Goal: Task Accomplishment & Management: Manage account settings

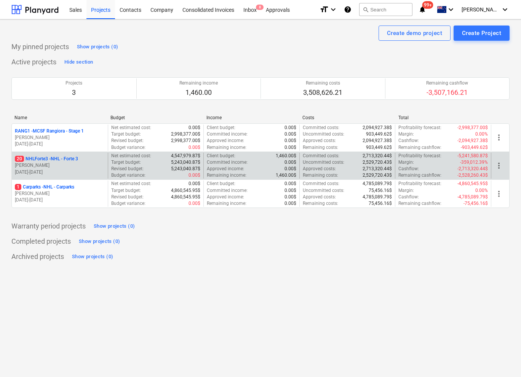
click at [49, 162] on p "20 NHLForte3 - NHL - Forte 3" at bounding box center [46, 159] width 63 height 6
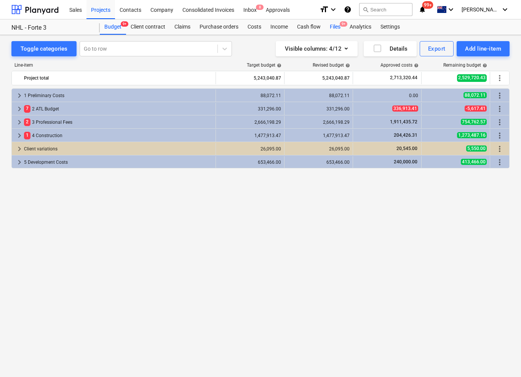
click at [339, 26] on div "Files 9+" at bounding box center [335, 26] width 20 height 15
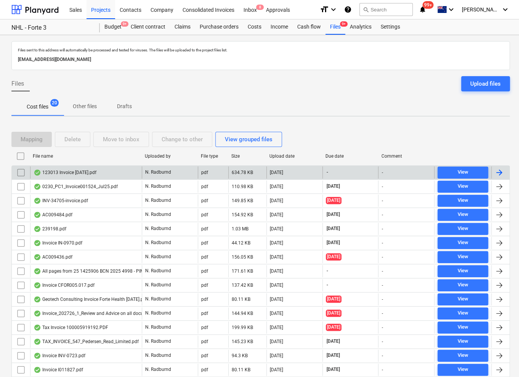
click at [175, 173] on div "N. Radburnd" at bounding box center [170, 173] width 56 height 12
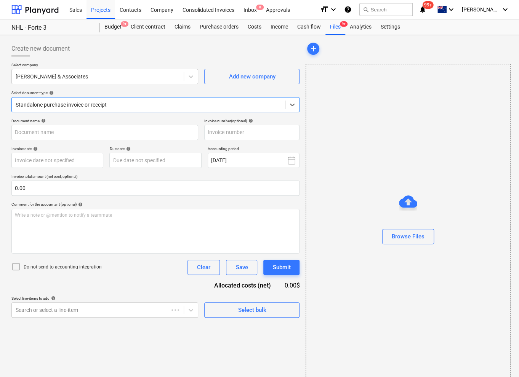
type input "123013"
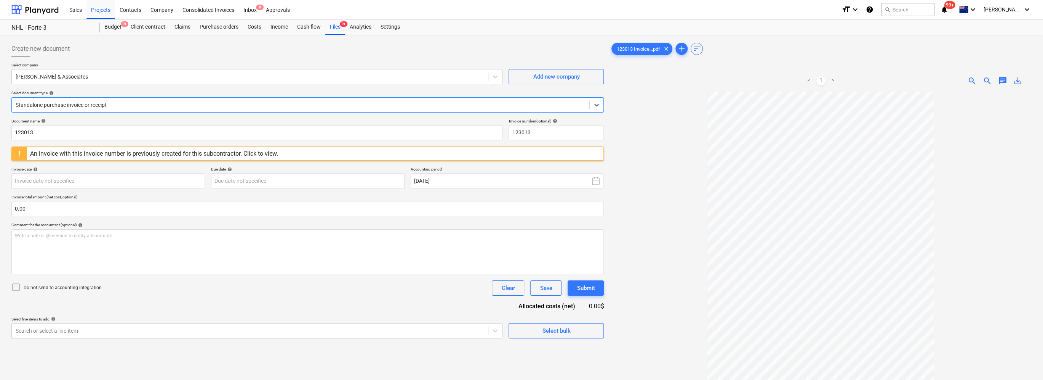
click at [131, 104] on div at bounding box center [301, 105] width 570 height 8
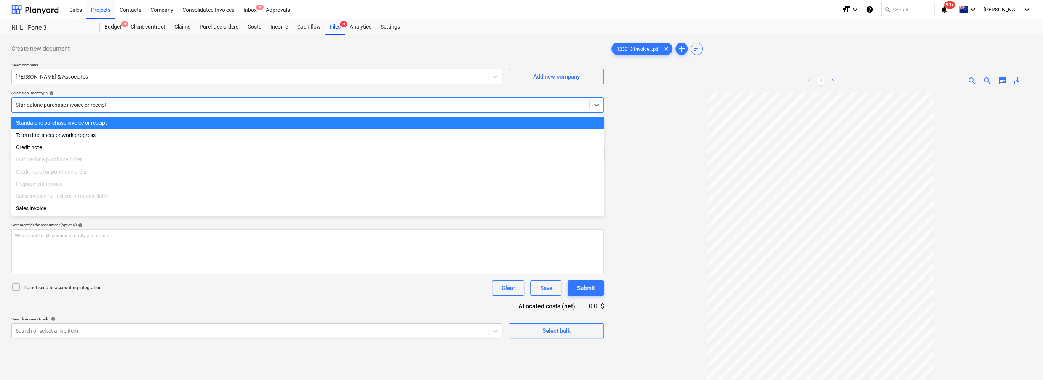
click at [118, 102] on div at bounding box center [301, 105] width 570 height 8
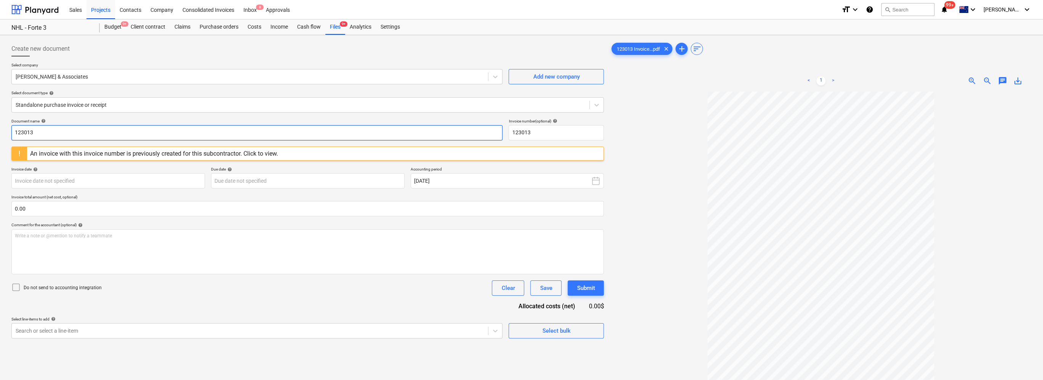
drag, startPoint x: 46, startPoint y: 132, endPoint x: -2, endPoint y: 131, distance: 47.3
click at [0, 131] on html "Sales Projects Contacts Company Consolidated Invoices Inbox 8 Approvals format_…" at bounding box center [521, 190] width 1043 height 380
click at [46, 130] on input "123013" at bounding box center [256, 132] width 491 height 15
type input "123013/16"
click at [521, 131] on input "123013" at bounding box center [556, 132] width 95 height 15
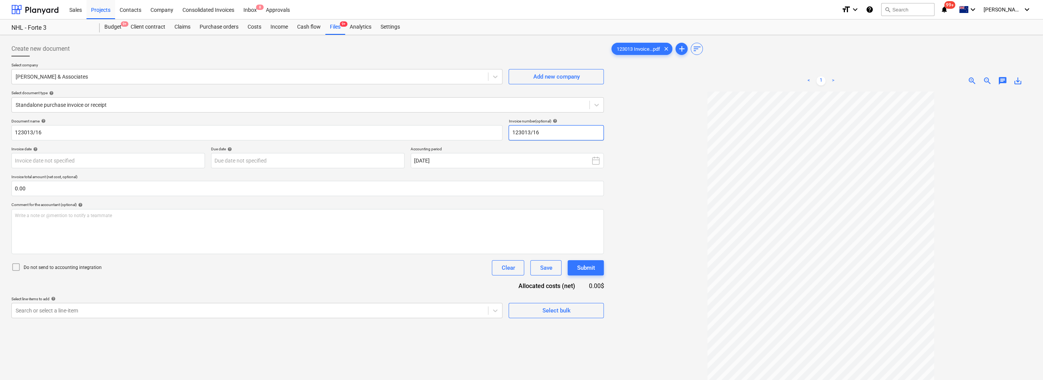
type input "123013/16"
click at [469, 46] on div "Create new document" at bounding box center [307, 48] width 593 height 15
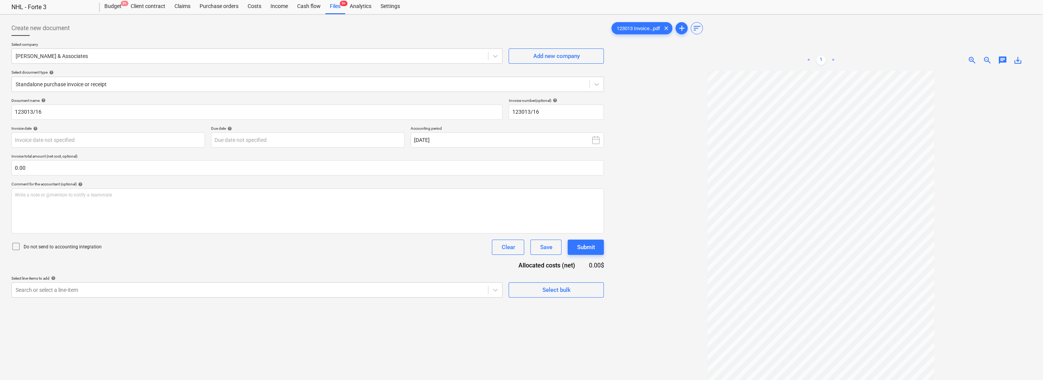
scroll to position [38, 0]
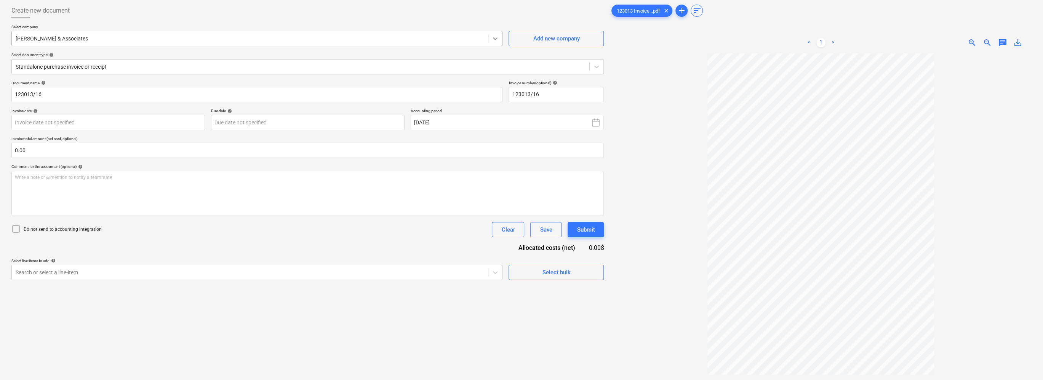
click at [498, 40] on icon at bounding box center [496, 39] width 8 height 8
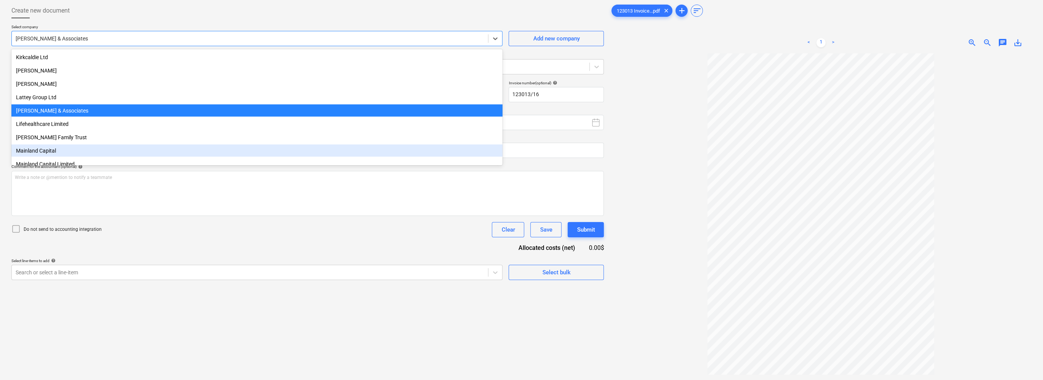
scroll to position [1404, 0]
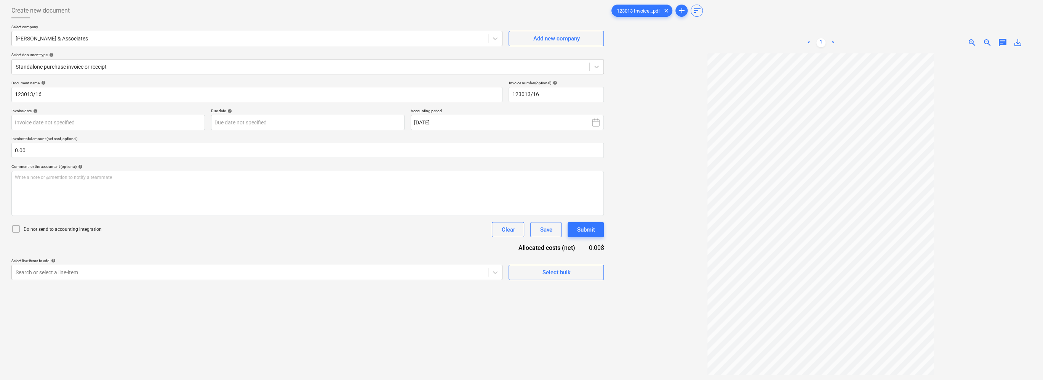
click at [0, 74] on html "Sales Projects Contacts Company Consolidated Invoices Inbox 8 Approvals format_…" at bounding box center [521, 152] width 1043 height 380
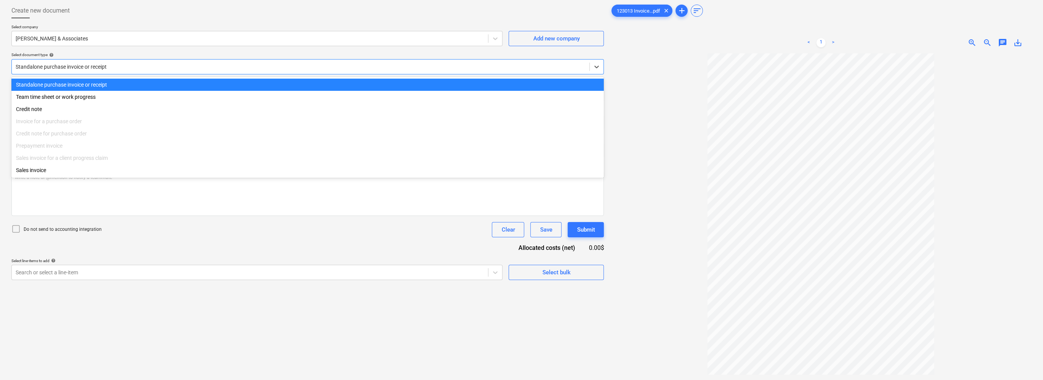
click at [29, 67] on div at bounding box center [301, 67] width 570 height 8
click at [5, 71] on div "Create new document Select company [PERSON_NAME] & Associates Add new company S…" at bounding box center [521, 207] width 1043 height 421
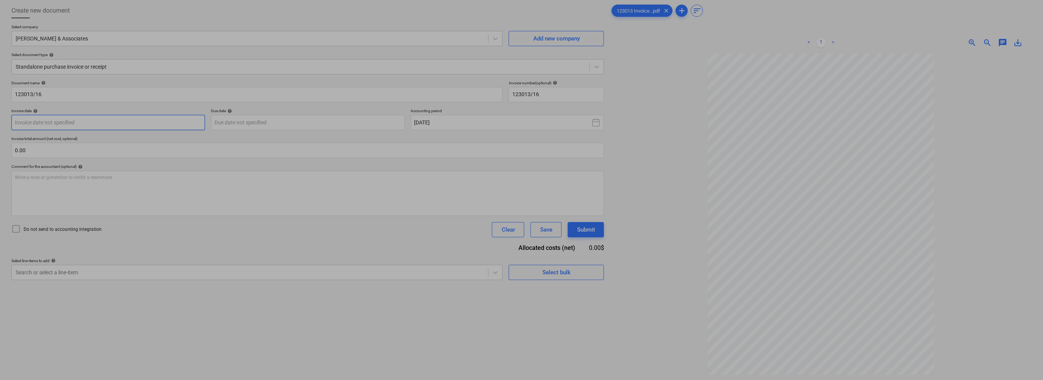
click at [82, 124] on body "Sales Projects Contacts Company Consolidated Invoices Inbox 8 Approvals format_…" at bounding box center [521, 152] width 1043 height 380
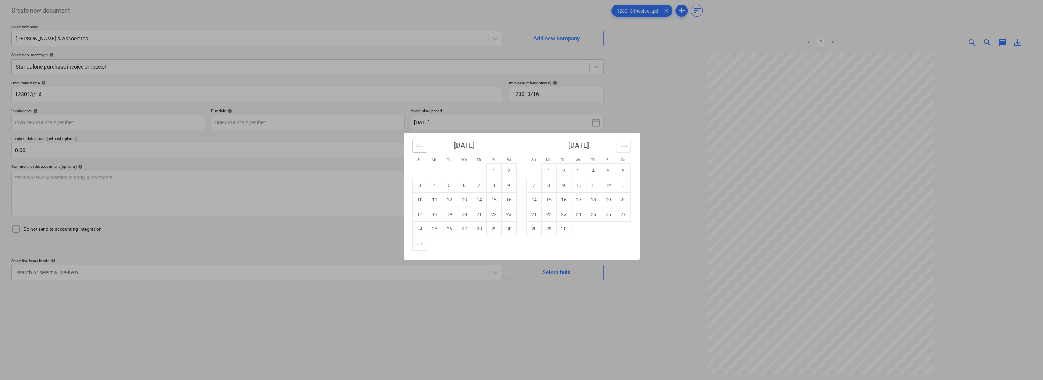
click at [416, 146] on icon "Move backward to switch to the previous month." at bounding box center [419, 145] width 7 height 7
click at [482, 231] on td "31" at bounding box center [479, 228] width 15 height 14
type input "[DATE]"
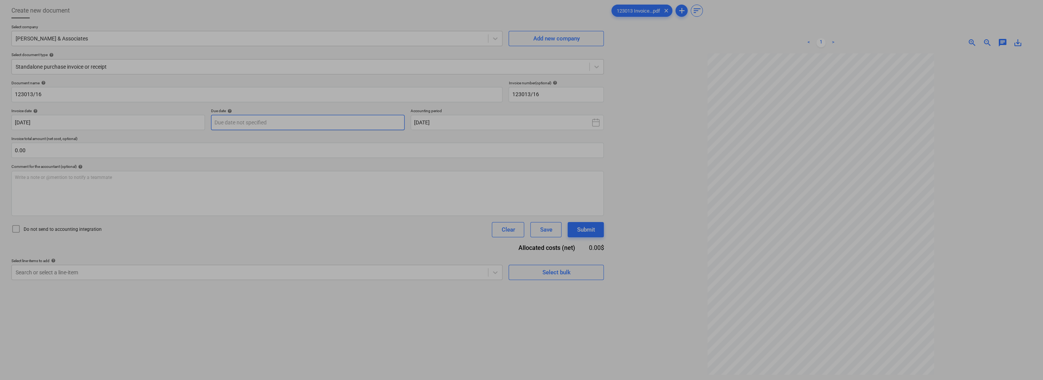
click at [282, 119] on body "Sales Projects Contacts Company Consolidated Invoices Inbox 8 Approvals format_…" at bounding box center [521, 152] width 1043 height 380
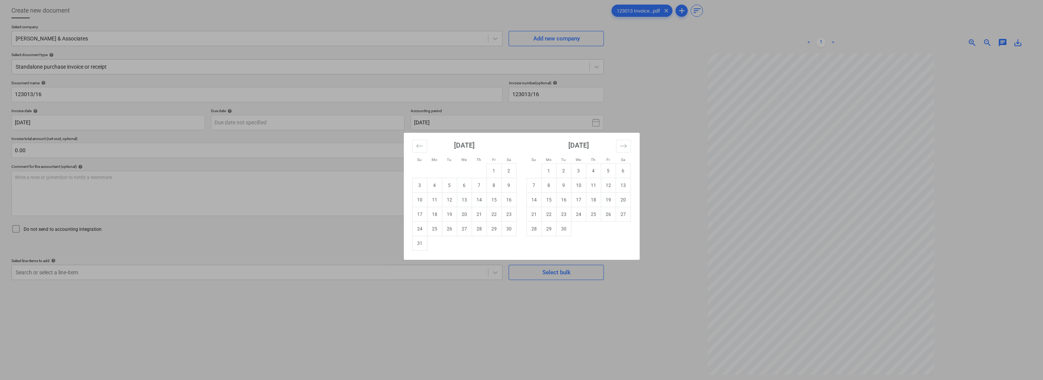
click at [292, 109] on div "Su Mo Tu We Th Fr Sa Su Mo Tu We Th Fr Sa [DATE] 1 2 3 4 5 6 7 8 9 10 11 12 13 …" at bounding box center [521, 190] width 1043 height 380
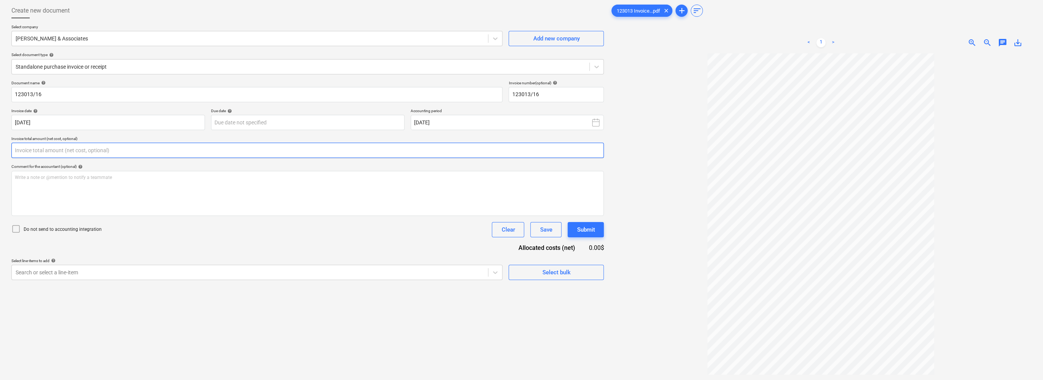
drag, startPoint x: 53, startPoint y: 149, endPoint x: -2, endPoint y: 146, distance: 54.6
click at [0, 146] on html "Sales Projects Contacts Company Consolidated Invoices Inbox 8 Approvals format_…" at bounding box center [521, 152] width 1043 height 380
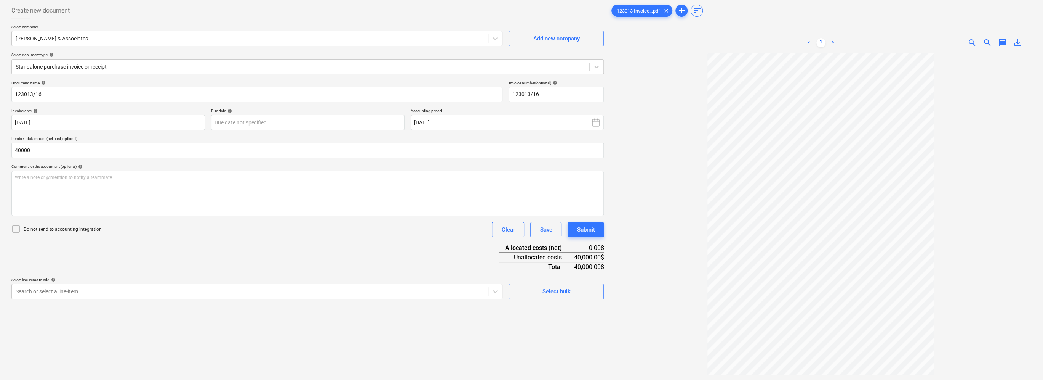
type input "40,000.00"
click at [2, 148] on div "Create new document Select company [PERSON_NAME] & Associates Add new company S…" at bounding box center [521, 207] width 1043 height 421
click at [85, 185] on div "Write a note or @mention to notify a teammate [PERSON_NAME]" at bounding box center [307, 193] width 593 height 45
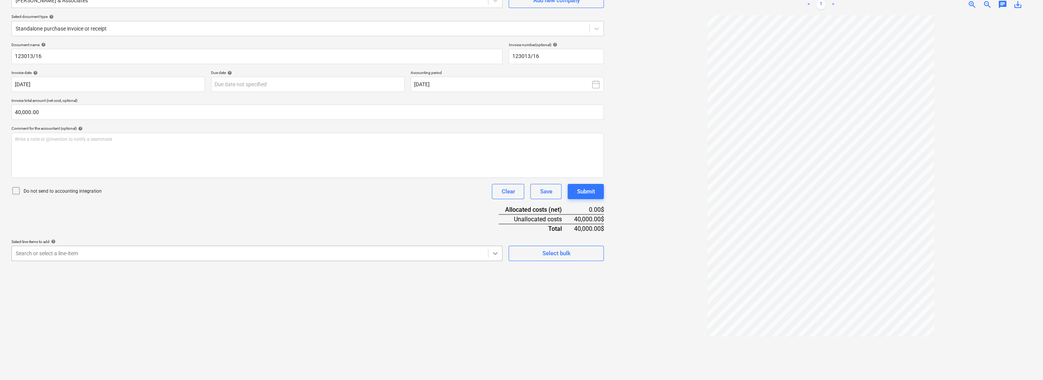
click at [495, 292] on body "Sales Projects Contacts Company Consolidated Invoices Inbox 8 Approvals format_…" at bounding box center [521, 114] width 1043 height 380
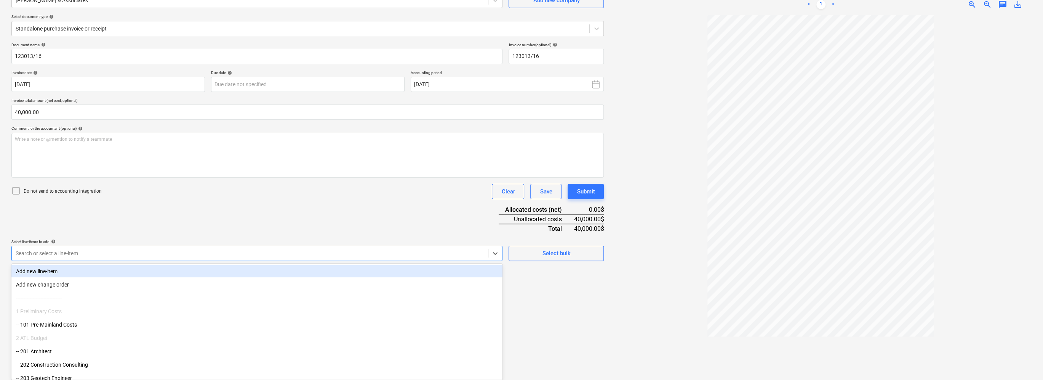
click at [372, 214] on div "Document name help 123013/16 Invoice number (optional) help 123013/16 Invoice d…" at bounding box center [307, 151] width 593 height 218
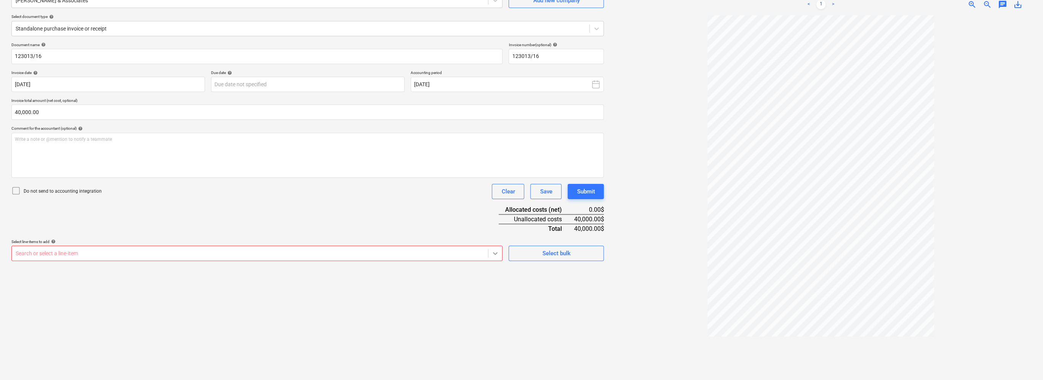
click at [498, 253] on icon at bounding box center [496, 253] width 8 height 8
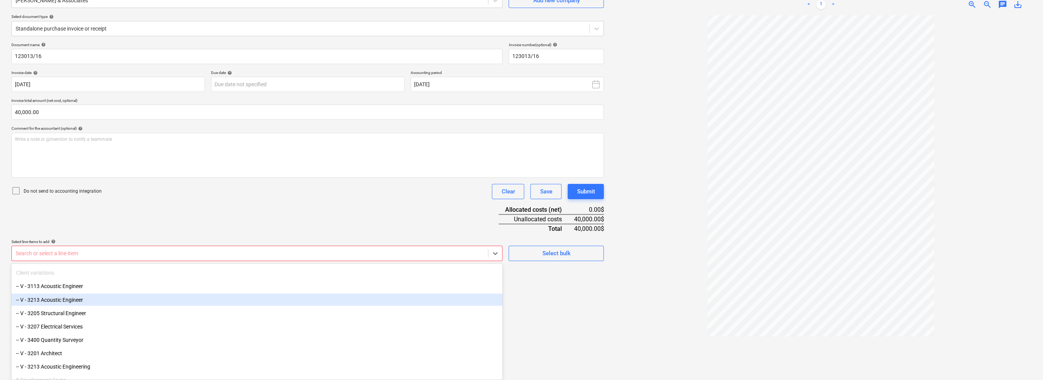
scroll to position [1296, 0]
drag, startPoint x: 82, startPoint y: 302, endPoint x: 86, endPoint y: 295, distance: 7.7
click at [86, 295] on div "-- V - 3205 Structural Engineer" at bounding box center [256, 296] width 491 height 12
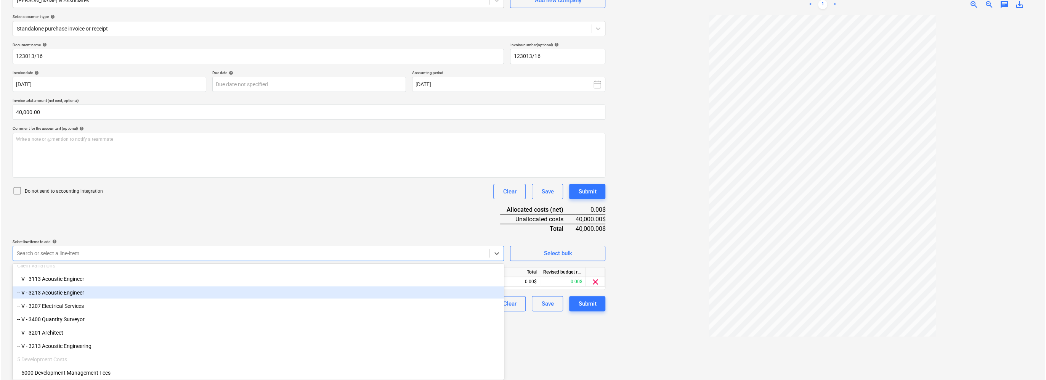
scroll to position [1286, 0]
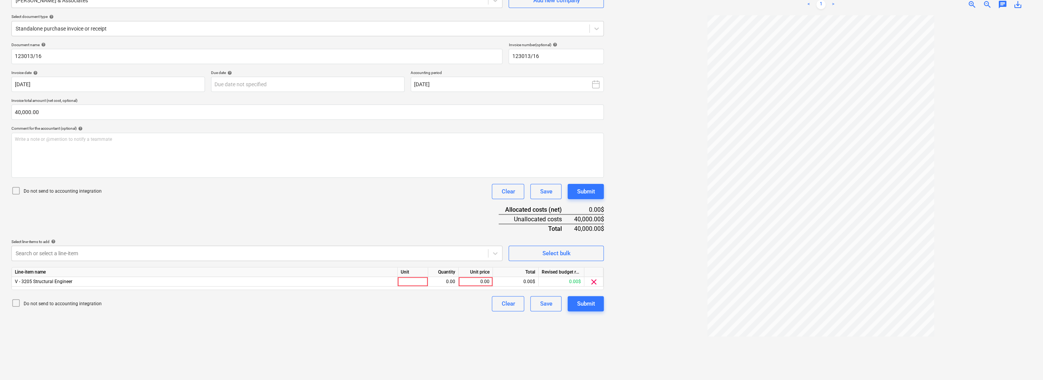
click at [309, 225] on div "Document name help 123013/16 Invoice number (optional) help 123013/16 Invoice d…" at bounding box center [307, 176] width 593 height 269
drag, startPoint x: 490, startPoint y: 280, endPoint x: 466, endPoint y: 279, distance: 24.0
click at [466, 279] on div "0.00" at bounding box center [476, 282] width 34 height 10
type input "40000"
click at [464, 320] on div "Create new document Select company [PERSON_NAME] & Associates Add new company S…" at bounding box center [307, 169] width 599 height 415
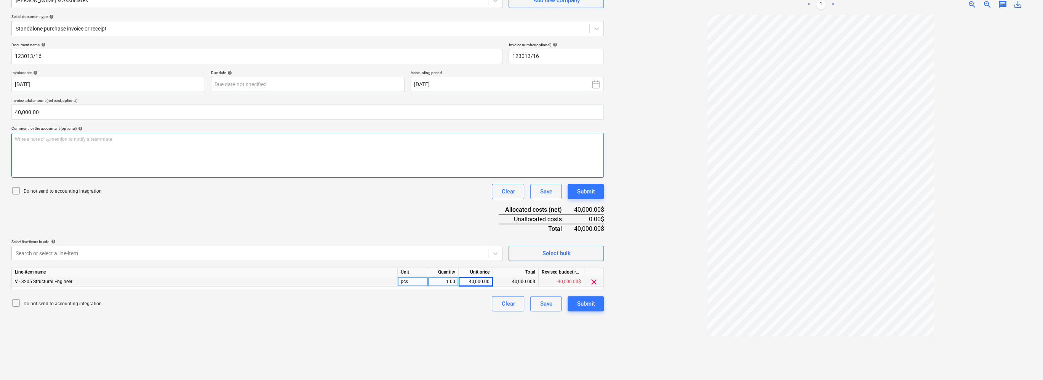
click at [127, 150] on div "Write a note or @mention to notify a teammate [PERSON_NAME]" at bounding box center [307, 155] width 593 height 45
click at [521, 303] on div "Submit" at bounding box center [586, 303] width 18 height 10
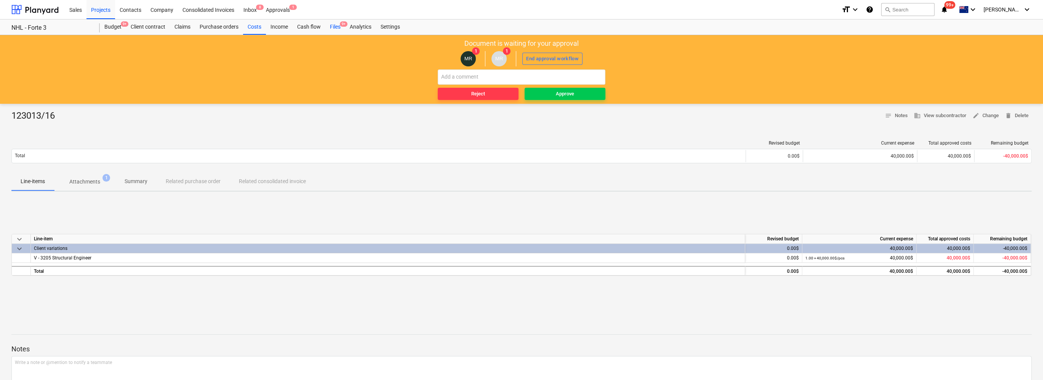
click at [335, 29] on div "Files 9+" at bounding box center [335, 26] width 20 height 15
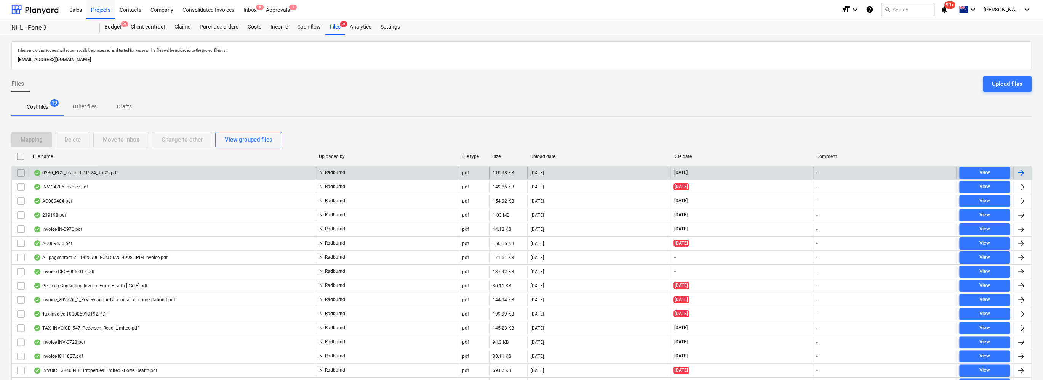
click at [138, 175] on div "0230_PC1_Invoice001524_Jul25.pdf" at bounding box center [173, 173] width 286 height 12
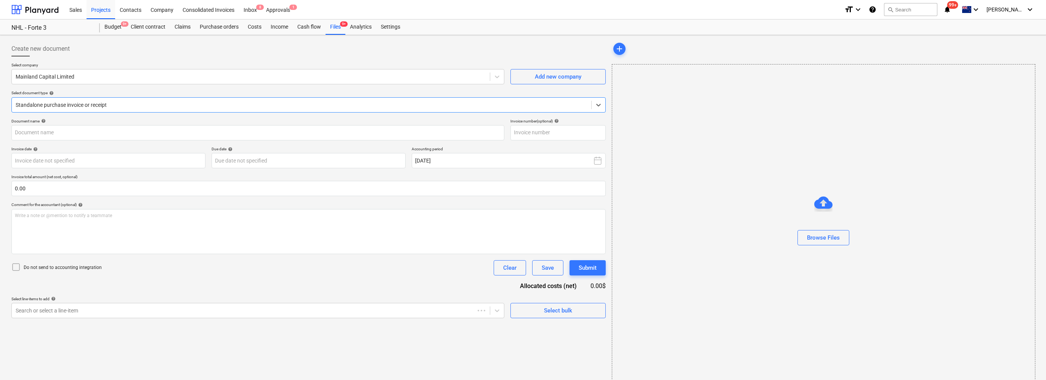
type input "001524"
type input "[DATE]"
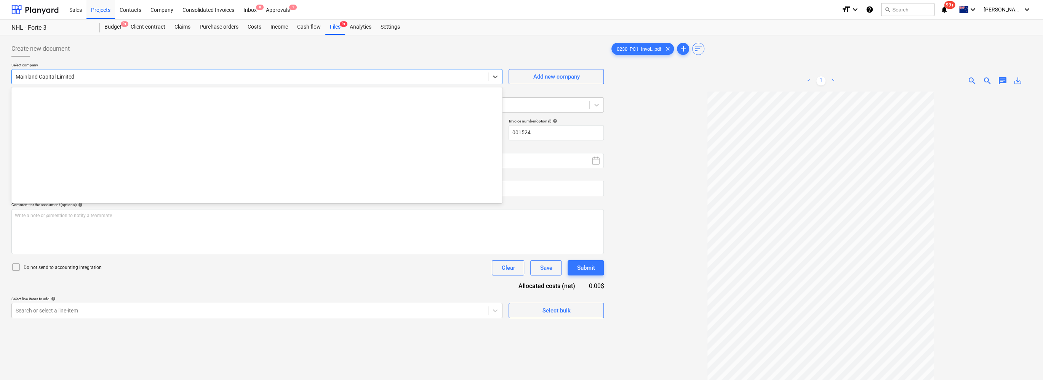
click at [101, 76] on div at bounding box center [250, 77] width 469 height 8
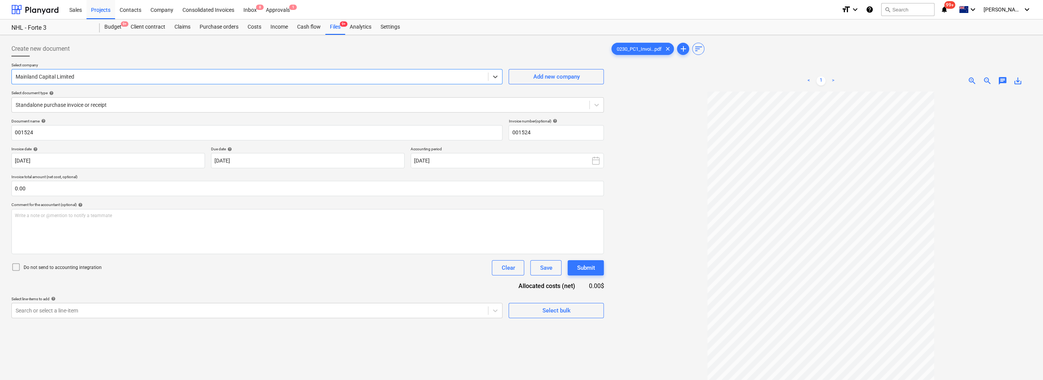
click at [101, 76] on div at bounding box center [250, 77] width 469 height 8
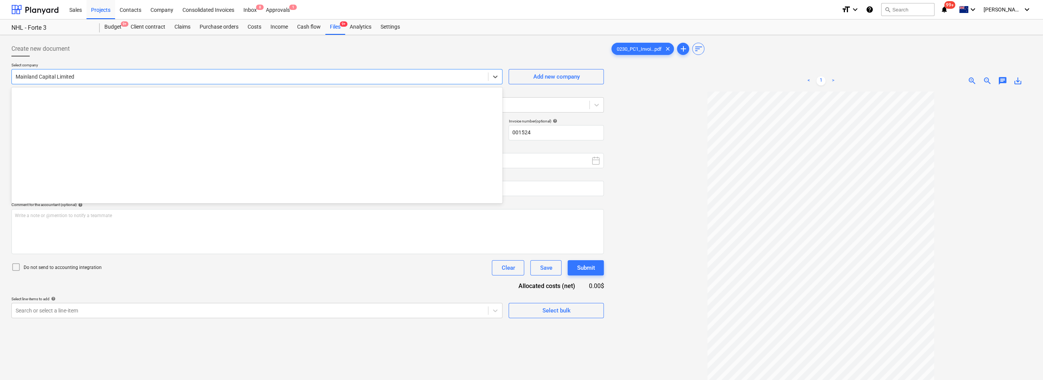
click at [101, 76] on div at bounding box center [250, 77] width 469 height 8
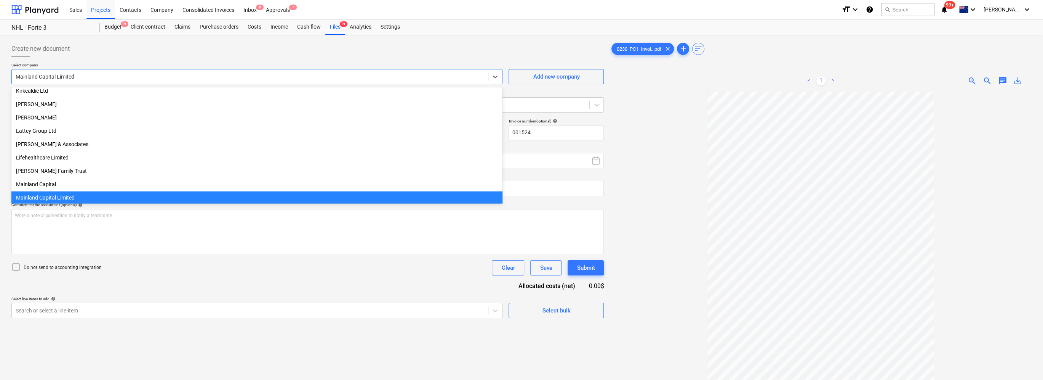
scroll to position [1419, 0]
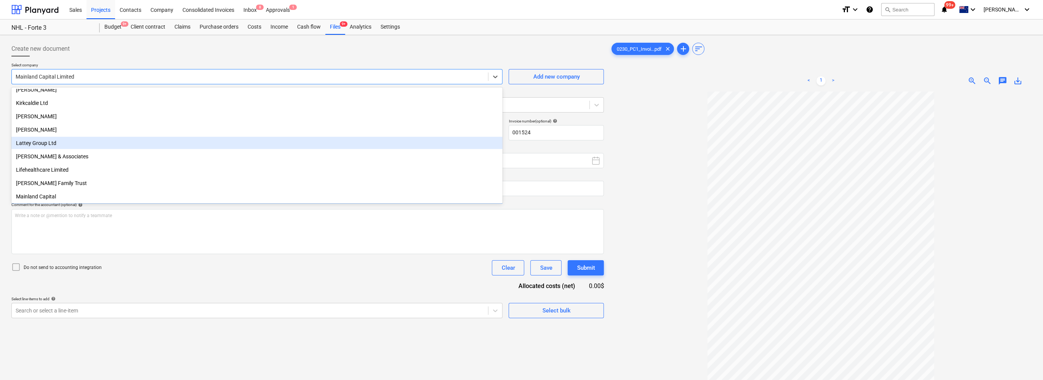
click at [114, 146] on div "Lattey Group Ltd" at bounding box center [256, 143] width 491 height 12
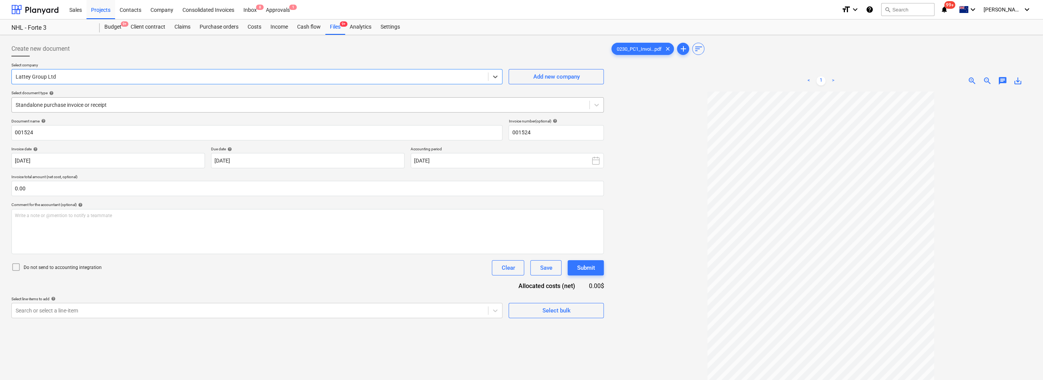
click at [111, 104] on div at bounding box center [301, 105] width 570 height 8
click at [48, 163] on body "Sales Projects Contacts Company Consolidated Invoices Inbox 8 Approvals 1 forma…" at bounding box center [521, 190] width 1043 height 380
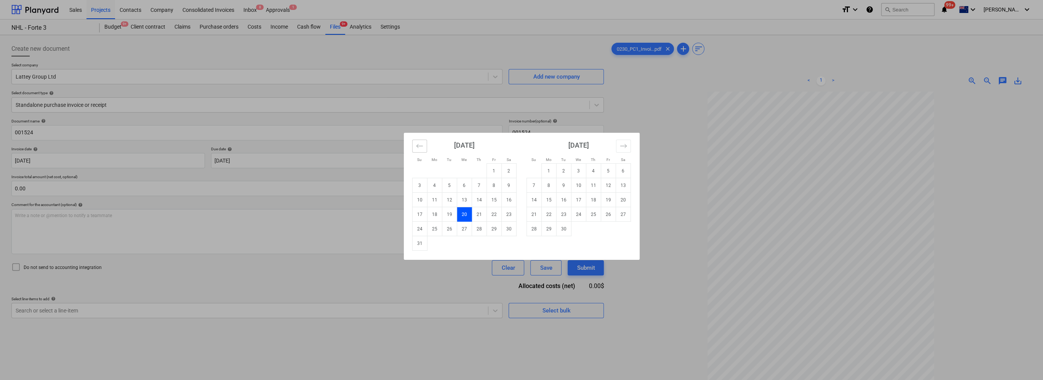
click at [421, 145] on icon "Move backward to switch to the previous month." at bounding box center [419, 145] width 7 height 7
click at [479, 228] on td "31" at bounding box center [479, 228] width 15 height 14
type input "[DATE]"
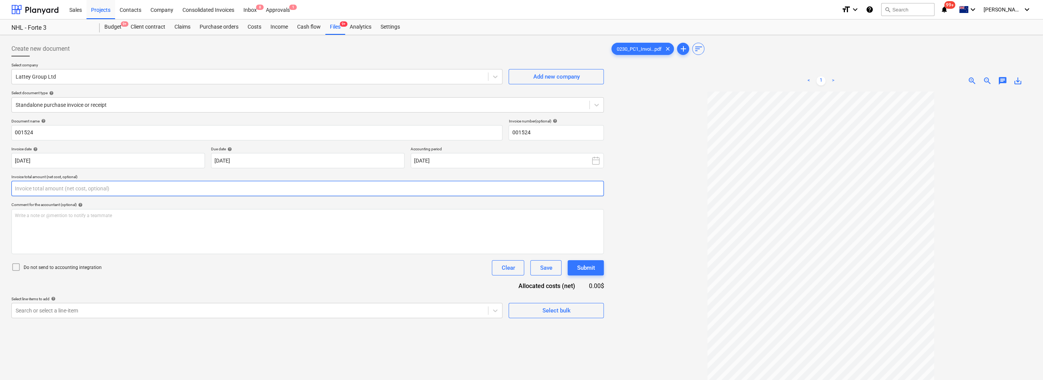
drag, startPoint x: 64, startPoint y: 191, endPoint x: -2, endPoint y: 189, distance: 65.9
click at [0, 189] on html "Sales Projects Contacts Company Consolidated Invoices Inbox 8 Approvals 1 forma…" at bounding box center [521, 190] width 1043 height 380
type input "41,355.00"
click at [383, 300] on div "Document name help 001524 Invoice number (optional) help 001524 Invoice date he…" at bounding box center [307, 228] width 593 height 218
click at [172, 329] on body "Sales Projects Contacts Company Consolidated Invoices Inbox 8 Approvals 1 forma…" at bounding box center [521, 190] width 1043 height 380
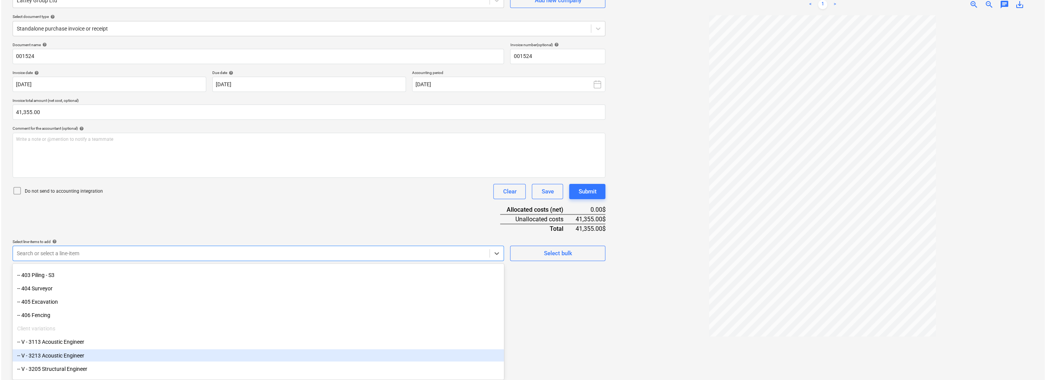
scroll to position [1185, 0]
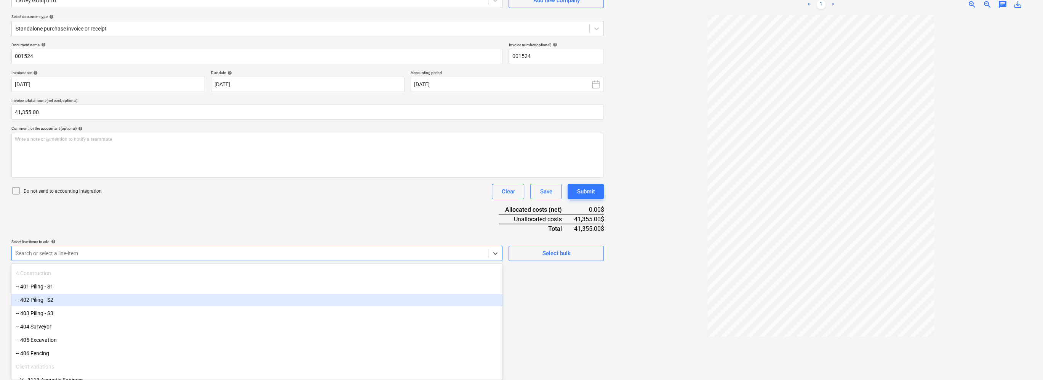
drag, startPoint x: 69, startPoint y: 332, endPoint x: 58, endPoint y: 303, distance: 30.9
click at [58, 303] on div "-- 402 Piling - S2" at bounding box center [256, 299] width 491 height 12
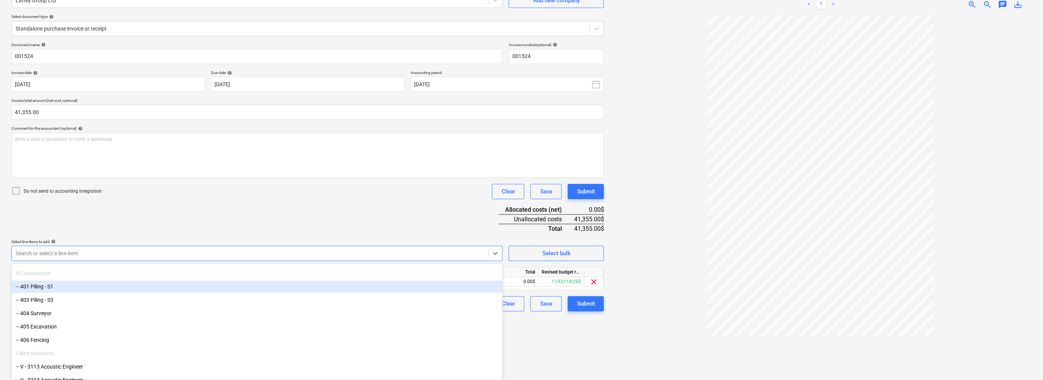
click at [282, 211] on div "Document name help 001524 Invoice number (optional) help 001524 Invoice date he…" at bounding box center [307, 176] width 593 height 269
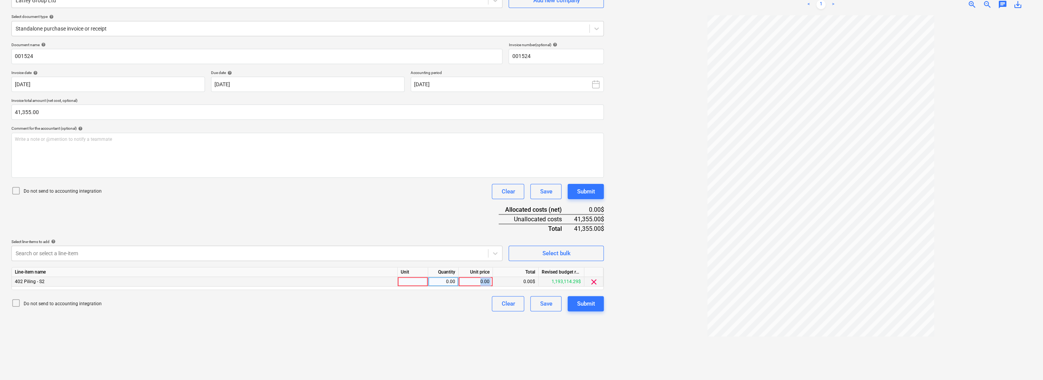
drag, startPoint x: 481, startPoint y: 279, endPoint x: 494, endPoint y: 280, distance: 13.4
click at [0, 0] on div "402 Piling - S2 0.00 0.00 0.00$ 1,193,114.29$ clear" at bounding box center [0, 0] width 0 height 0
drag, startPoint x: 494, startPoint y: 280, endPoint x: 485, endPoint y: 281, distance: 8.8
click at [485, 281] on div "0.00" at bounding box center [476, 282] width 28 height 10
type input "41355"
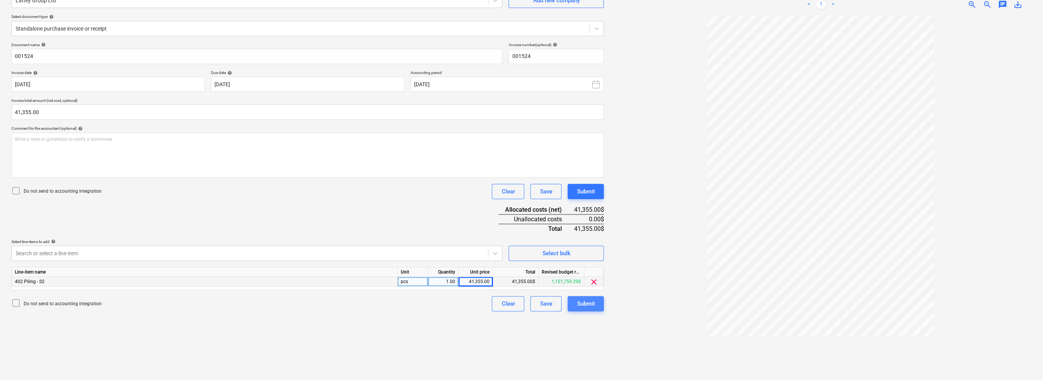
click at [521, 306] on div "Submit" at bounding box center [586, 303] width 18 height 10
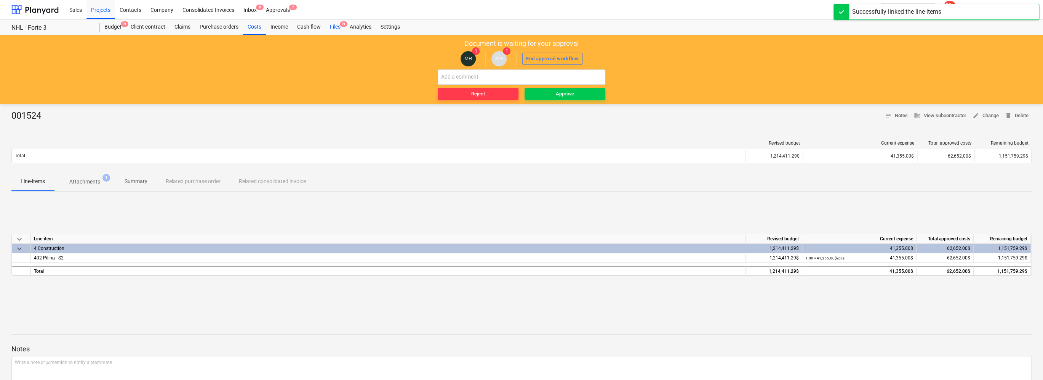
click at [335, 24] on div "Files 9+" at bounding box center [335, 26] width 20 height 15
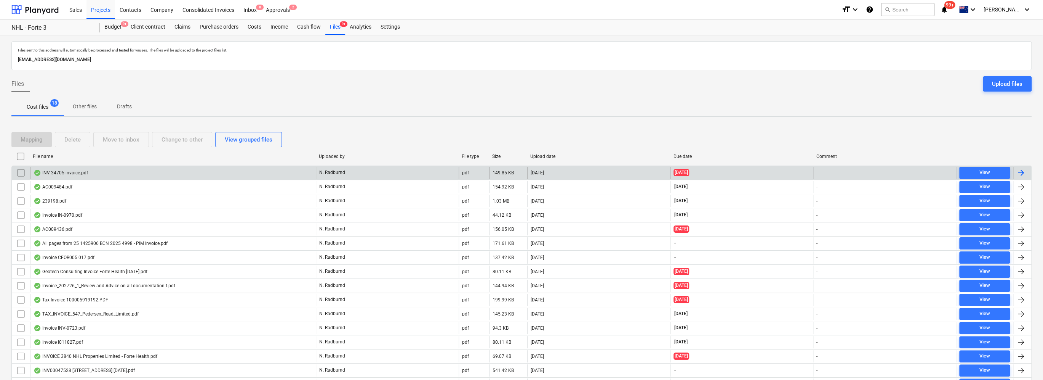
click at [176, 175] on div "INV-34705-invoice.pdf" at bounding box center [173, 173] width 286 height 12
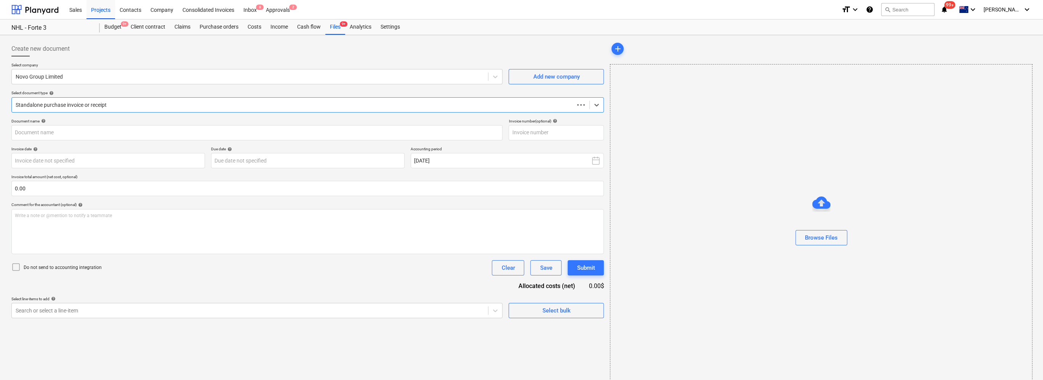
type input "INV-34705"
type input "[DATE]"
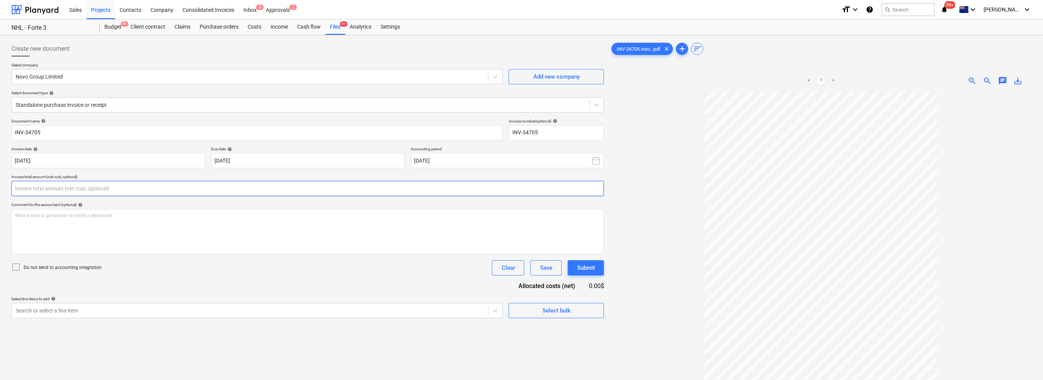
click at [10, 187] on div "Create new document Select company Novo Group Limited Add new company Select do…" at bounding box center [307, 245] width 599 height 415
type input "902.50"
click at [2, 207] on div "Create new document Select company Novo Group Limited Add new company Select do…" at bounding box center [521, 245] width 1043 height 421
click at [80, 330] on body "Sales Projects Contacts Company Consolidated Invoices Inbox 8 Approvals 2 forma…" at bounding box center [521, 190] width 1043 height 380
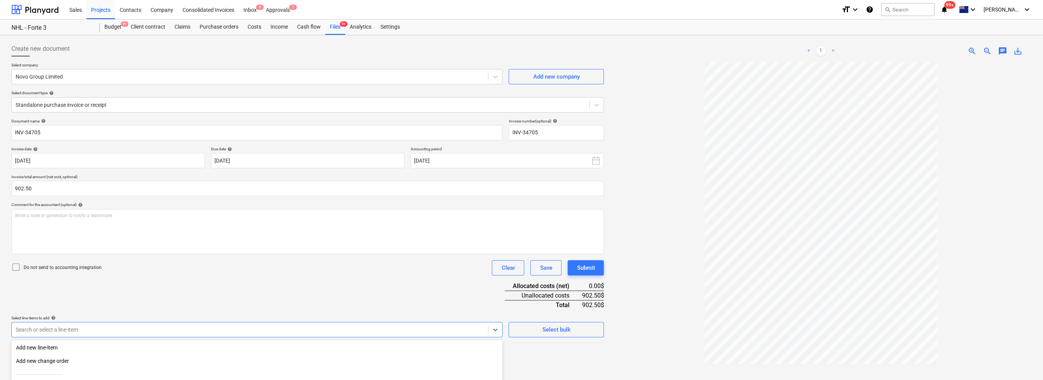
scroll to position [76, 0]
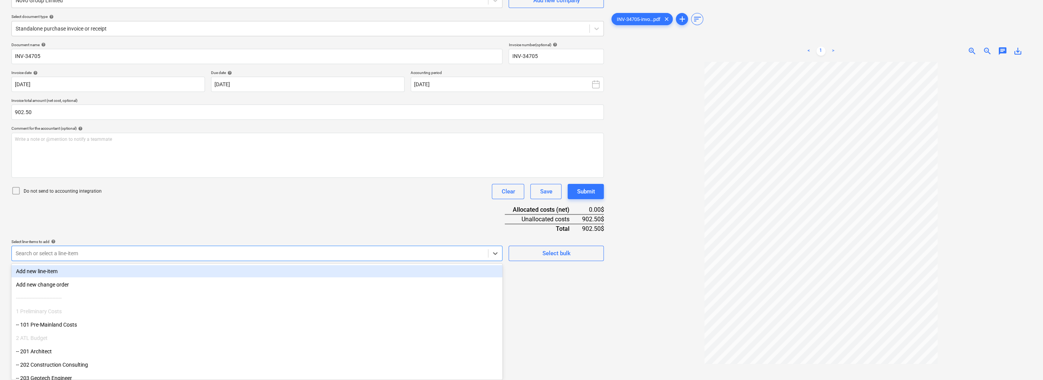
click at [11, 218] on div "Document name help INV-34705 Invoice number (optional) help INV-34705 Invoice d…" at bounding box center [307, 151] width 593 height 218
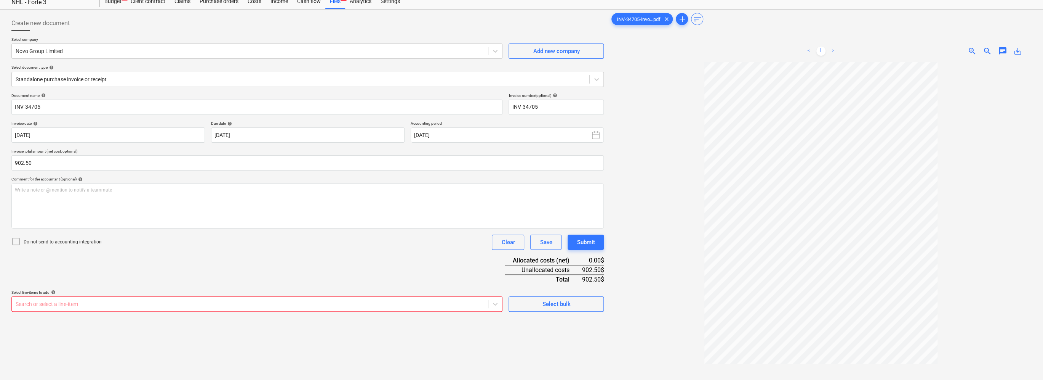
scroll to position [0, 0]
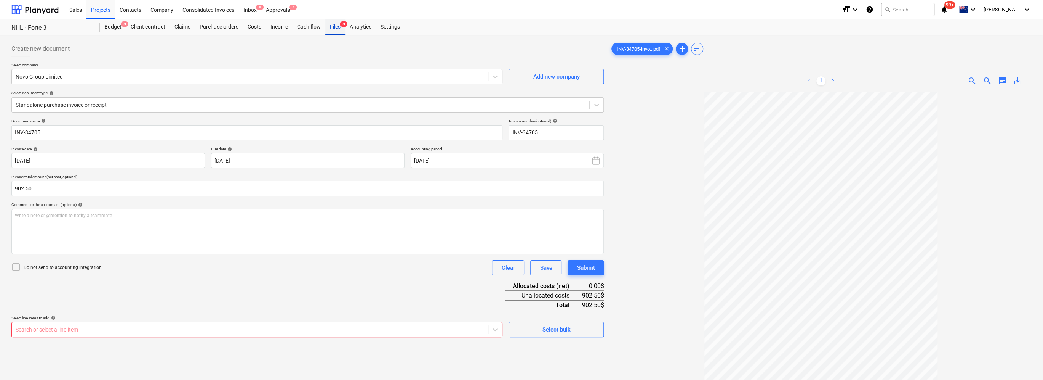
click at [331, 28] on div "Files 9+" at bounding box center [335, 26] width 20 height 15
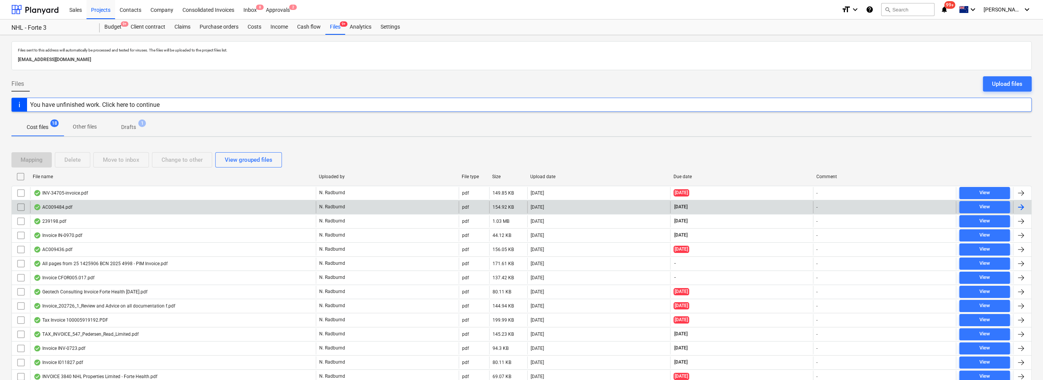
click at [340, 207] on p "N. Radburnd" at bounding box center [332, 206] width 26 height 6
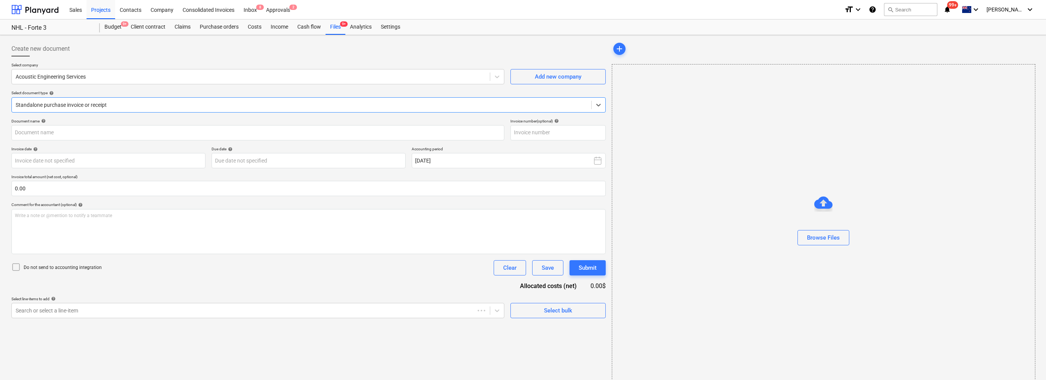
type input "AC009484"
type input "[DATE]"
click at [61, 188] on input "text" at bounding box center [307, 188] width 593 height 15
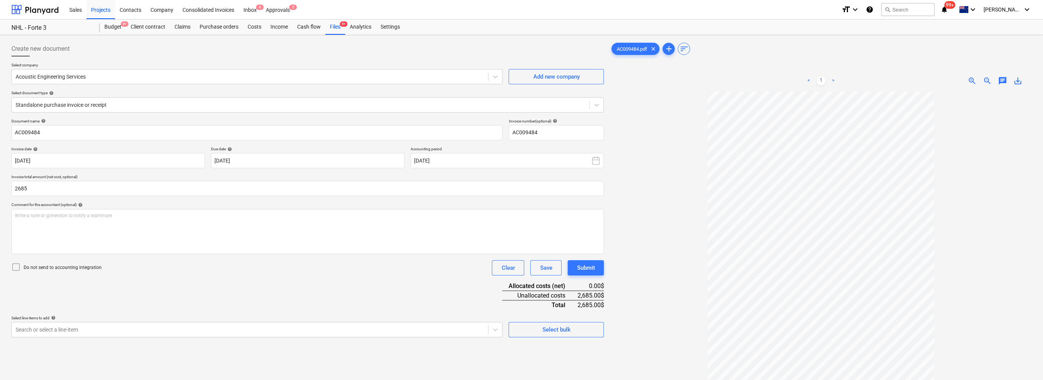
type input "2,685.00"
click at [4, 178] on div "Create new document Select company Acoustic Engineering Services Add new compan…" at bounding box center [521, 245] width 1043 height 421
click at [93, 335] on body "Sales Projects Contacts Company Consolidated Invoices Inbox 8 Approvals 2 forma…" at bounding box center [521, 190] width 1043 height 380
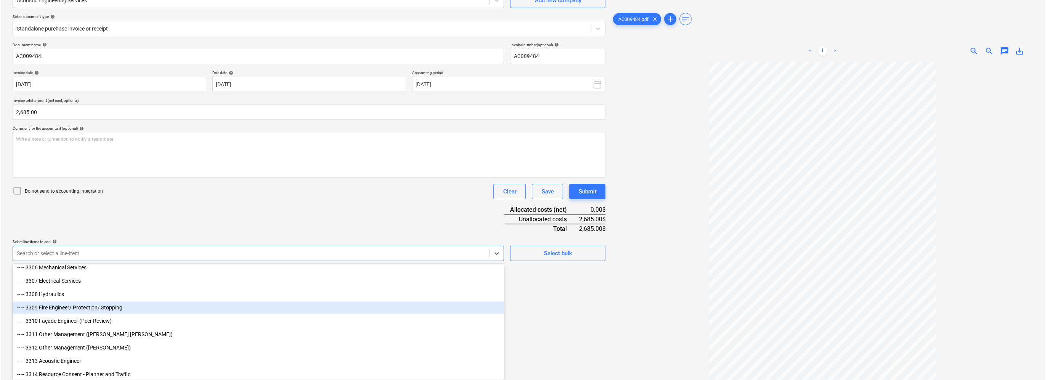
scroll to position [991, 0]
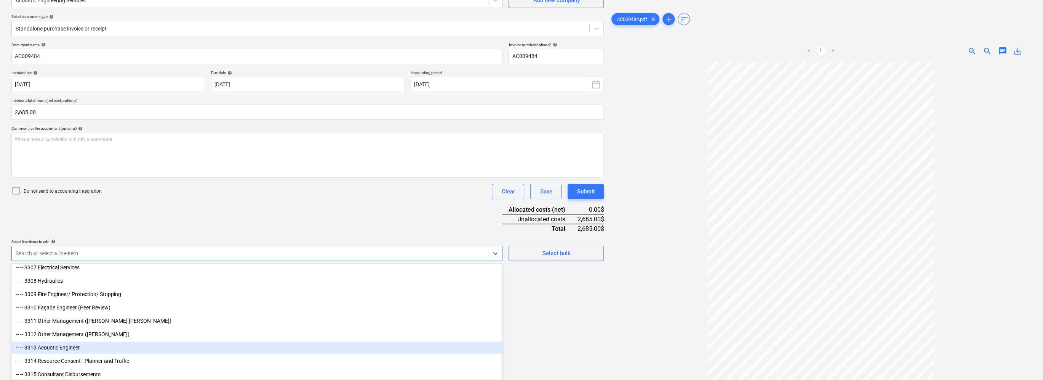
click at [96, 348] on div "-- -- 3313 Acoustic Engineer" at bounding box center [256, 347] width 491 height 12
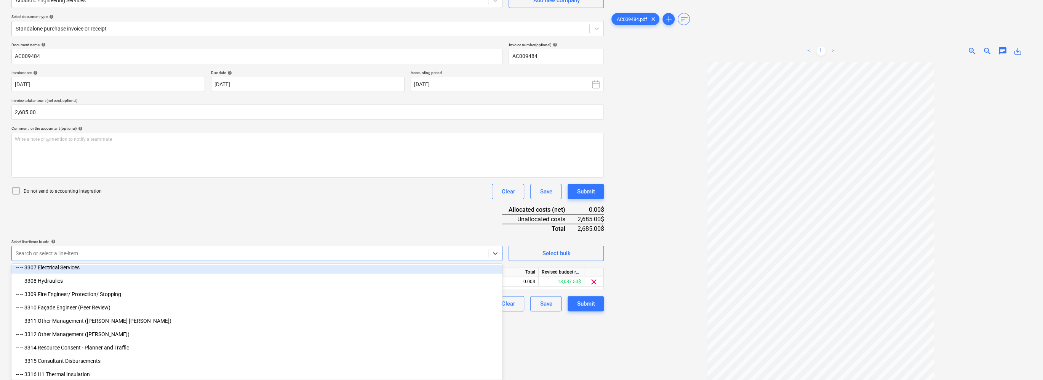
click at [285, 219] on div "Document name help AC009484 Invoice number (optional) help AC009484 Invoice dat…" at bounding box center [307, 176] width 593 height 269
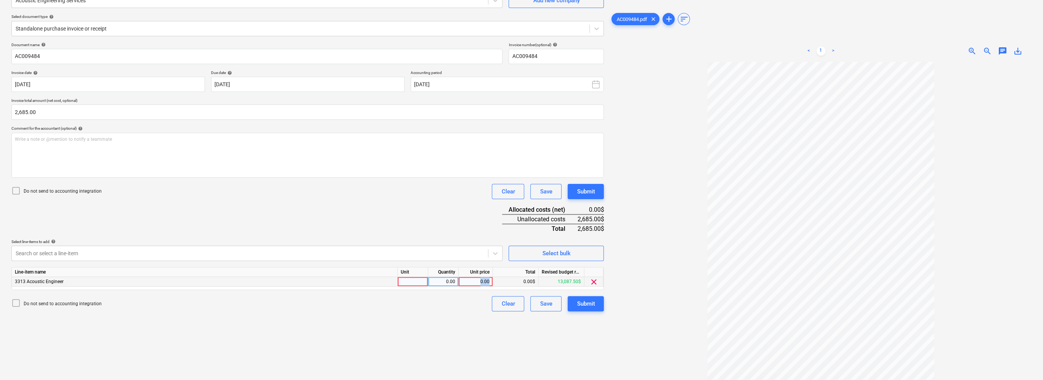
drag, startPoint x: 489, startPoint y: 280, endPoint x: 479, endPoint y: 280, distance: 10.7
click at [479, 280] on div "0.00" at bounding box center [476, 282] width 28 height 10
type input "2685"
click at [456, 239] on div "Select line-items to add help" at bounding box center [256, 241] width 491 height 5
click at [521, 305] on div "Submit" at bounding box center [586, 303] width 18 height 10
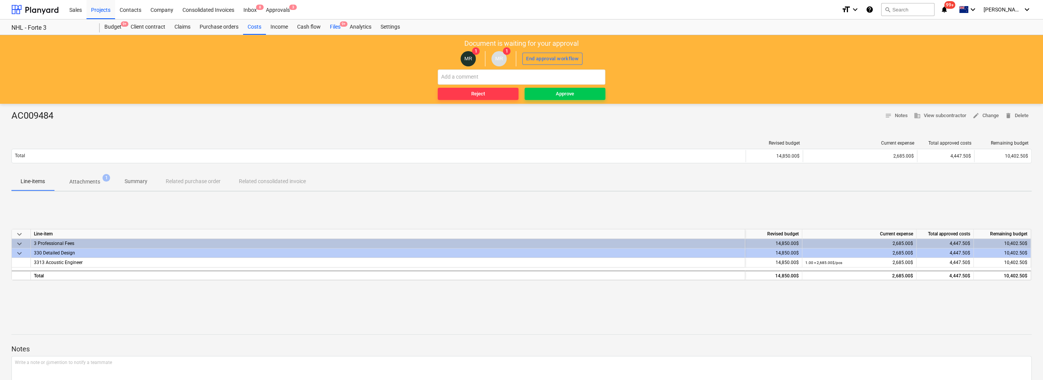
click at [338, 30] on div "Files 9+" at bounding box center [335, 26] width 20 height 15
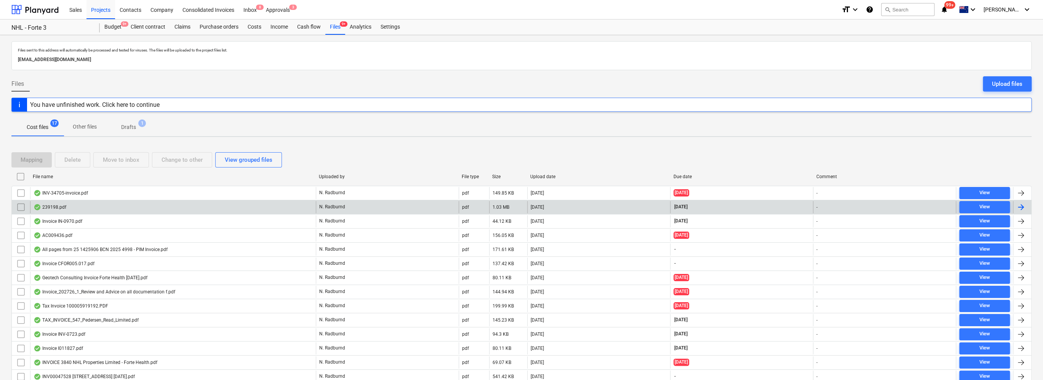
click at [112, 206] on div "239198.pdf" at bounding box center [173, 207] width 286 height 12
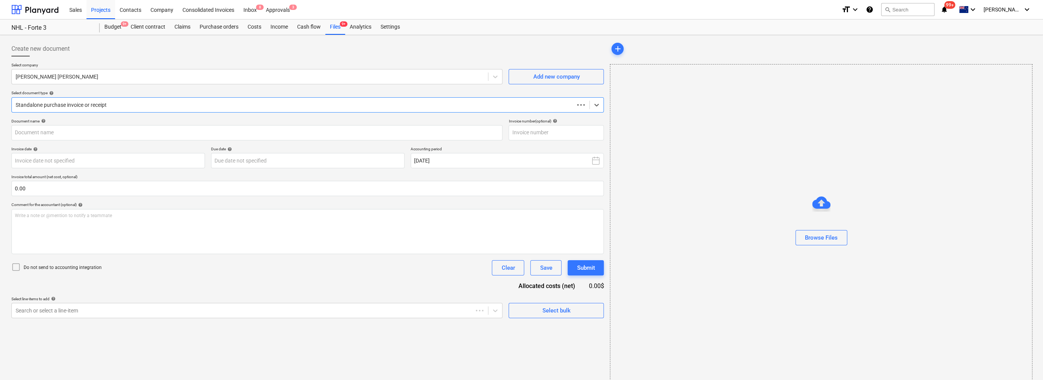
type input "239198"
type input "[DATE]"
click at [139, 189] on input "text" at bounding box center [307, 188] width 593 height 15
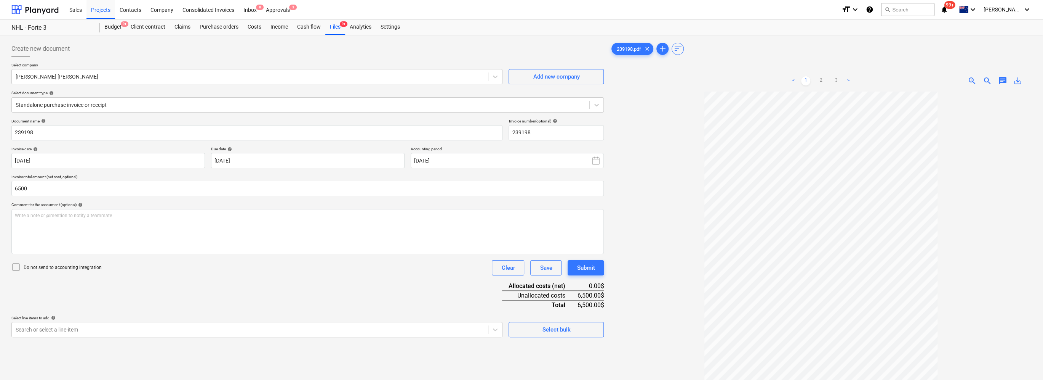
type input "6,500.00"
click at [267, 298] on div "Document name help 239198 Invoice number (optional) help 239198 Invoice date he…" at bounding box center [307, 228] width 593 height 218
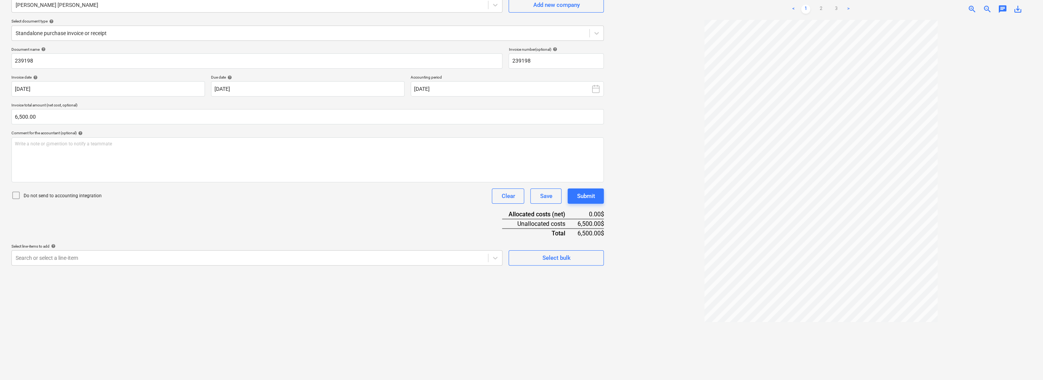
scroll to position [76, 0]
click at [495, 254] on icon at bounding box center [496, 253] width 8 height 8
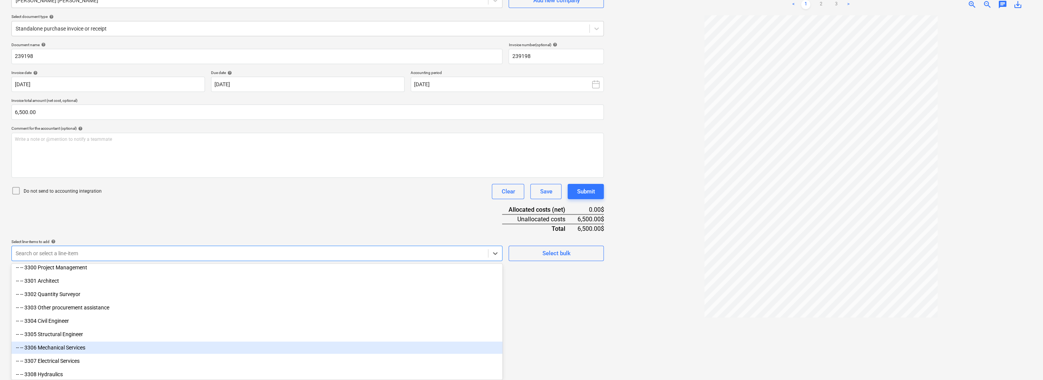
scroll to position [915, 0]
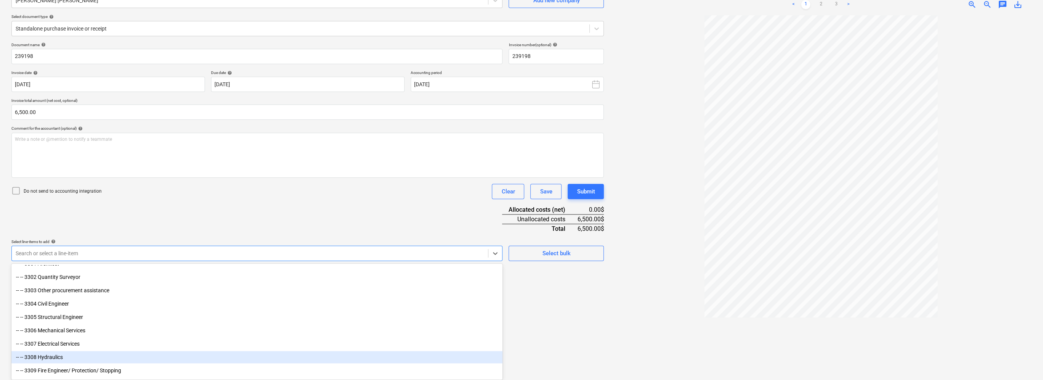
click at [90, 358] on div "-- -- 3308 Hydraulics" at bounding box center [256, 357] width 491 height 12
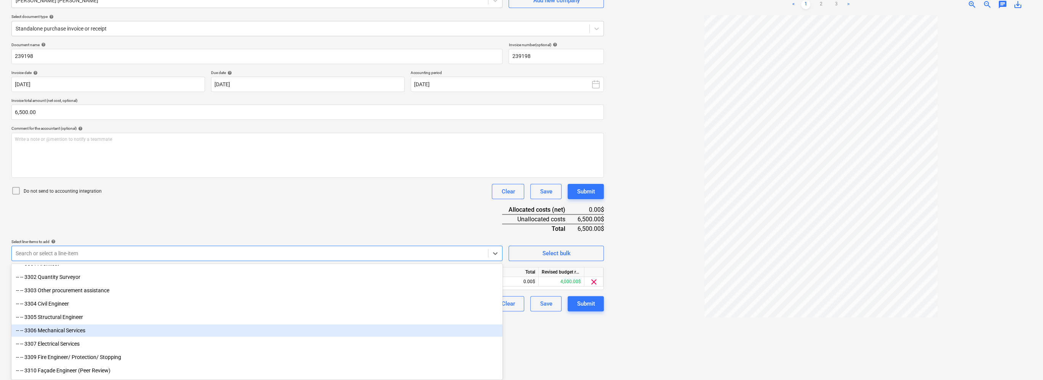
click at [86, 328] on div "-- -- 3306 Mechanical Services" at bounding box center [256, 330] width 491 height 12
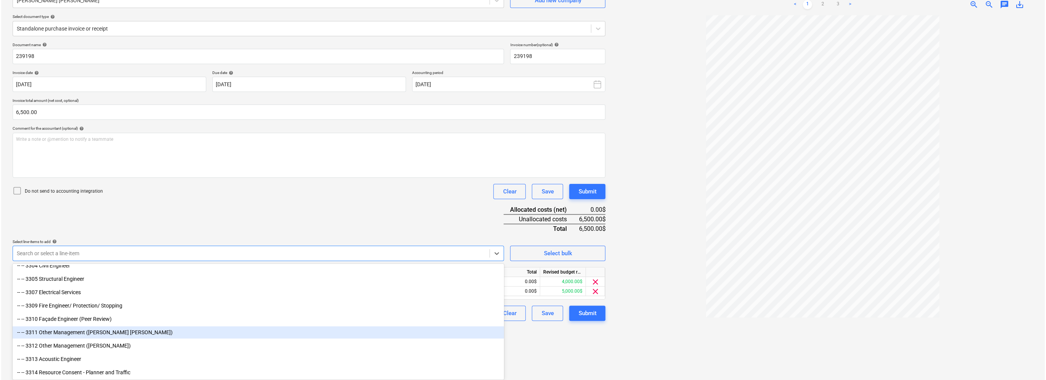
scroll to position [991, 0]
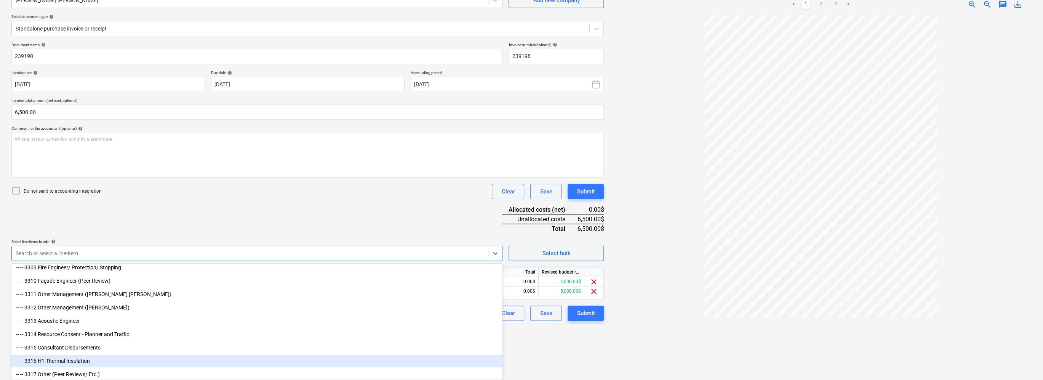
click at [92, 357] on div "-- -- 3316 H1 Thermal Insulation" at bounding box center [256, 360] width 491 height 12
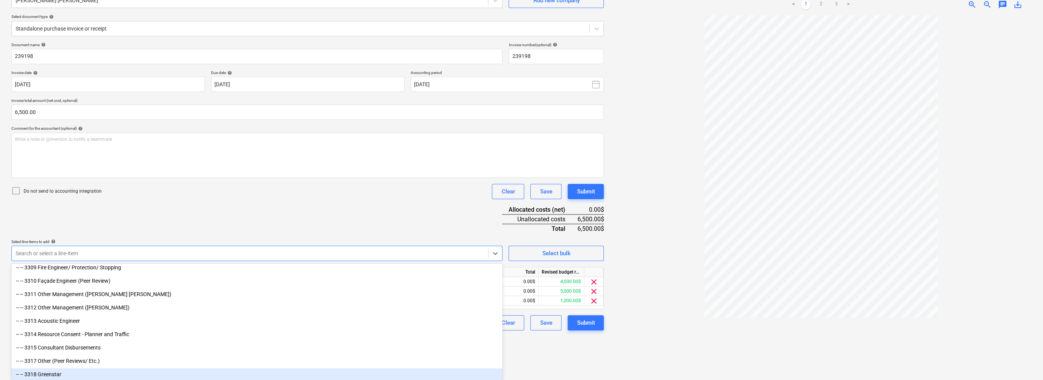
click at [521, 368] on div "Create new document Select company [PERSON_NAME] [PERSON_NAME] Add new company …" at bounding box center [307, 169] width 599 height 415
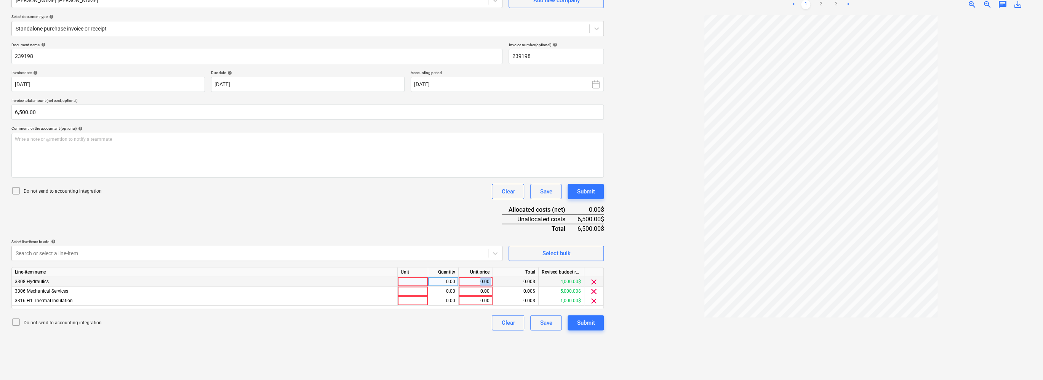
drag, startPoint x: 481, startPoint y: 280, endPoint x: 493, endPoint y: 279, distance: 12.6
click at [0, 0] on div "3308 Hydraulics 0.00 0.00 0.00$ 4,000.00$ clear" at bounding box center [0, 0] width 0 height 0
drag, startPoint x: 493, startPoint y: 279, endPoint x: 485, endPoint y: 280, distance: 8.1
click at [485, 280] on div "0.00" at bounding box center [476, 282] width 28 height 10
type input "2500"
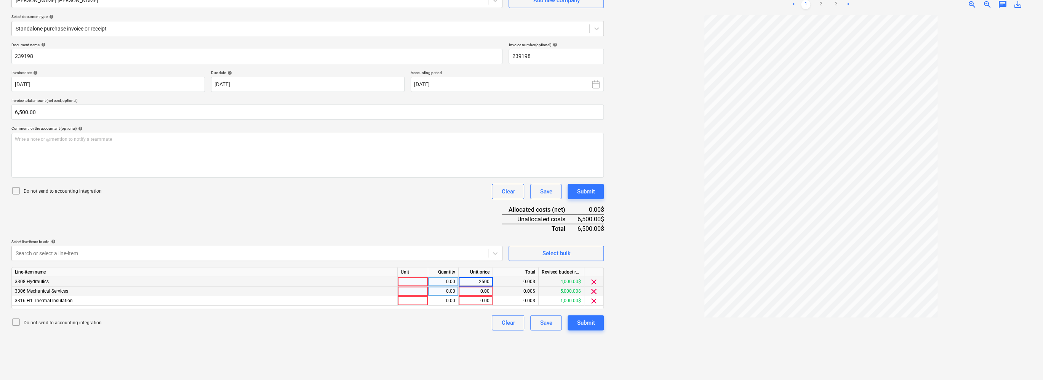
click at [485, 288] on div "0.00" at bounding box center [476, 291] width 28 height 10
type input "3000"
click at [488, 300] on div "0.00" at bounding box center [476, 301] width 28 height 10
type input "1000"
click at [475, 337] on div "Create new document Select company [PERSON_NAME] [PERSON_NAME] Add new company …" at bounding box center [307, 169] width 599 height 415
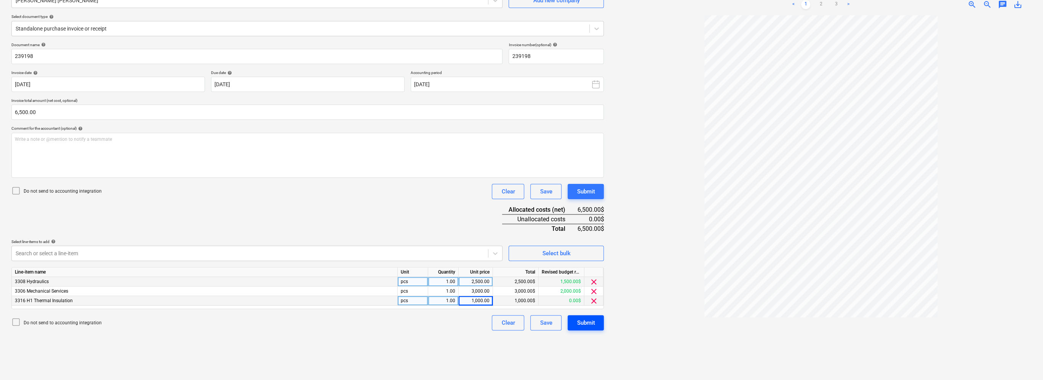
click at [521, 322] on div "Submit" at bounding box center [586, 322] width 18 height 10
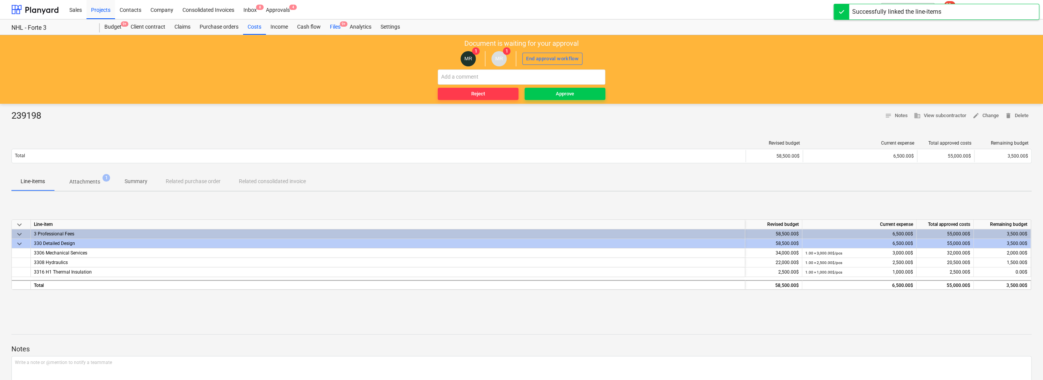
click at [340, 29] on div "Files 9+" at bounding box center [335, 26] width 20 height 15
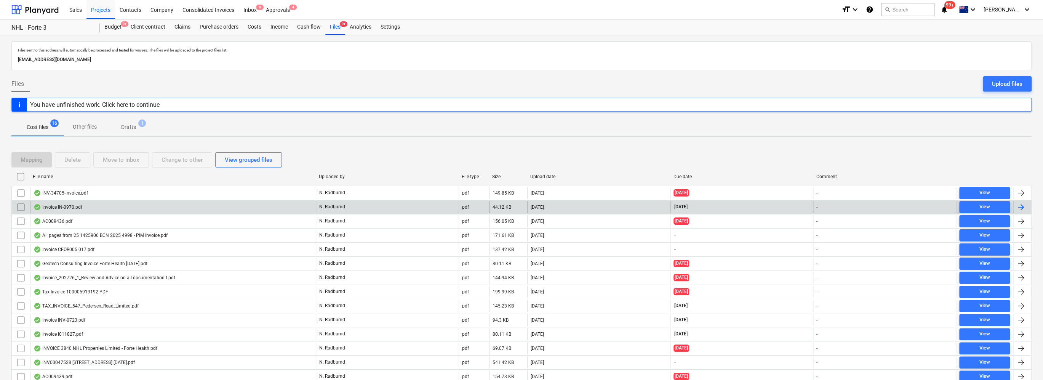
click at [102, 206] on div "Invoice IN-0970.pdf" at bounding box center [173, 207] width 286 height 12
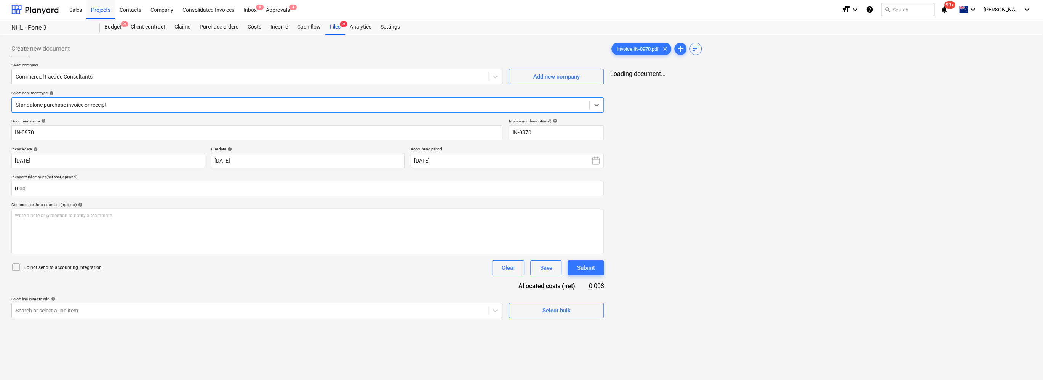
type input "IN-0970"
type input "[DATE]"
click at [208, 187] on input "text" at bounding box center [307, 188] width 593 height 15
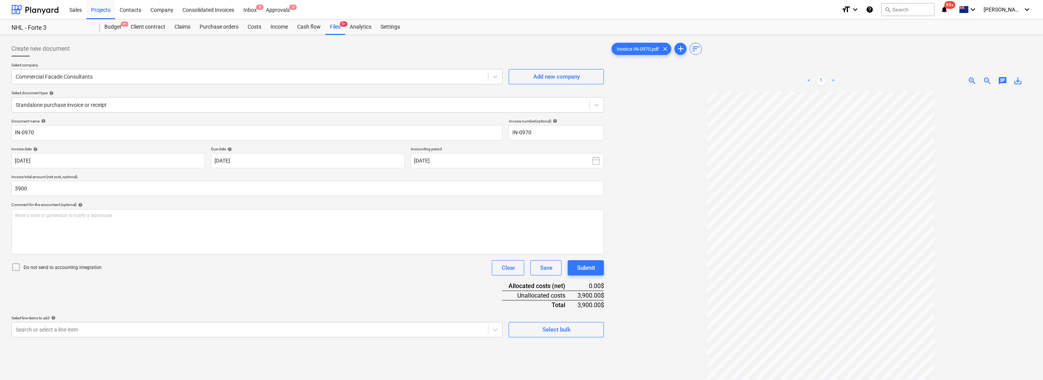
type input "3,900.00"
click at [7, 224] on div "Create new document Select company Commercial Facade Consultants Add new compan…" at bounding box center [521, 245] width 1043 height 421
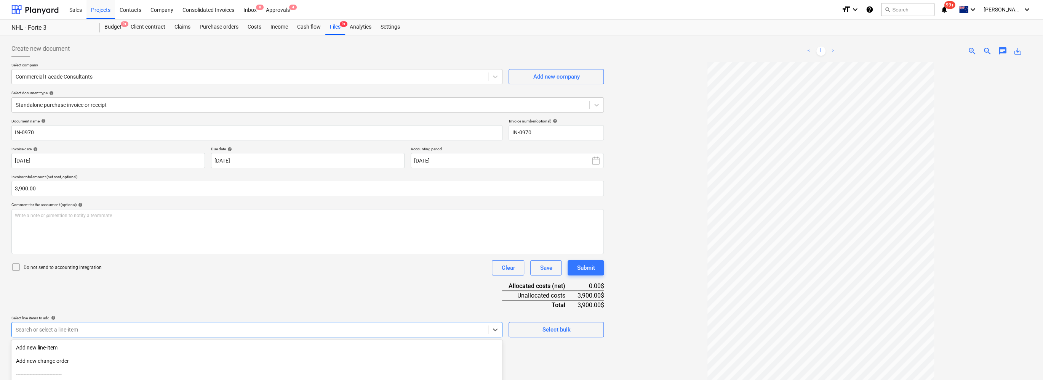
scroll to position [76, 0]
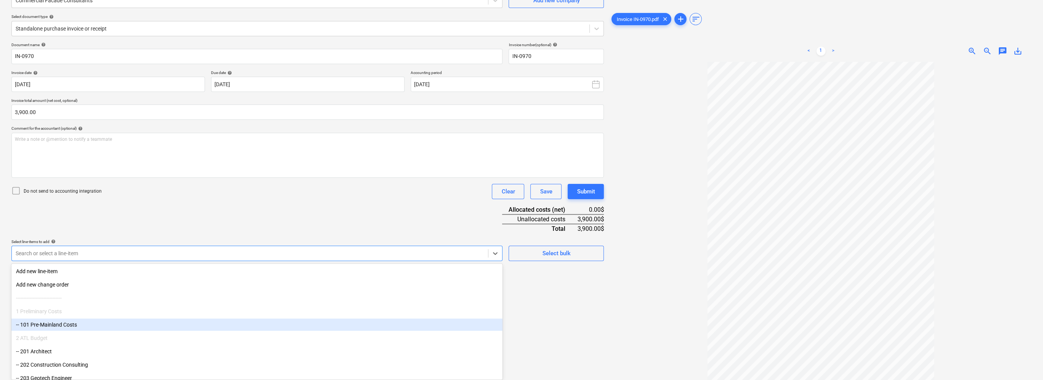
click at [104, 303] on body "Sales Projects Contacts Company Consolidated Invoices Inbox 8 Approvals 4 forma…" at bounding box center [521, 114] width 1043 height 380
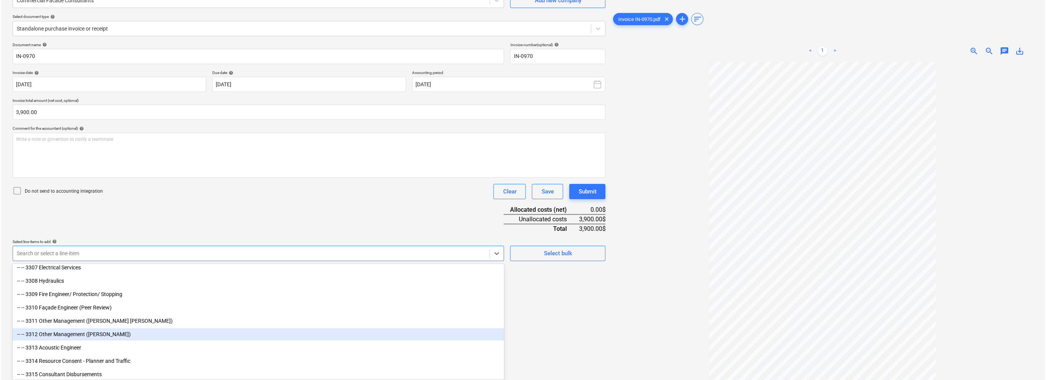
scroll to position [1067, 0]
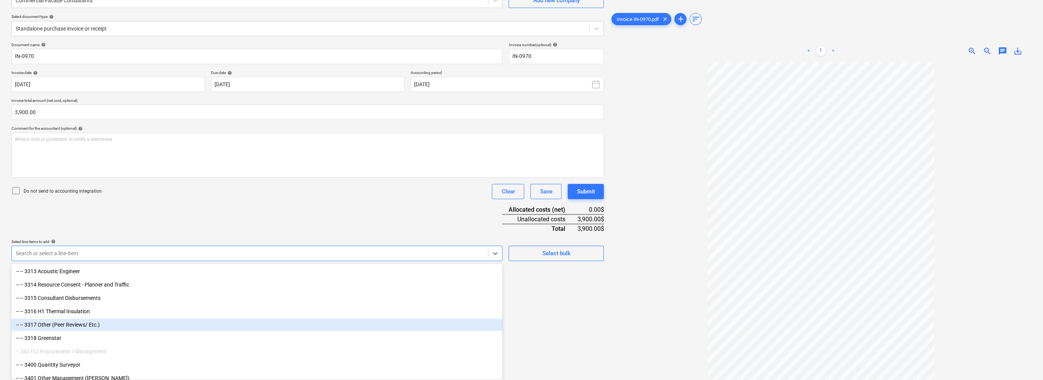
click at [81, 326] on div "-- -- 3317 Other (Peer Reviews/ Etc.)" at bounding box center [256, 324] width 491 height 12
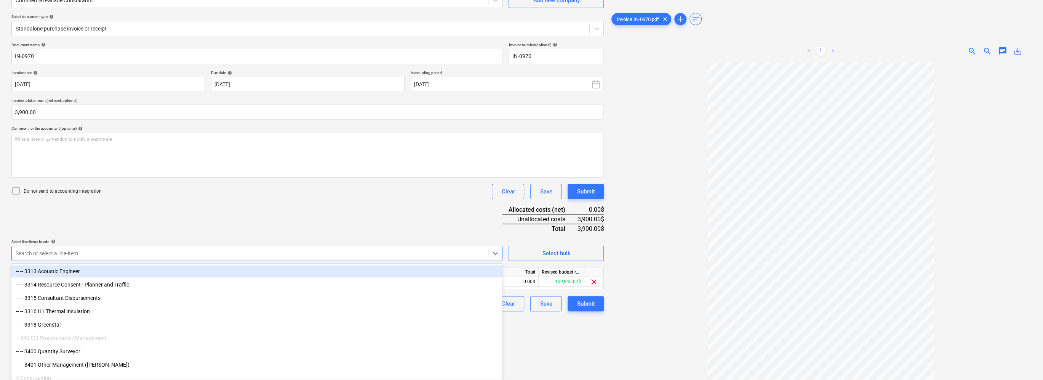
click at [169, 218] on div "Document name help IN-0970 Invoice number (optional) help IN-0970 Invoice date …" at bounding box center [307, 176] width 593 height 269
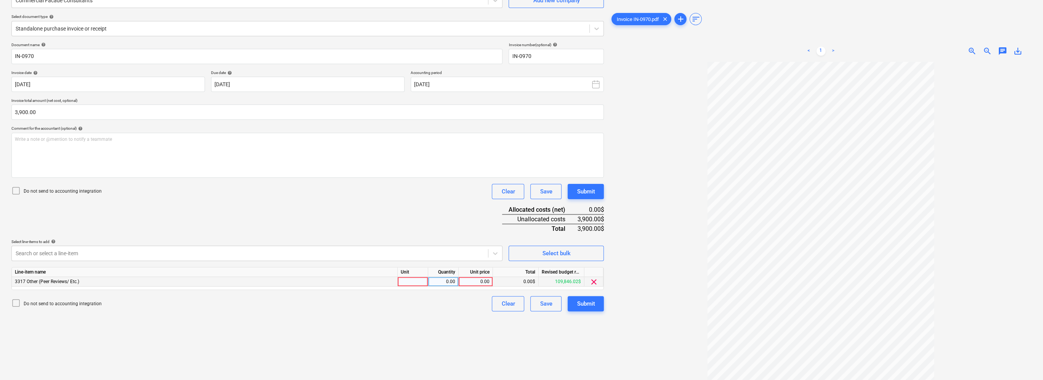
click at [481, 280] on div "0.00" at bounding box center [476, 282] width 28 height 10
type input "3900"
click at [455, 316] on div "Create new document Select company Commercial Facade Consultants Add new compan…" at bounding box center [307, 169] width 599 height 415
click at [521, 304] on div "Submit" at bounding box center [586, 303] width 18 height 10
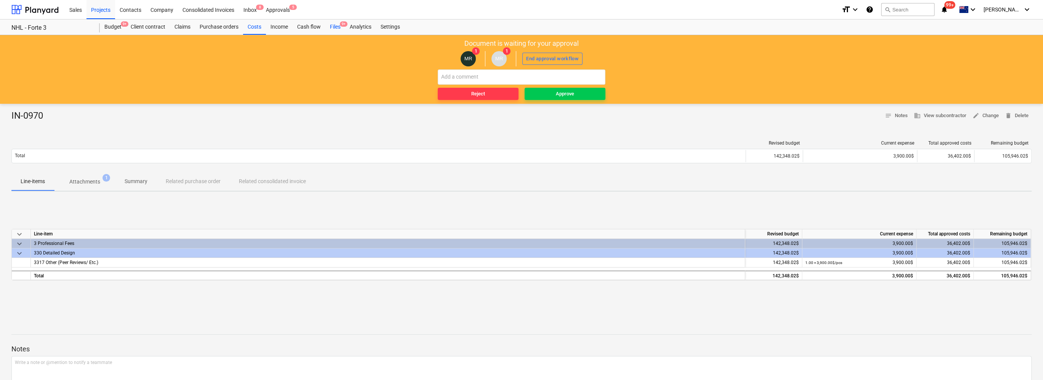
click at [339, 27] on div "Files 9+" at bounding box center [335, 26] width 20 height 15
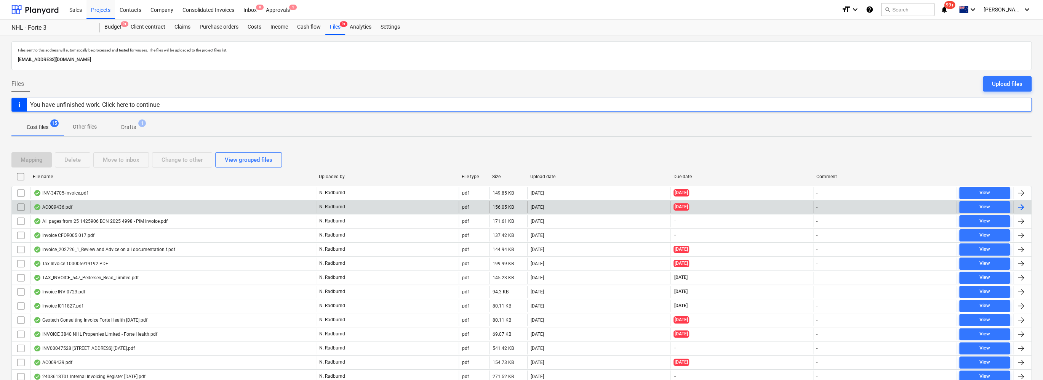
click at [110, 204] on div "AC009436.pdf" at bounding box center [173, 207] width 286 height 12
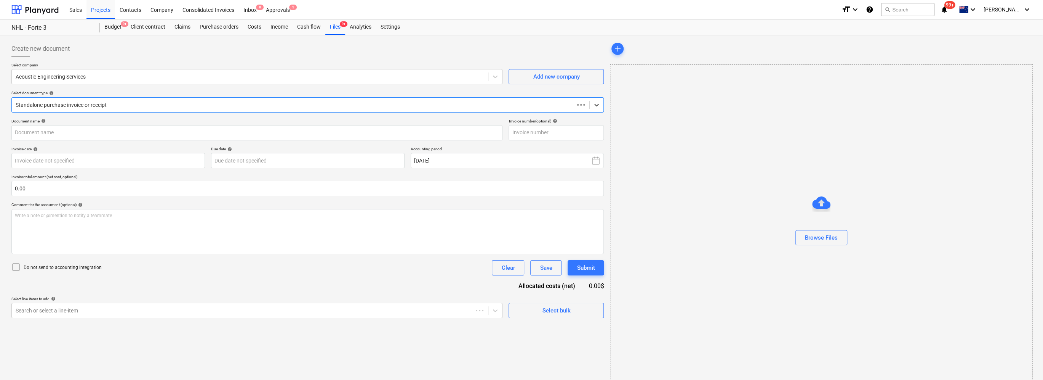
type input "AC009436"
type input "[DATE]"
click at [209, 184] on input "text" at bounding box center [307, 188] width 593 height 15
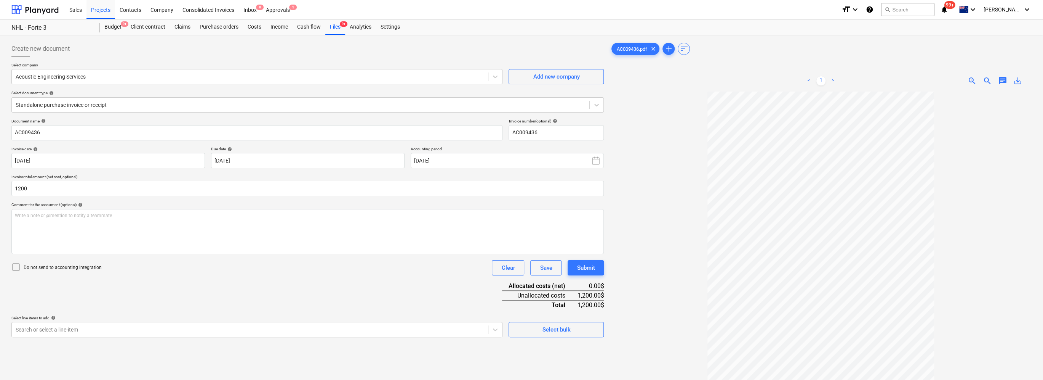
type input "1,200.00"
click at [32, 287] on div "Document name help AC009436 Invoice number (optional) help AC009436 Invoice dat…" at bounding box center [307, 228] width 593 height 218
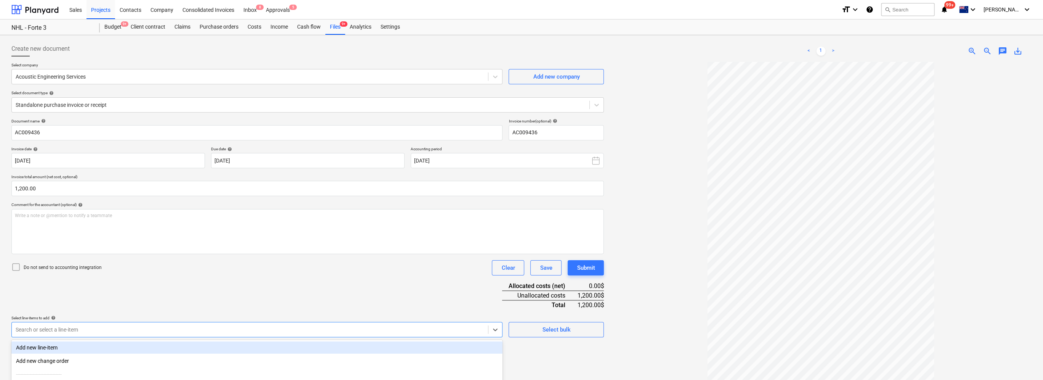
scroll to position [76, 0]
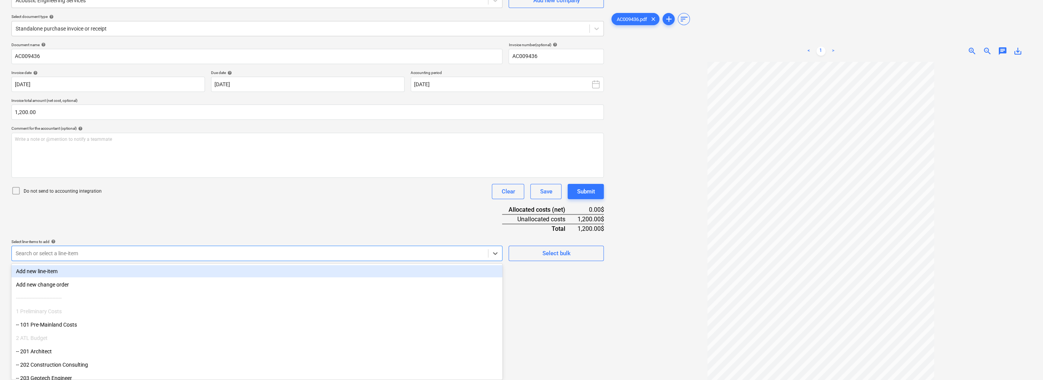
drag, startPoint x: 66, startPoint y: 332, endPoint x: 69, endPoint y: 329, distance: 4.1
click at [66, 303] on body "Sales Projects Contacts Company Consolidated Invoices Inbox 8 Approvals 5 forma…" at bounding box center [521, 114] width 1043 height 380
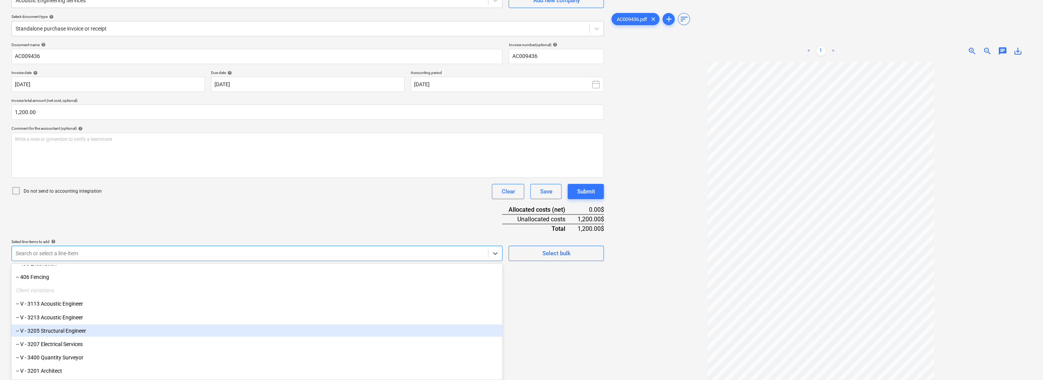
scroll to position [1299, 0]
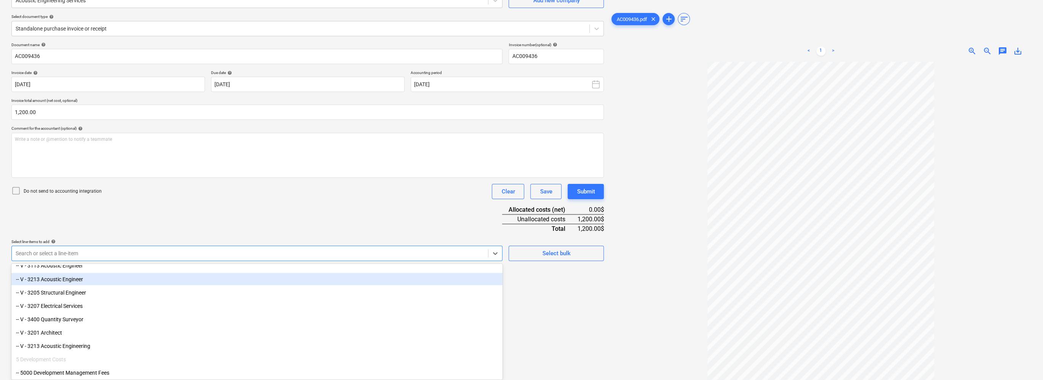
click at [101, 279] on div "-- V - 3213 Acoustic Engineer" at bounding box center [256, 278] width 491 height 12
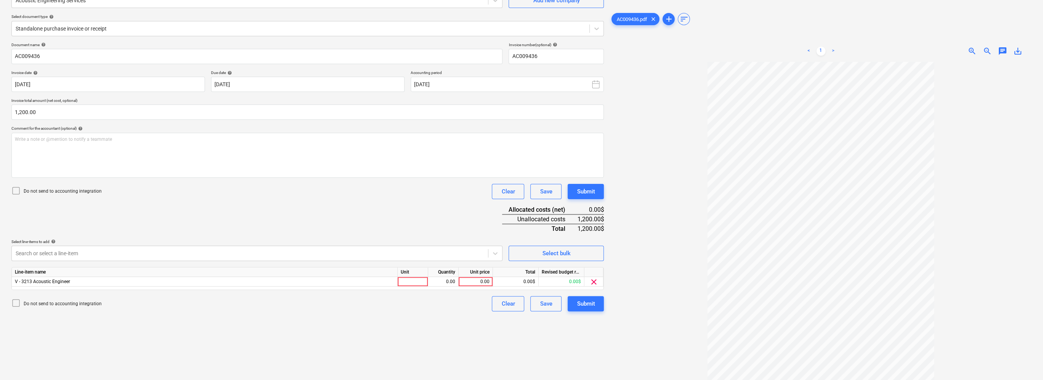
click at [307, 207] on div "Document name help AC009436 Invoice number (optional) help AC009436 Invoice dat…" at bounding box center [307, 176] width 593 height 269
click at [488, 279] on div "0.00" at bounding box center [476, 282] width 28 height 10
type input "1200"
click at [468, 313] on div "Create new document Select company Acoustic Engineering Services Add new compan…" at bounding box center [307, 169] width 599 height 415
click at [521, 302] on div "Submit" at bounding box center [586, 303] width 18 height 10
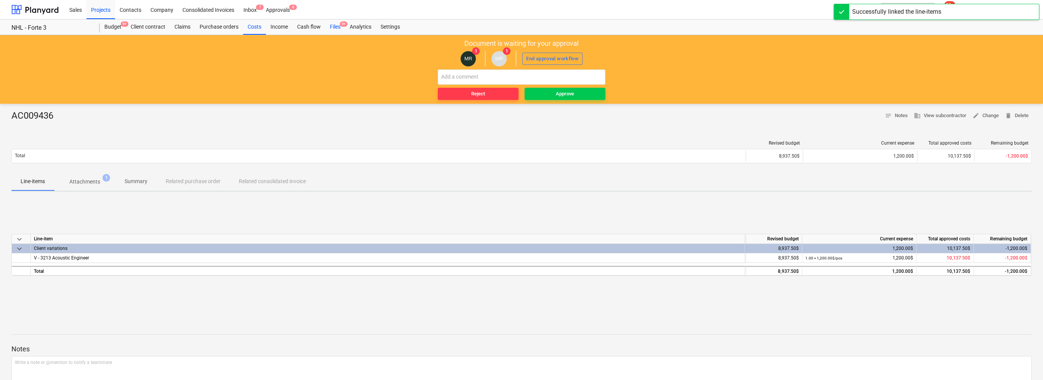
click at [338, 24] on div "Files 9+" at bounding box center [335, 26] width 20 height 15
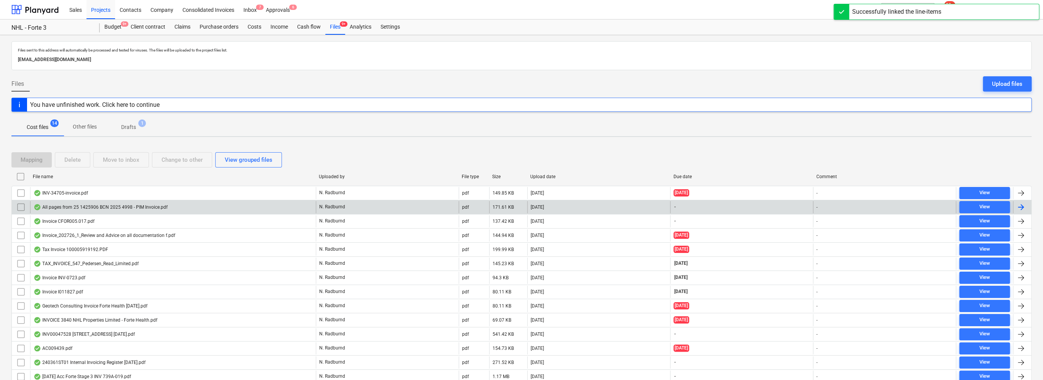
click at [113, 204] on div "All pages from 25 1425906 BCN 2025 4998 - PIM Invoice.pdf" at bounding box center [101, 207] width 134 height 6
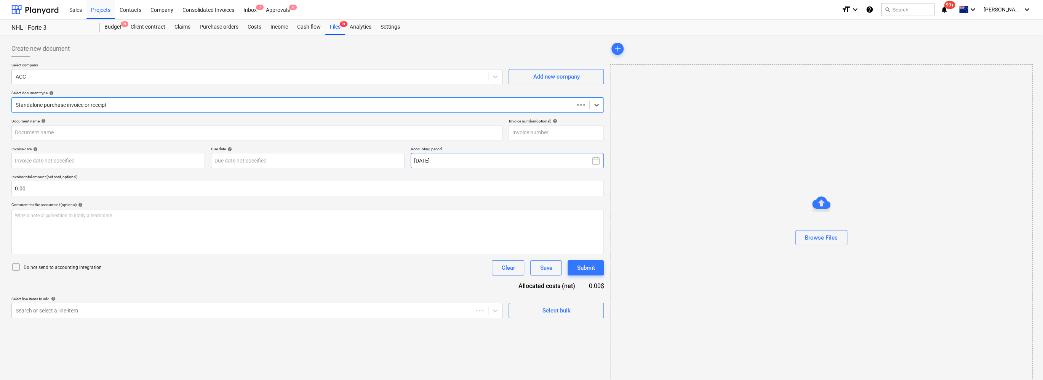
type input "365931"
click at [74, 160] on body "Sales Projects Contacts Company Consolidated Invoices Inbox 7 Approvals 6 forma…" at bounding box center [521, 190] width 1043 height 380
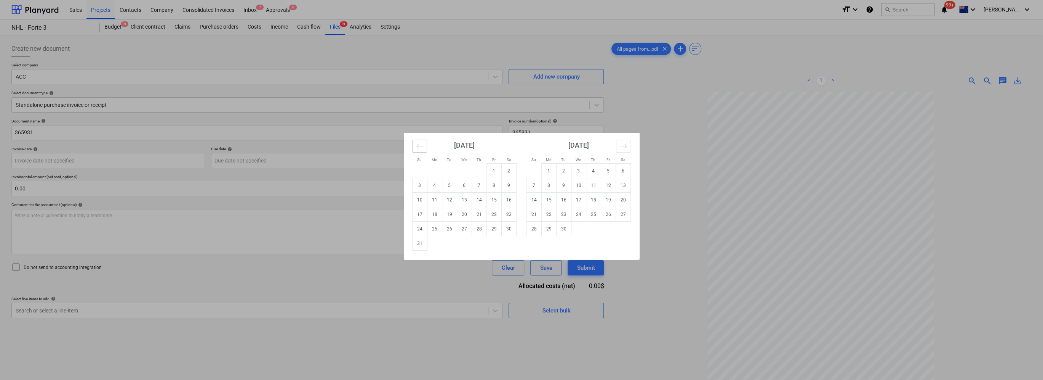
click at [418, 147] on icon "Move backward to switch to the previous month." at bounding box center [419, 145] width 7 height 7
click at [482, 201] on td "17" at bounding box center [479, 199] width 15 height 14
type input "[DATE]"
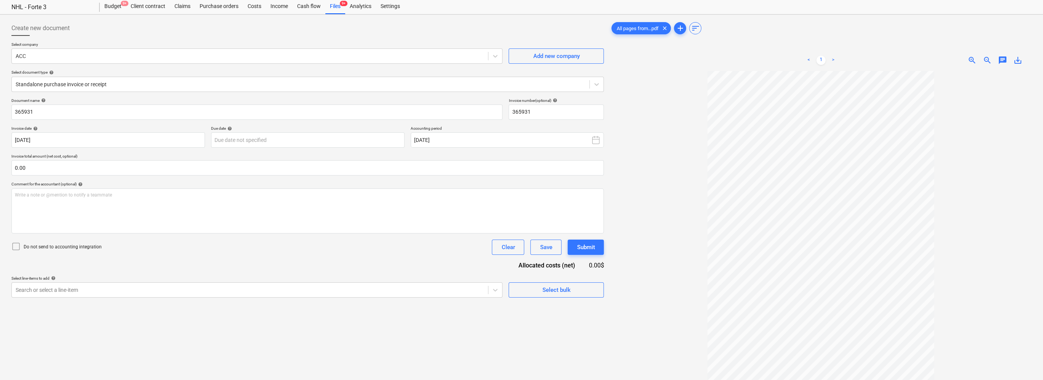
scroll to position [38, 0]
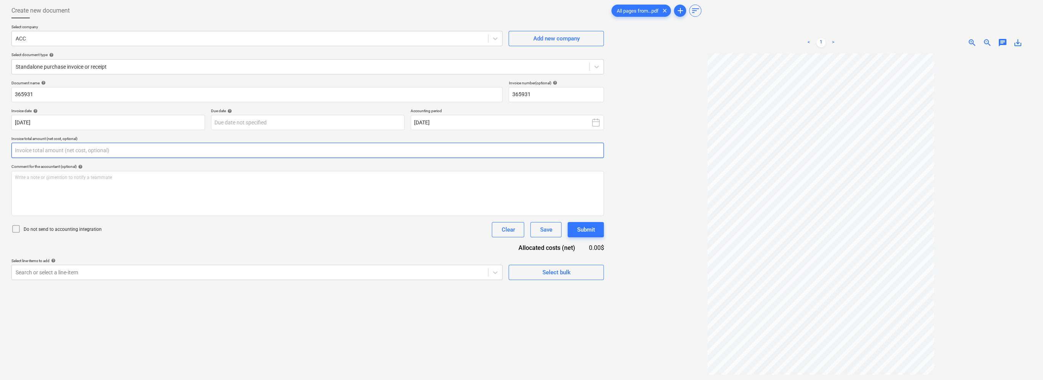
click at [40, 148] on input "text" at bounding box center [307, 150] width 593 height 15
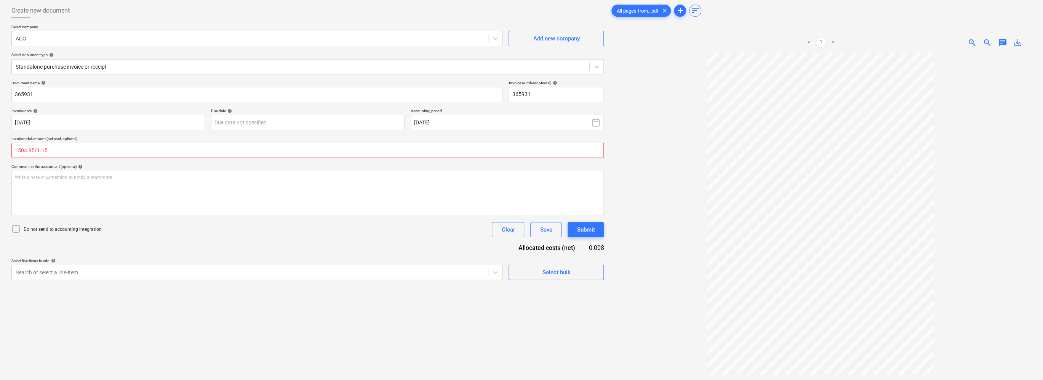
drag, startPoint x: 65, startPoint y: 155, endPoint x: -2, endPoint y: 146, distance: 67.3
click at [0, 146] on html "Sales Projects Contacts Company Consolidated Invoices Inbox 7 Approvals 6 forma…" at bounding box center [521, 152] width 1043 height 380
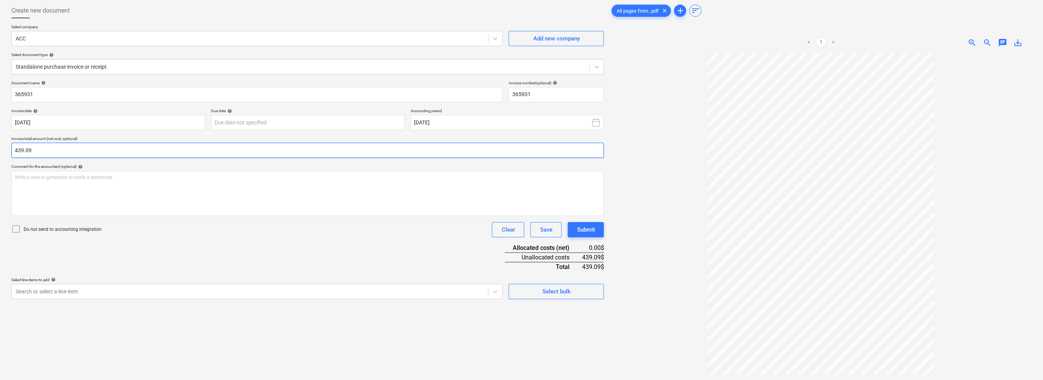
type input "439.09"
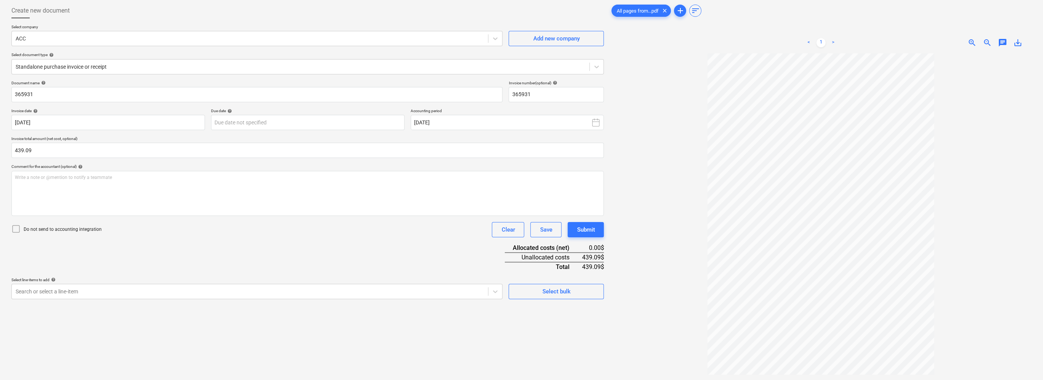
click at [3, 151] on div "Create new document Select company ACC Add new company Select document type hel…" at bounding box center [521, 207] width 1043 height 421
click at [93, 289] on body "Sales Projects Contacts Company Consolidated Invoices Inbox 7 Approvals 6 forma…" at bounding box center [521, 152] width 1043 height 380
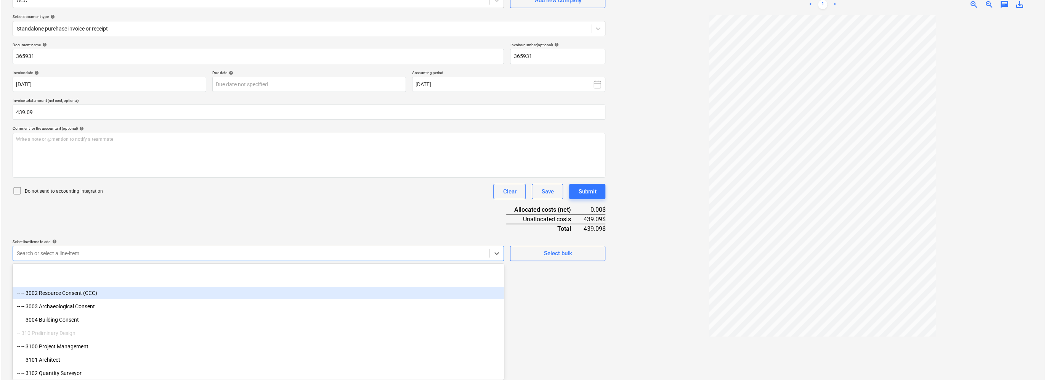
scroll to position [305, 0]
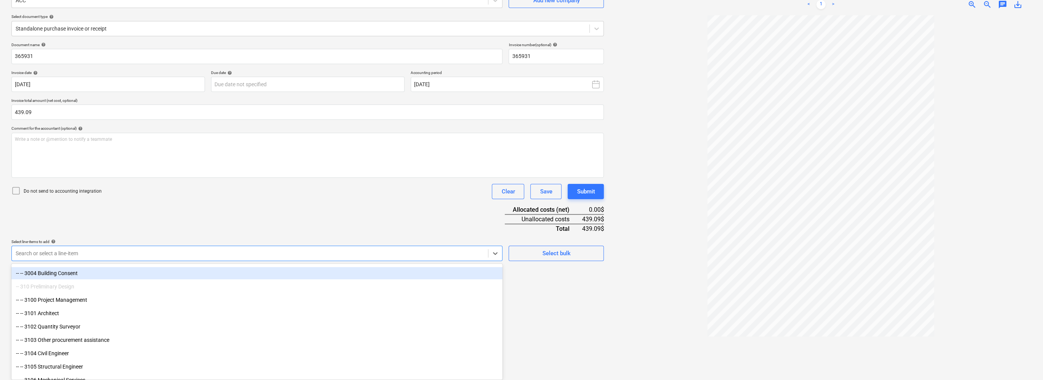
click at [66, 273] on div "-- -- 3004 Building Consent" at bounding box center [256, 273] width 491 height 12
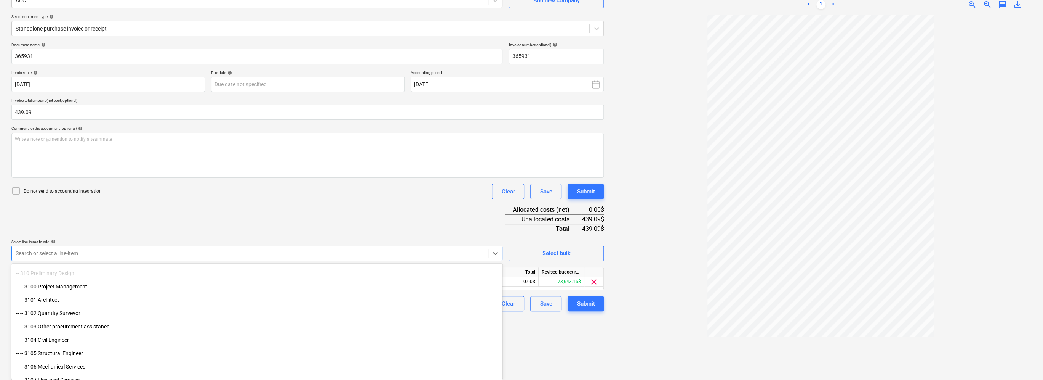
click at [202, 202] on div "Document name help 365931 Invoice number (optional) help 365931 Invoice date he…" at bounding box center [307, 176] width 593 height 269
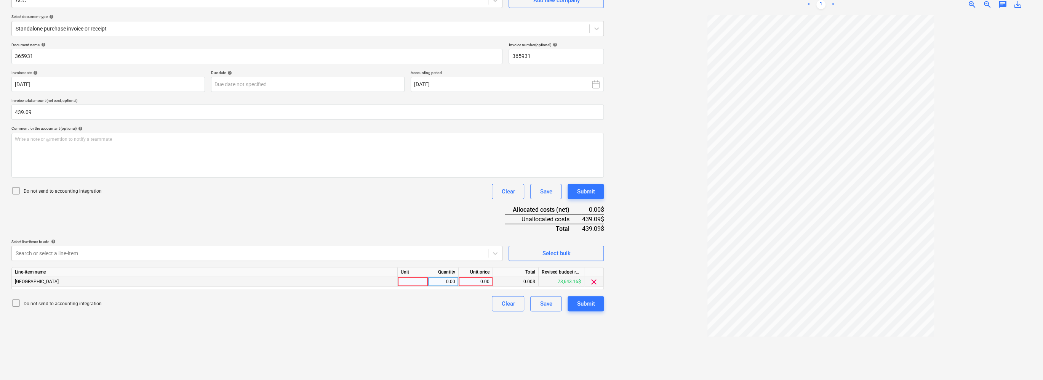
click at [486, 280] on div "0.00" at bounding box center [476, 282] width 28 height 10
type input "439.09"
click at [264, 204] on div "Document name help 365931 Invoice number (optional) help 365931 Invoice date he…" at bounding box center [307, 176] width 593 height 269
type input "439.09"
click at [373, 210] on div "Document name help 365931 Invoice number (optional) help 365931 Invoice date he…" at bounding box center [307, 176] width 593 height 269
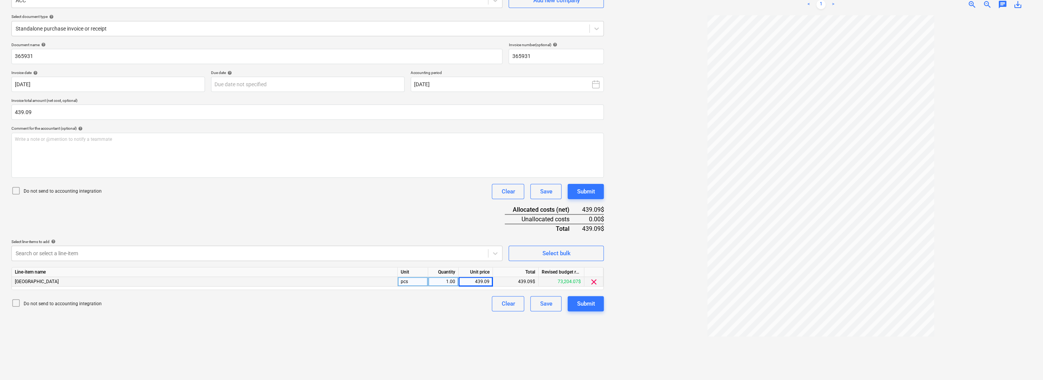
click at [373, 210] on div "Document name help 365931 Invoice number (optional) help 365931 Invoice date he…" at bounding box center [307, 176] width 593 height 269
click at [521, 303] on div "Submit" at bounding box center [586, 303] width 18 height 10
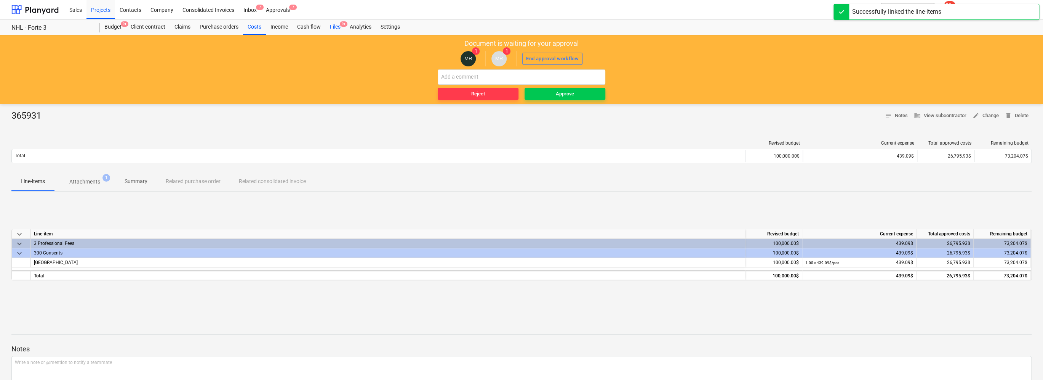
click at [336, 27] on div "Files 9+" at bounding box center [335, 26] width 20 height 15
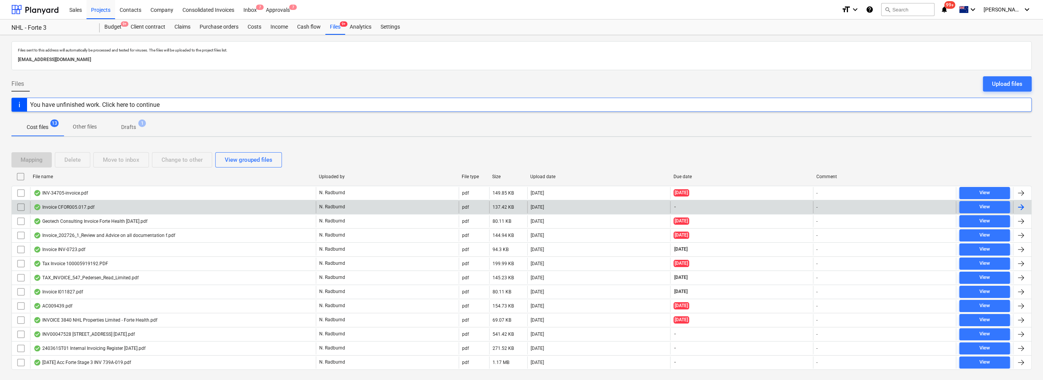
click at [152, 207] on div "Invoice CFOR005.017.pdf" at bounding box center [173, 207] width 286 height 12
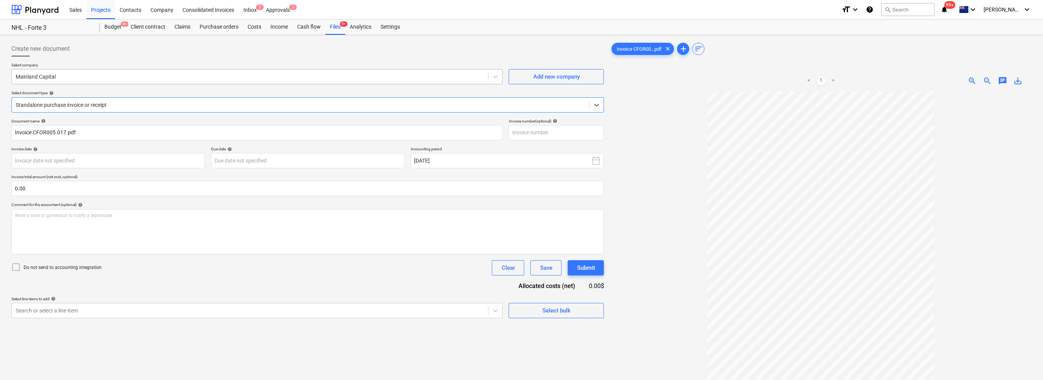
click at [270, 81] on div "Mainland Capital" at bounding box center [250, 76] width 476 height 11
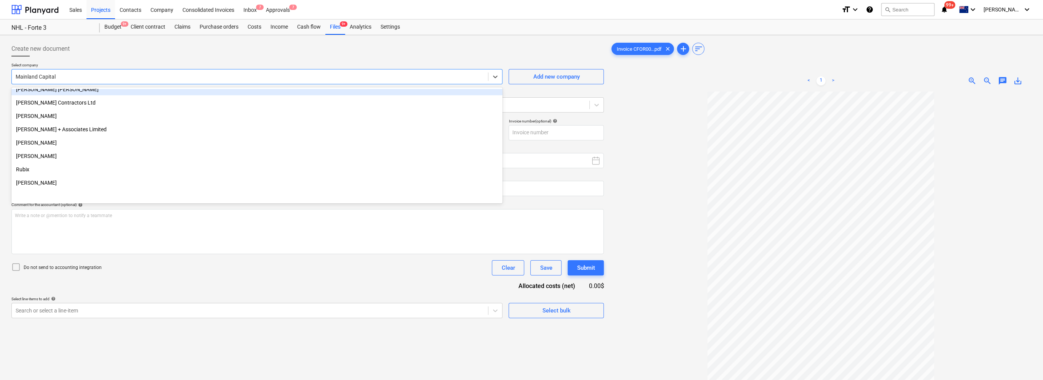
scroll to position [1901, 0]
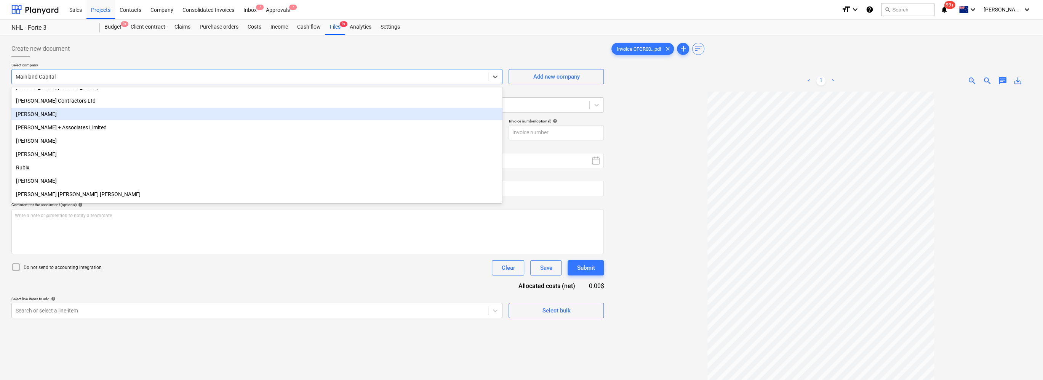
click at [72, 116] on div "[PERSON_NAME]" at bounding box center [256, 114] width 491 height 12
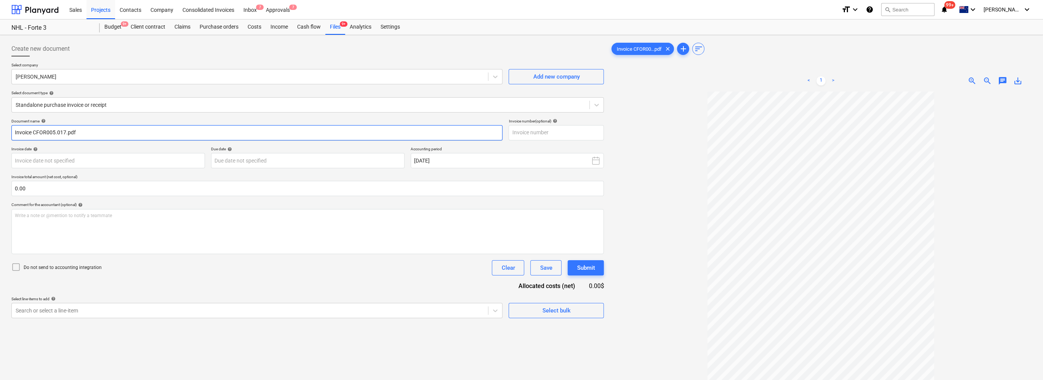
drag, startPoint x: 34, startPoint y: 131, endPoint x: -2, endPoint y: 122, distance: 36.5
click at [0, 122] on html "Sales Projects Contacts Company Consolidated Invoices Inbox 7 Approvals 7 forma…" at bounding box center [521, 190] width 1043 height 380
click at [74, 134] on input "CFOR005.017.pdf" at bounding box center [256, 132] width 491 height 15
drag, startPoint x: 17, startPoint y: 127, endPoint x: -2, endPoint y: 123, distance: 19.0
click at [0, 123] on html "Sales Projects Contacts Company Consolidated Invoices Inbox 7 Approvals 7 forma…" at bounding box center [521, 190] width 1043 height 380
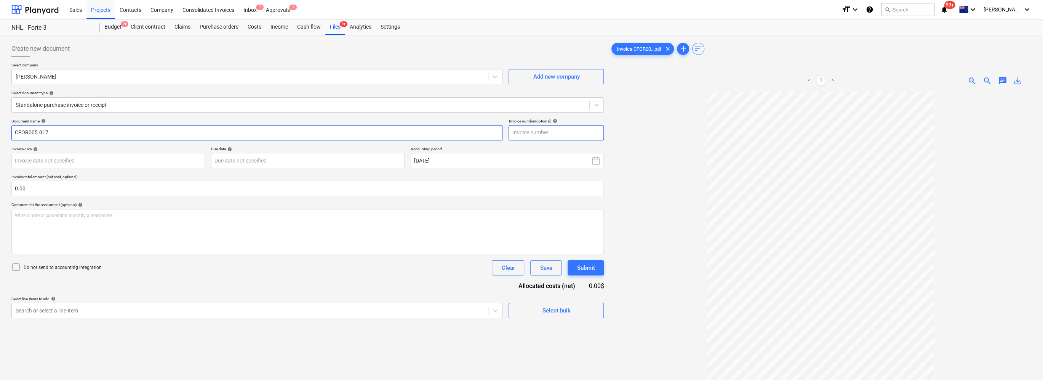
type input "CFOR005.017"
click at [521, 133] on input "text" at bounding box center [556, 132] width 95 height 15
paste input "CFOR005.017"
type input "CFOR005.017"
click at [31, 158] on body "Sales Projects Contacts Company Consolidated Invoices Inbox 7 Approvals 7 forma…" at bounding box center [521, 190] width 1043 height 380
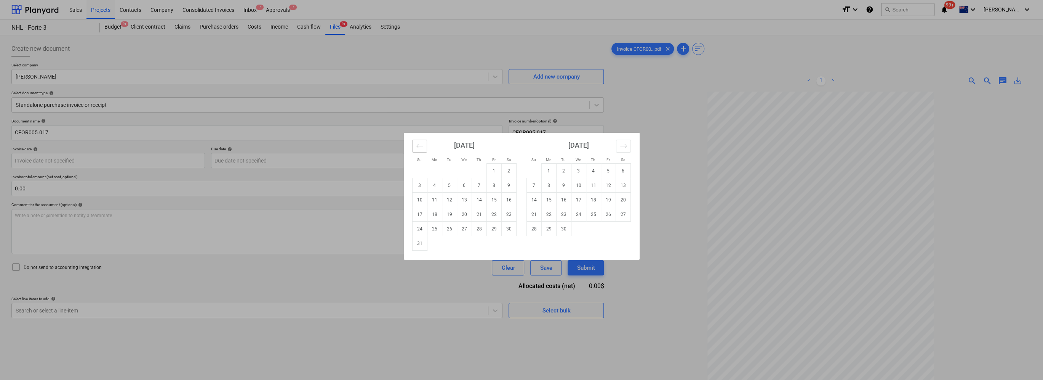
click at [425, 147] on button "Move backward to switch to the previous month." at bounding box center [419, 145] width 15 height 13
click at [477, 231] on td "31" at bounding box center [479, 228] width 15 height 14
type input "[DATE]"
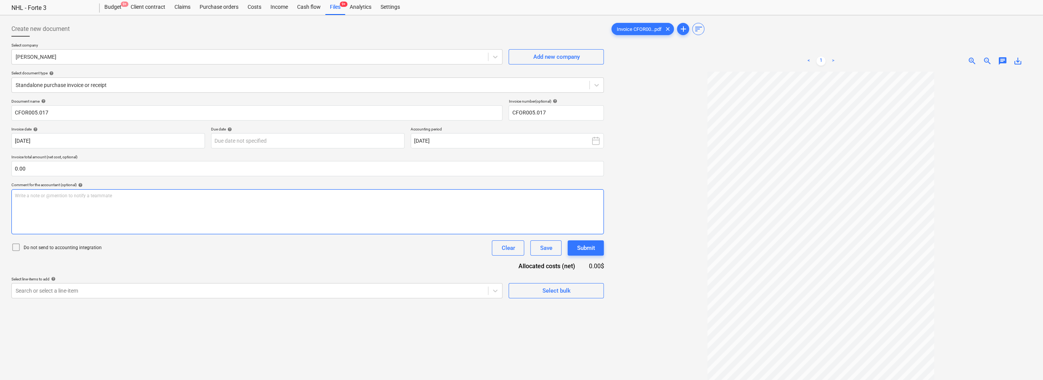
scroll to position [38, 0]
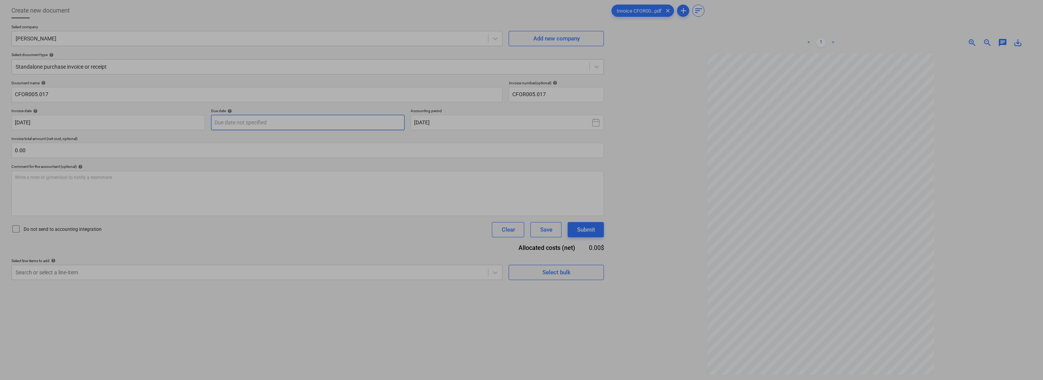
click at [328, 123] on body "Sales Projects Contacts Company Consolidated Invoices Inbox 7 Approvals 7 forma…" at bounding box center [521, 152] width 1043 height 380
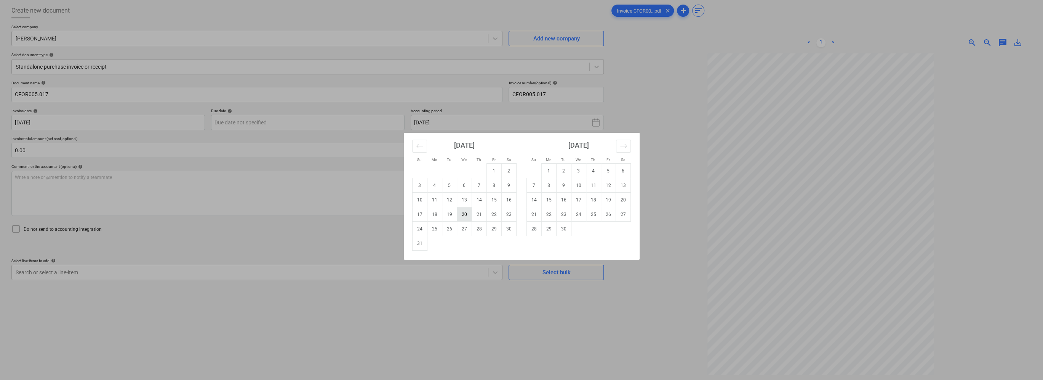
click at [466, 213] on td "20" at bounding box center [464, 214] width 15 height 14
type input "[DATE]"
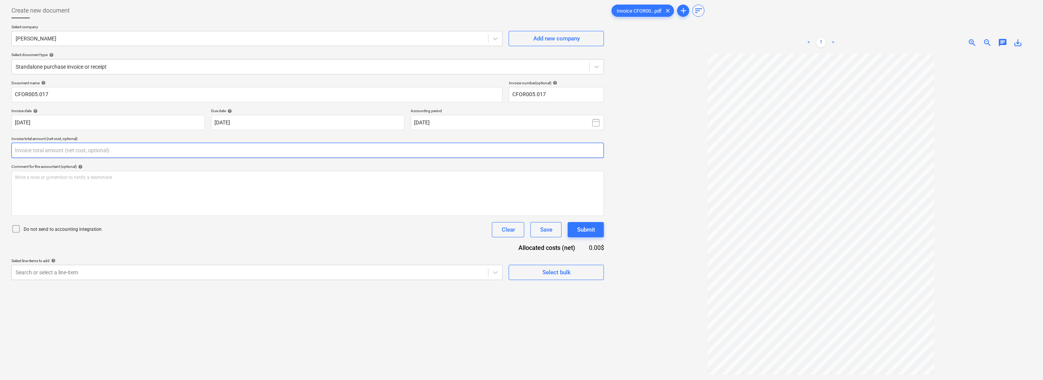
click at [120, 149] on input "text" at bounding box center [307, 150] width 593 height 15
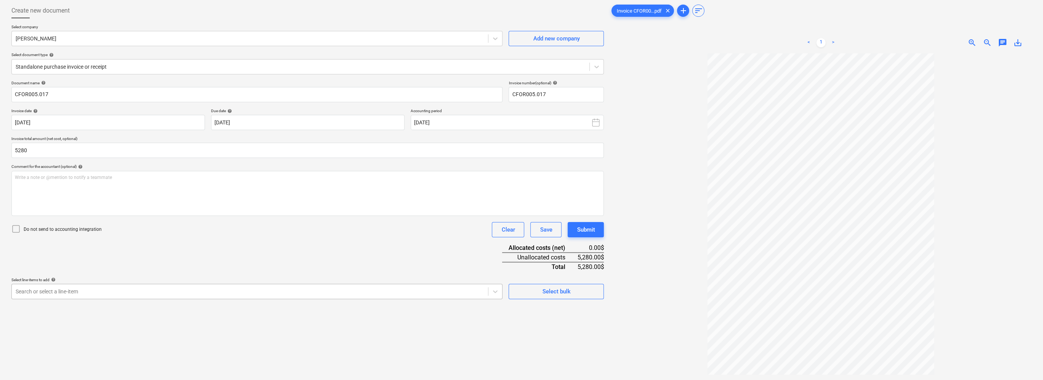
type input "5,280.00"
click at [61, 295] on body "Sales Projects Contacts Company Consolidated Invoices Inbox 7 Approvals 7 forma…" at bounding box center [521, 152] width 1043 height 380
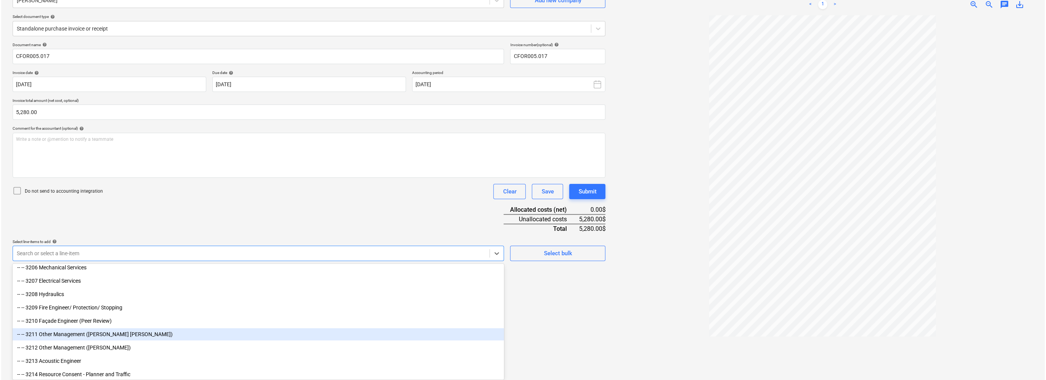
scroll to position [876, 0]
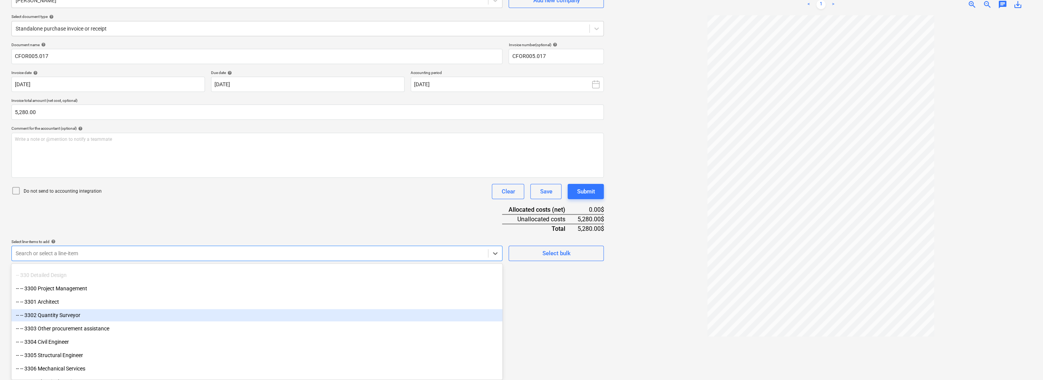
drag, startPoint x: 87, startPoint y: 321, endPoint x: 83, endPoint y: 317, distance: 5.4
click at [83, 317] on div "-- -- 3302 Quantity Surveyor" at bounding box center [256, 315] width 491 height 12
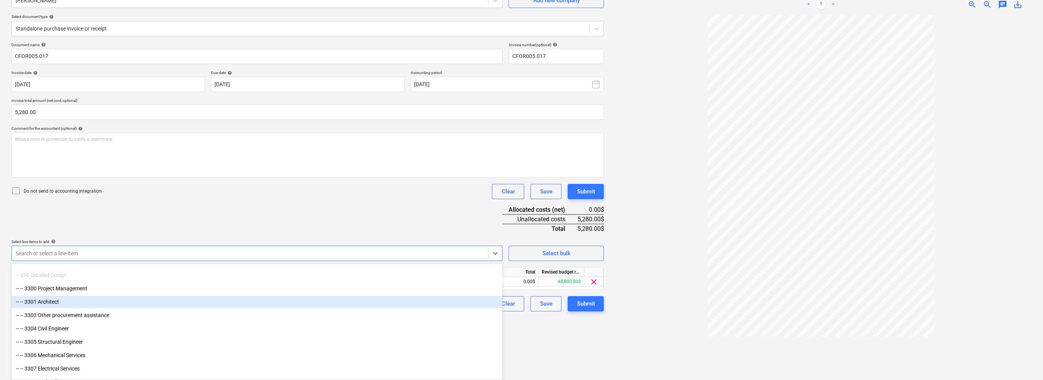
click at [3, 290] on div "Create new document Select company Rawlinsons Add new company Select document t…" at bounding box center [521, 169] width 1043 height 421
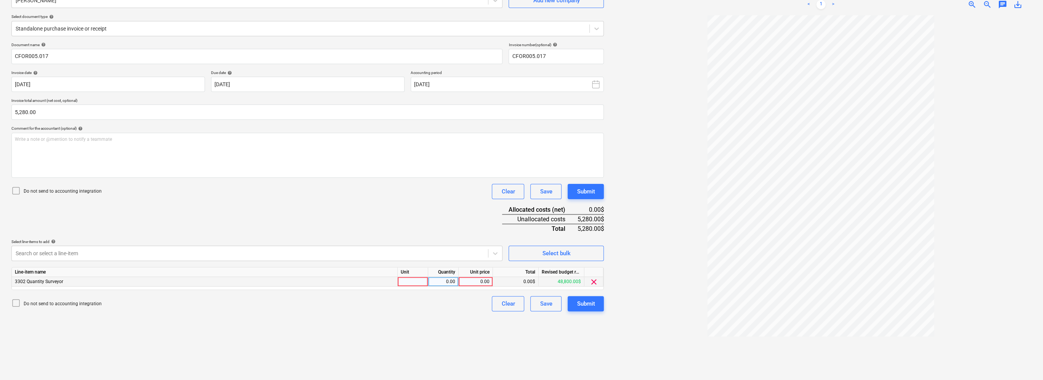
click at [487, 279] on div "0.00" at bounding box center [476, 282] width 28 height 10
type input "5280"
click at [488, 314] on div "Create new document Select company Rawlinsons Add new company Select document t…" at bounding box center [307, 169] width 599 height 415
click at [521, 301] on div "Submit" at bounding box center [586, 303] width 18 height 10
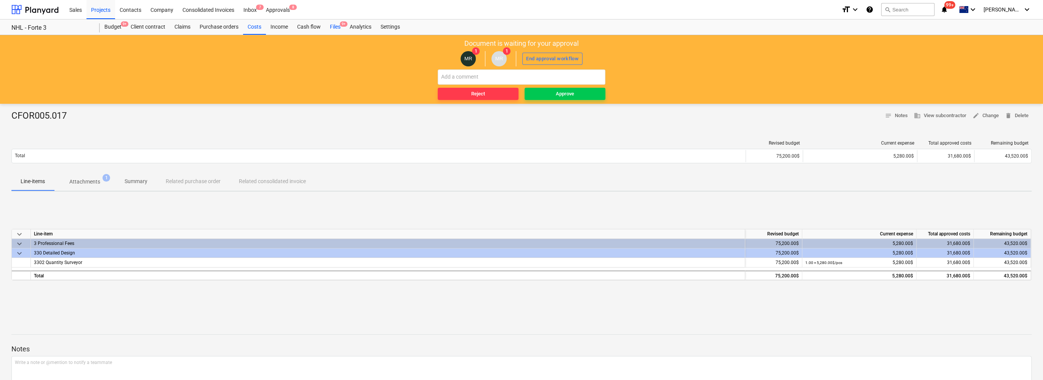
click at [340, 29] on div "Files 9+" at bounding box center [335, 26] width 20 height 15
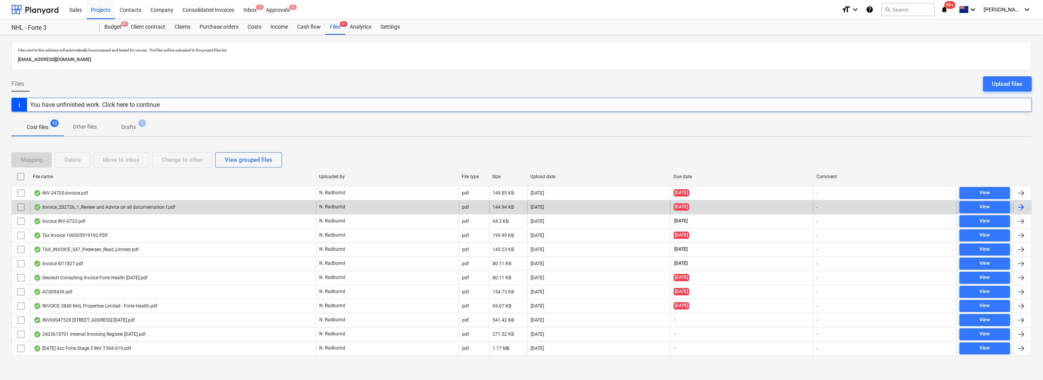
click at [134, 208] on div "Invoice_202726_1_Review and Advice on all documentation f.pdf" at bounding box center [105, 207] width 142 height 6
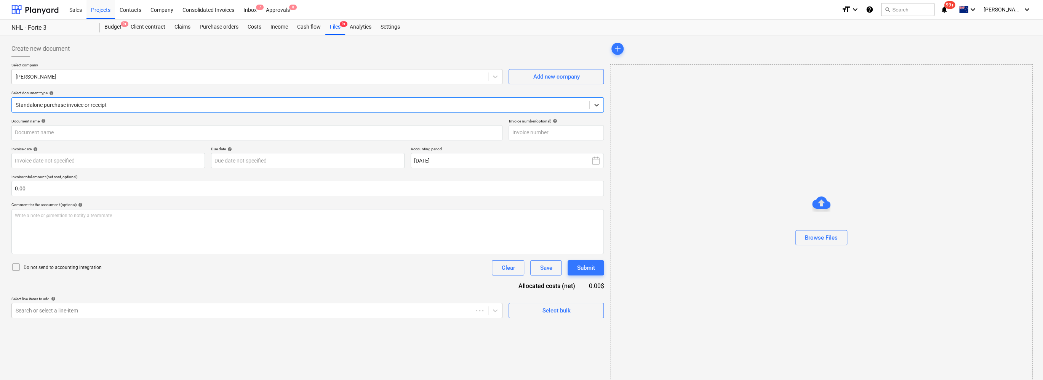
type input "202726"
type input "[DATE]"
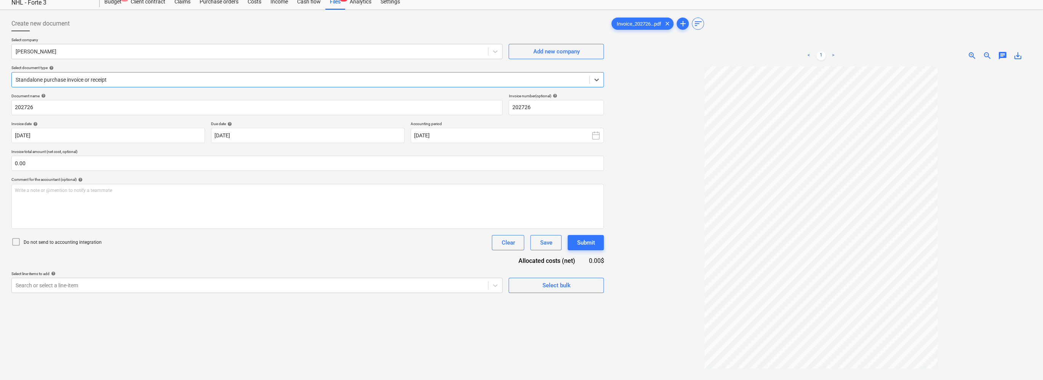
scroll to position [38, 0]
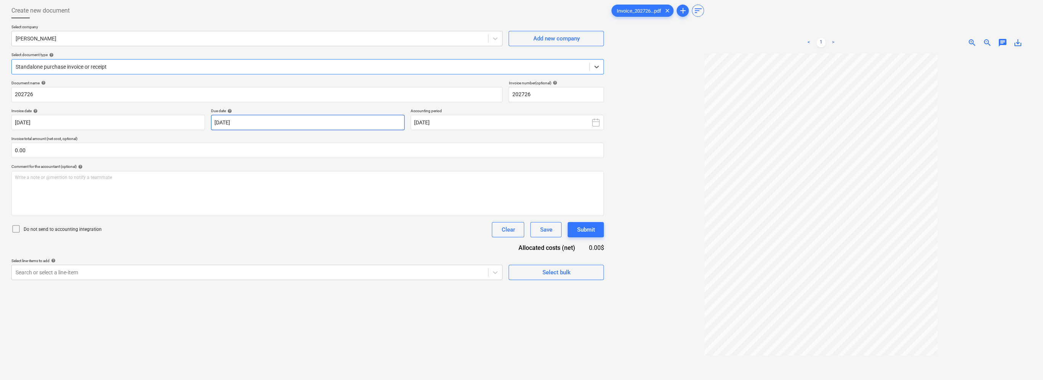
click at [318, 122] on body "Sales Projects Contacts Company Consolidated Invoices Inbox 7 Approvals 8 forma…" at bounding box center [521, 152] width 1043 height 380
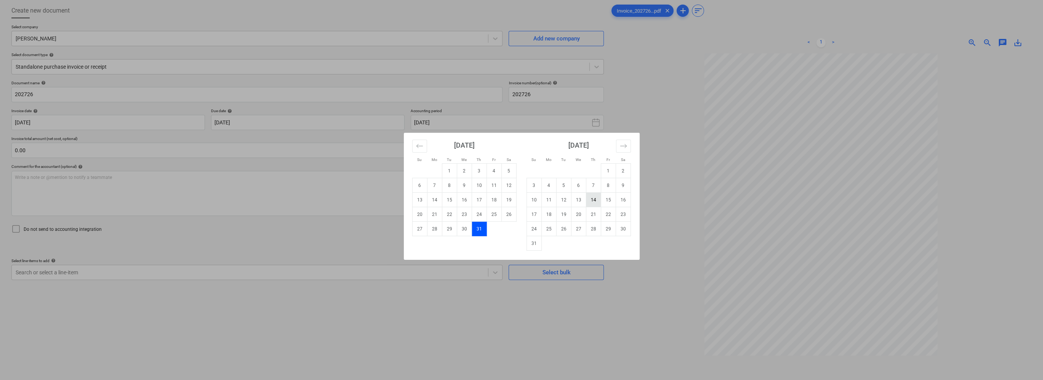
click at [521, 199] on td "14" at bounding box center [593, 199] width 15 height 14
type input "[DATE]"
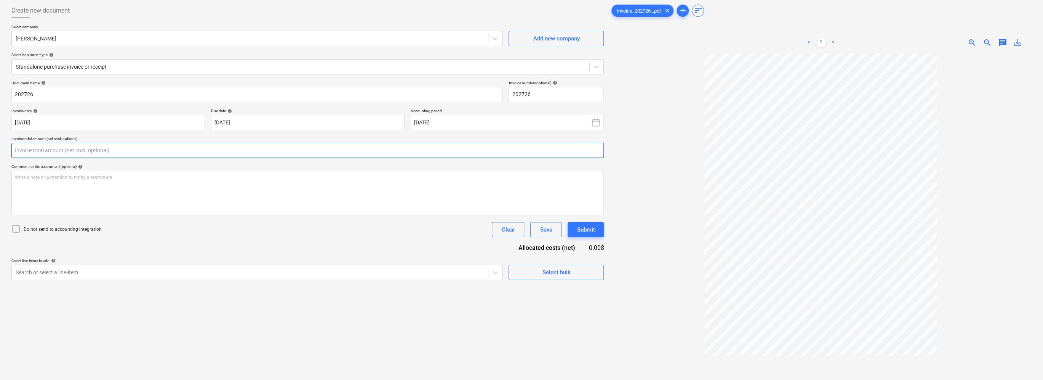
click at [242, 154] on input "text" at bounding box center [307, 150] width 593 height 15
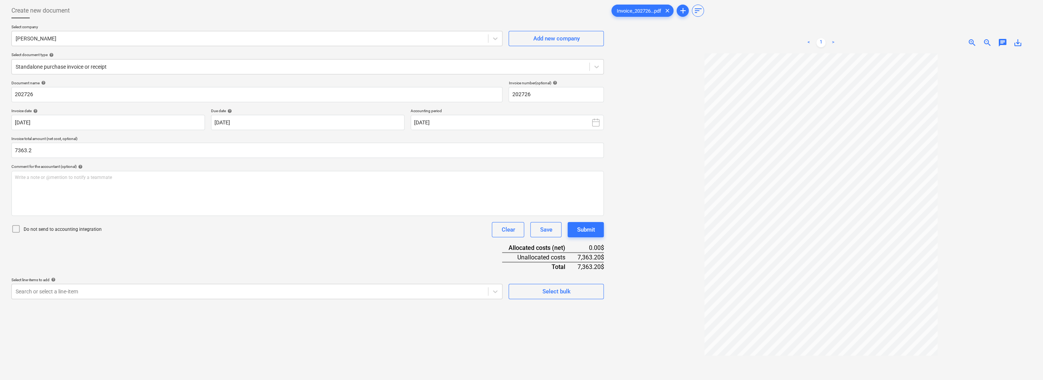
type input "7,363.20"
click at [144, 250] on div "Document name help 202726 Invoice number (optional) help 202726 Invoice date he…" at bounding box center [307, 189] width 593 height 218
click at [493, 290] on body "Sales Projects Contacts Company Consolidated Invoices Inbox 7 Approvals 8 forma…" at bounding box center [521, 152] width 1043 height 380
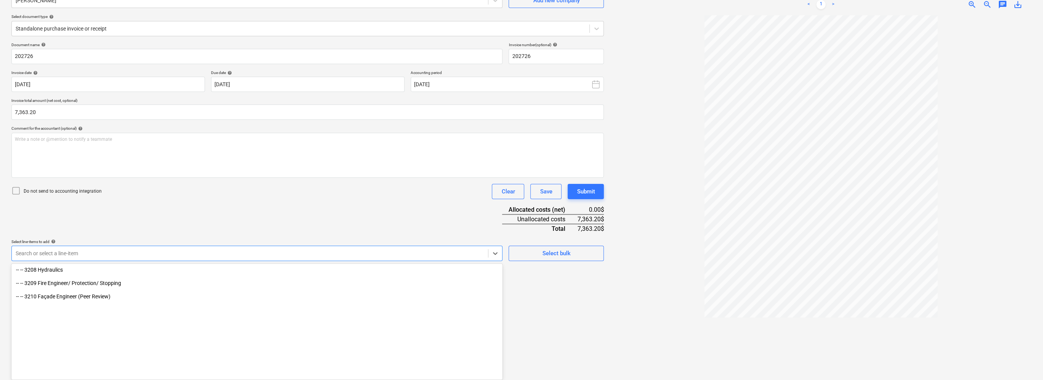
scroll to position [762, 0]
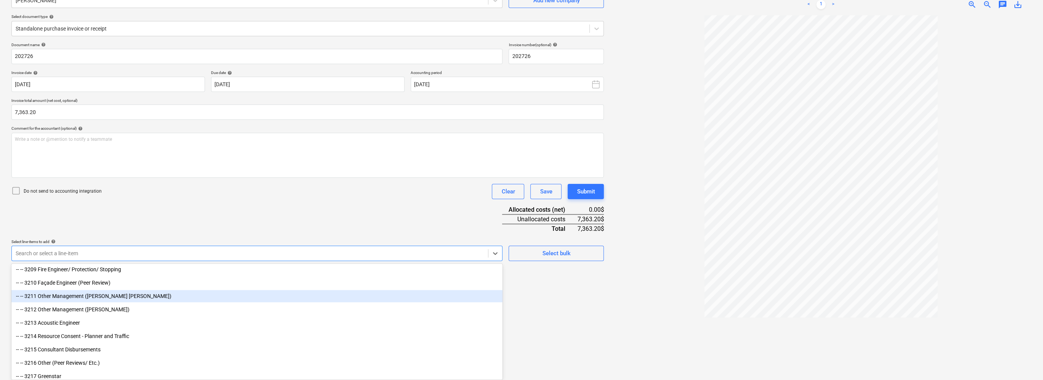
click at [521, 223] on div at bounding box center [821, 194] width 422 height 358
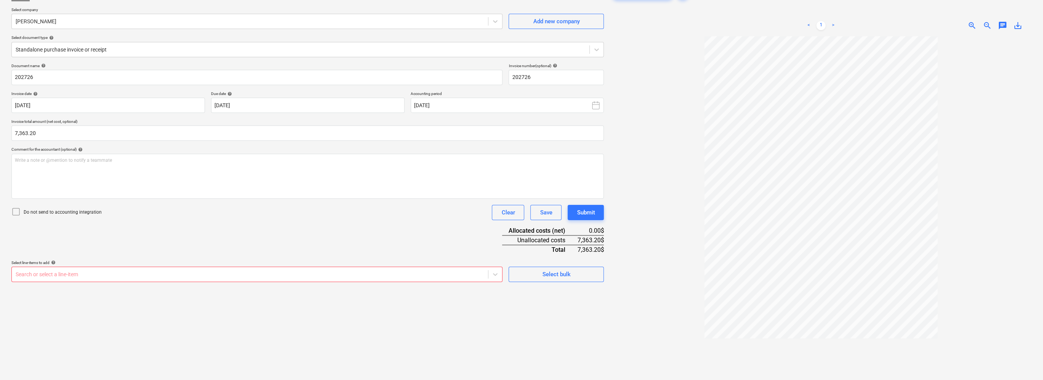
scroll to position [38, 0]
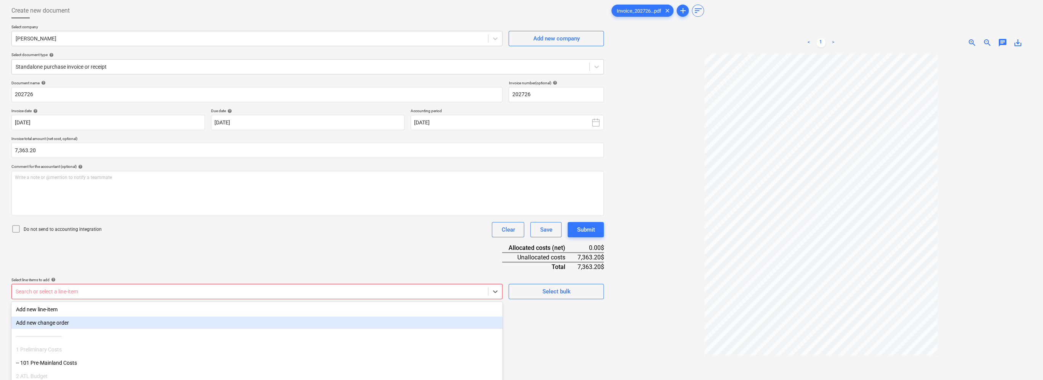
click at [78, 288] on body "Sales Projects Contacts Company Consolidated Invoices Inbox 7 Approvals 8 forma…" at bounding box center [521, 152] width 1043 height 380
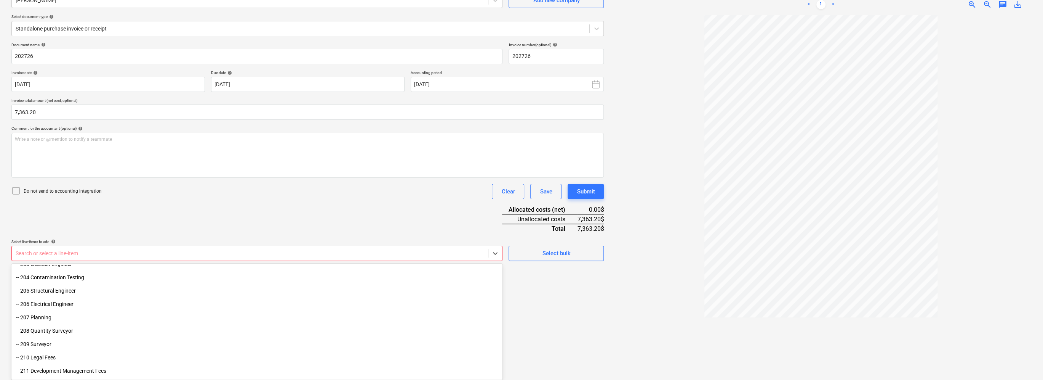
scroll to position [114, 0]
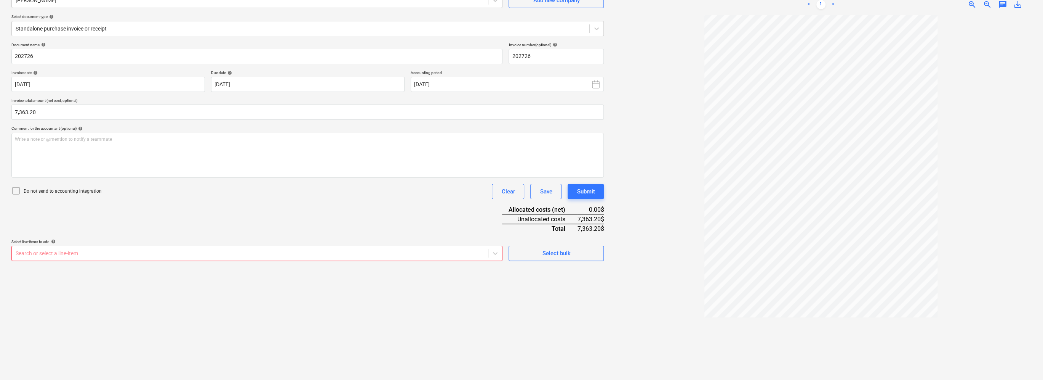
click at [7, 322] on div "Create new document Select company [PERSON_NAME] Add new company Select documen…" at bounding box center [521, 169] width 1043 height 421
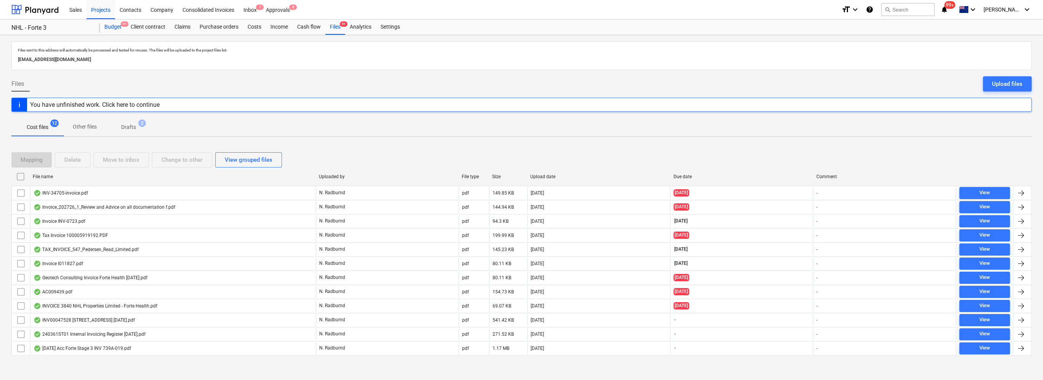
click at [116, 26] on div "Budget 9+" at bounding box center [113, 26] width 26 height 15
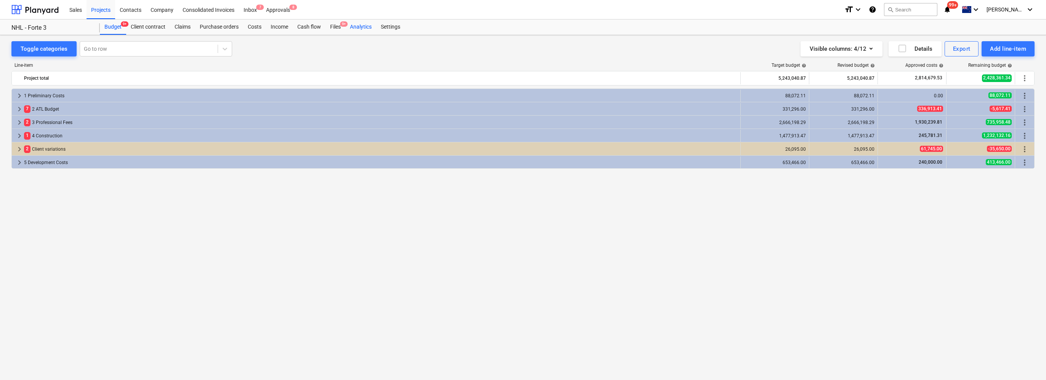
click at [367, 24] on div "Analytics" at bounding box center [360, 26] width 31 height 15
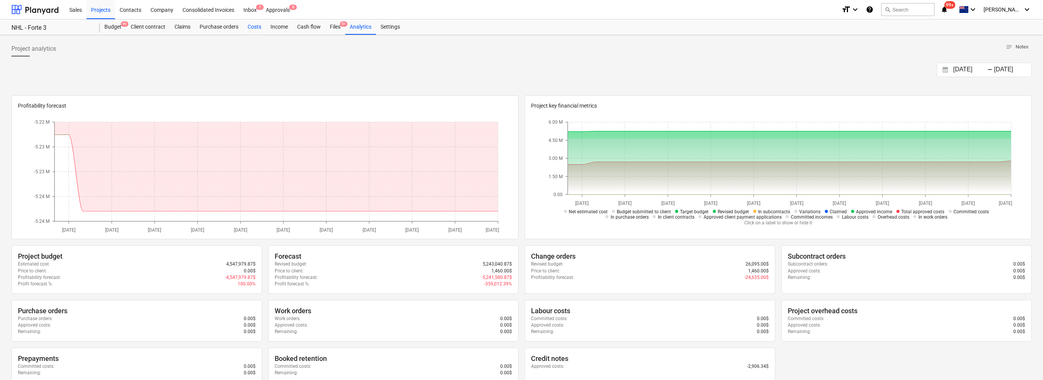
click at [256, 27] on div "Costs" at bounding box center [254, 26] width 23 height 15
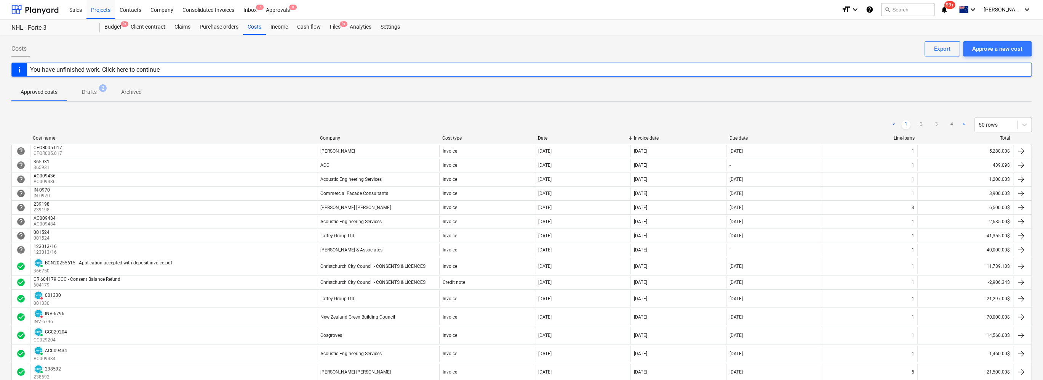
click at [138, 69] on div "You have unfinished work. Click here to continue" at bounding box center [95, 69] width 130 height 7
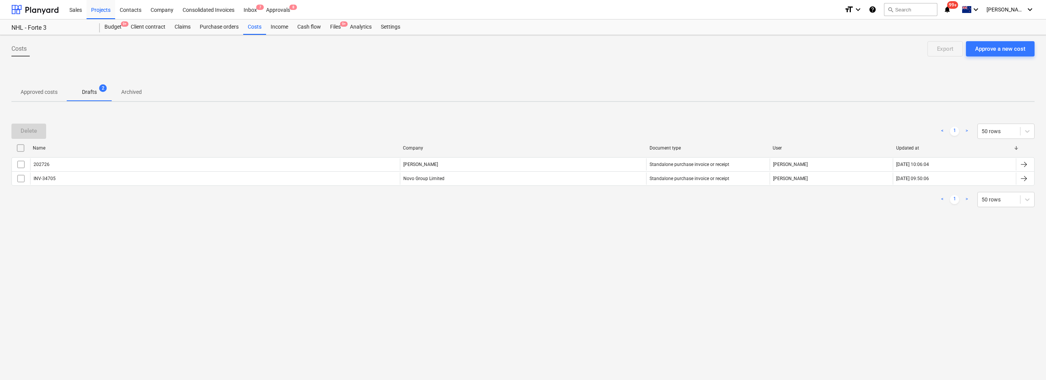
click at [43, 92] on p "Approved costs" at bounding box center [39, 92] width 37 height 8
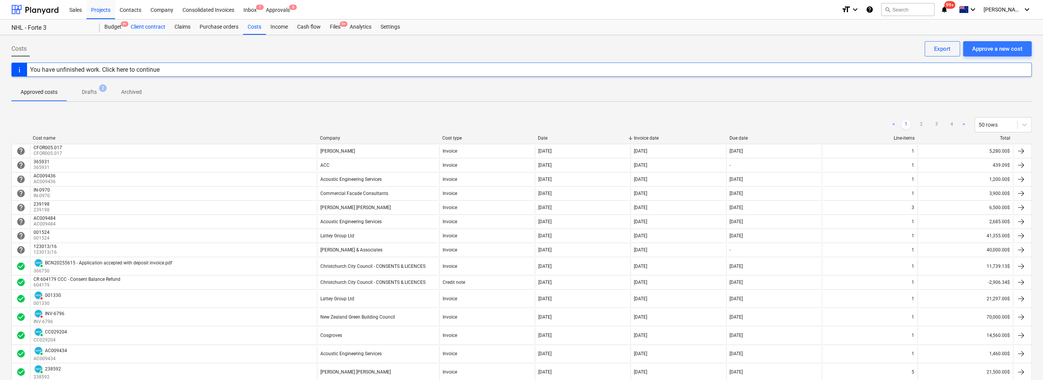
click at [145, 27] on div "Client contract" at bounding box center [148, 26] width 44 height 15
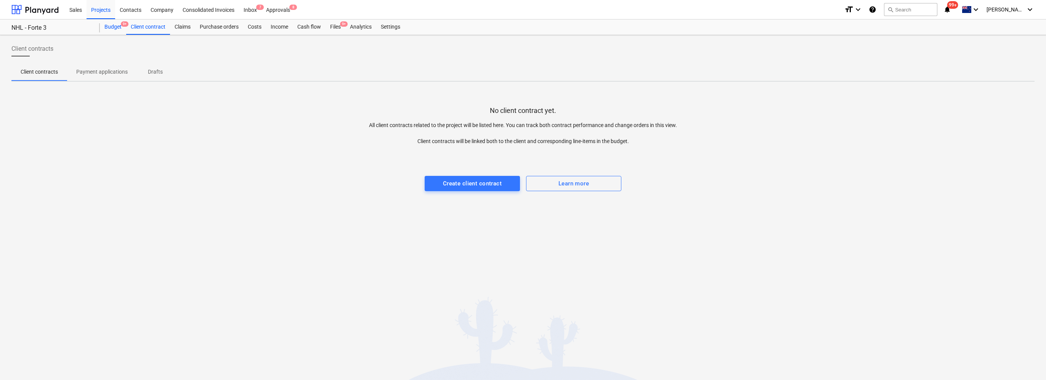
click at [109, 27] on div "Budget 9+" at bounding box center [113, 26] width 26 height 15
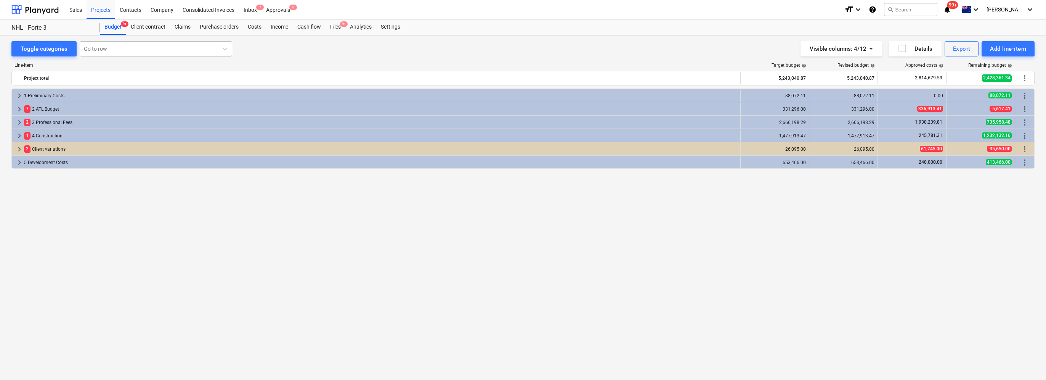
click at [110, 46] on div at bounding box center [149, 49] width 130 height 8
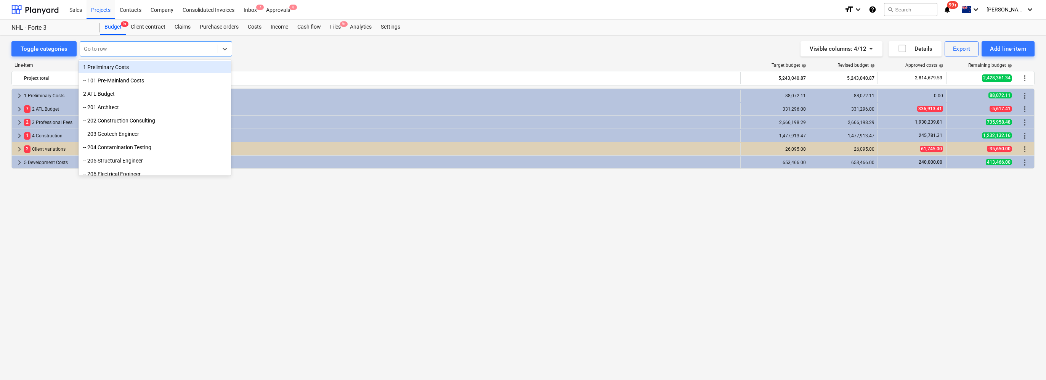
click at [110, 46] on div at bounding box center [149, 49] width 130 height 8
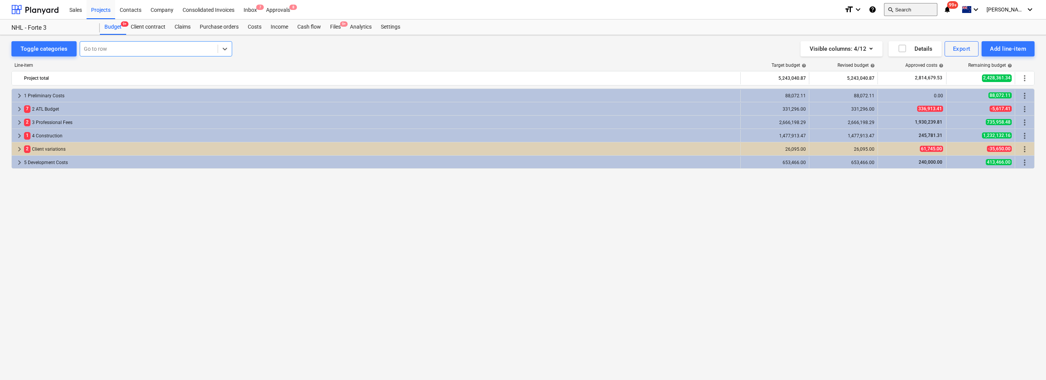
click at [521, 6] on button "search Search" at bounding box center [910, 9] width 53 height 13
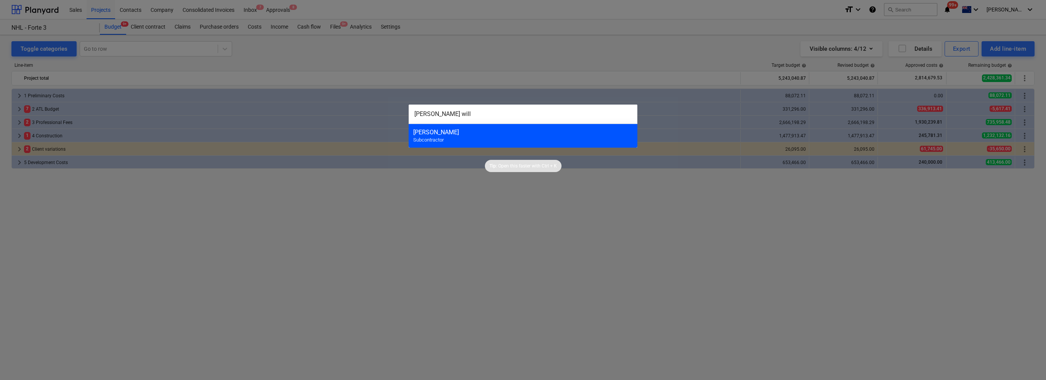
type input "[PERSON_NAME] will"
click at [442, 133] on div "[PERSON_NAME]" at bounding box center [522, 131] width 219 height 7
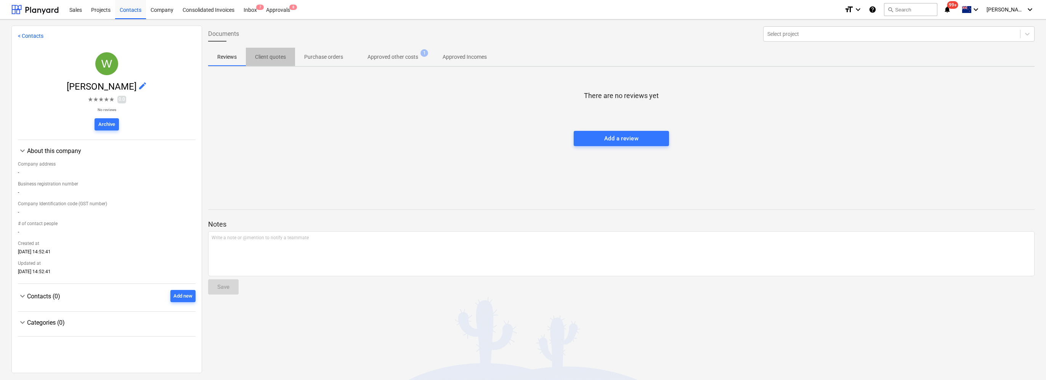
click at [273, 58] on p "Client quotes" at bounding box center [270, 57] width 31 height 8
click at [320, 56] on p "Purchase orders" at bounding box center [323, 57] width 39 height 8
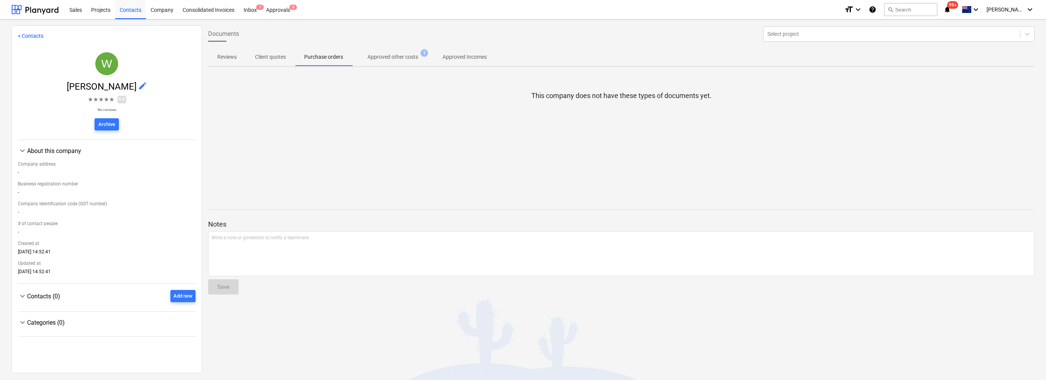
click at [472, 58] on p "Approved Incomes" at bounding box center [464, 57] width 44 height 8
click at [402, 62] on span "Approved other costs 1" at bounding box center [392, 57] width 81 height 14
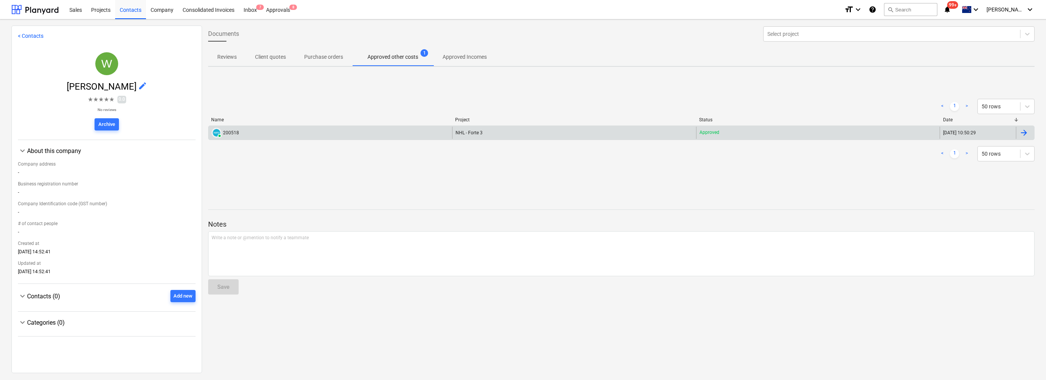
click at [257, 131] on div "PAID 200518" at bounding box center [329, 133] width 243 height 12
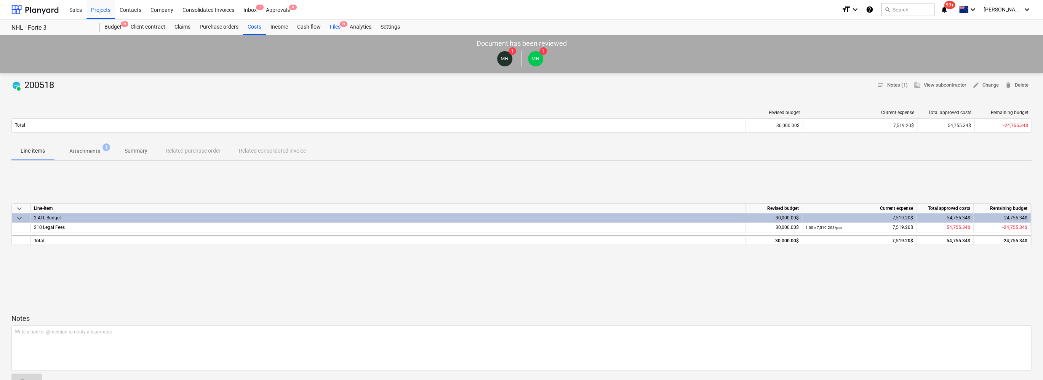
drag, startPoint x: 337, startPoint y: 27, endPoint x: 343, endPoint y: 28, distance: 6.5
click at [337, 27] on div "Files 9+" at bounding box center [335, 26] width 20 height 15
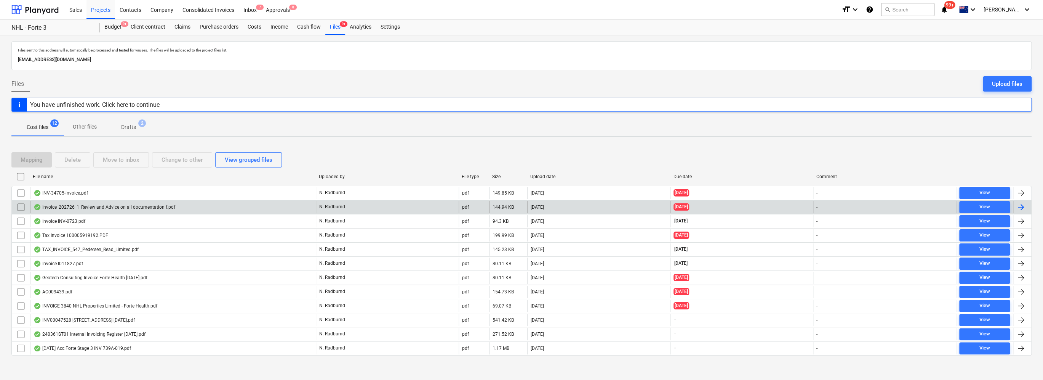
click at [183, 203] on div "Invoice_202726_1_Review and Advice on all documentation f.pdf" at bounding box center [173, 207] width 286 height 12
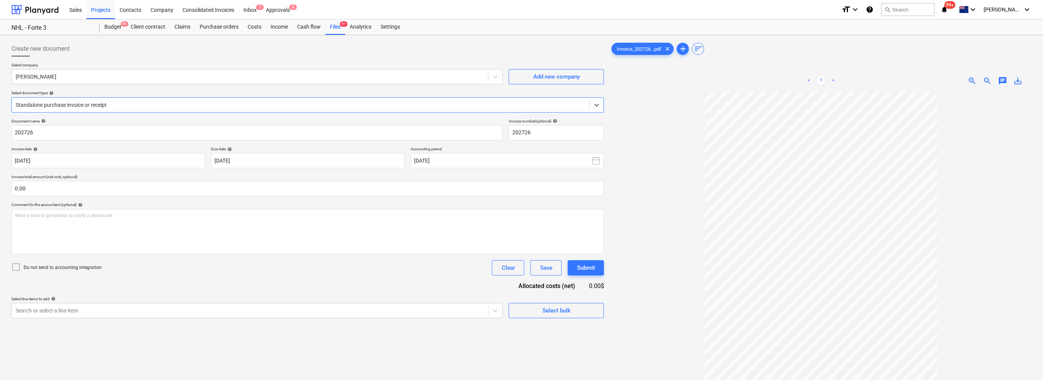
click at [183, 280] on div "Document name help 202726 Invoice number (optional) help 202726 Invoice date he…" at bounding box center [307, 218] width 593 height 199
click at [106, 29] on div "Budget 9+" at bounding box center [113, 26] width 26 height 15
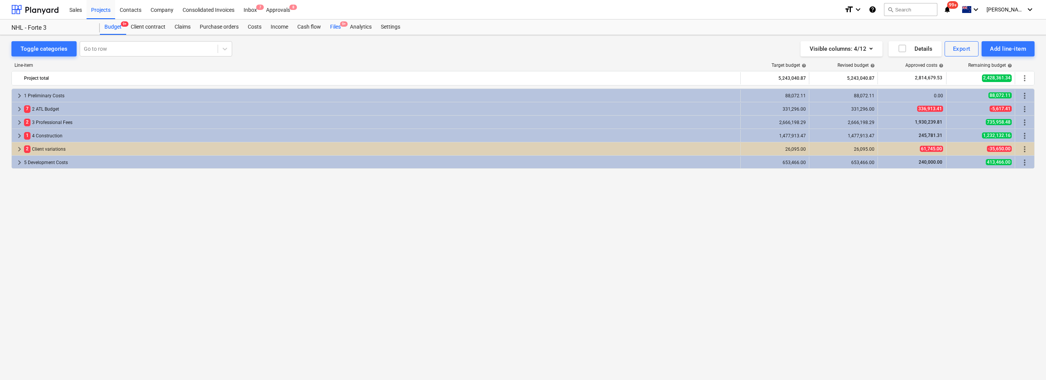
click at [335, 26] on div "Files 9+" at bounding box center [335, 26] width 20 height 15
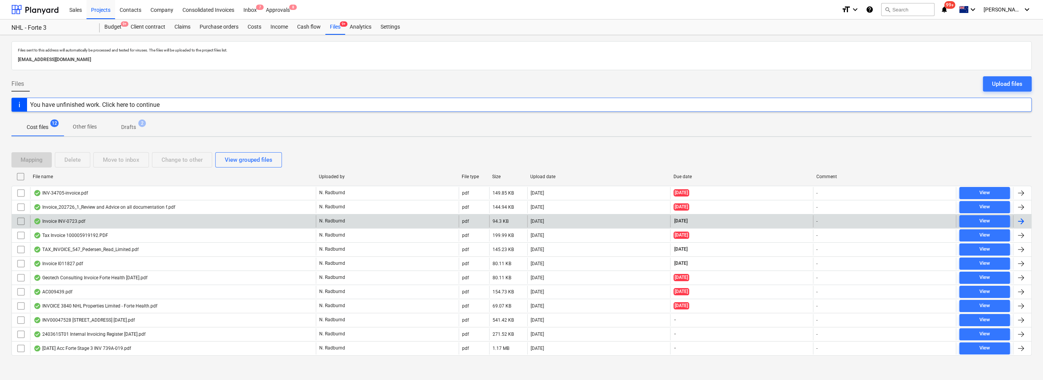
click at [123, 221] on div "Invoice INV-0723.pdf" at bounding box center [173, 221] width 286 height 12
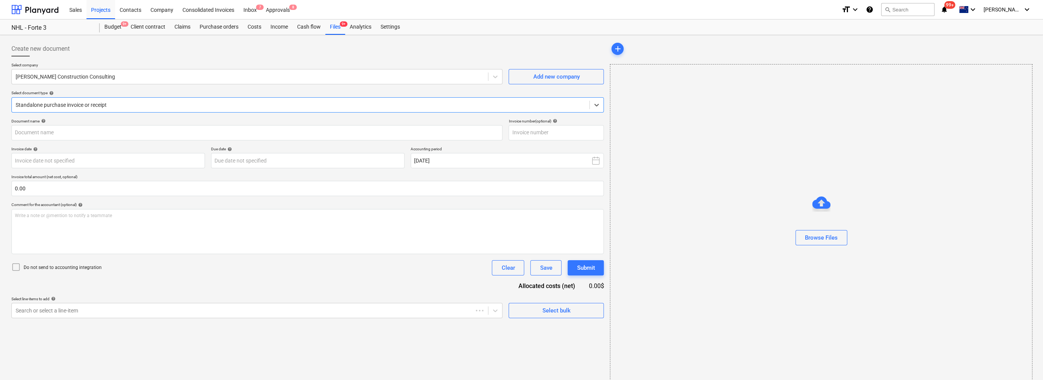
type input "INV-0723"
type input "[DATE]"
drag, startPoint x: 25, startPoint y: 131, endPoint x: 2, endPoint y: 129, distance: 23.4
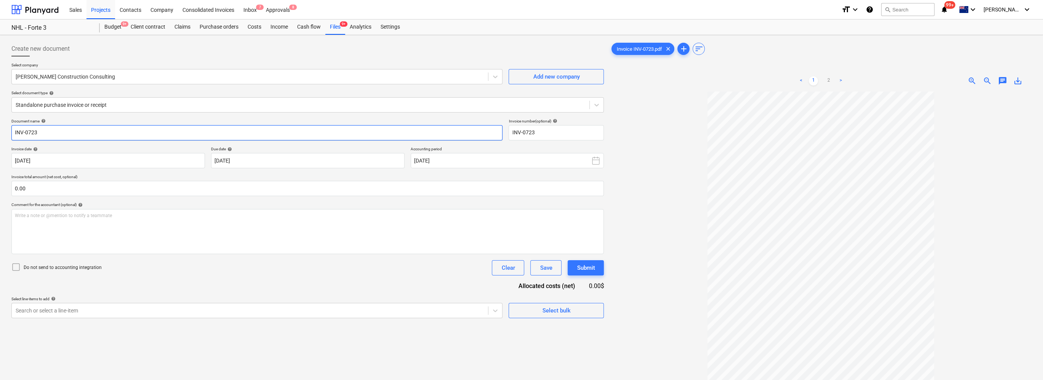
click at [2, 129] on div "Create new document Select company [PERSON_NAME] Construction Consulting Add ne…" at bounding box center [521, 245] width 1043 height 421
type input "0723"
click at [127, 159] on body "Sales Projects Contacts Company Consolidated Invoices Inbox 7 Approvals 8 forma…" at bounding box center [521, 190] width 1043 height 380
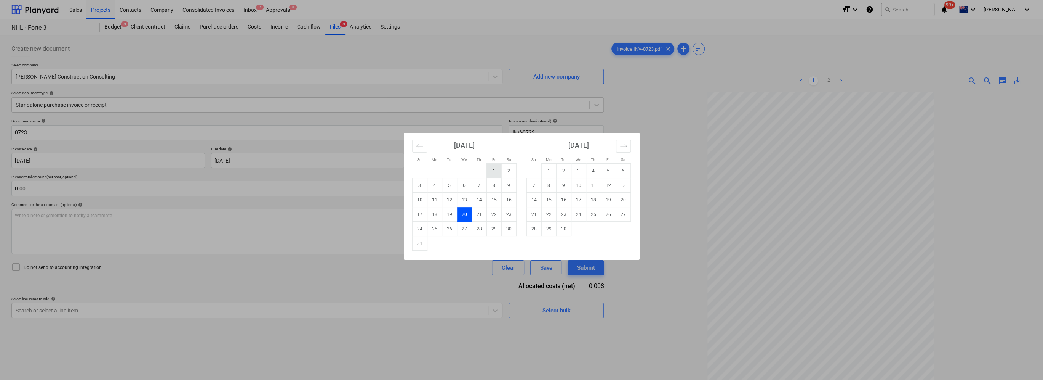
click at [493, 167] on td "1" at bounding box center [494, 170] width 15 height 14
type input "[DATE]"
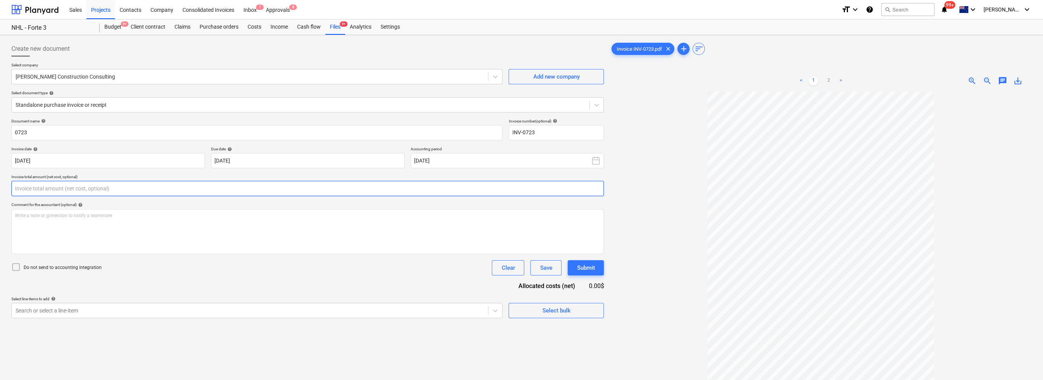
click at [189, 190] on input "text" at bounding box center [307, 188] width 593 height 15
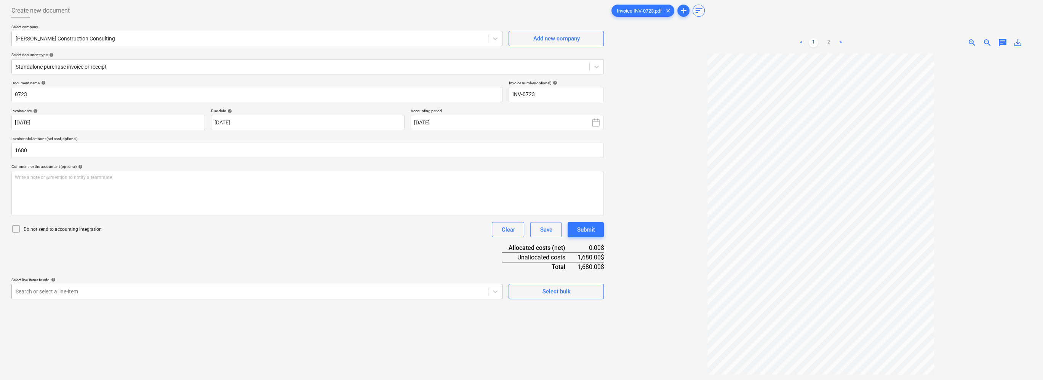
type input "1,680.00"
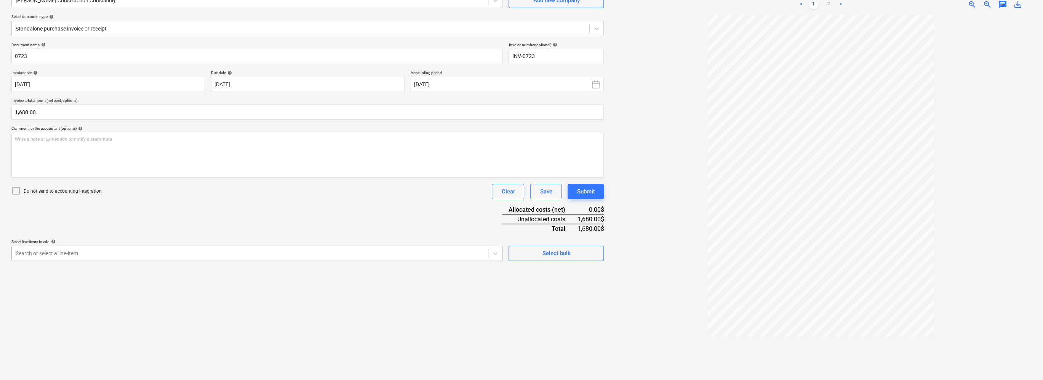
click at [318, 287] on body "Sales Projects Contacts Company Consolidated Invoices Inbox 7 Approvals 8 forma…" at bounding box center [521, 114] width 1043 height 380
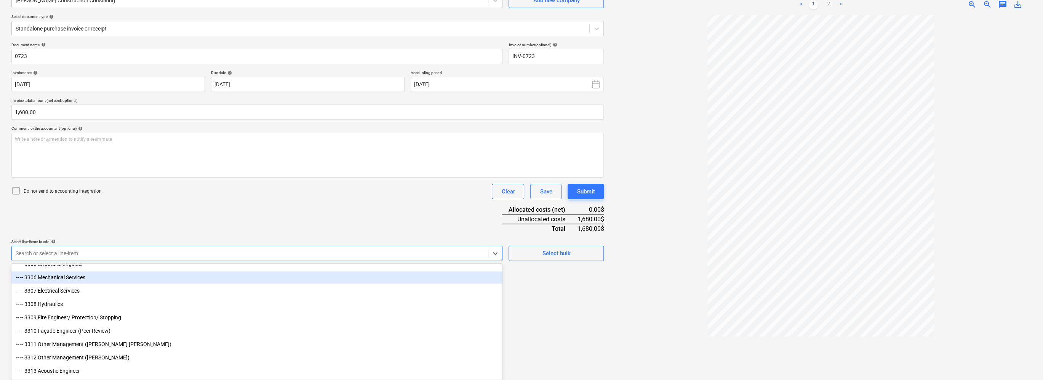
scroll to position [991, 0]
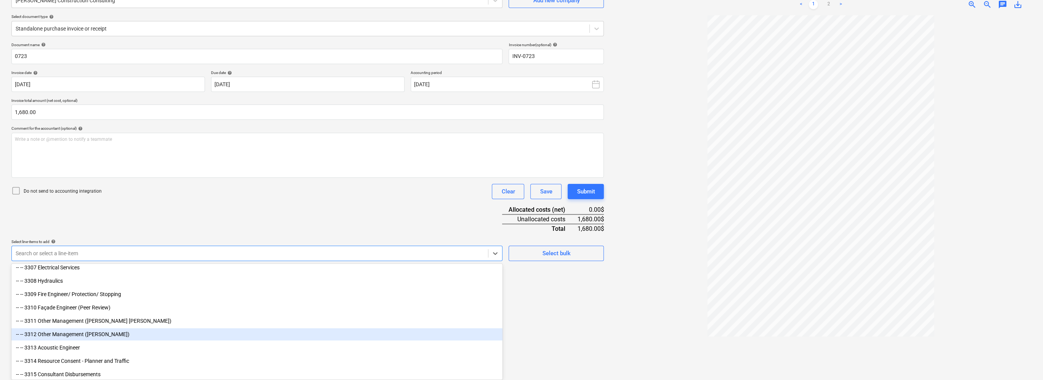
click at [97, 332] on div "-- -- 3312 Other Management ([PERSON_NAME])" at bounding box center [256, 334] width 491 height 12
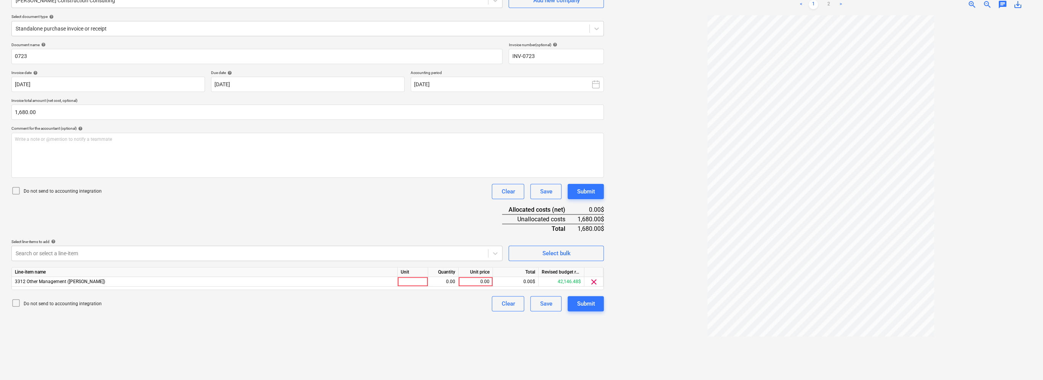
click at [147, 205] on div "Document name help 0723 Invoice number (optional) help INV-0723 Invoice date he…" at bounding box center [307, 176] width 593 height 269
click at [483, 279] on div "0.00" at bounding box center [476, 282] width 28 height 10
type input "1680"
click at [479, 305] on div "Do not send to accounting integration Clear Save Submit" at bounding box center [307, 303] width 593 height 15
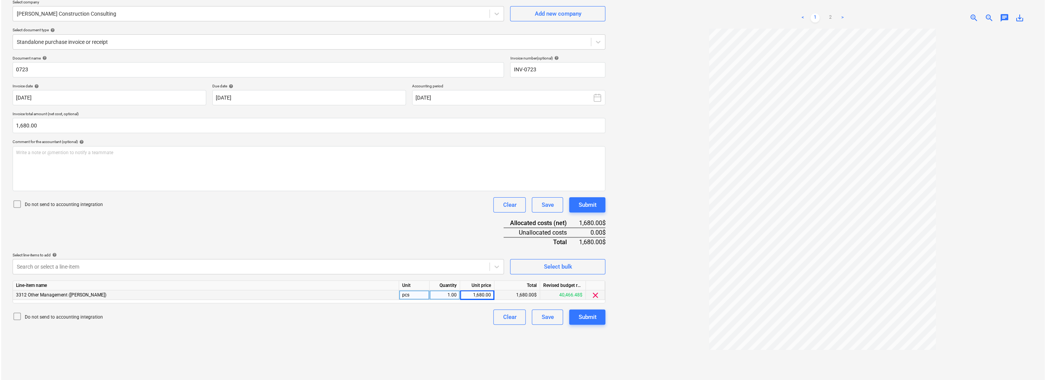
scroll to position [76, 0]
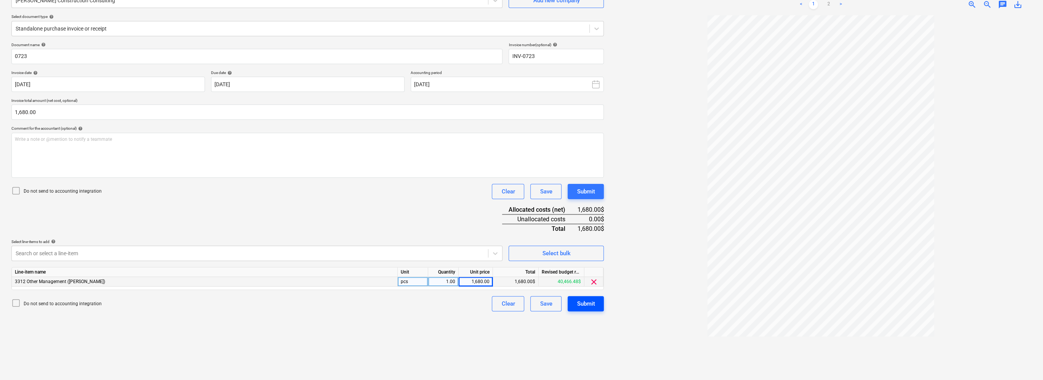
click at [521, 307] on button "Submit" at bounding box center [586, 303] width 36 height 15
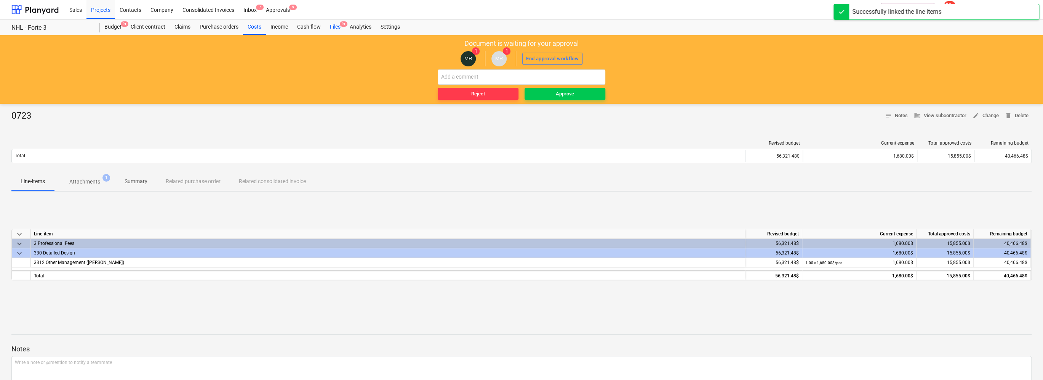
click at [337, 26] on div "Files 9+" at bounding box center [335, 26] width 20 height 15
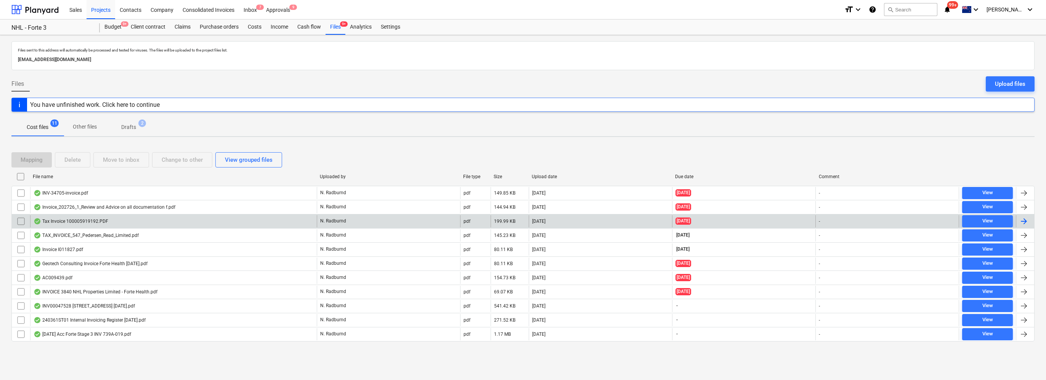
click at [172, 221] on div "Tax Invoice 100005919192.PDF" at bounding box center [173, 221] width 287 height 12
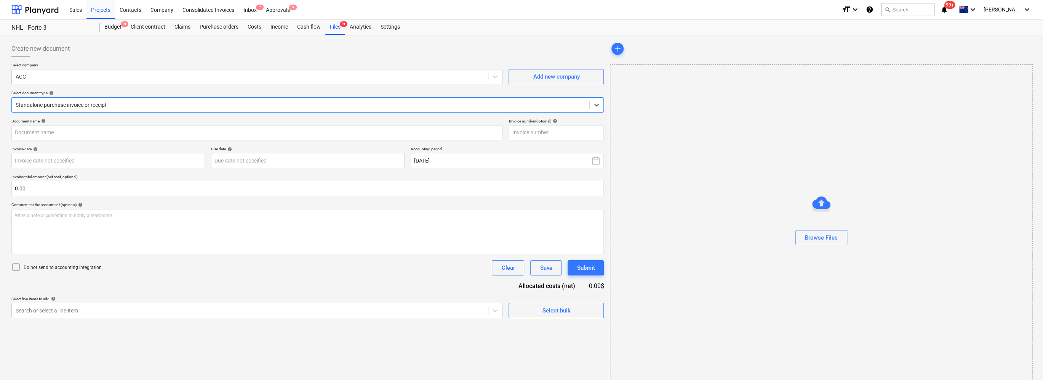
type input "100005919192"
type input "[DATE]"
click at [62, 79] on div at bounding box center [250, 77] width 469 height 8
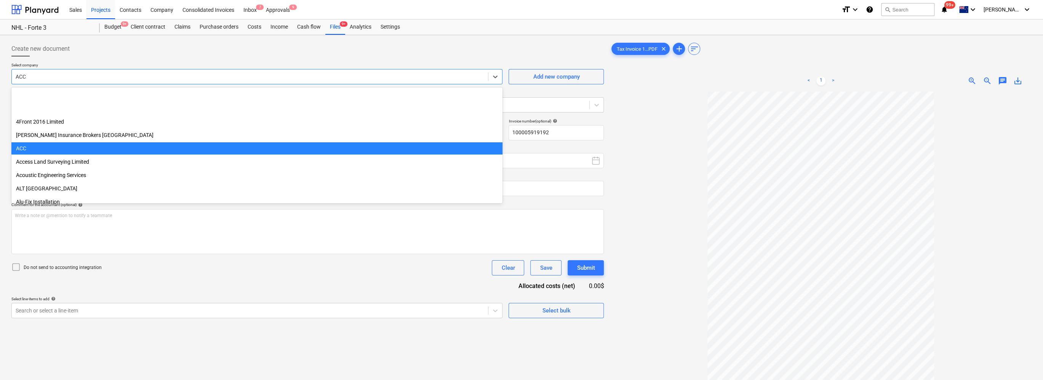
scroll to position [53, 0]
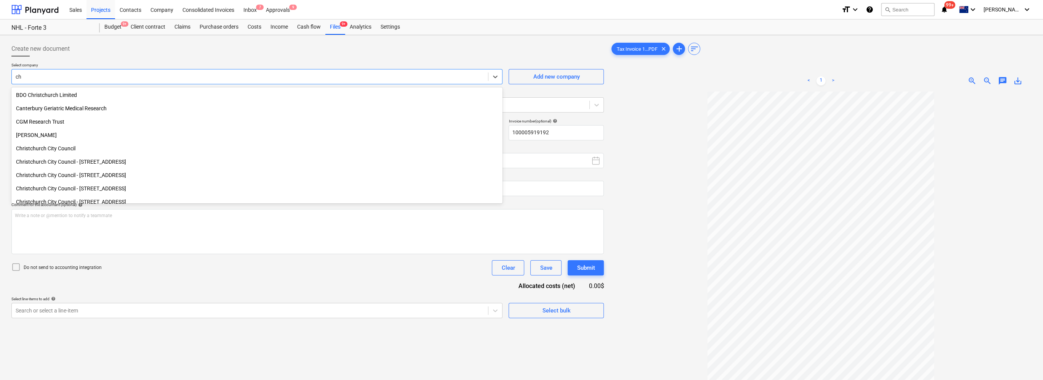
type input "chr"
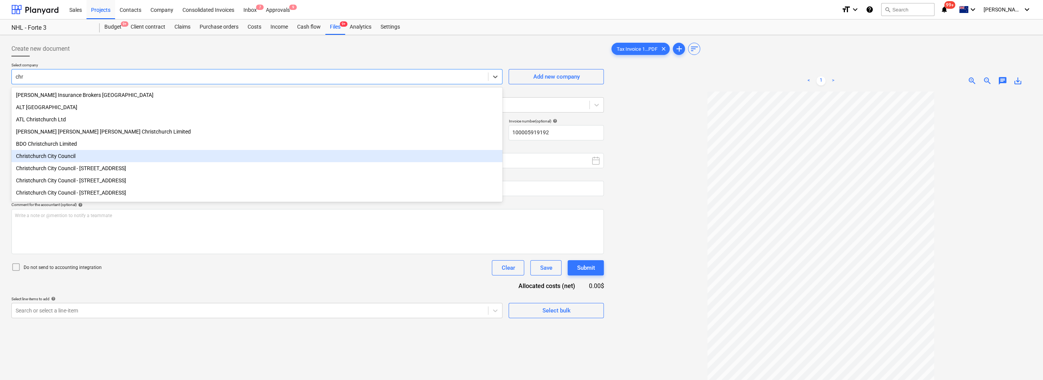
click at [71, 156] on div "Christchurch City Council" at bounding box center [256, 156] width 491 height 12
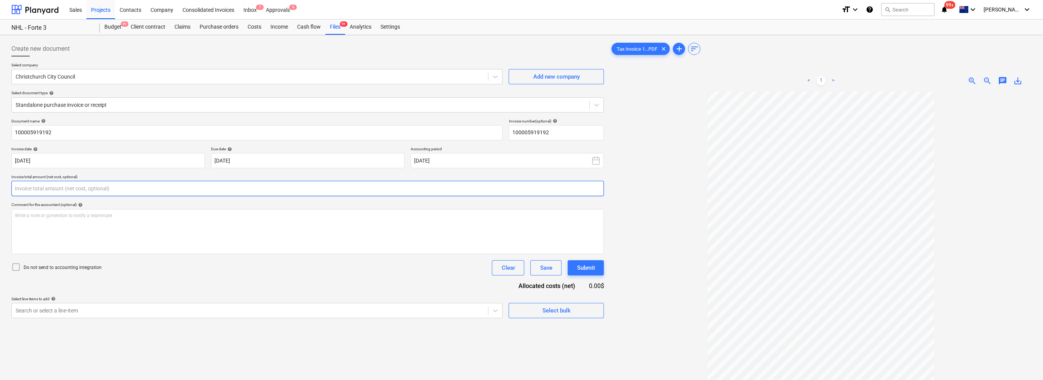
click at [108, 187] on input "text" at bounding box center [307, 188] width 593 height 15
type input "182.61"
click at [336, 28] on div "Files 9+" at bounding box center [335, 26] width 20 height 15
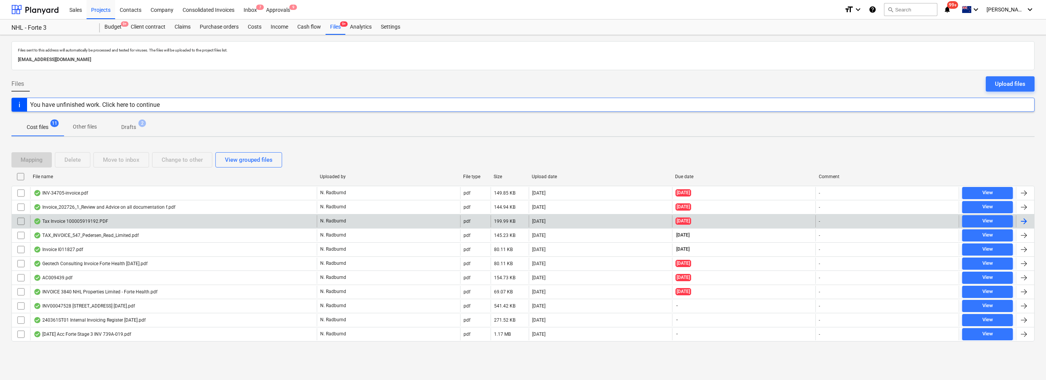
click at [101, 235] on div "TAX_INVOICE_547_Pedersen_Read_Limited.pdf" at bounding box center [86, 235] width 105 height 6
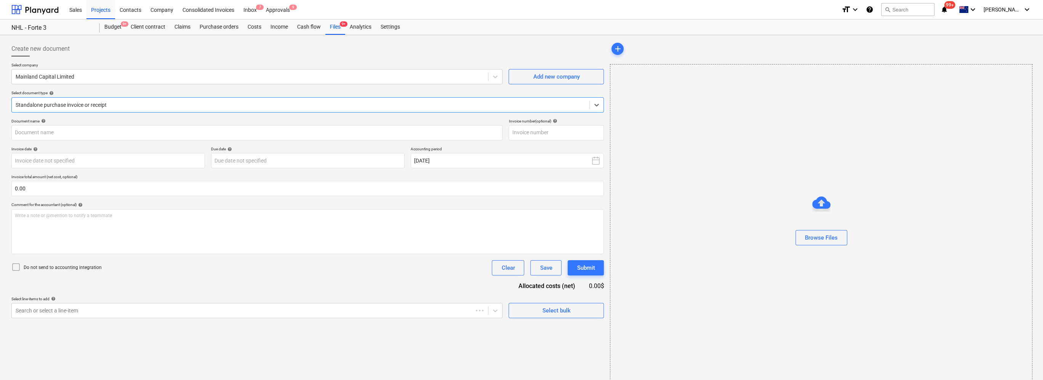
type input "547"
type input "[DATE]"
click at [93, 82] on div "Mainland Capital Limited" at bounding box center [250, 76] width 476 height 11
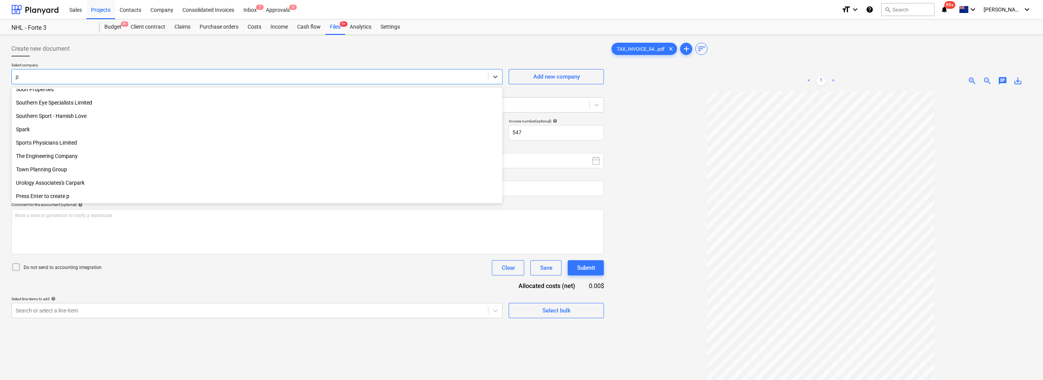
scroll to position [672, 0]
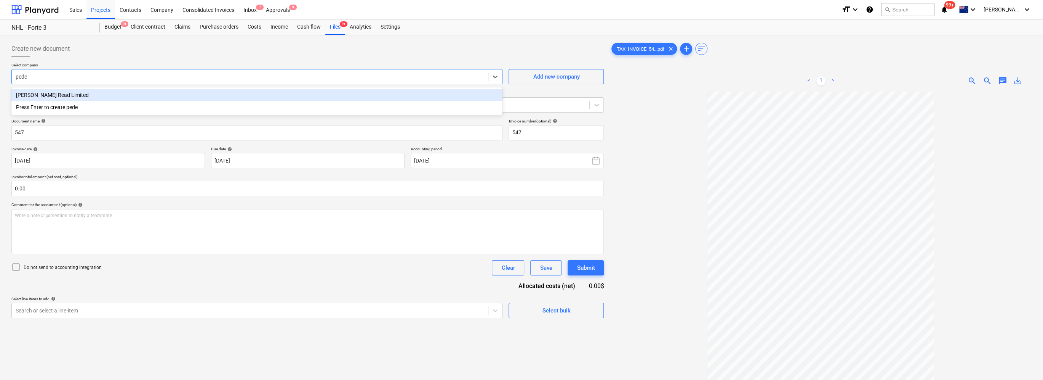
type input "peder"
click at [85, 96] on div "[PERSON_NAME] Read Limited" at bounding box center [256, 95] width 491 height 12
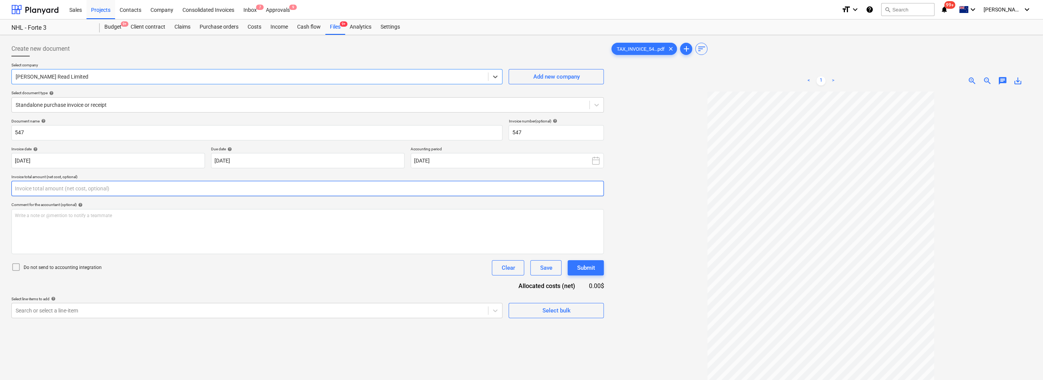
click at [142, 191] on input "text" at bounding box center [307, 188] width 593 height 15
type input "500.00"
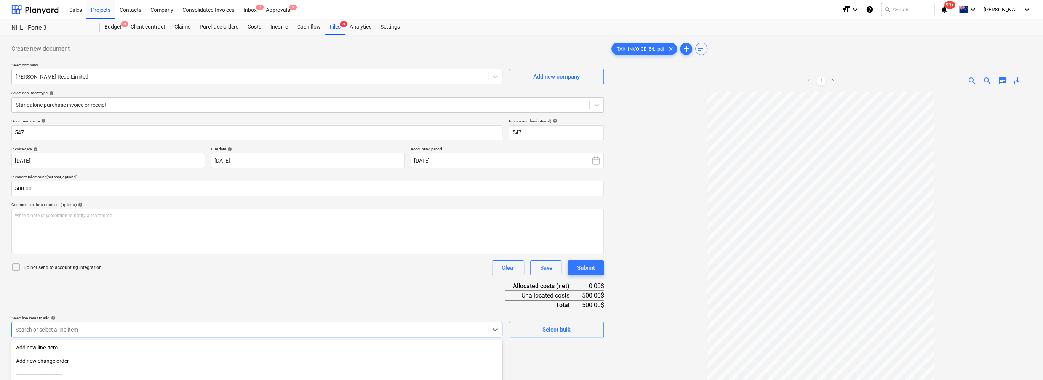
scroll to position [76, 0]
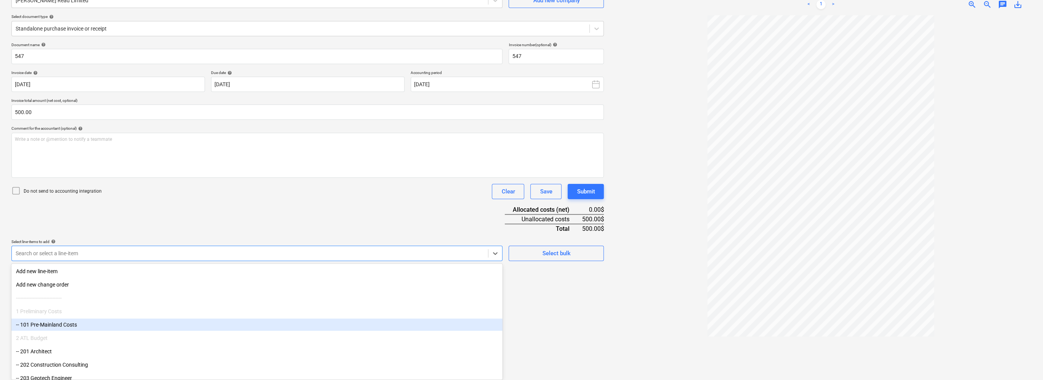
click at [82, 303] on body "Sales Projects Contacts Company Consolidated Invoices Inbox 7 Approvals 9 forma…" at bounding box center [521, 114] width 1043 height 380
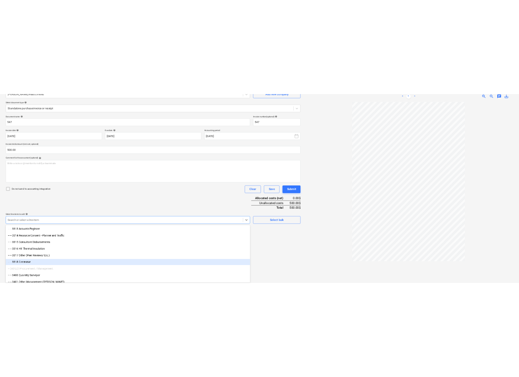
scroll to position [1105, 0]
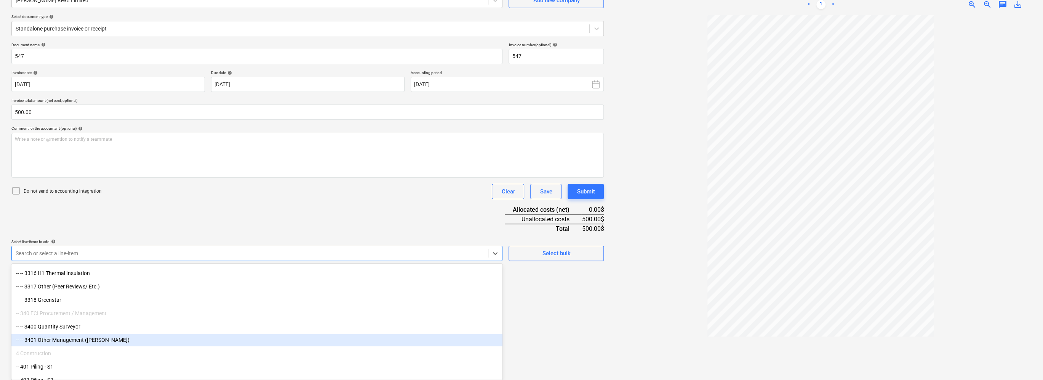
click at [521, 327] on div "Create new document Select company [PERSON_NAME] Read Limited Add new company S…" at bounding box center [307, 169] width 599 height 415
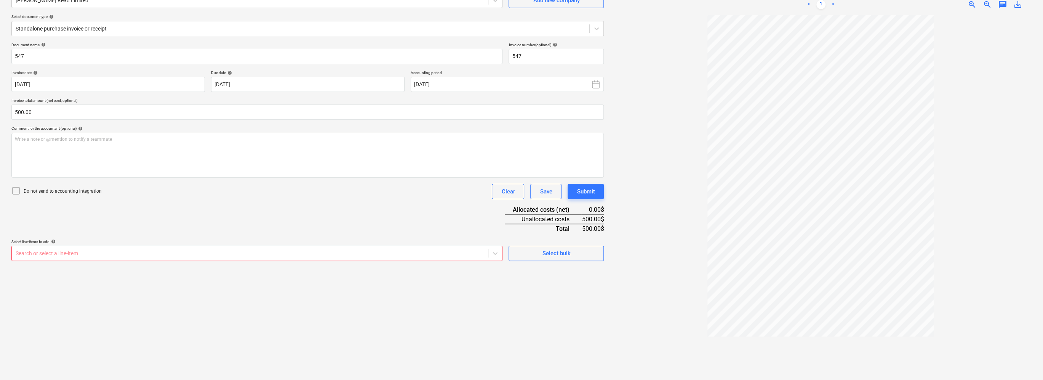
drag, startPoint x: 270, startPoint y: 223, endPoint x: 279, endPoint y: 214, distance: 12.7
click at [270, 223] on div "Document name help 547 Invoice number (optional) help 547 Invoice date help [DA…" at bounding box center [307, 151] width 593 height 218
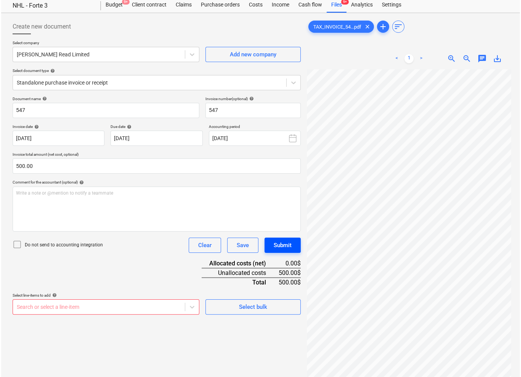
scroll to position [0, 0]
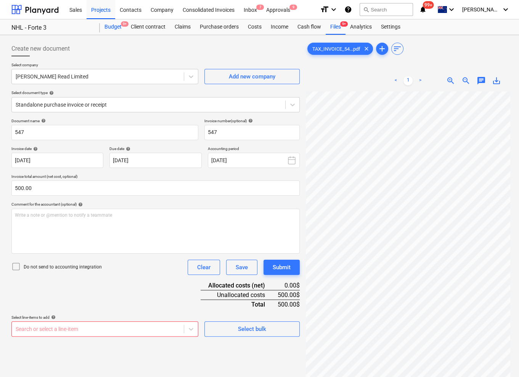
click at [109, 26] on div "Budget 9+" at bounding box center [113, 26] width 26 height 15
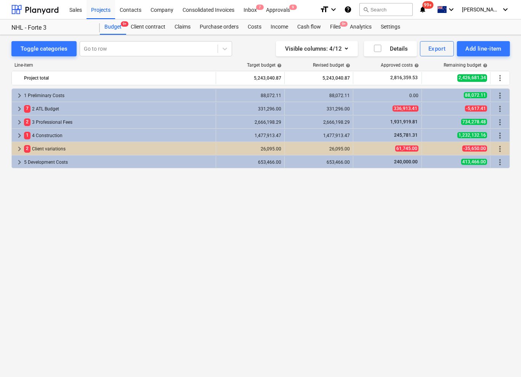
click at [173, 284] on div "keyboard_arrow_right 1 Preliminary Costs 88,072.11 88,072.11 0.00 88,072.11 mor…" at bounding box center [260, 216] width 498 height 257
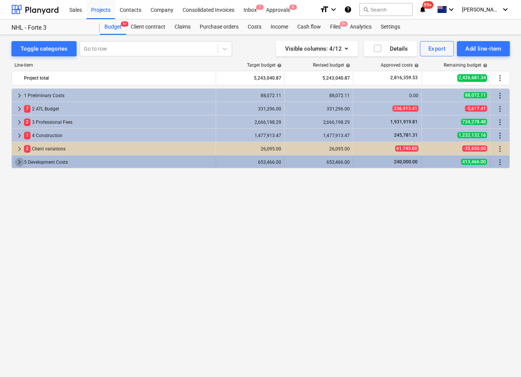
click at [19, 162] on span "keyboard_arrow_right" at bounding box center [19, 162] width 9 height 9
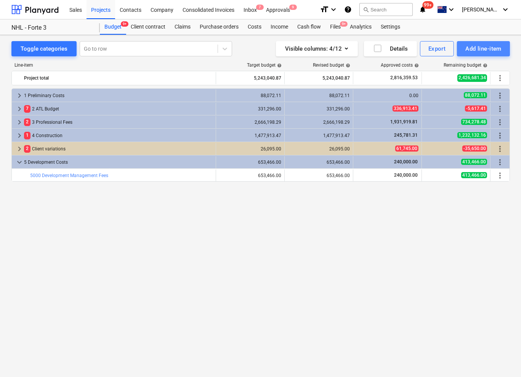
click at [487, 48] on div "Add line-item" at bounding box center [483, 49] width 36 height 10
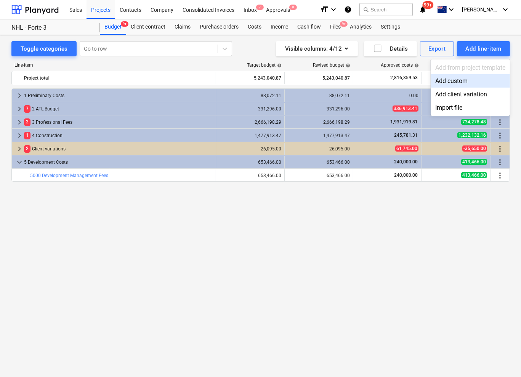
click at [471, 84] on div "Add custom" at bounding box center [470, 80] width 79 height 13
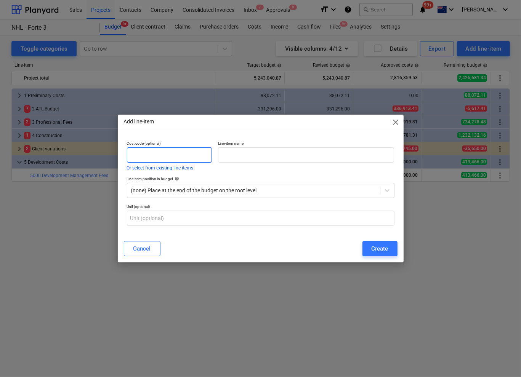
click at [157, 149] on input "text" at bounding box center [169, 154] width 85 height 15
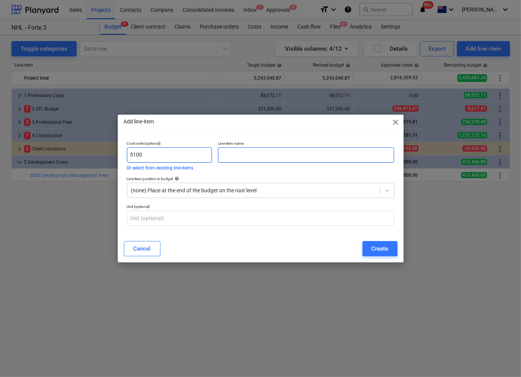
type input "5100"
click at [257, 156] on input "text" at bounding box center [306, 154] width 176 height 15
type input "Holding Costs & Other Fees"
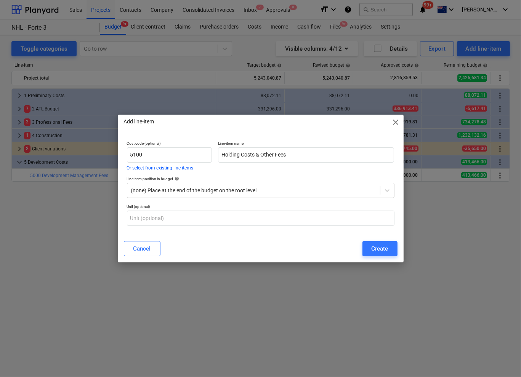
click at [248, 175] on div "Line-item position in budget help (none) Place at the end of the budget on the …" at bounding box center [261, 187] width 274 height 28
click at [256, 193] on div at bounding box center [253, 191] width 245 height 8
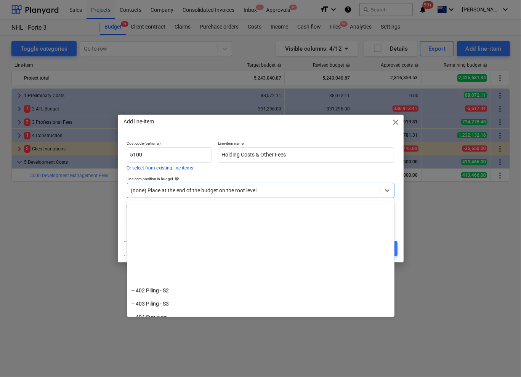
scroll to position [1273, 0]
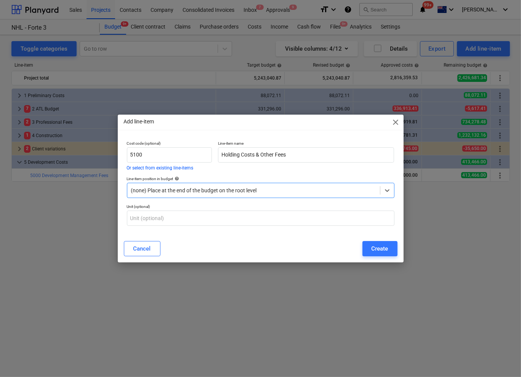
click at [252, 188] on div at bounding box center [253, 191] width 245 height 8
click at [380, 248] on div "Create" at bounding box center [380, 249] width 17 height 10
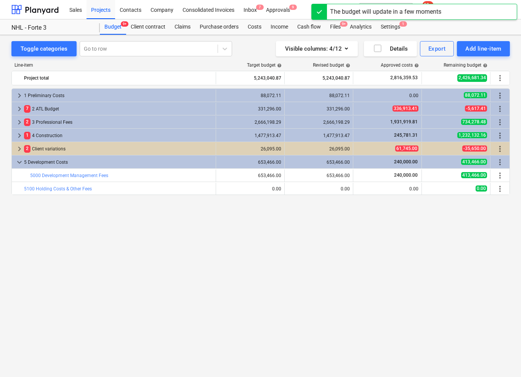
click at [161, 260] on div "keyboard_arrow_right 1 Preliminary Costs 88,072.11 88,072.11 0.00 88,072.11 mor…" at bounding box center [260, 216] width 498 height 257
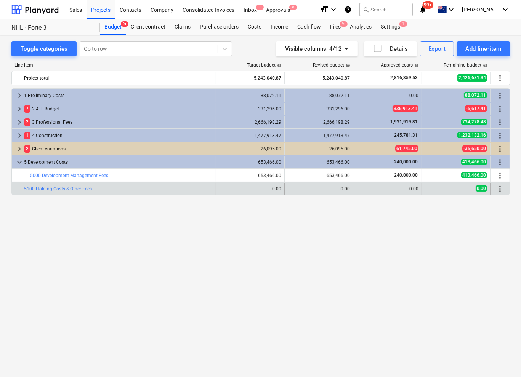
click at [501, 189] on span "more_vert" at bounding box center [499, 188] width 9 height 9
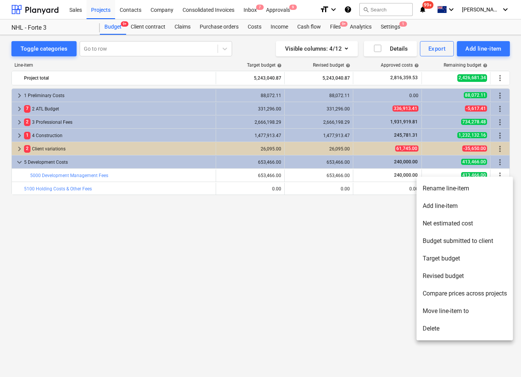
click at [452, 312] on li "Move line-item to" at bounding box center [464, 312] width 96 height 18
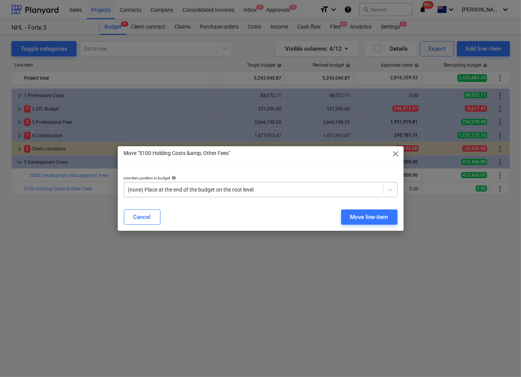
click at [264, 188] on div at bounding box center [253, 190] width 251 height 8
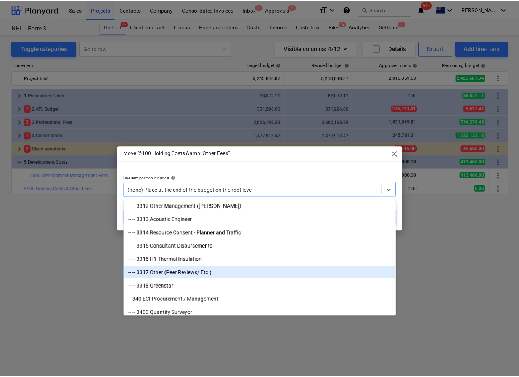
scroll to position [1179, 0]
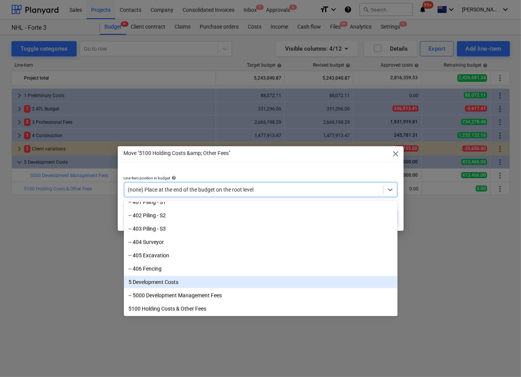
click at [178, 282] on div "5 Development Costs" at bounding box center [261, 282] width 274 height 12
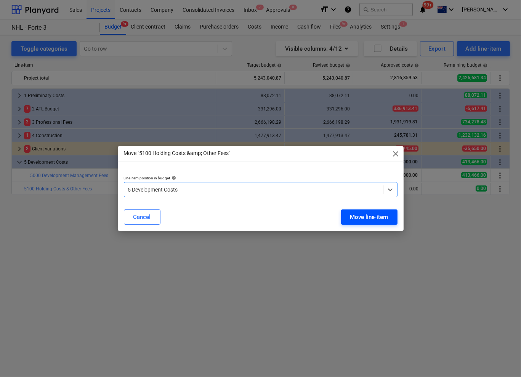
click at [364, 216] on div "Move line-item" at bounding box center [369, 217] width 38 height 10
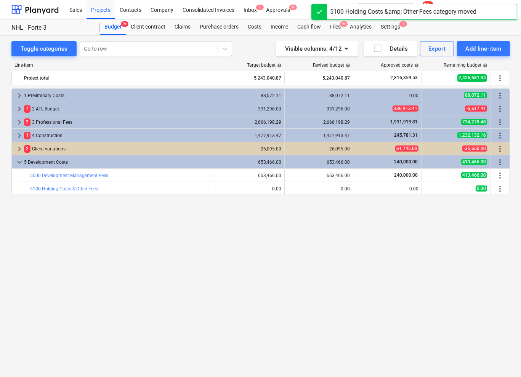
click at [200, 290] on div "keyboard_arrow_right 1 Preliminary Costs 88,072.11 88,072.11 0.00 88,072.11 mor…" at bounding box center [260, 216] width 498 height 257
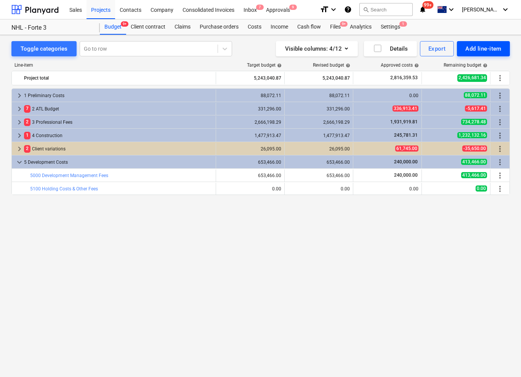
click at [479, 49] on div "Add line-item" at bounding box center [483, 49] width 36 height 10
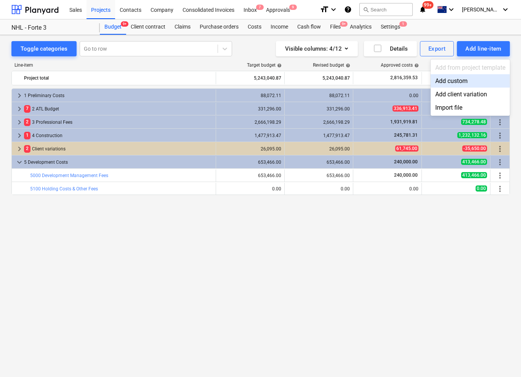
click at [465, 83] on div "Add custom" at bounding box center [470, 80] width 79 height 13
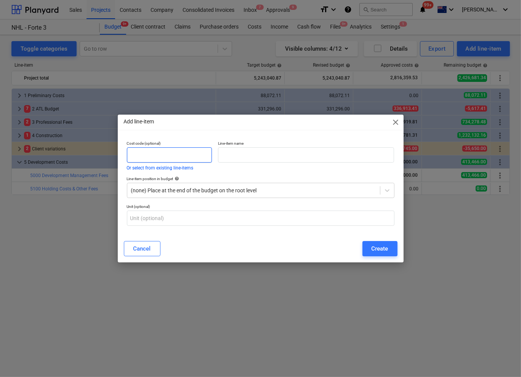
click at [195, 154] on input "text" at bounding box center [169, 154] width 85 height 15
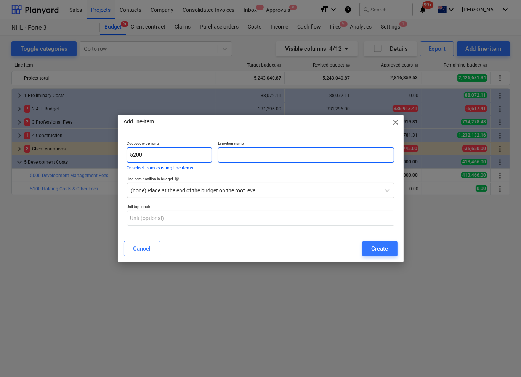
type input "5200"
click at [240, 155] on input "text" at bounding box center [306, 154] width 176 height 15
type input "Land Costs"
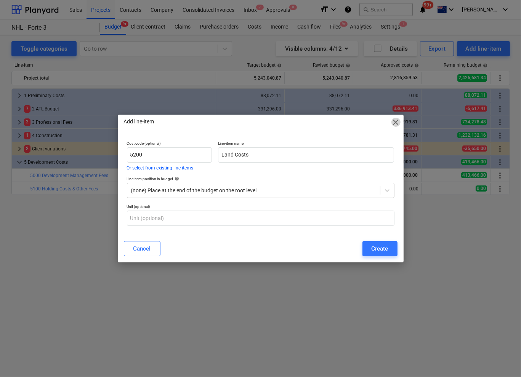
click at [399, 122] on span "close" at bounding box center [395, 122] width 9 height 9
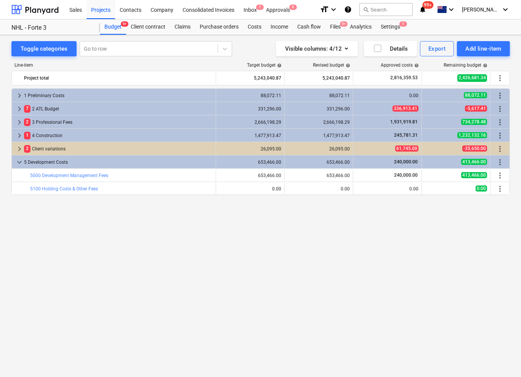
click at [330, 269] on div "keyboard_arrow_right 1 Preliminary Costs 88,072.11 88,072.11 0.00 88,072.11 mor…" at bounding box center [260, 216] width 498 height 257
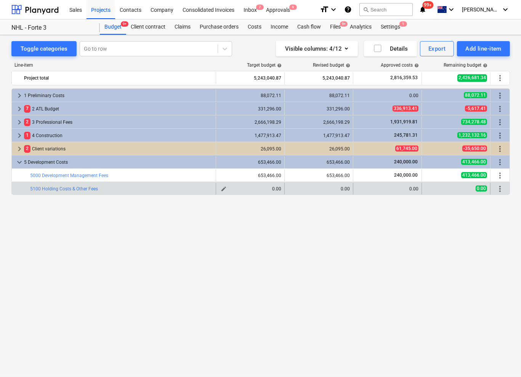
click at [222, 189] on span "edit" at bounding box center [224, 189] width 6 height 6
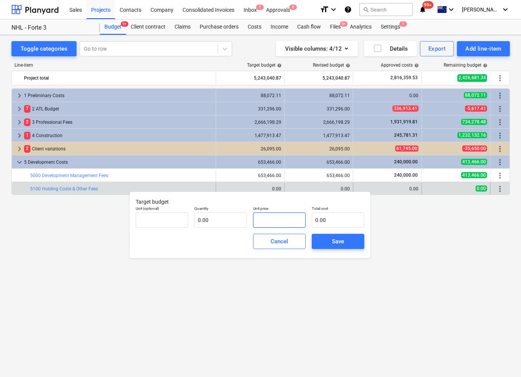
drag, startPoint x: 263, startPoint y: 221, endPoint x: 251, endPoint y: 221, distance: 11.8
click at [251, 221] on div "Unit price" at bounding box center [279, 217] width 59 height 28
type input "pcs"
type input "6"
type input "1.00"
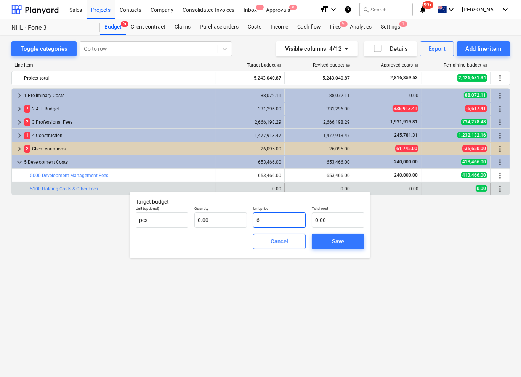
type input "6.00"
type input "60"
type input "60.00"
type input "600"
type input "600.00"
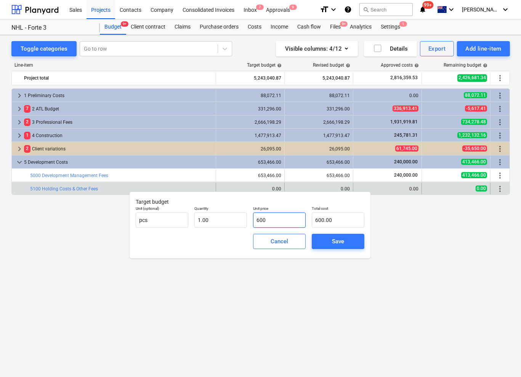
type input "6000"
type input "6,000.00"
type input "60000"
type input "60,000.00"
type input "600000"
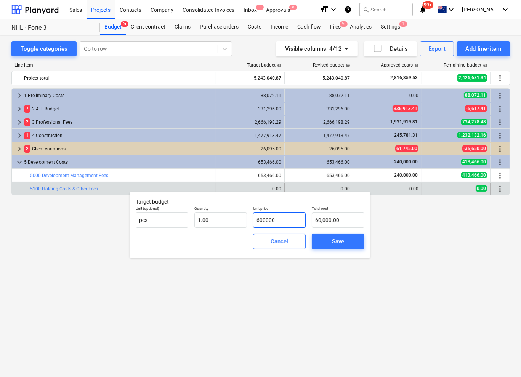
type input "600,000.00"
click at [335, 243] on div "Save" at bounding box center [338, 242] width 12 height 10
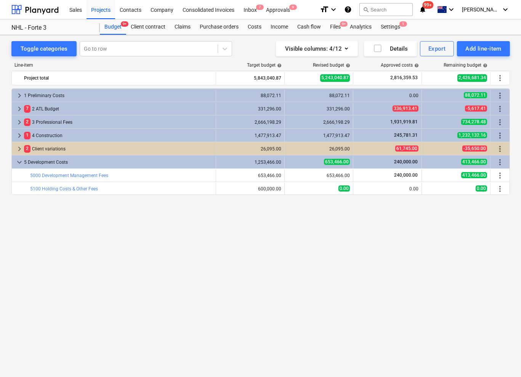
click at [369, 256] on div "keyboard_arrow_right 1 Preliminary Costs 88,072.11 88,072.11 0.00 88,072.11 mor…" at bounding box center [260, 216] width 498 height 257
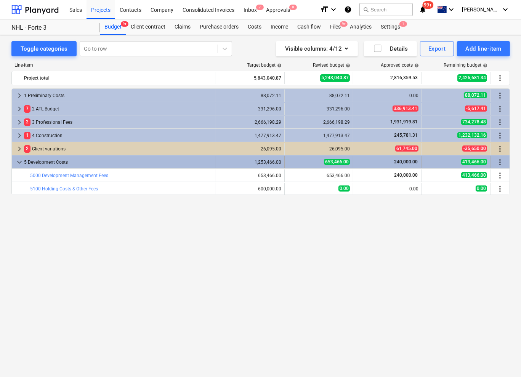
click at [19, 162] on span "keyboard_arrow_down" at bounding box center [19, 162] width 9 height 9
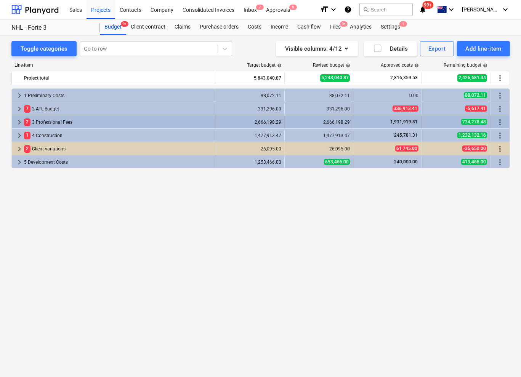
click at [273, 121] on div "2,666,198.29" at bounding box center [250, 122] width 62 height 5
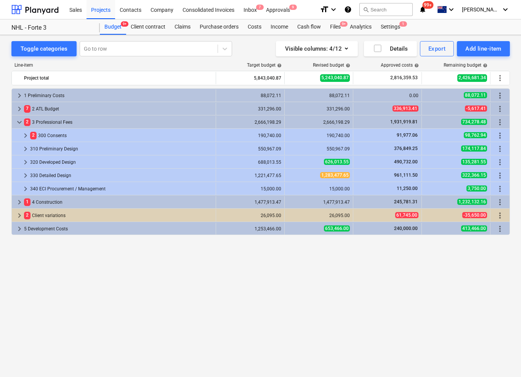
click at [273, 121] on div "2,666,198.29" at bounding box center [250, 122] width 62 height 5
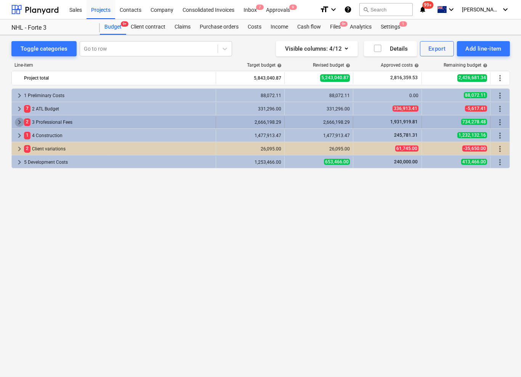
click at [20, 120] on span "keyboard_arrow_right" at bounding box center [19, 122] width 9 height 9
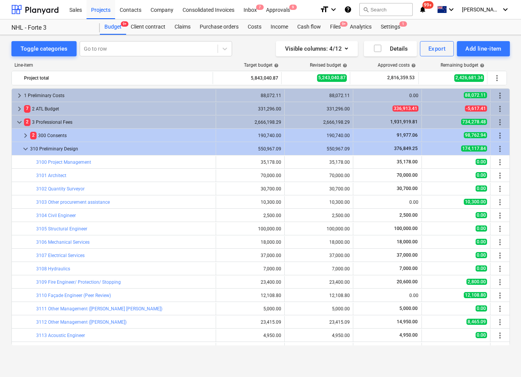
click at [271, 147] on div "550,967.09" at bounding box center [250, 148] width 62 height 5
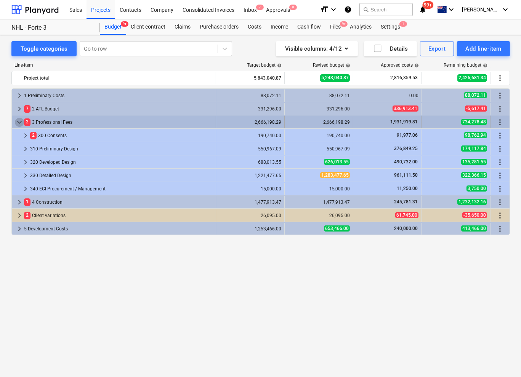
click at [22, 122] on span "keyboard_arrow_down" at bounding box center [19, 122] width 9 height 9
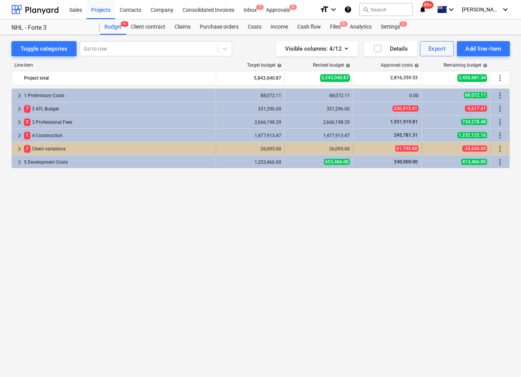
click at [21, 148] on span "keyboard_arrow_right" at bounding box center [19, 148] width 9 height 9
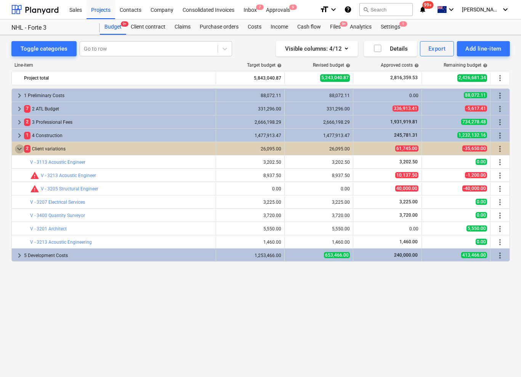
click at [21, 148] on span "keyboard_arrow_down" at bounding box center [19, 148] width 9 height 9
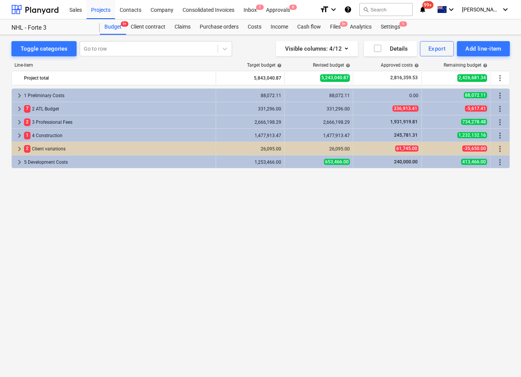
click at [114, 229] on div "keyboard_arrow_right 1 Preliminary Costs 88,072.11 88,072.11 0.00 88,072.11 mor…" at bounding box center [260, 216] width 498 height 257
click at [90, 205] on div "keyboard_arrow_right 1 Preliminary Costs 88,072.11 88,072.11 0.00 88,072.11 mor…" at bounding box center [260, 216] width 498 height 257
click at [333, 26] on div "Files 9+" at bounding box center [335, 26] width 20 height 15
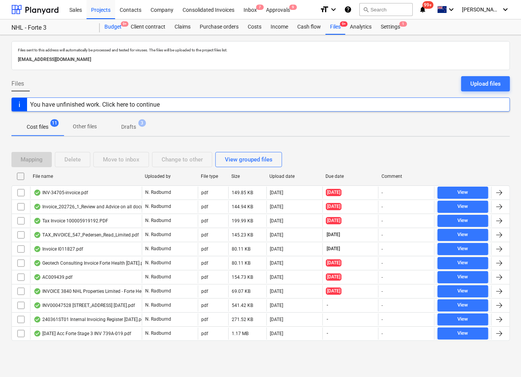
click at [117, 26] on div "Budget 9+" at bounding box center [113, 26] width 26 height 15
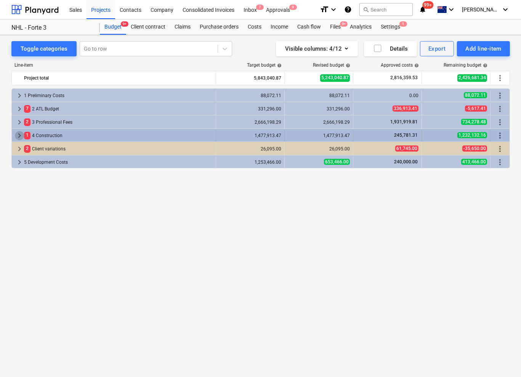
click at [21, 134] on span "keyboard_arrow_right" at bounding box center [19, 135] width 9 height 9
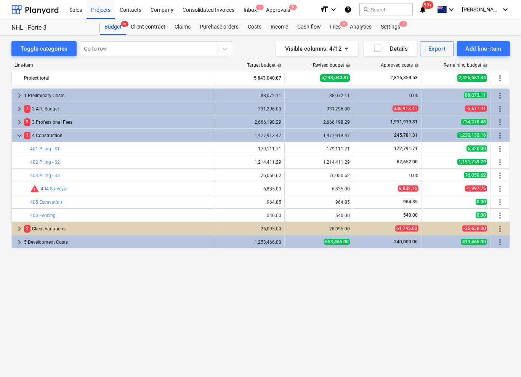
click at [91, 294] on div "keyboard_arrow_right 1 Preliminary Costs 88,072.11 88,072.11 0.00 88,072.11 mor…" at bounding box center [260, 216] width 498 height 257
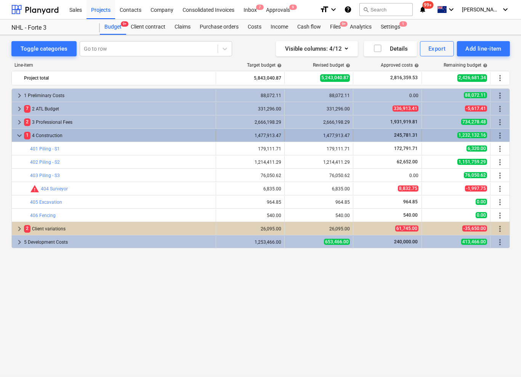
click at [19, 135] on span "keyboard_arrow_down" at bounding box center [19, 135] width 9 height 9
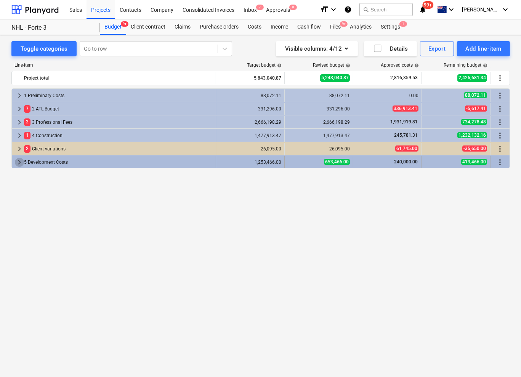
click at [19, 162] on span "keyboard_arrow_right" at bounding box center [19, 162] width 9 height 9
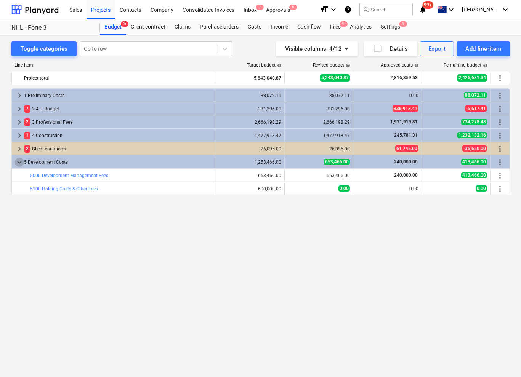
click at [19, 162] on span "keyboard_arrow_down" at bounding box center [19, 162] width 9 height 9
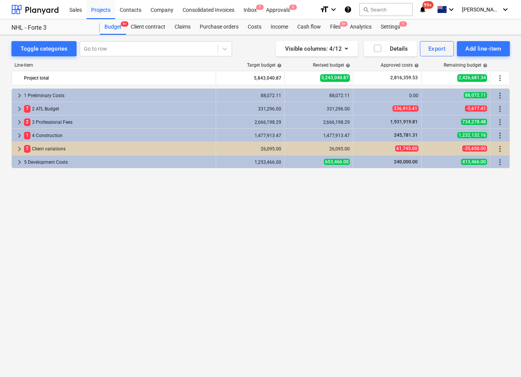
click at [49, 231] on div "keyboard_arrow_right 1 Preliminary Costs 88,072.11 88,072.11 0.00 88,072.11 mor…" at bounding box center [260, 216] width 498 height 257
click at [340, 27] on div "Files 9+" at bounding box center [335, 26] width 20 height 15
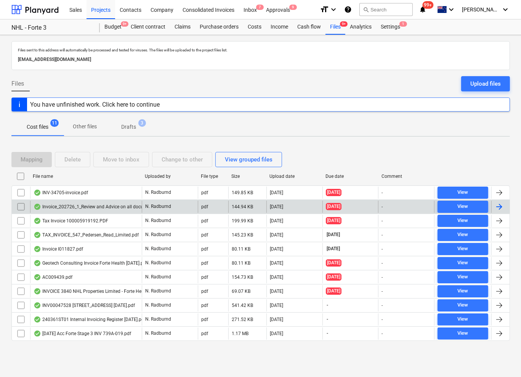
click at [67, 205] on div "Invoice_202726_1_Review and Advice on all documentation f.pdf" at bounding box center [105, 207] width 142 height 6
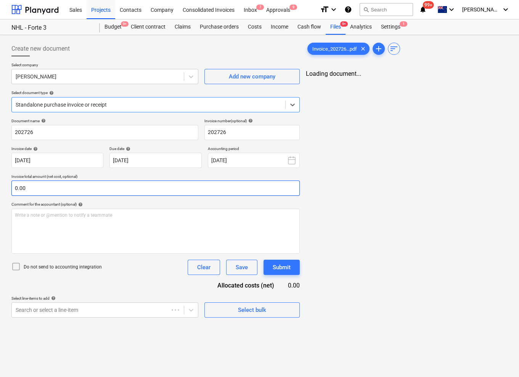
type input "202726"
type input "[DATE]"
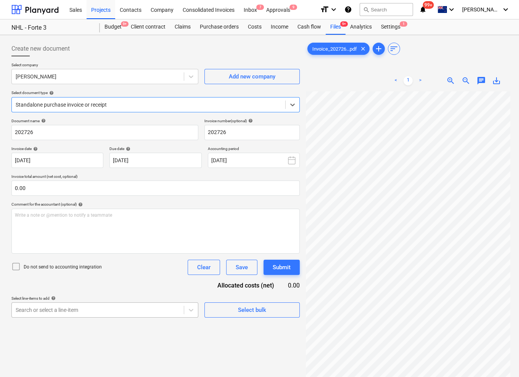
click at [155, 315] on body "Sales Projects Contacts Company Consolidated Invoices Inbox 7 Approvals 9 forma…" at bounding box center [259, 188] width 519 height 377
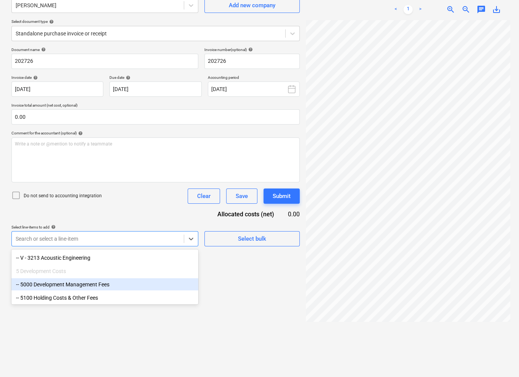
scroll to position [76, 0]
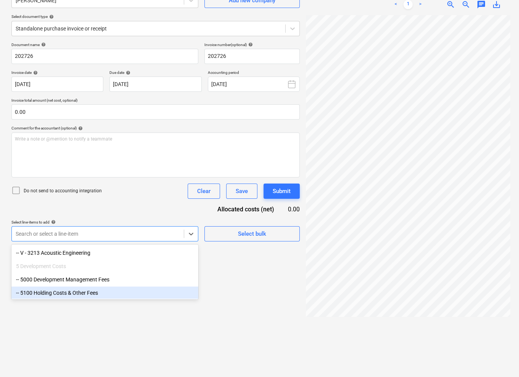
click at [81, 293] on div "-- 5100 Holding Costs & Other Fees" at bounding box center [104, 293] width 187 height 12
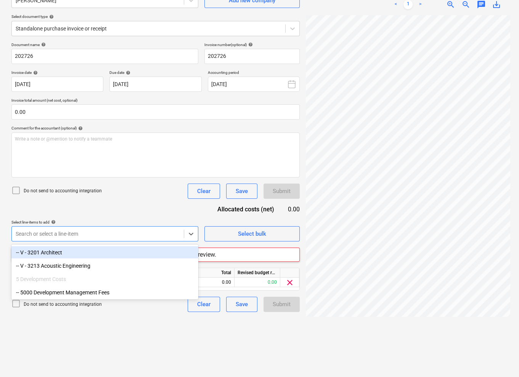
click at [118, 203] on div "Document name help 202726 Invoice number (optional) help 202726 Invoice date he…" at bounding box center [155, 177] width 288 height 270
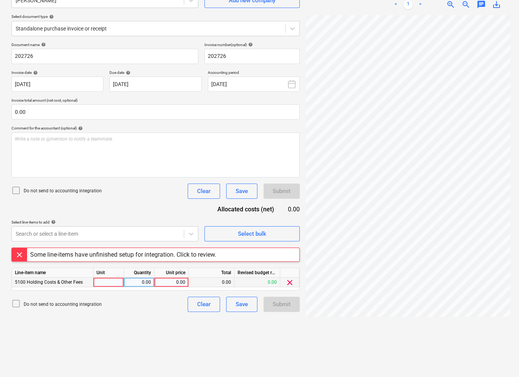
click at [178, 283] on div "0.00" at bounding box center [171, 283] width 28 height 10
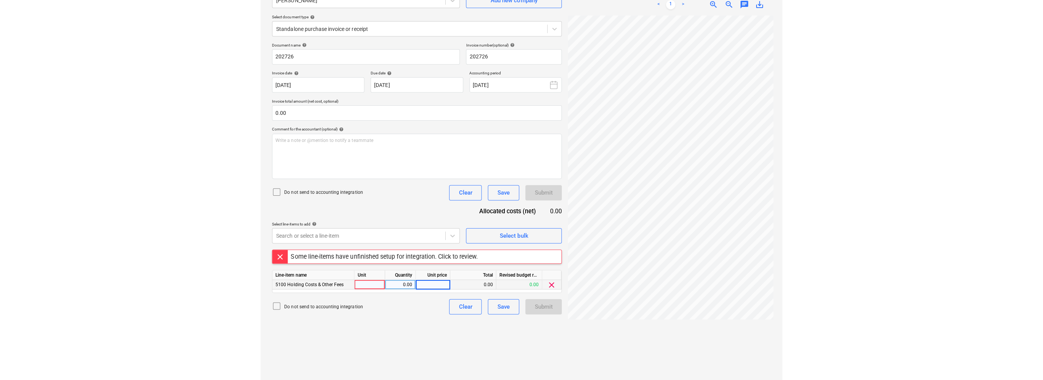
scroll to position [74, 0]
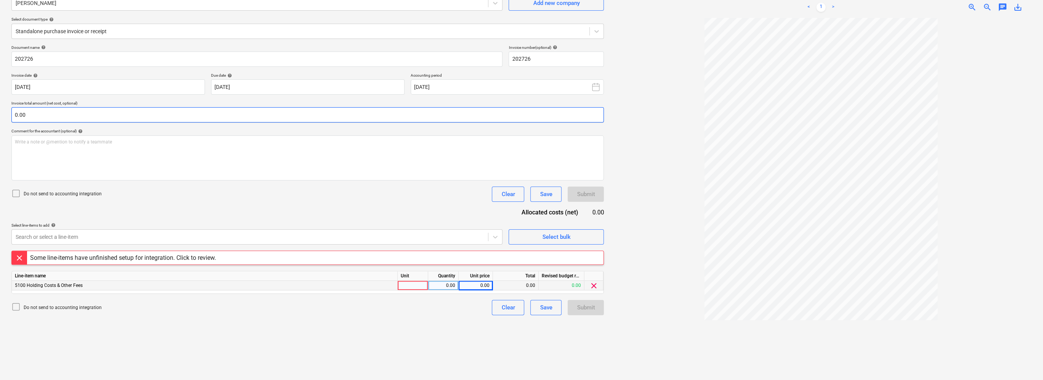
click at [78, 110] on input "0.00" at bounding box center [307, 114] width 593 height 15
click at [69, 111] on input "text" at bounding box center [307, 114] width 593 height 15
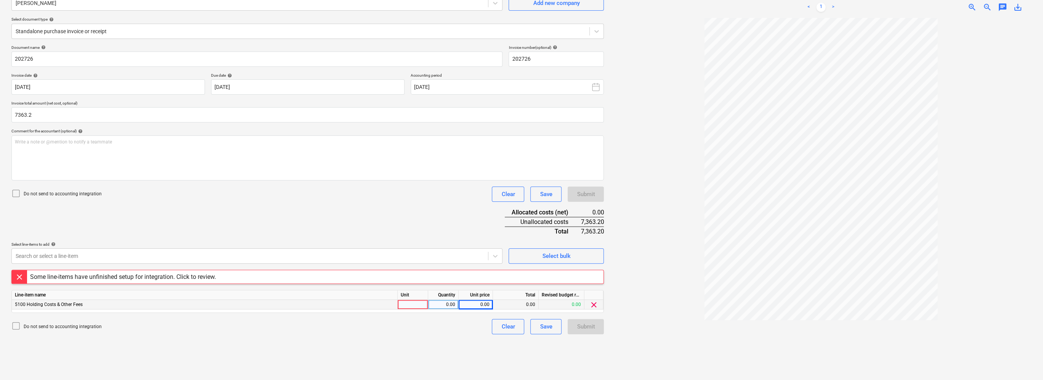
type input "7,363.20"
click at [488, 303] on div "0.00" at bounding box center [476, 305] width 28 height 10
type input "7363.2"
click at [343, 319] on div "Do not send to accounting integration Clear Save Submit" at bounding box center [307, 326] width 593 height 15
click at [340, 337] on div "Create new document Select company [PERSON_NAME] Add new company Select documen…" at bounding box center [307, 172] width 599 height 415
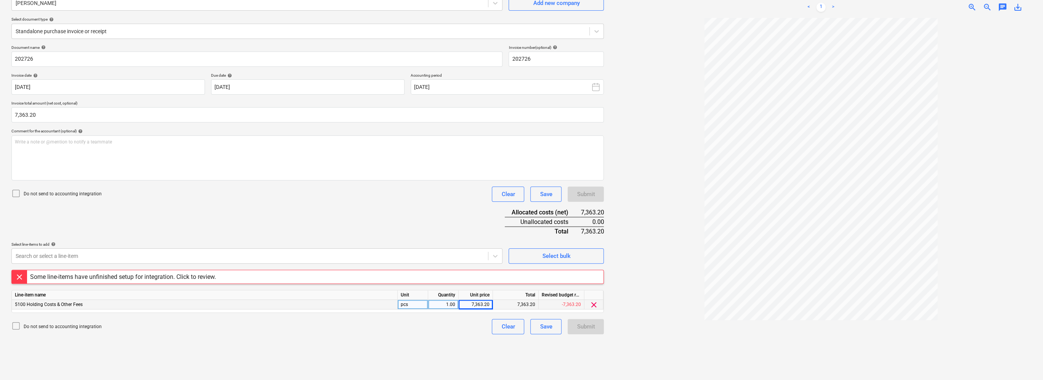
click at [343, 236] on div "Document name help 202726 Invoice number (optional) help 202726 Invoice date he…" at bounding box center [307, 189] width 593 height 289
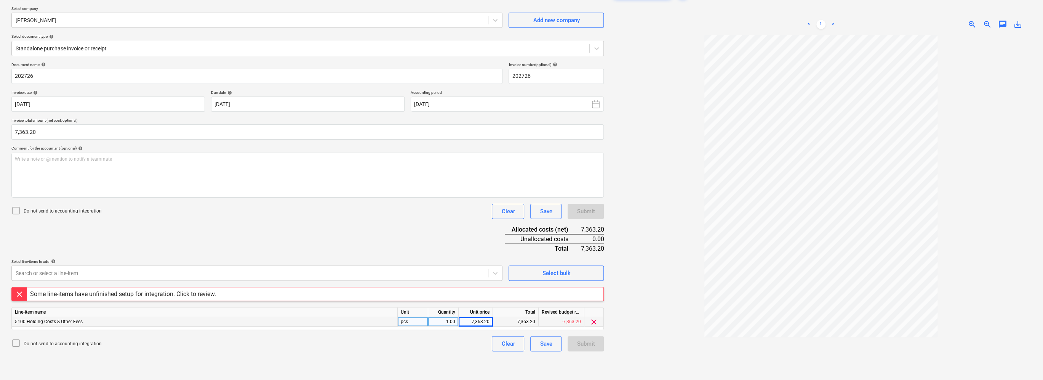
scroll to position [76, 0]
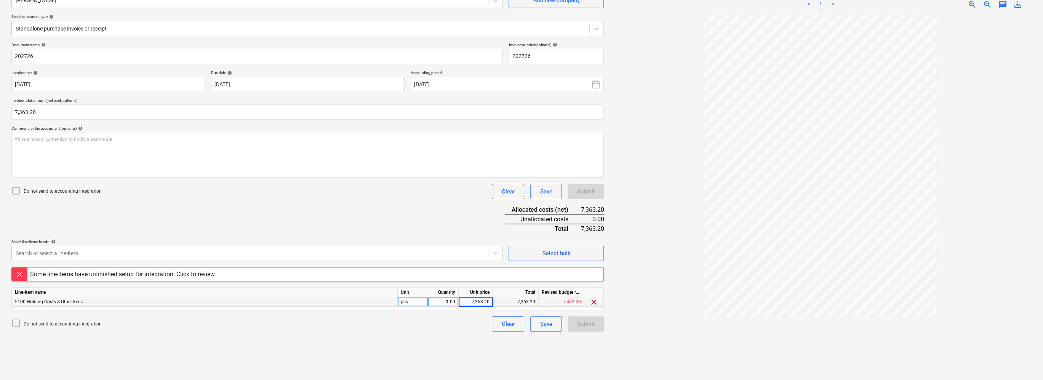
click at [203, 273] on div "Some line-items have unfinished setup for integration. Click to review." at bounding box center [123, 273] width 186 height 7
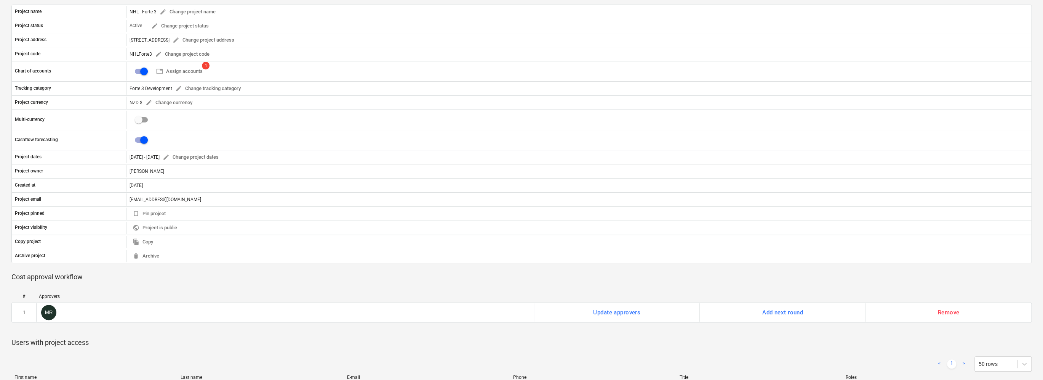
scroll to position [38, 0]
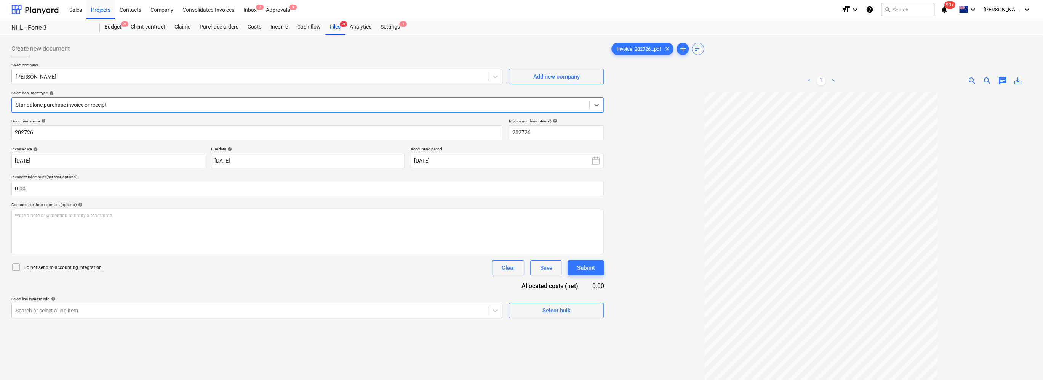
click at [266, 309] on body "Sales Projects Contacts Company Consolidated Invoices Inbox 7 Approvals 9 forma…" at bounding box center [521, 190] width 1043 height 380
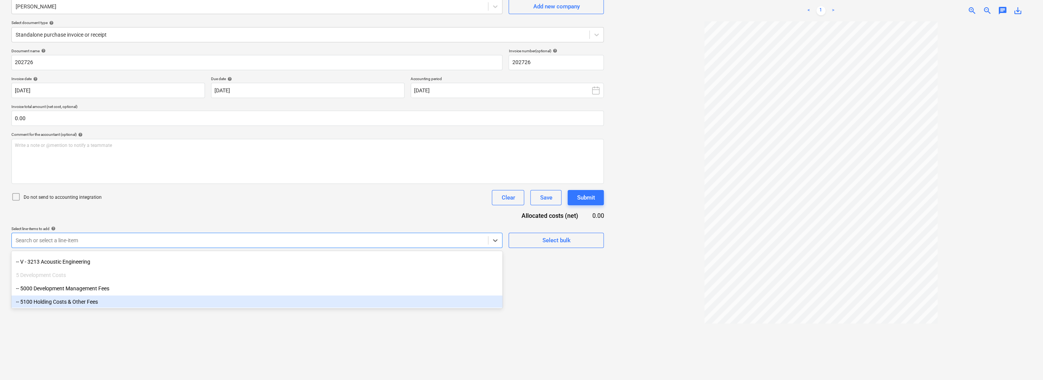
scroll to position [76, 0]
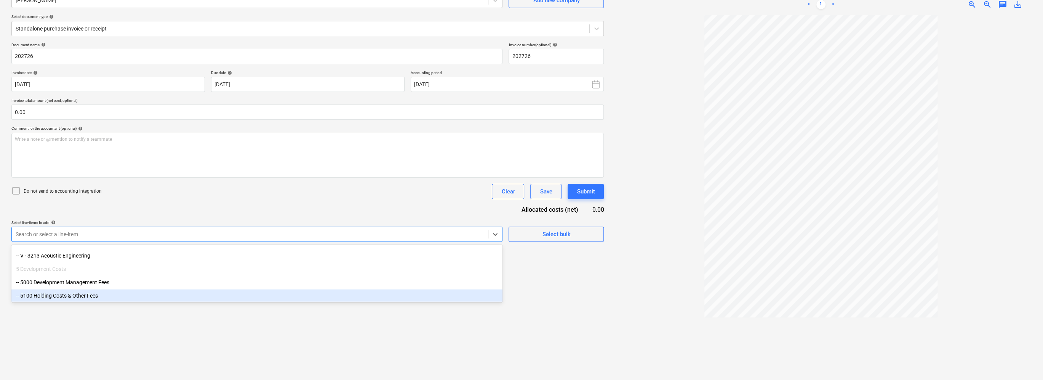
click at [143, 295] on div "-- 5100 Holding Costs & Other Fees" at bounding box center [256, 295] width 491 height 12
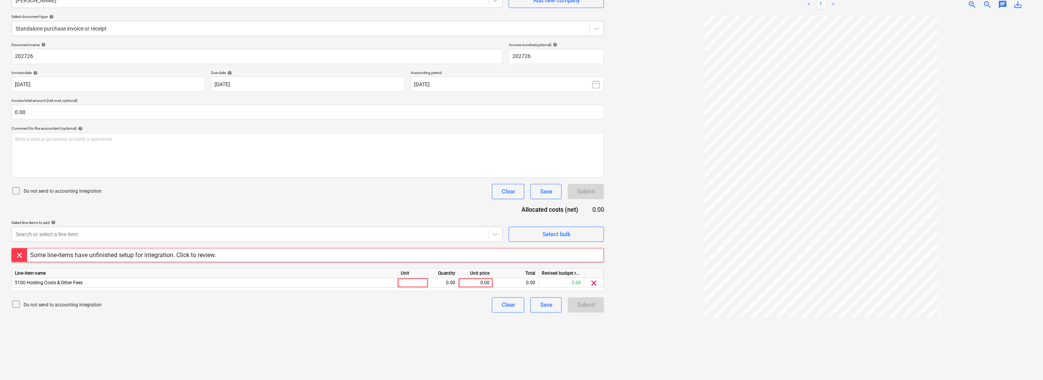
click at [401, 194] on div "Do not send to accounting integration Clear Save Submit" at bounding box center [307, 191] width 593 height 15
click at [476, 283] on div "0.00" at bounding box center [476, 283] width 28 height 10
type input "7363.2"
click at [78, 111] on input "0.00" at bounding box center [307, 111] width 593 height 15
click at [35, 108] on input "text" at bounding box center [307, 111] width 593 height 15
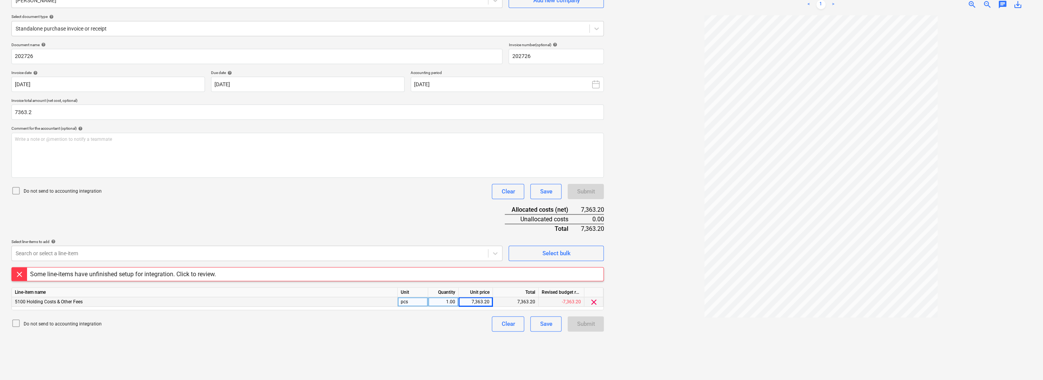
type input "7,363.20"
click at [396, 344] on div "Create new document Select company [PERSON_NAME] Add new company Select documen…" at bounding box center [307, 169] width 599 height 415
click at [521, 323] on button "Save" at bounding box center [545, 323] width 31 height 15
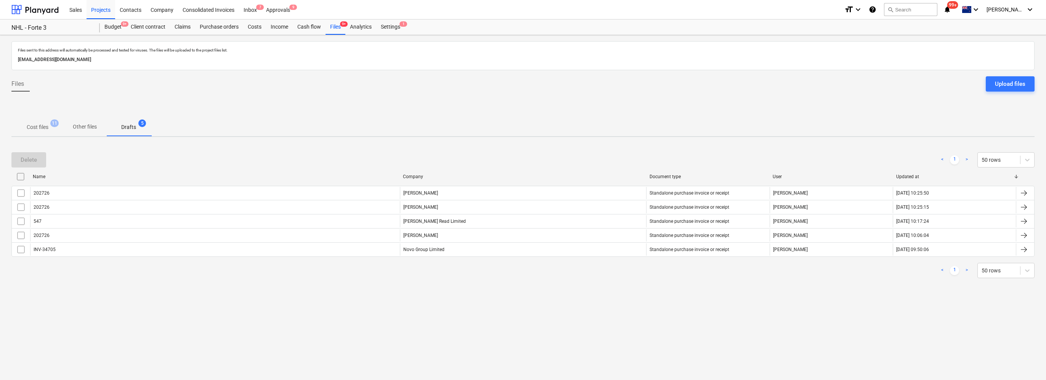
click at [19, 176] on input "checkbox" at bounding box center [20, 176] width 12 height 12
click at [339, 29] on div "Files 9+" at bounding box center [335, 26] width 20 height 15
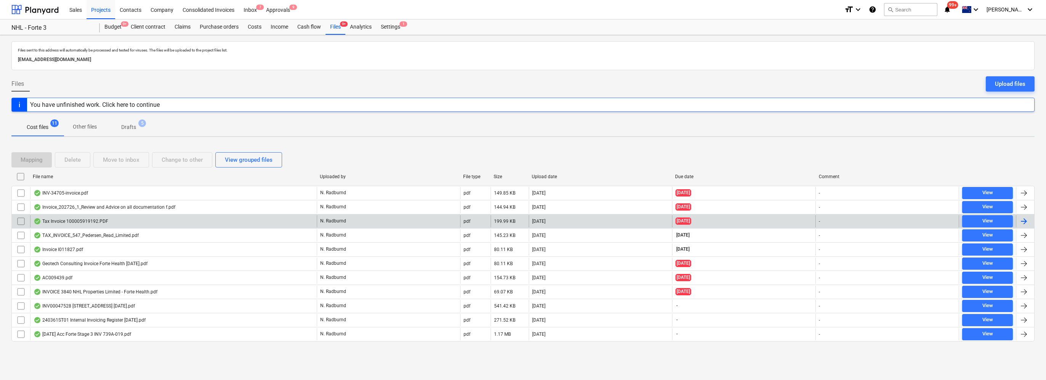
click at [170, 221] on div "Tax Invoice 100005919192.PDF" at bounding box center [173, 221] width 287 height 12
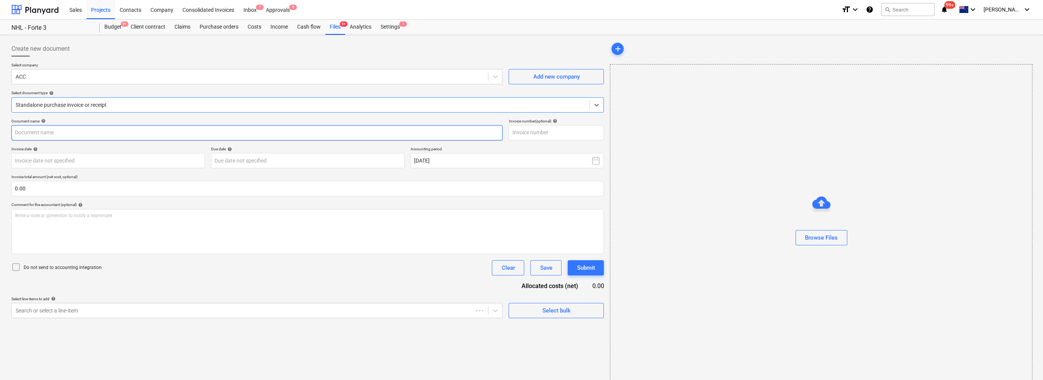
type input "100005919192"
type input "[DATE]"
click at [341, 25] on span "9+" at bounding box center [344, 23] width 8 height 5
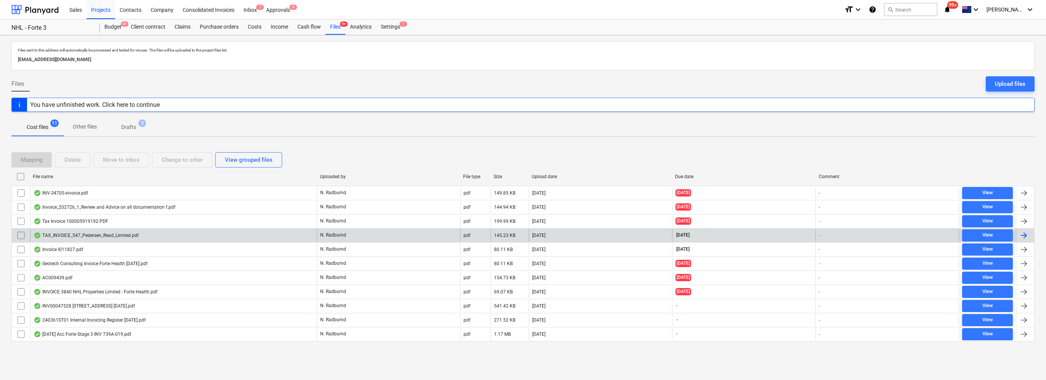
click at [122, 234] on div "TAX_INVOICE_547_Pedersen_Read_Limited.pdf" at bounding box center [86, 235] width 105 height 6
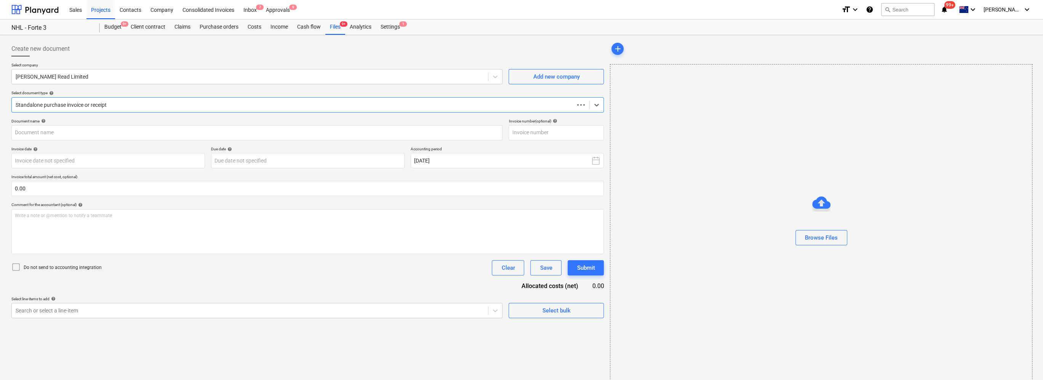
type input "547"
type input "[DATE]"
click at [335, 25] on div "Files 9+" at bounding box center [335, 26] width 20 height 15
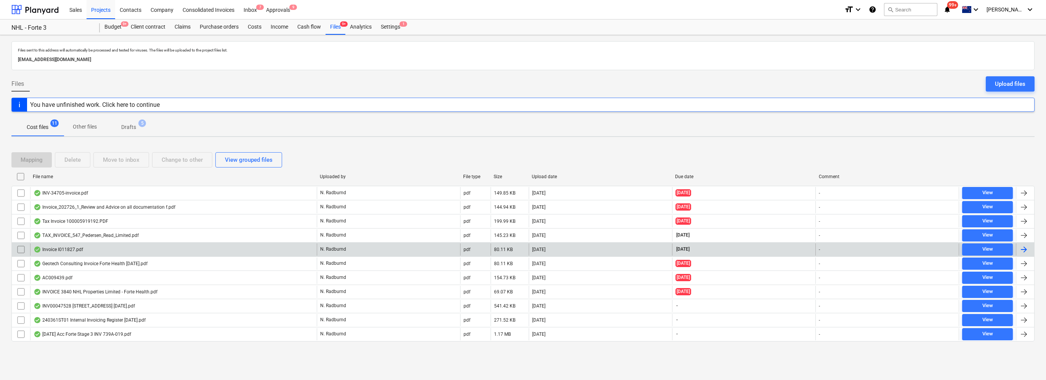
click at [106, 243] on div "Invoice I011827.pdf" at bounding box center [173, 249] width 287 height 12
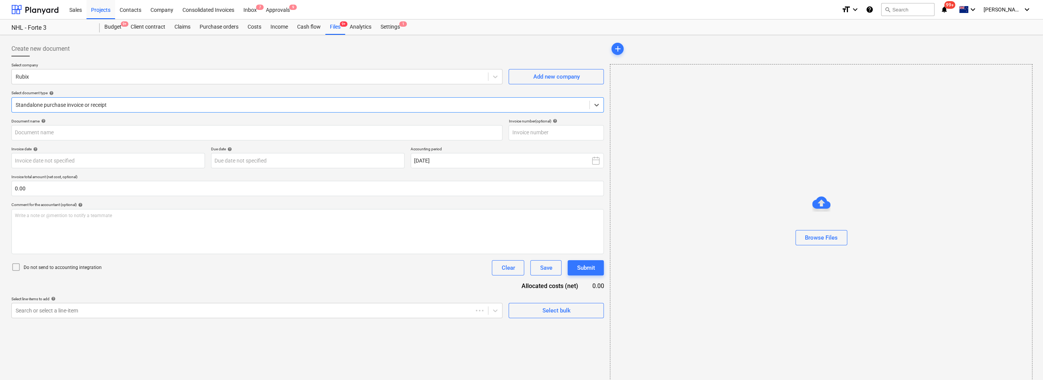
type input "1011827"
type input "[DATE]"
click at [210, 101] on div at bounding box center [301, 105] width 570 height 8
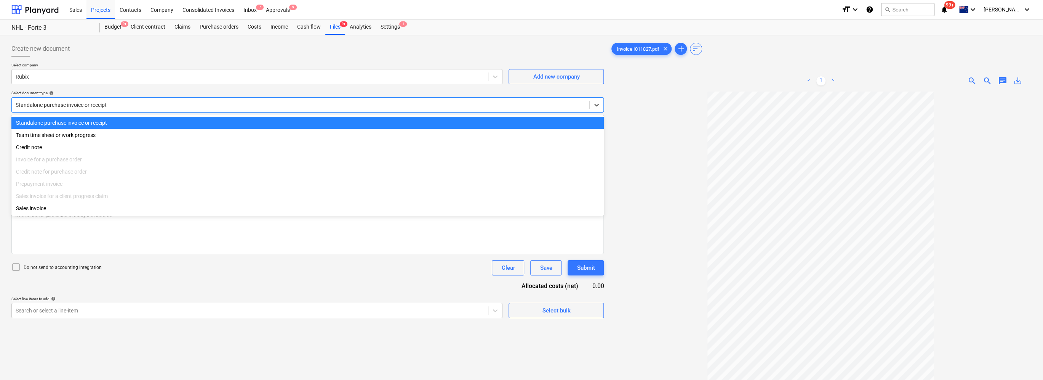
click at [152, 52] on div "Create new document" at bounding box center [307, 48] width 593 height 15
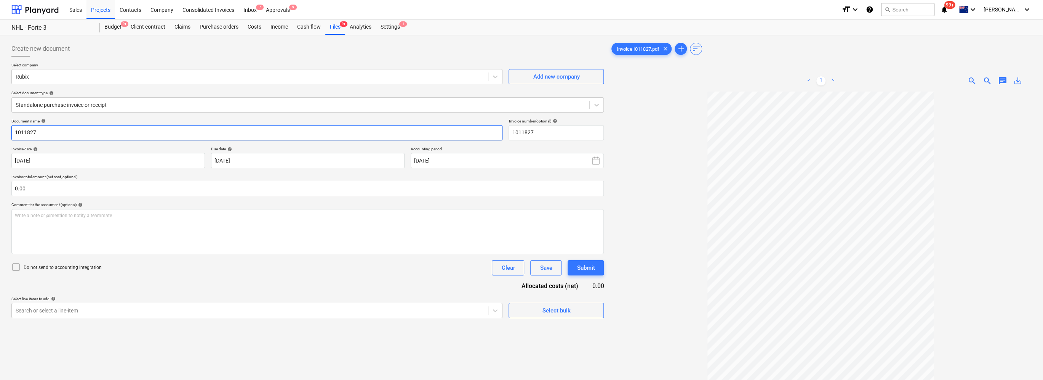
click at [17, 131] on input "1011827" at bounding box center [256, 132] width 491 height 15
type input "I011827"
click at [150, 189] on input "text" at bounding box center [307, 188] width 593 height 15
type input "19,000.00"
click at [109, 305] on div "Document name help I011827 Invoice number (optional) help 1011827 Invoice date …" at bounding box center [307, 228] width 593 height 218
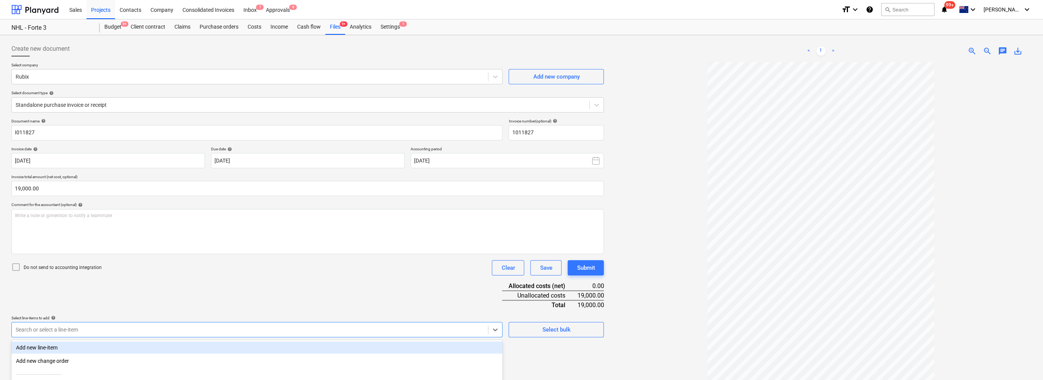
scroll to position [76, 0]
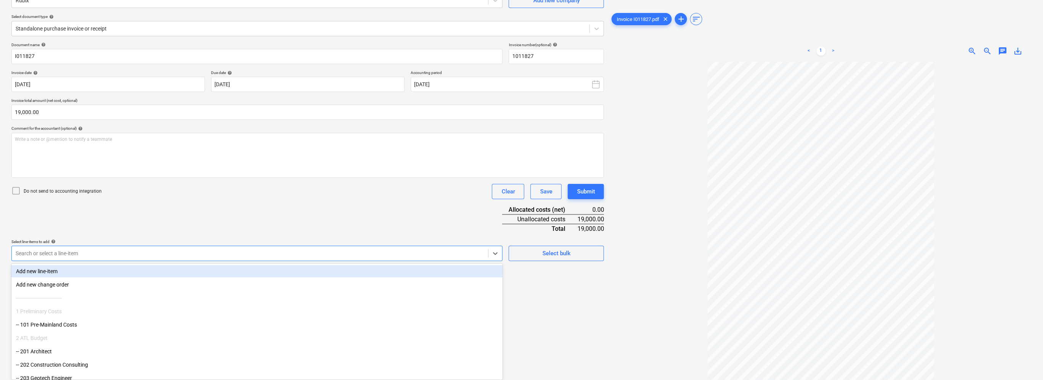
click at [232, 303] on body "Sales Projects Contacts Company Consolidated Invoices Inbox 7 Approvals 9 forma…" at bounding box center [521, 114] width 1043 height 380
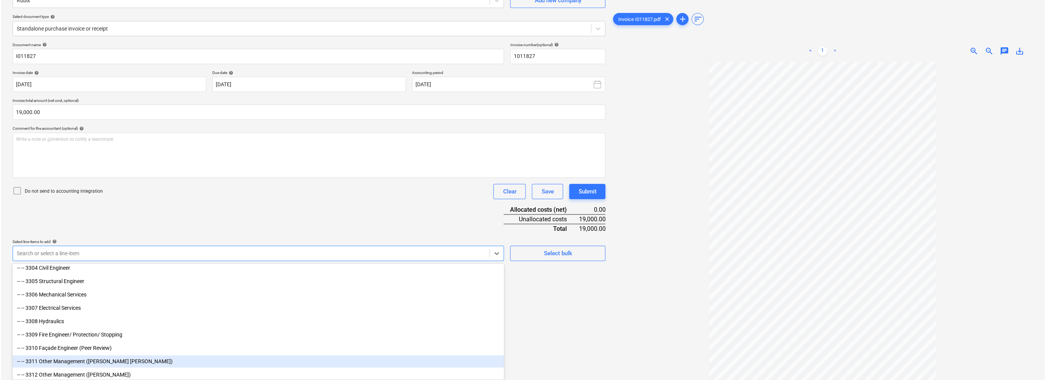
scroll to position [915, 0]
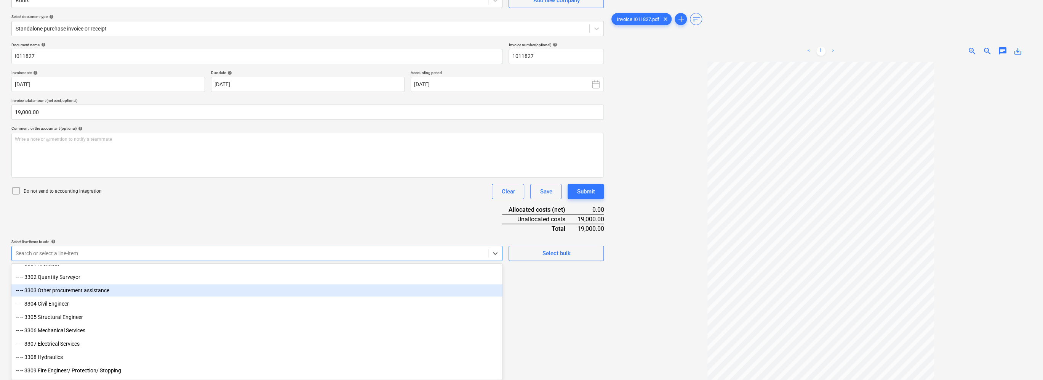
click at [109, 290] on div "-- -- 3303 Other procurement assistance" at bounding box center [256, 290] width 491 height 12
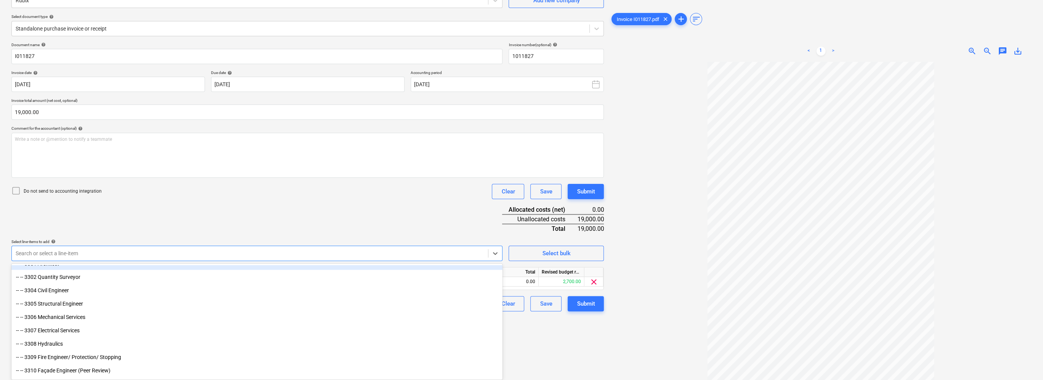
click at [204, 205] on div "Document name help I011827 Invoice number (optional) help 1011827 Invoice date …" at bounding box center [307, 176] width 593 height 269
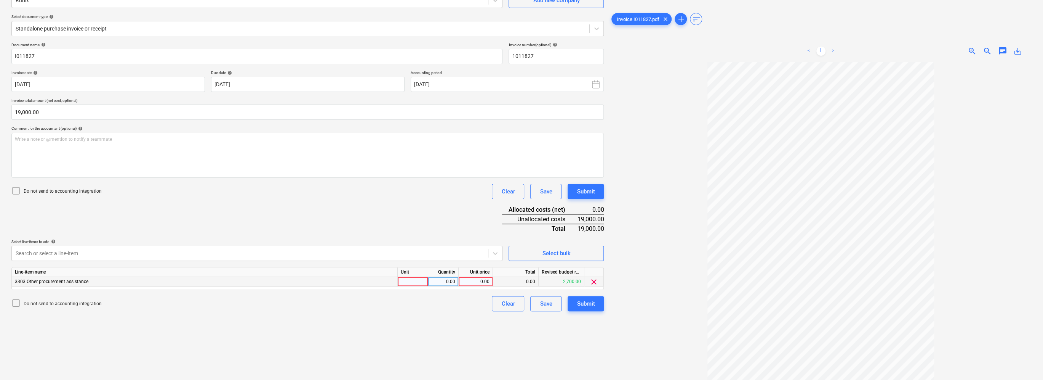
click at [486, 282] on div "0.00" at bounding box center [476, 282] width 28 height 10
type input "19000"
click at [465, 328] on div "Create new document Select company Rubix Add new company Select document type h…" at bounding box center [307, 169] width 599 height 415
click at [521, 303] on div "Submit" at bounding box center [586, 303] width 18 height 10
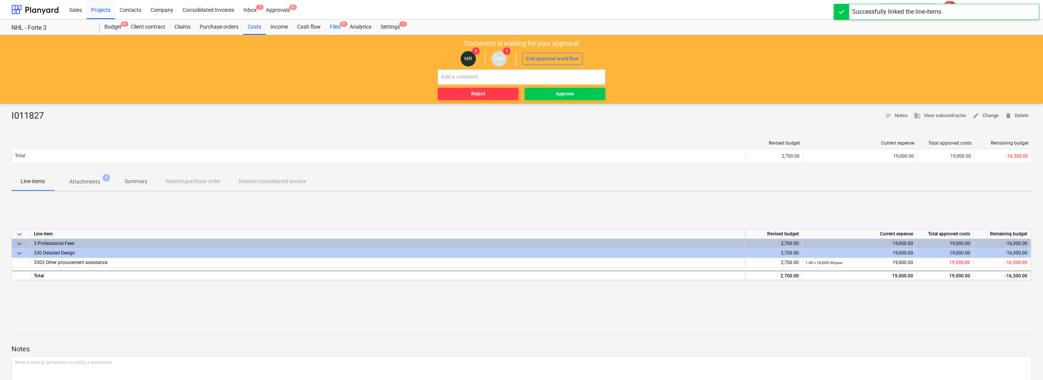
click at [335, 27] on div "Files 9+" at bounding box center [335, 26] width 20 height 15
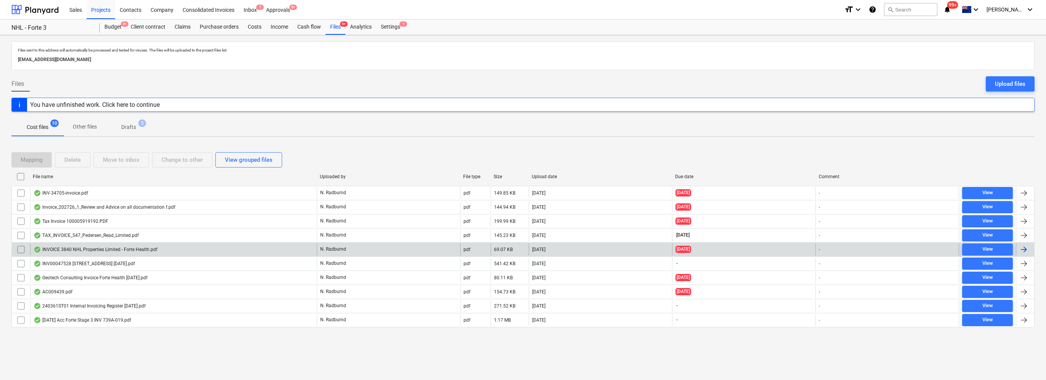
click at [120, 250] on div "INVOICE 3840 NHL Properties Limited - Forte Health.pdf" at bounding box center [96, 249] width 124 height 6
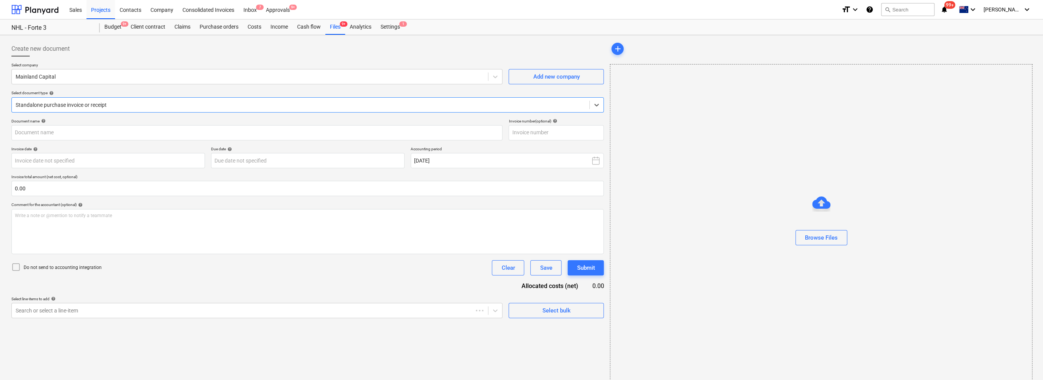
type input "3840"
type input "[DATE]"
click at [66, 76] on div at bounding box center [250, 77] width 469 height 8
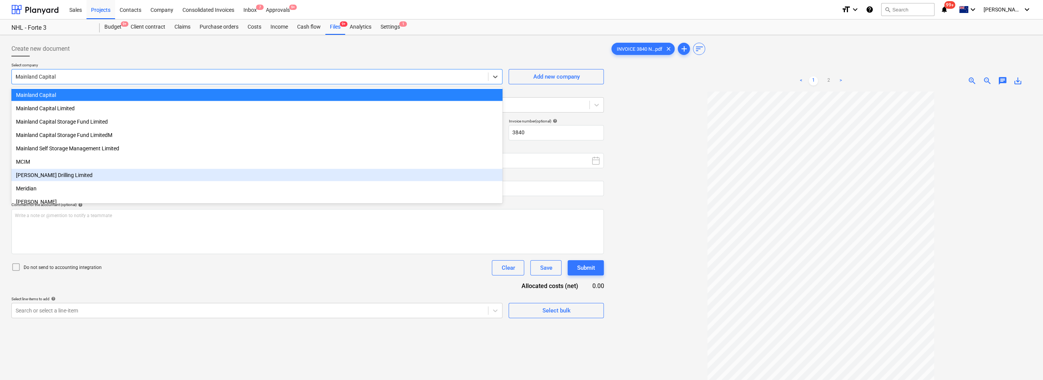
scroll to position [646, 0]
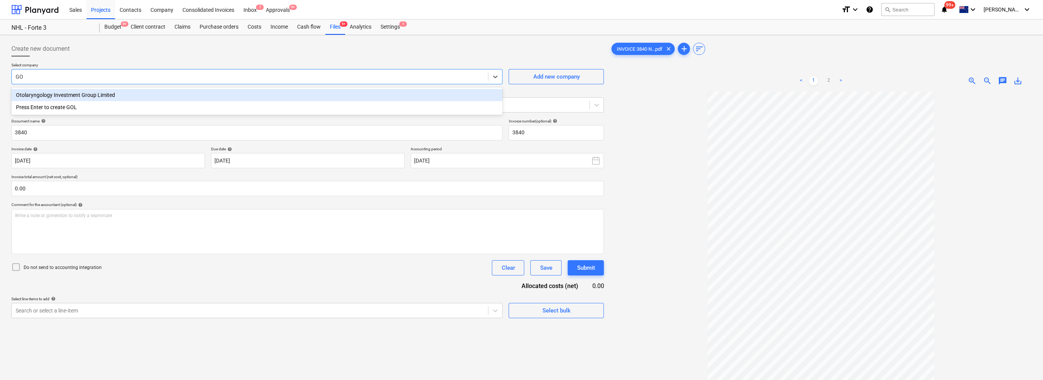
type input "G"
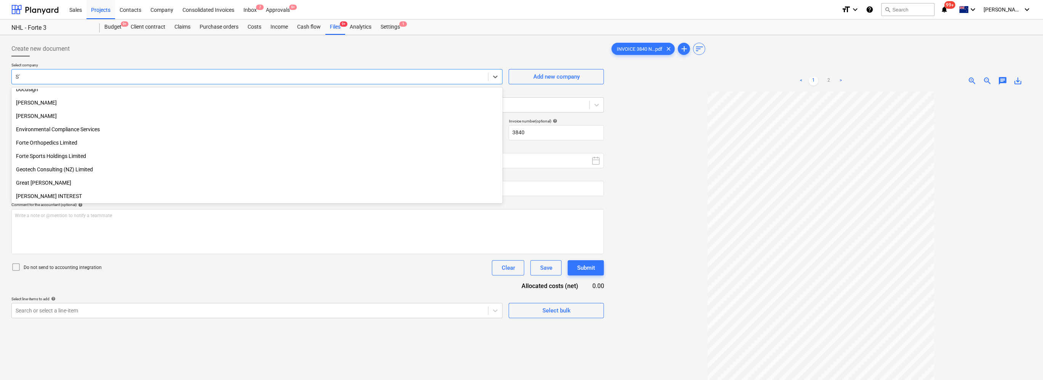
scroll to position [473, 0]
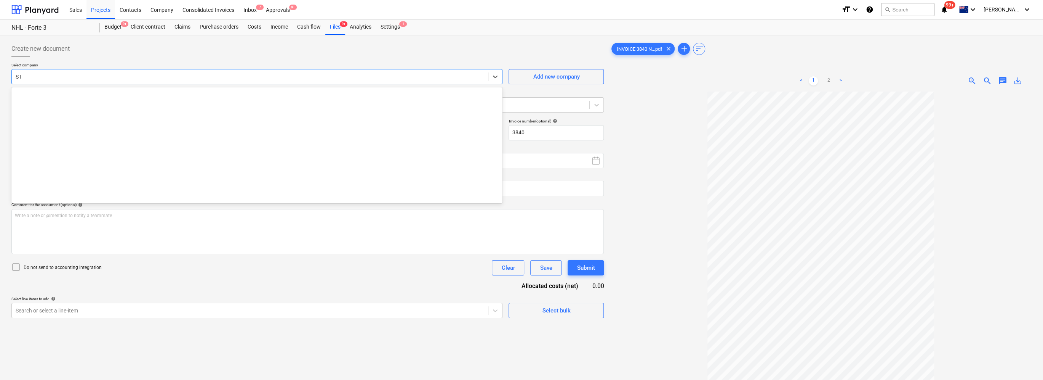
type input "S"
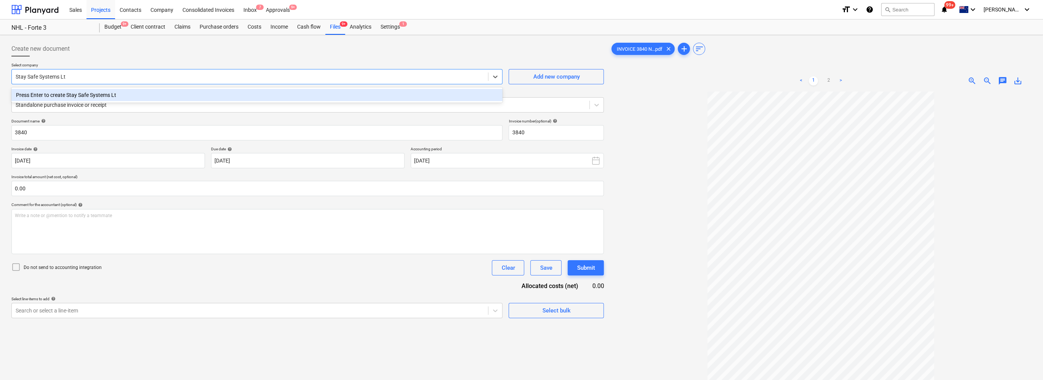
type input "Stay Safe Systems Ltd"
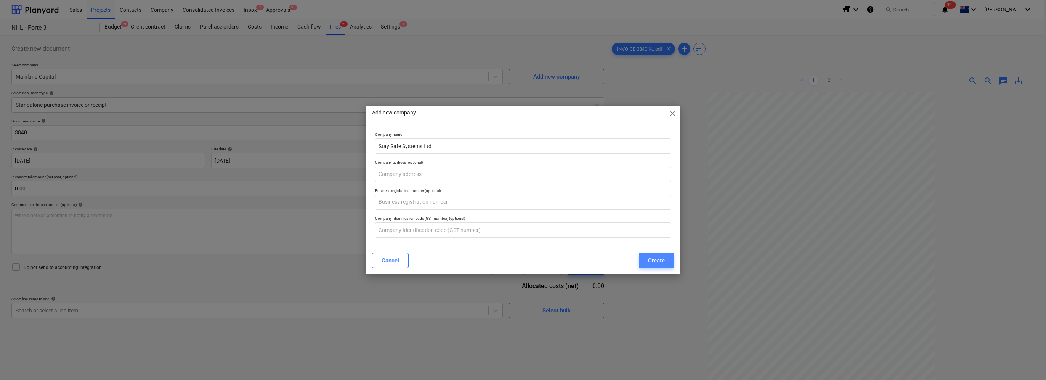
click at [521, 262] on button "Create" at bounding box center [656, 260] width 35 height 15
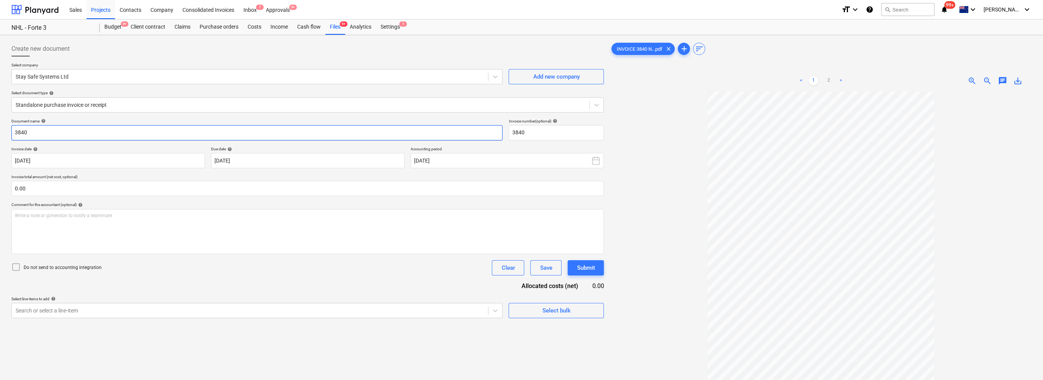
drag, startPoint x: 78, startPoint y: 137, endPoint x: 17, endPoint y: 123, distance: 63.2
click at [17, 123] on div "Document name help 3840" at bounding box center [256, 130] width 491 height 22
type input "35160.4.1.1"
click at [125, 188] on input "text" at bounding box center [307, 188] width 593 height 15
type input "1,000.00"
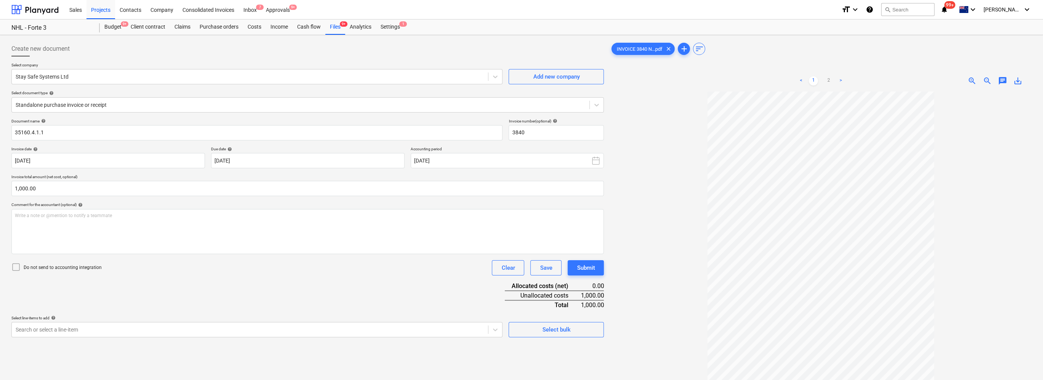
click at [157, 288] on div "Document name help 35160.4.1.1 Invoice number (optional) help 3840 Invoice date…" at bounding box center [307, 228] width 593 height 218
click at [92, 329] on body "Sales Projects Contacts Company Consolidated Invoices Inbox 7 Approvals 9+ form…" at bounding box center [521, 190] width 1043 height 380
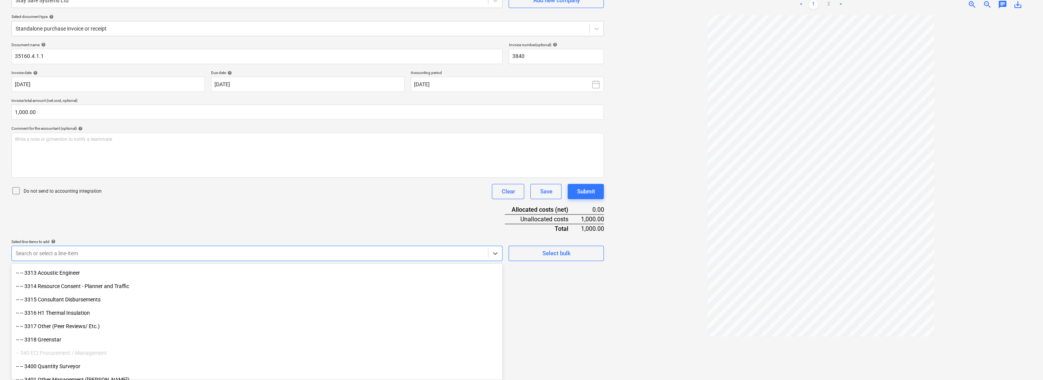
scroll to position [1067, 0]
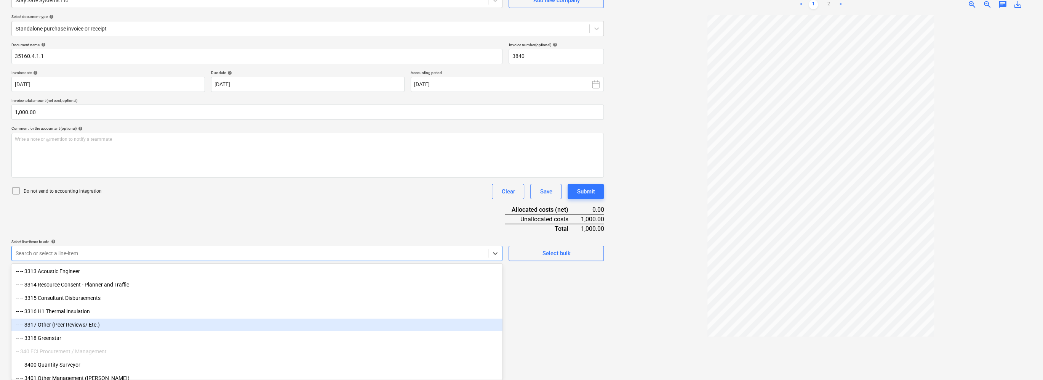
click at [152, 330] on div "-- -- 3317 Other (Peer Reviews/ Etc.)" at bounding box center [256, 324] width 491 height 12
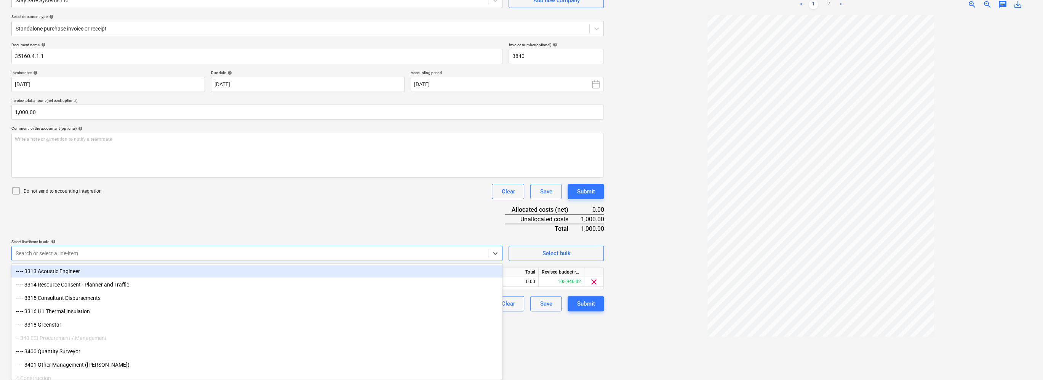
click at [297, 204] on div "Document name help 35160.4.1.1 Invoice number (optional) help 3840 Invoice date…" at bounding box center [307, 176] width 593 height 269
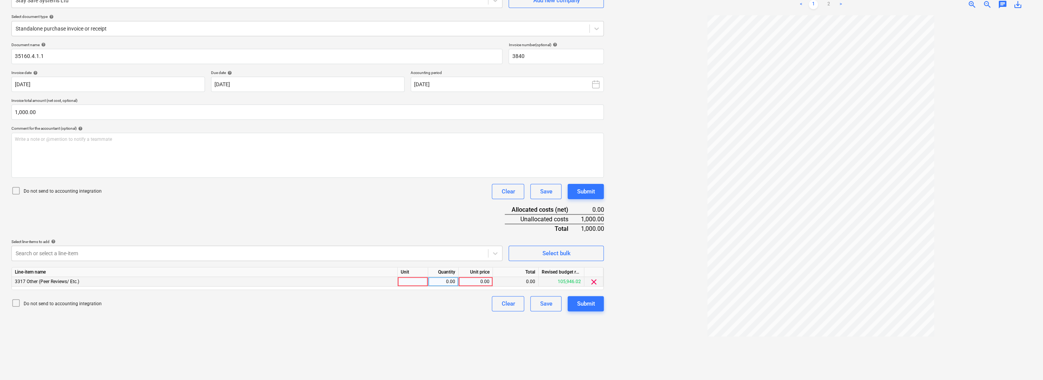
click at [482, 280] on div "0.00" at bounding box center [476, 282] width 28 height 10
type input "1000"
click at [521, 303] on button "Save" at bounding box center [545, 303] width 31 height 15
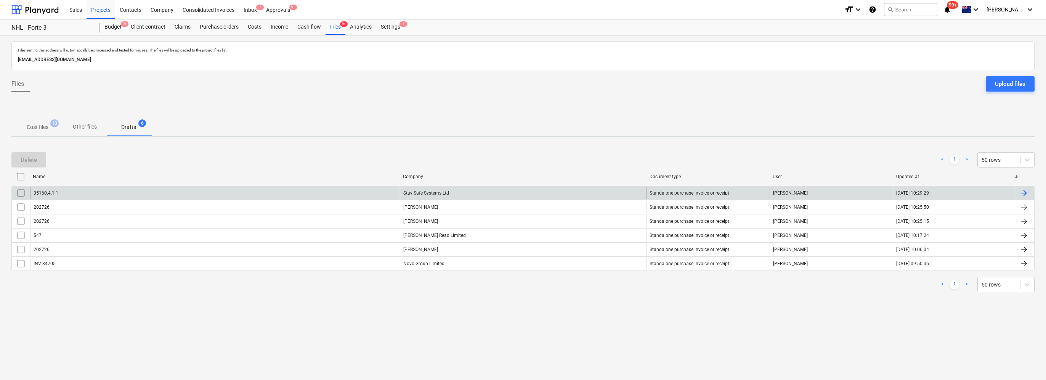
click at [436, 195] on div "Stay Safe Systems Ltd" at bounding box center [523, 193] width 247 height 12
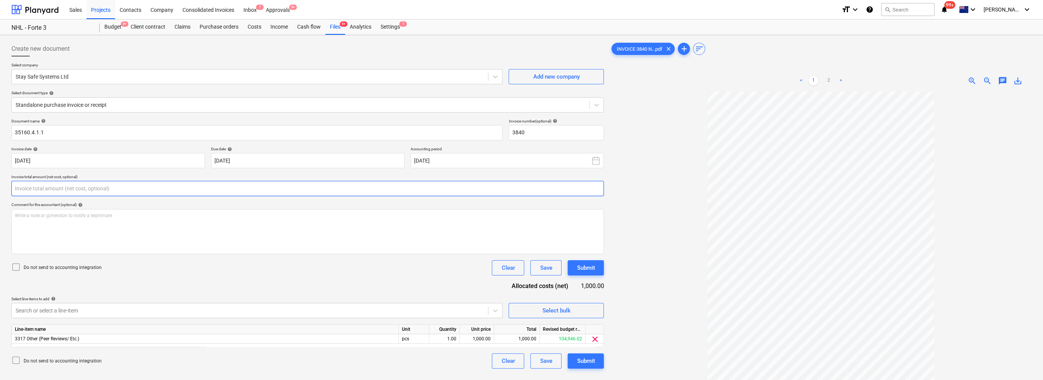
click at [78, 188] on input "text" at bounding box center [307, 188] width 593 height 15
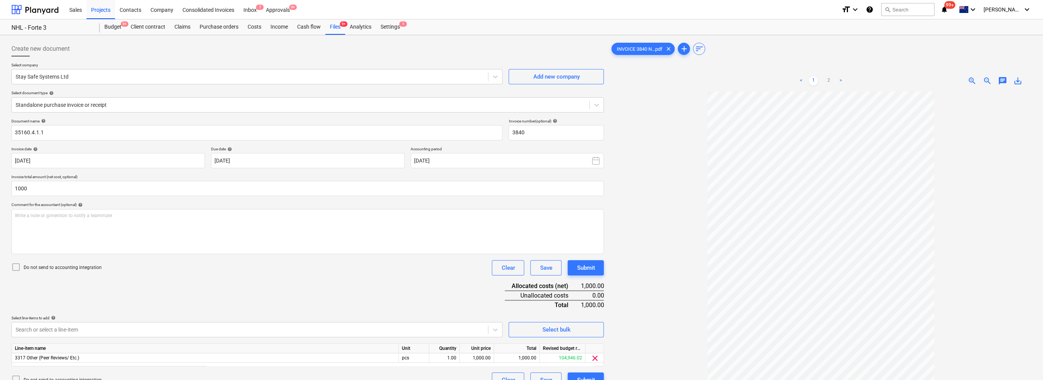
type input "1,000.00"
click at [206, 305] on div "Document name help 35160.4.1.1 Invoice number (optional) help 3840 Invoice date…" at bounding box center [307, 253] width 593 height 269
click at [16, 130] on input "35160.4.1.1" at bounding box center [256, 132] width 491 height 15
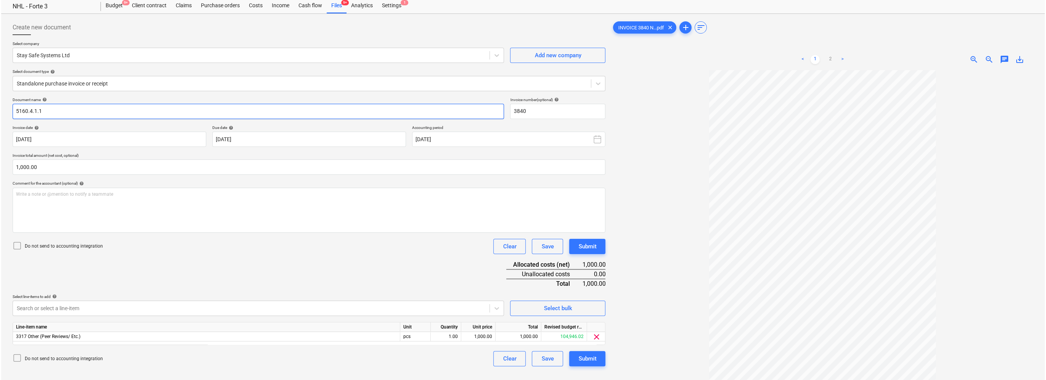
scroll to position [38, 0]
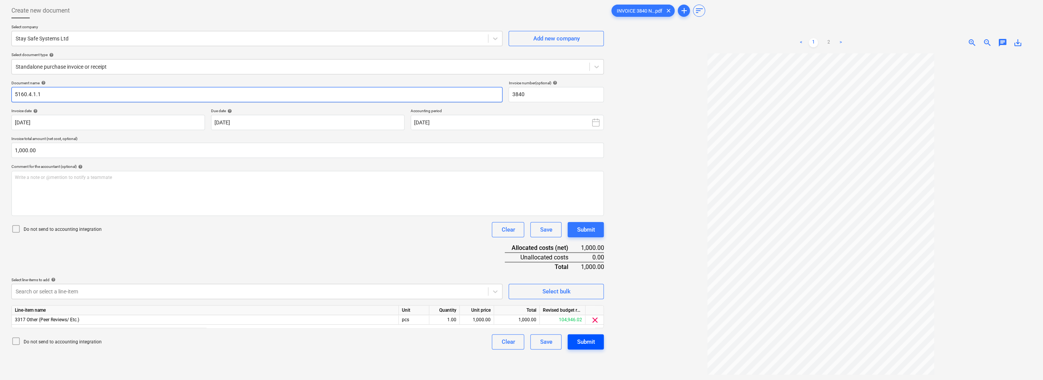
type input "5160.4.1.1"
click at [521, 341] on div "Submit" at bounding box center [586, 341] width 18 height 10
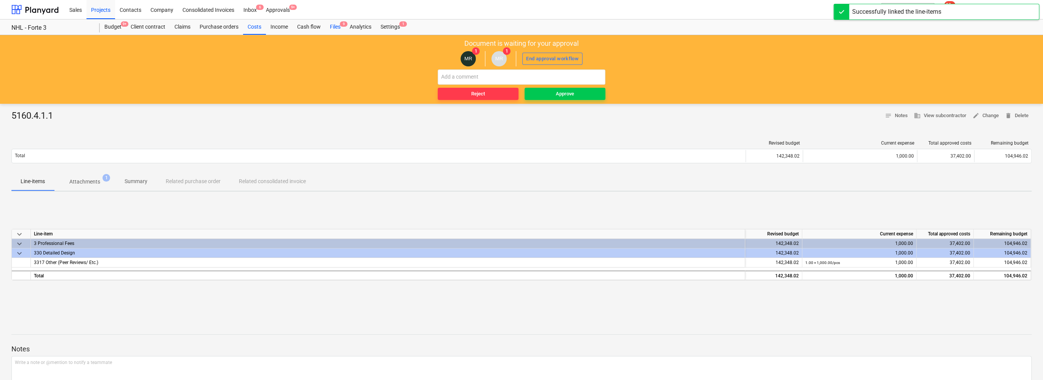
click at [338, 27] on div "Files 9" at bounding box center [335, 26] width 20 height 15
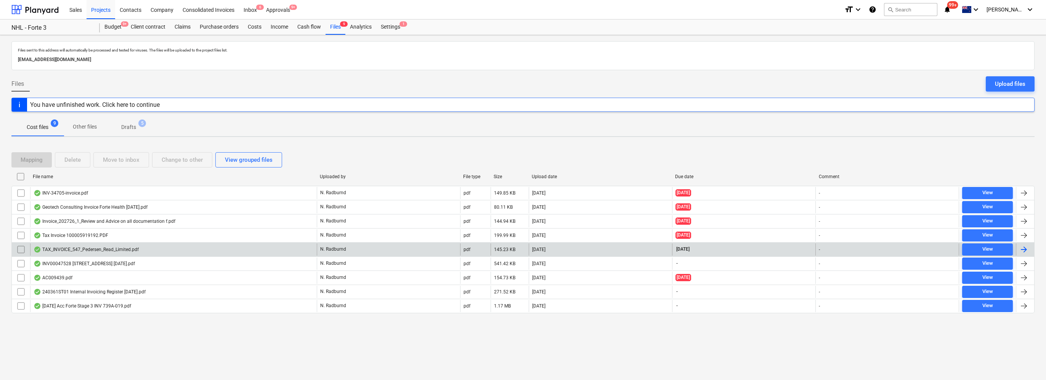
click at [147, 245] on div "TAX_INVOICE_547_Pedersen_Read_Limited.pdf" at bounding box center [173, 249] width 287 height 12
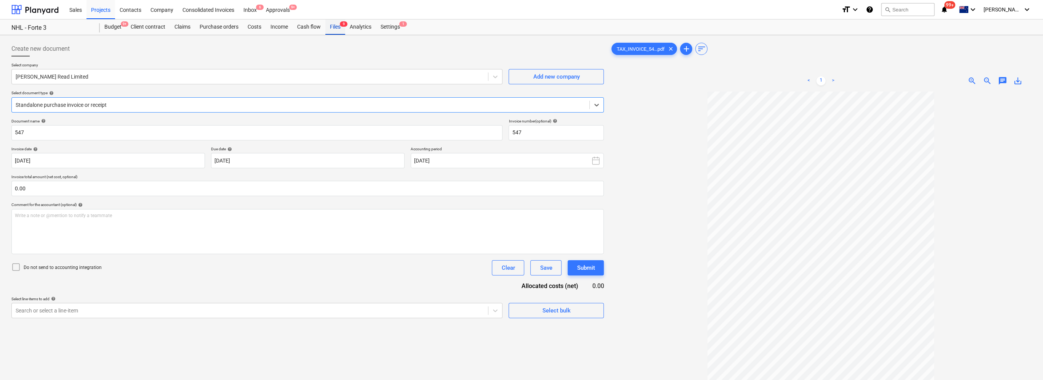
click at [335, 26] on div "Files 9" at bounding box center [335, 26] width 20 height 15
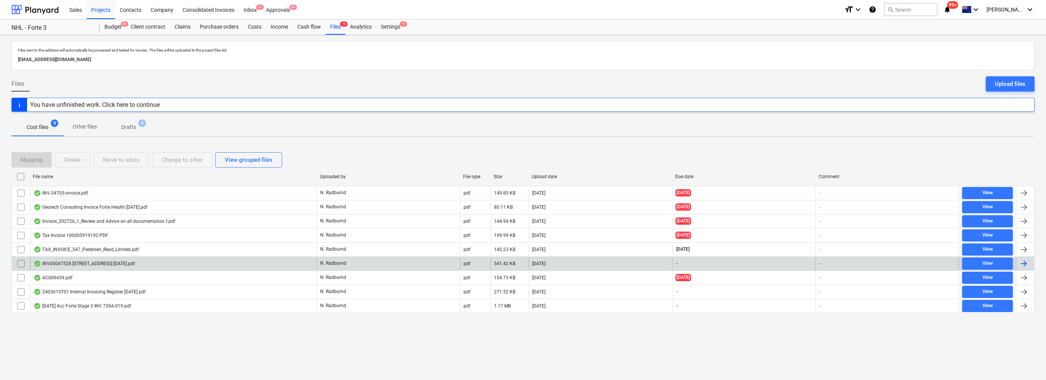
click at [120, 261] on div "INV00047528 [STREET_ADDRESS] [DATE].pdf" at bounding box center [84, 263] width 101 height 6
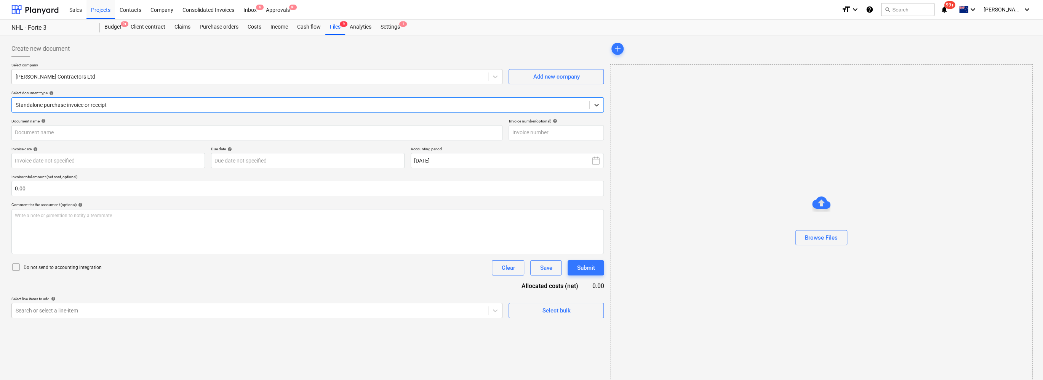
type input "00047528"
type input "[DATE]"
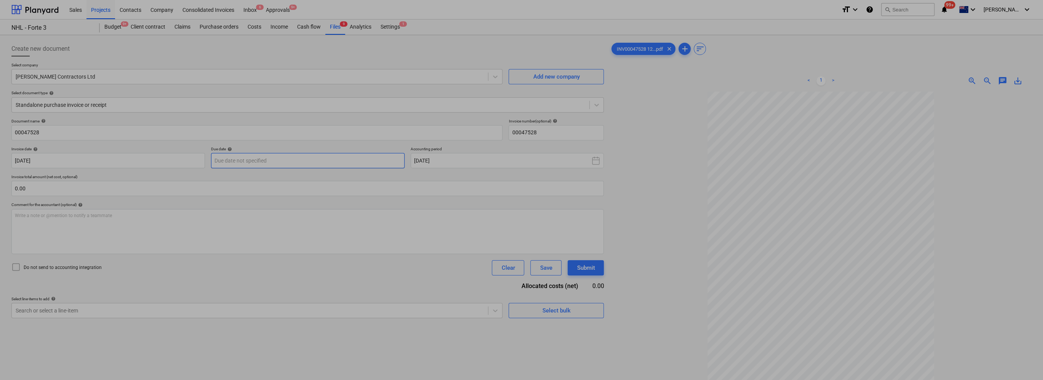
click at [287, 163] on body "Sales Projects Contacts Company Consolidated Invoices Inbox 6 Approvals 9+ form…" at bounding box center [521, 190] width 1043 height 380
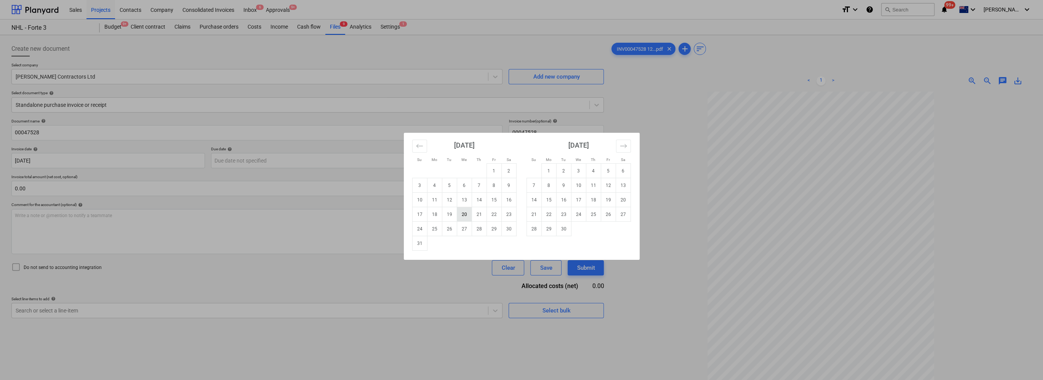
click at [465, 218] on td "20" at bounding box center [464, 214] width 15 height 14
type input "[DATE]"
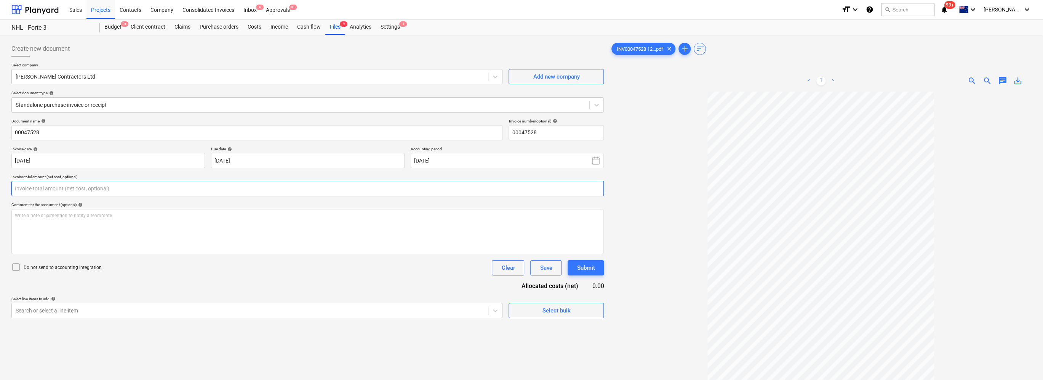
click at [84, 187] on input "text" at bounding box center [307, 188] width 593 height 15
type input "4,844.06"
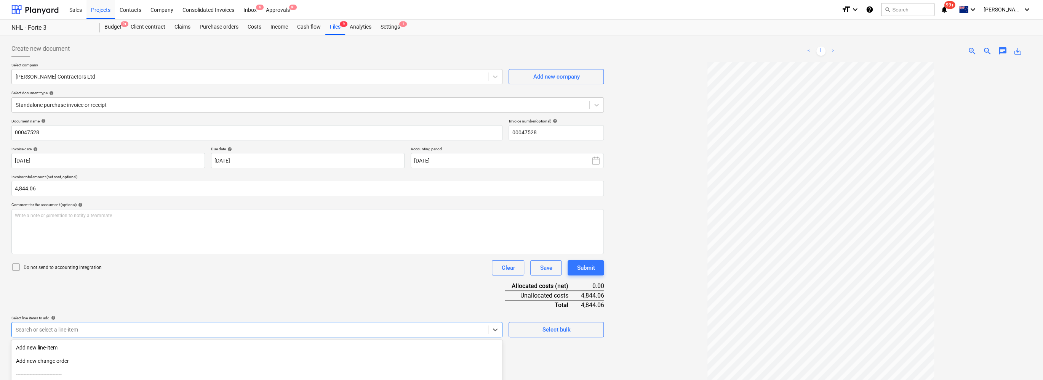
scroll to position [76, 0]
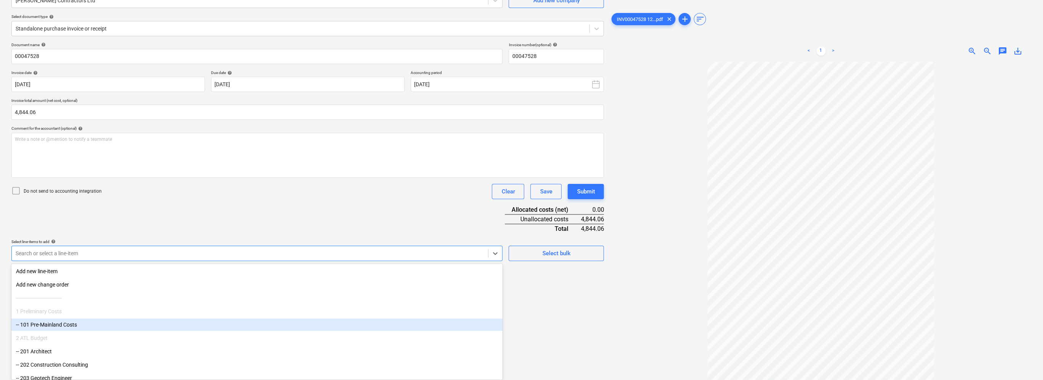
click at [64, 303] on body "Sales Projects Contacts Company Consolidated Invoices Inbox 6 Approvals 9+ form…" at bounding box center [521, 114] width 1043 height 380
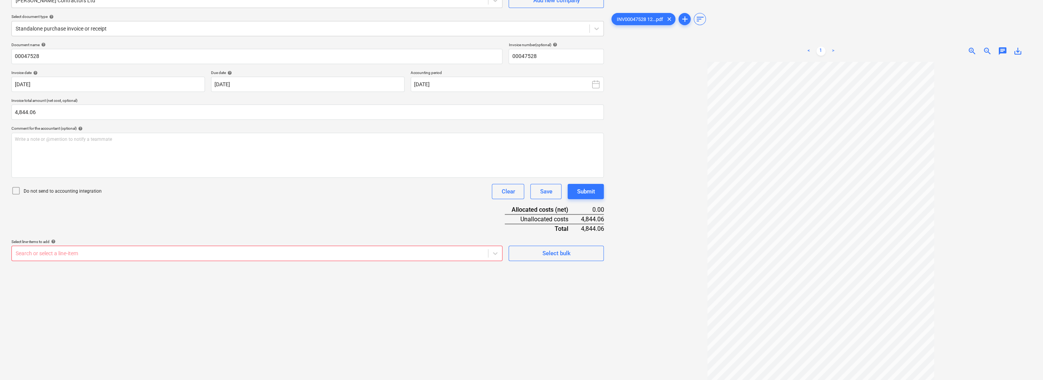
click at [8, 260] on div "Create new document Select company [PERSON_NAME] Contractors Ltd Add new compan…" at bounding box center [307, 169] width 599 height 415
click at [40, 251] on div at bounding box center [250, 253] width 469 height 8
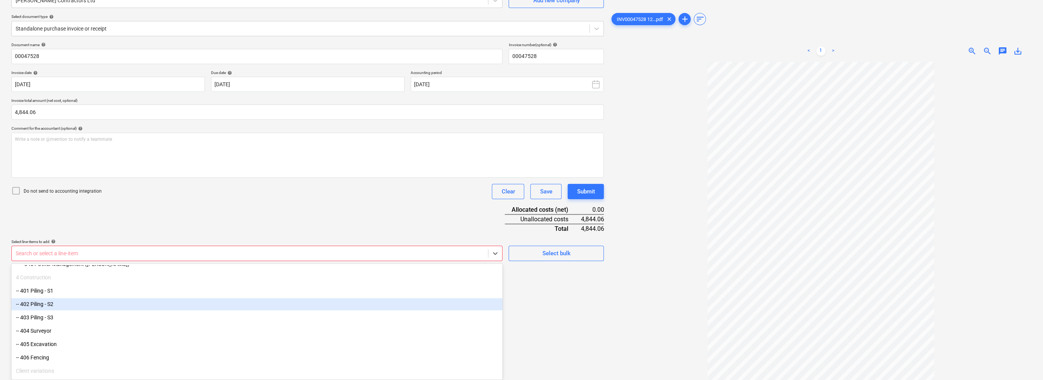
scroll to position [1198, 0]
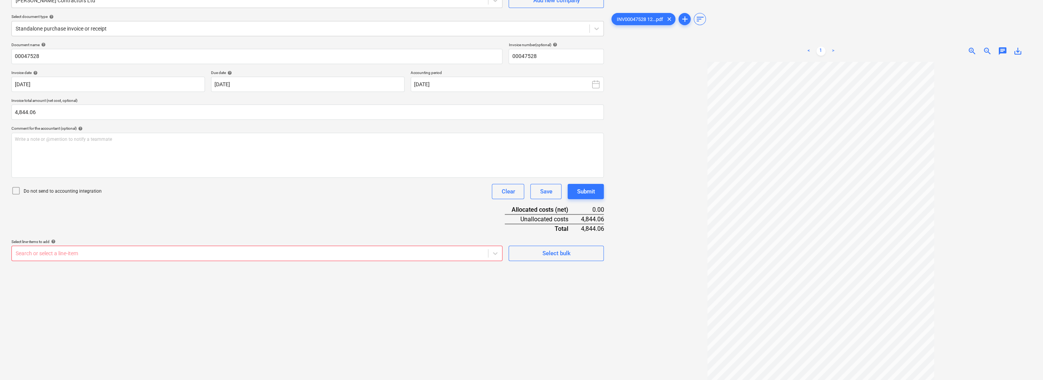
click at [135, 229] on div "Document name help 00047528 Invoice number (optional) help 00047528 Invoice dat…" at bounding box center [307, 151] width 593 height 218
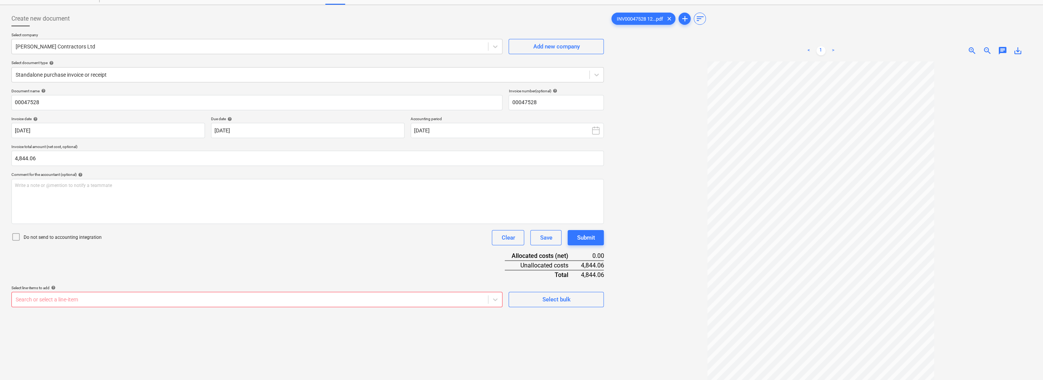
scroll to position [0, 0]
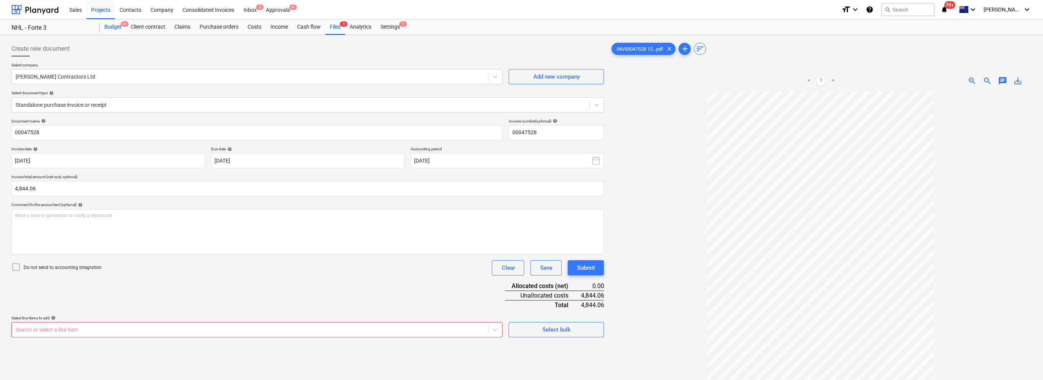
click at [117, 25] on div "Budget 9+" at bounding box center [113, 26] width 26 height 15
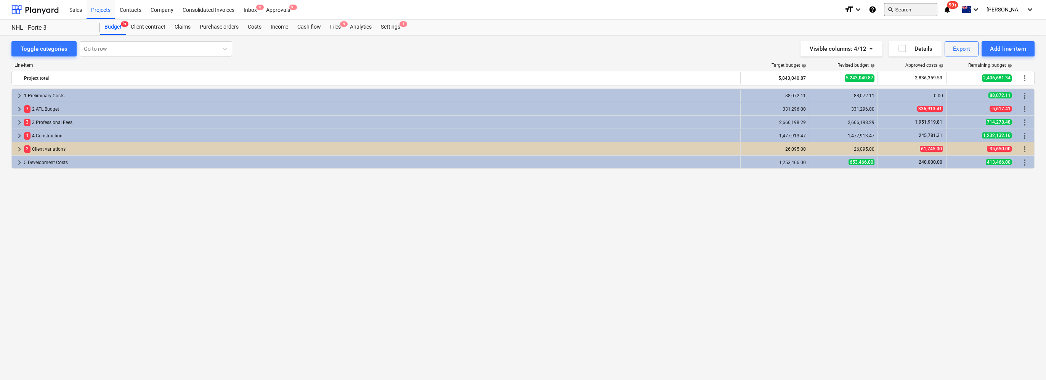
click at [521, 8] on button "search Search" at bounding box center [910, 9] width 53 height 13
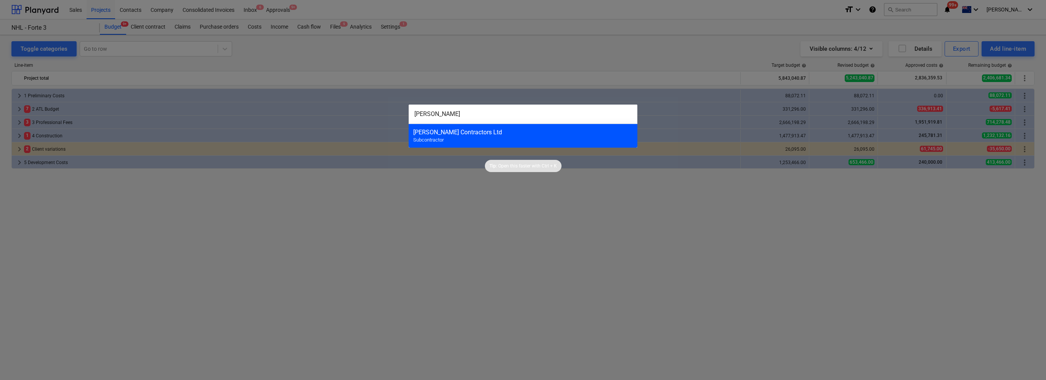
type input "[PERSON_NAME]"
click at [473, 136] on div "[PERSON_NAME] Contractors Ltd Subcontractor" at bounding box center [522, 135] width 229 height 24
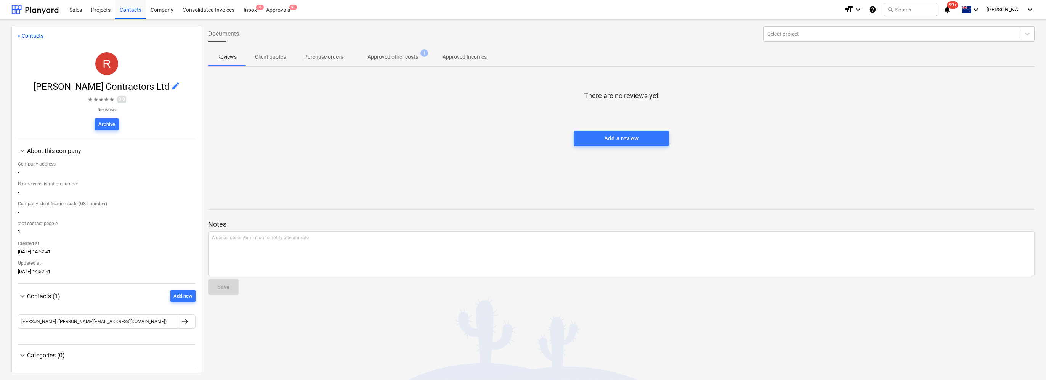
click at [467, 56] on p "Approved Incomes" at bounding box center [464, 57] width 44 height 8
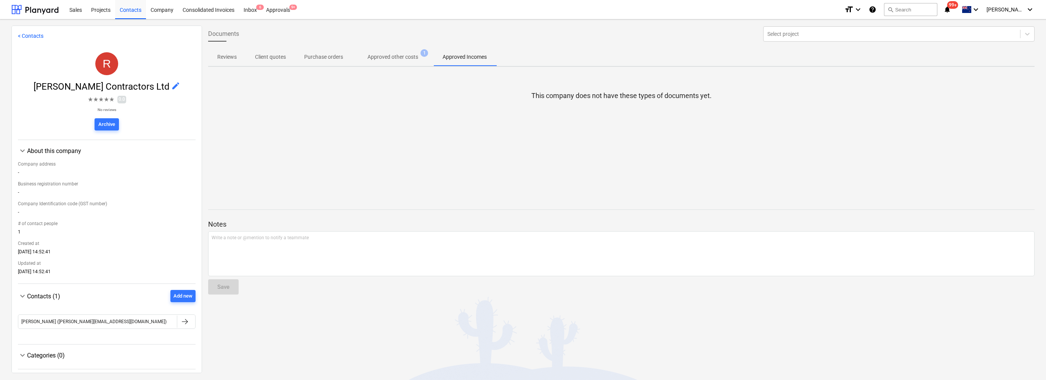
click at [413, 58] on p "Approved other costs" at bounding box center [392, 57] width 51 height 8
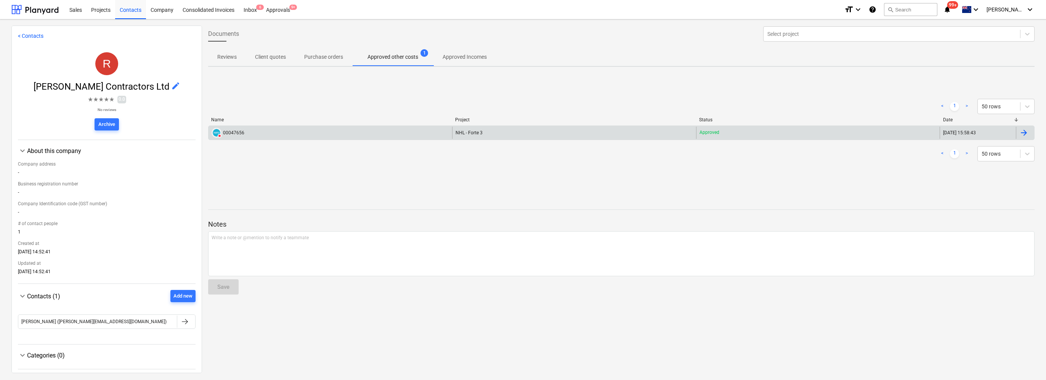
click at [521, 137] on div "NHL - Forte 3" at bounding box center [573, 133] width 243 height 12
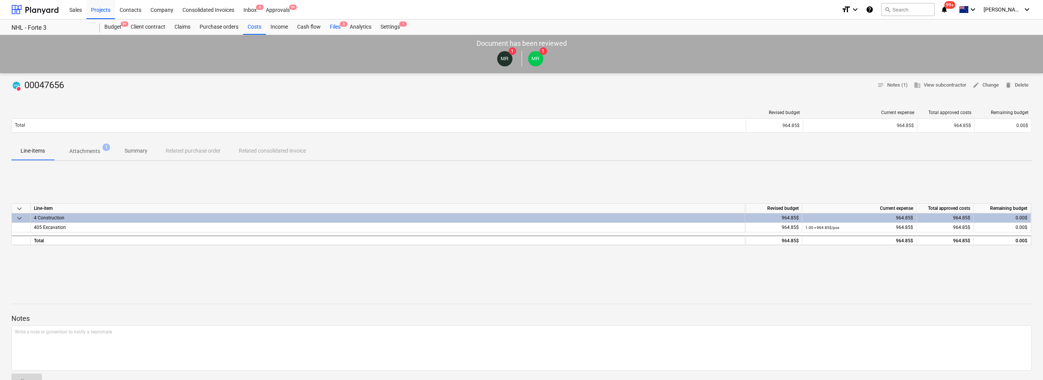
click at [337, 27] on div "Files 9" at bounding box center [335, 26] width 20 height 15
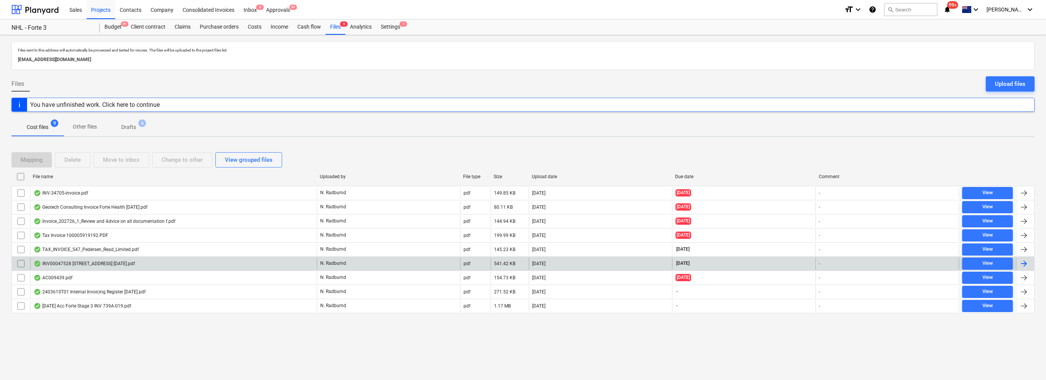
click at [119, 262] on div "INV00047528 [STREET_ADDRESS] [DATE].pdf" at bounding box center [84, 263] width 101 height 6
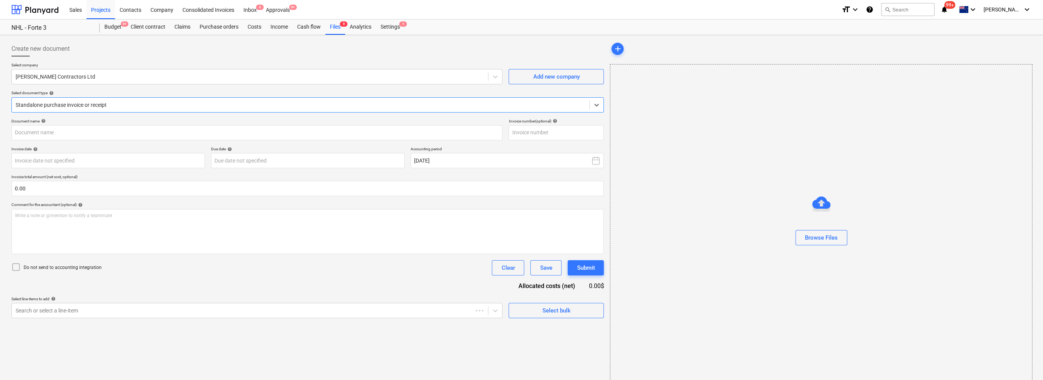
type input "00047528"
type input "[DATE]"
click at [336, 27] on div "Files 9" at bounding box center [335, 26] width 20 height 15
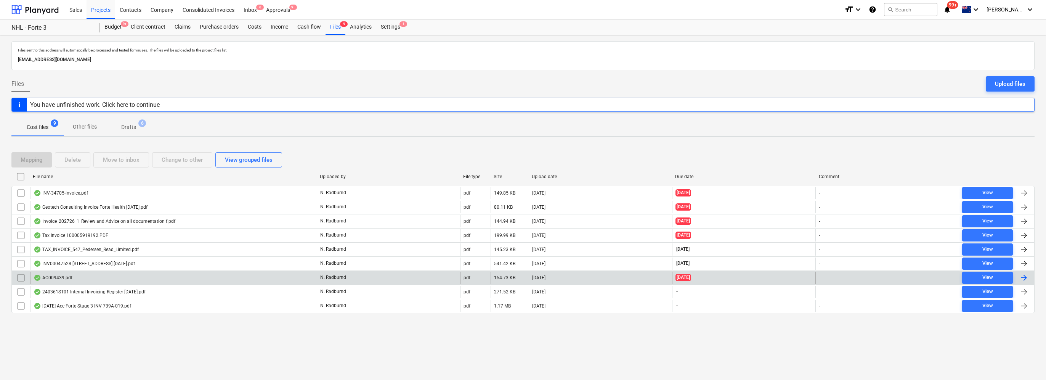
click at [110, 273] on div "AC009439.pdf" at bounding box center [173, 277] width 287 height 12
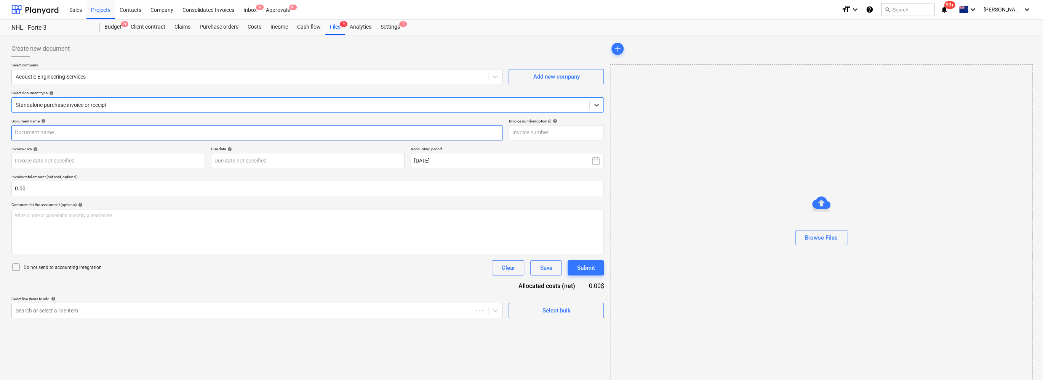
type input "AC009439"
type input "[DATE]"
click at [149, 191] on input "text" at bounding box center [307, 188] width 593 height 15
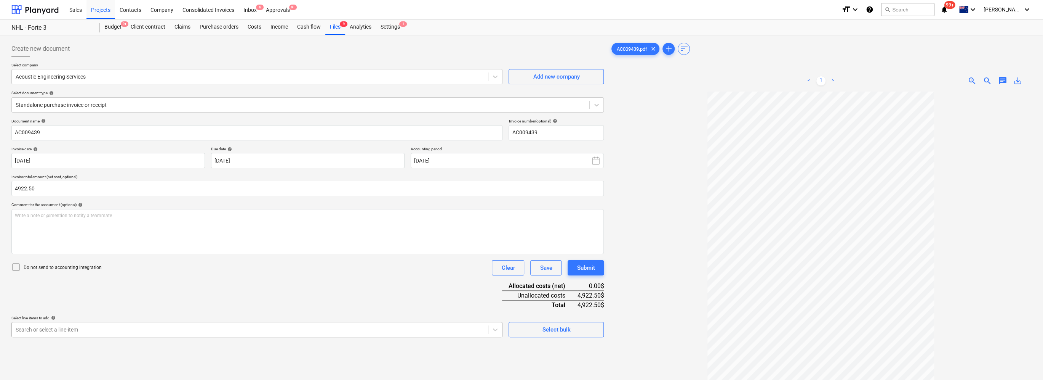
type input "4,922.50"
click at [43, 334] on body "Sales Projects Contacts Company Consolidated Invoices Inbox 6 Approvals 9+ form…" at bounding box center [521, 190] width 1043 height 380
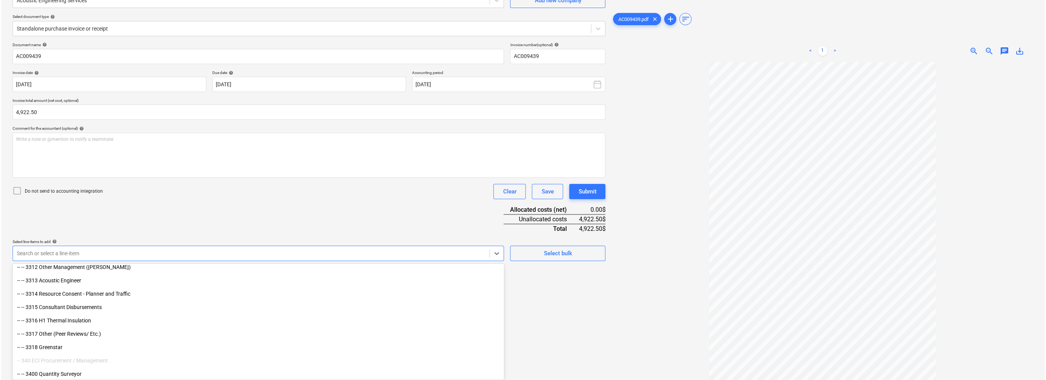
scroll to position [1067, 0]
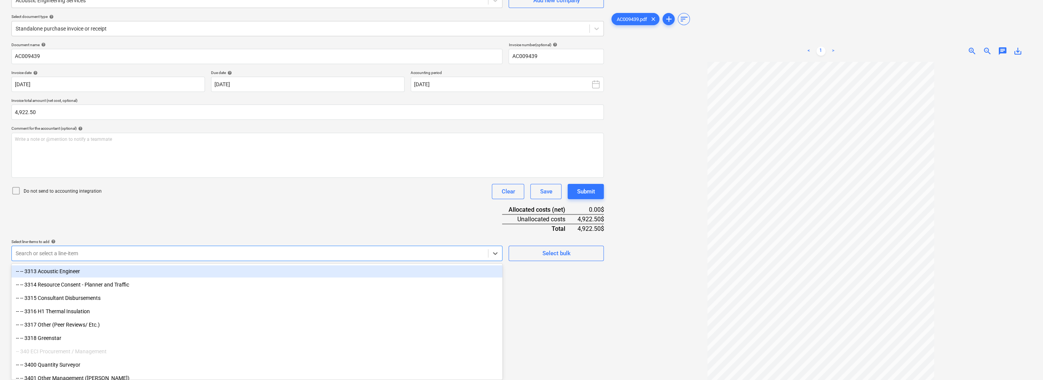
click at [64, 271] on div "-- -- 3313 Acoustic Engineer" at bounding box center [256, 271] width 491 height 12
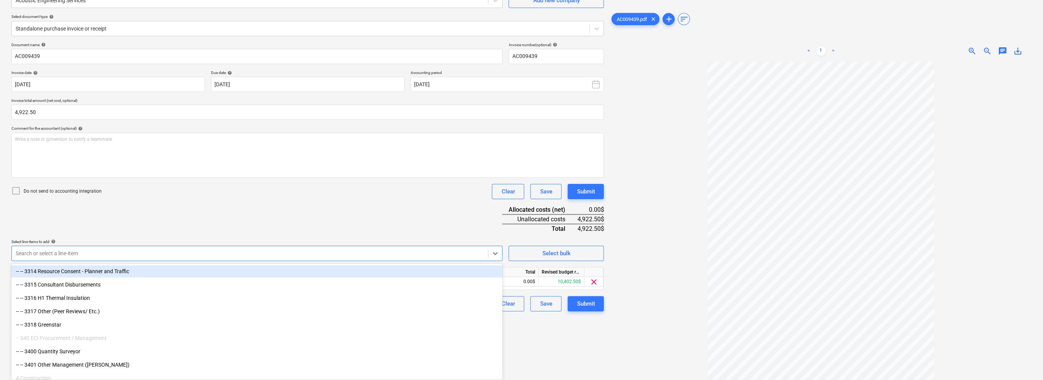
click at [161, 216] on div "Document name help AC009439 Invoice number (optional) help AC009439 Invoice dat…" at bounding box center [307, 176] width 593 height 269
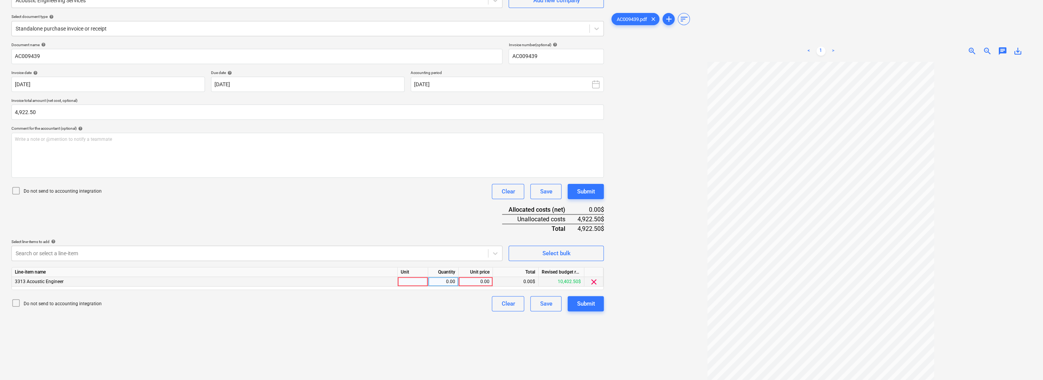
click at [483, 284] on div "0.00" at bounding box center [476, 282] width 28 height 10
type input "4922.5"
click at [476, 306] on div "Do not send to accounting integration Clear Save Submit" at bounding box center [307, 303] width 593 height 15
click at [521, 305] on div "Submit" at bounding box center [586, 303] width 18 height 10
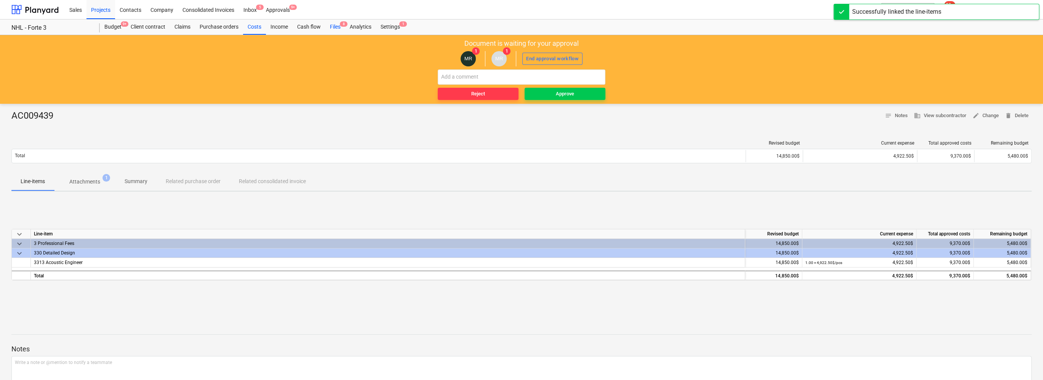
click at [334, 29] on div "Files 8" at bounding box center [335, 26] width 20 height 15
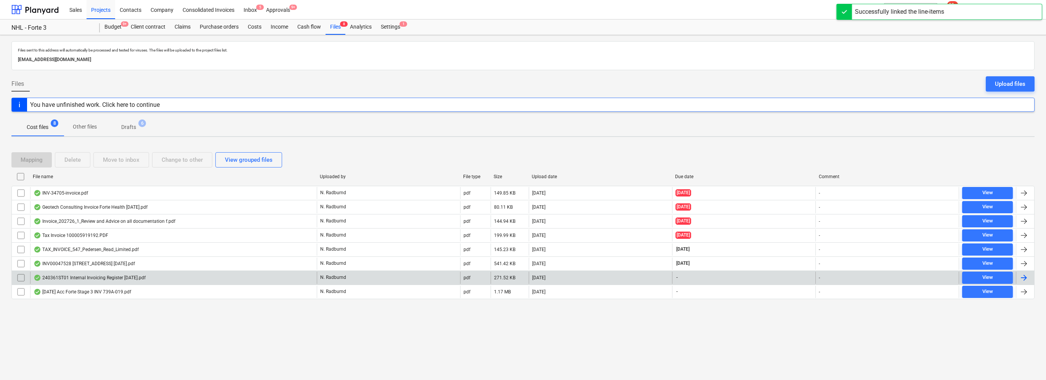
click at [83, 276] on div "240361ST01 Internal Invoicing Register [DATE].pdf" at bounding box center [90, 277] width 112 height 6
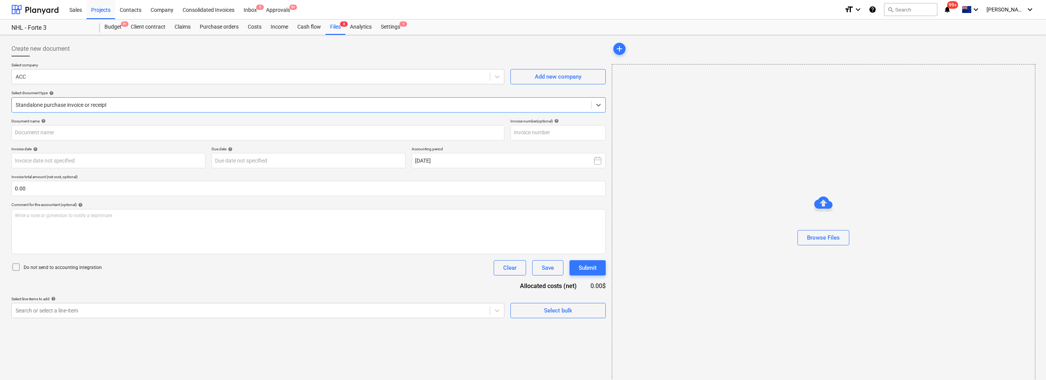
type input "240361ST01 Internal Invoicing Register [DATE].pdf"
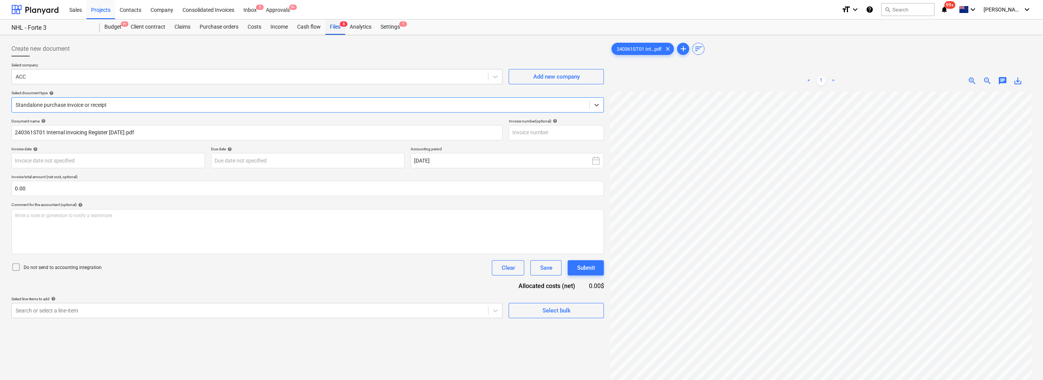
click at [334, 27] on div "Files 8" at bounding box center [335, 26] width 20 height 15
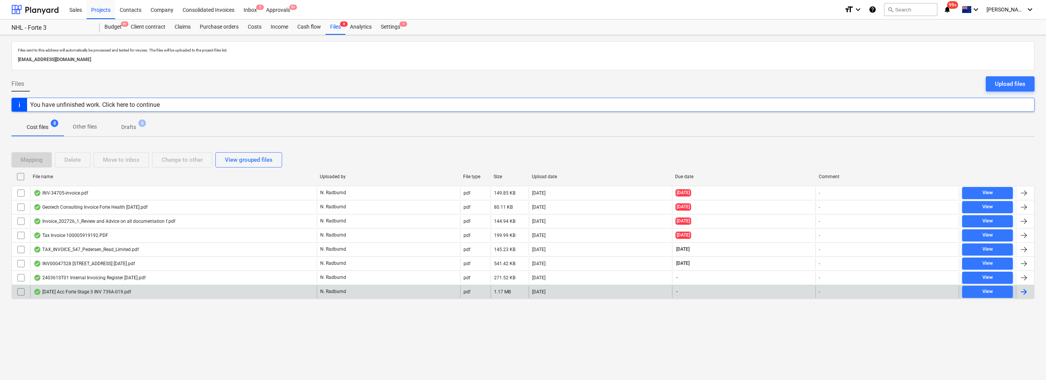
click at [105, 292] on div "[DATE] Acc Forte Stage 3 INV 739A-019.pdf" at bounding box center [83, 291] width 98 height 6
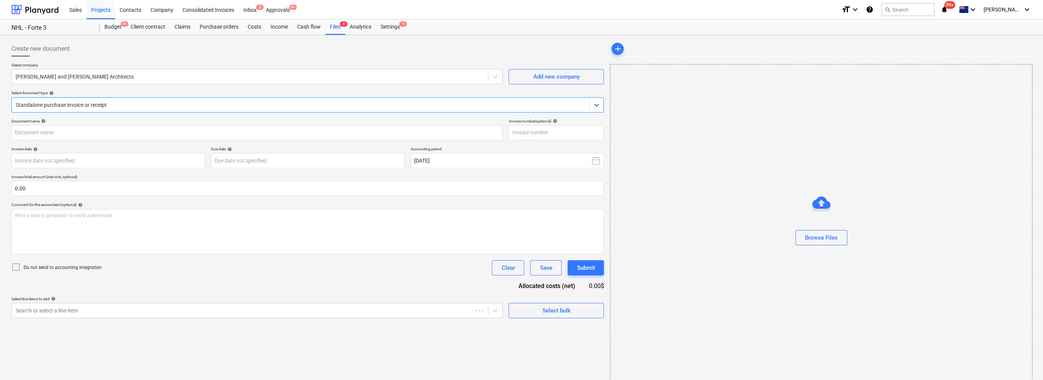
type input "739A-019"
click at [63, 155] on body "Sales Projects Contacts Company Consolidated Invoices Inbox 5 Approvals 9+ form…" at bounding box center [521, 190] width 1043 height 380
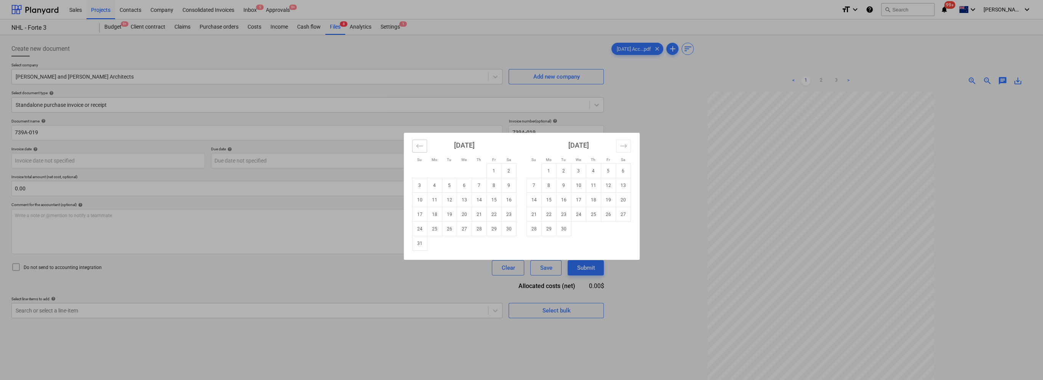
click at [423, 146] on icon "Move backward to switch to the previous month." at bounding box center [419, 145] width 7 height 7
click at [484, 232] on td "31" at bounding box center [479, 228] width 15 height 14
type input "[DATE]"
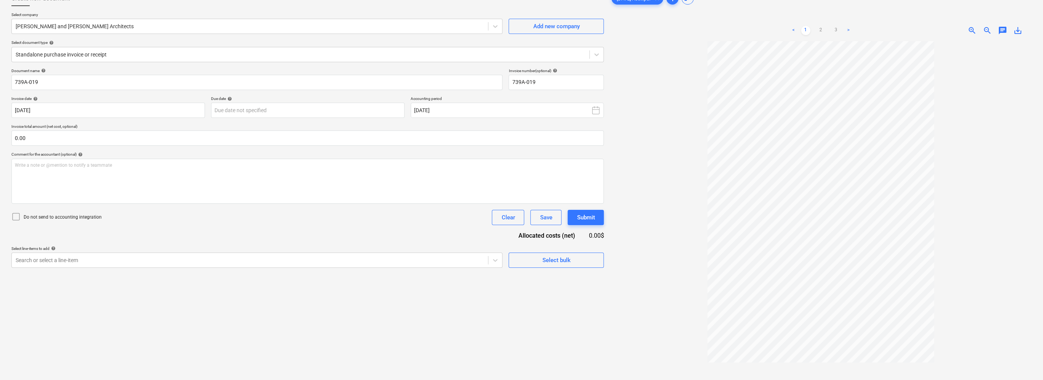
scroll to position [38, 0]
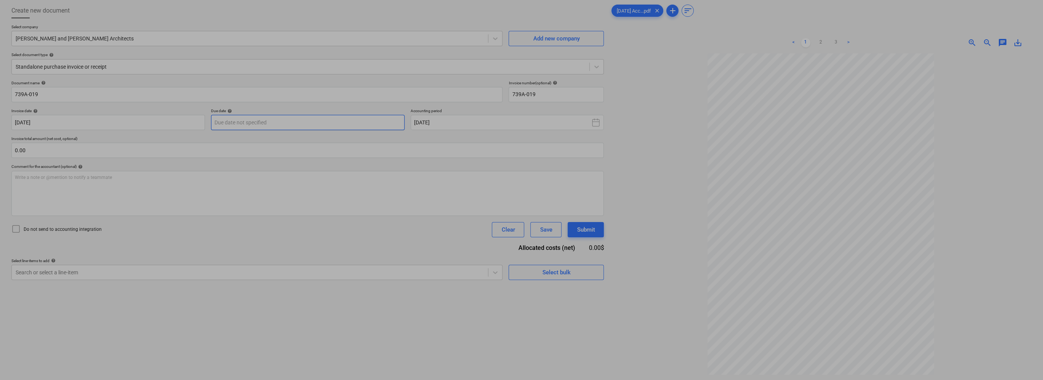
click at [296, 117] on body "Sales Projects Contacts Company Consolidated Invoices Inbox 5 Approvals 9+ form…" at bounding box center [521, 152] width 1043 height 380
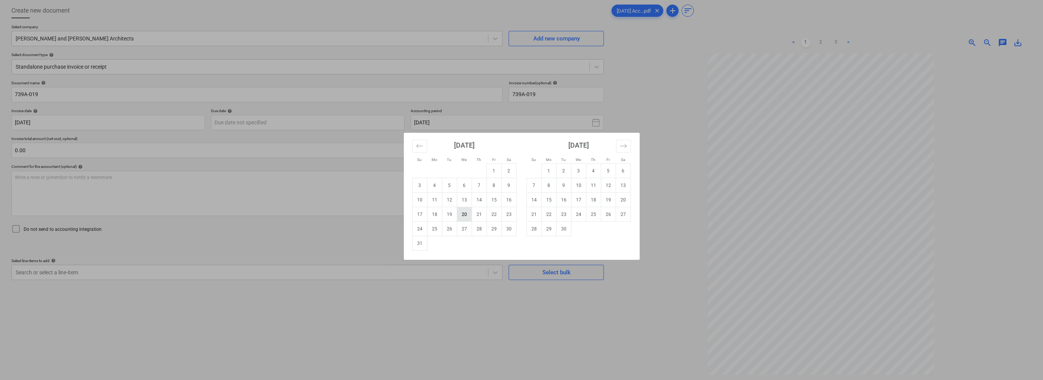
click at [463, 215] on td "20" at bounding box center [464, 214] width 15 height 14
type input "[DATE]"
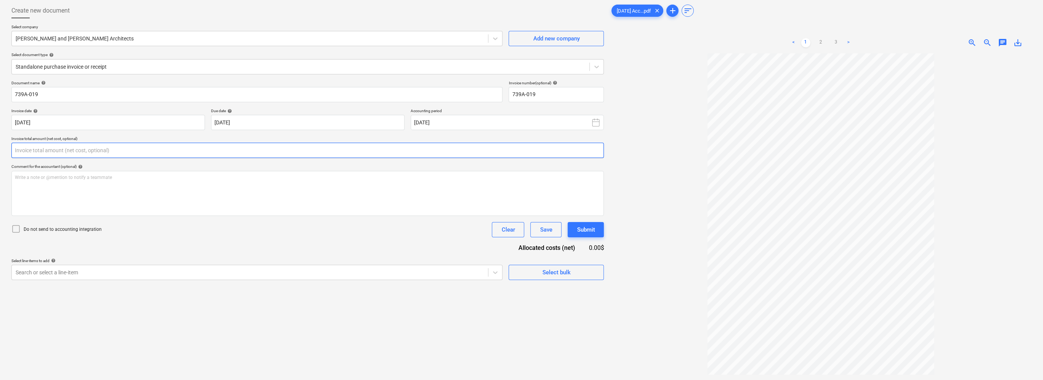
click at [90, 149] on input "text" at bounding box center [307, 150] width 593 height 15
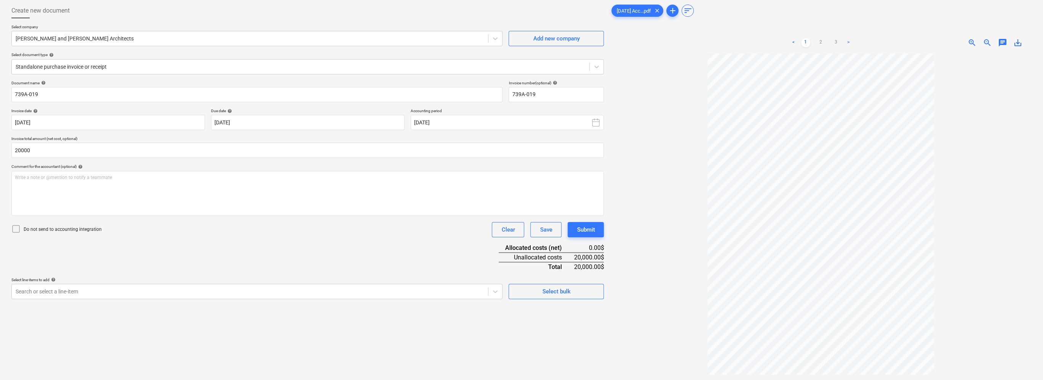
type input "20,000.00"
click at [186, 270] on div "Document name help 739A-019 Invoice number (optional) help 739A-019 Invoice dat…" at bounding box center [307, 189] width 593 height 218
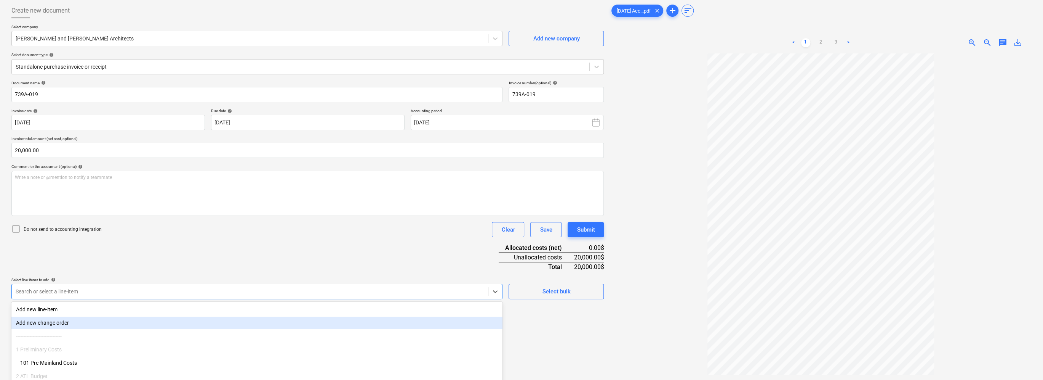
click at [162, 290] on body "Sales Projects Contacts Company Consolidated Invoices Inbox 5 Approvals 9+ form…" at bounding box center [521, 152] width 1043 height 380
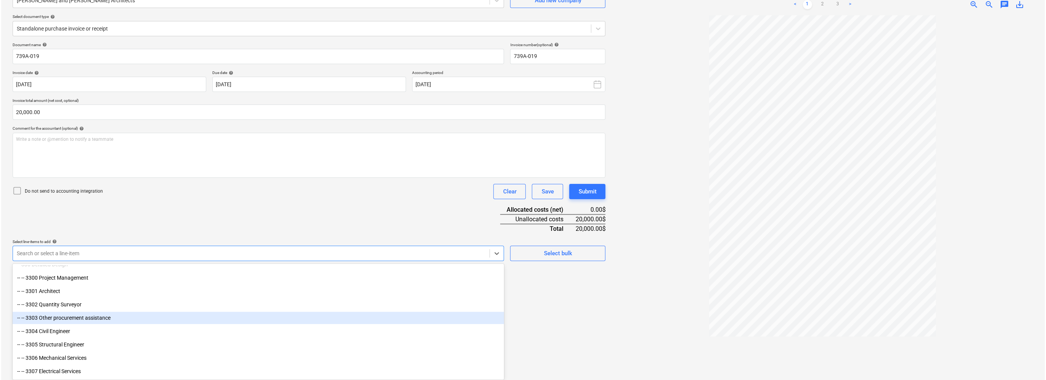
scroll to position [876, 0]
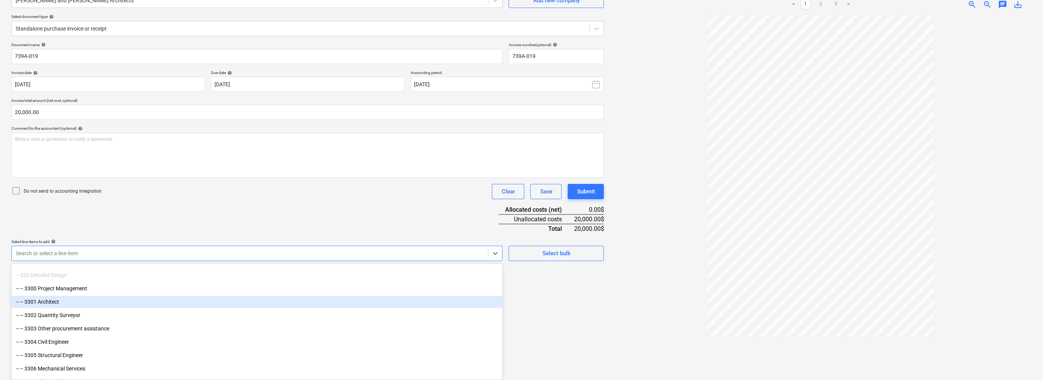
click at [52, 299] on div "-- -- 3301 Architect" at bounding box center [256, 301] width 491 height 12
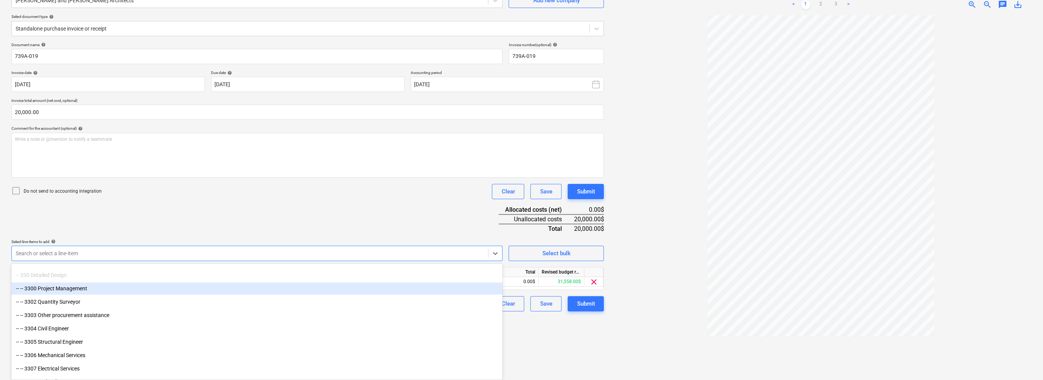
click at [3, 271] on div "Create new document Select company [PERSON_NAME] and [PERSON_NAME] Architects A…" at bounding box center [521, 169] width 1043 height 421
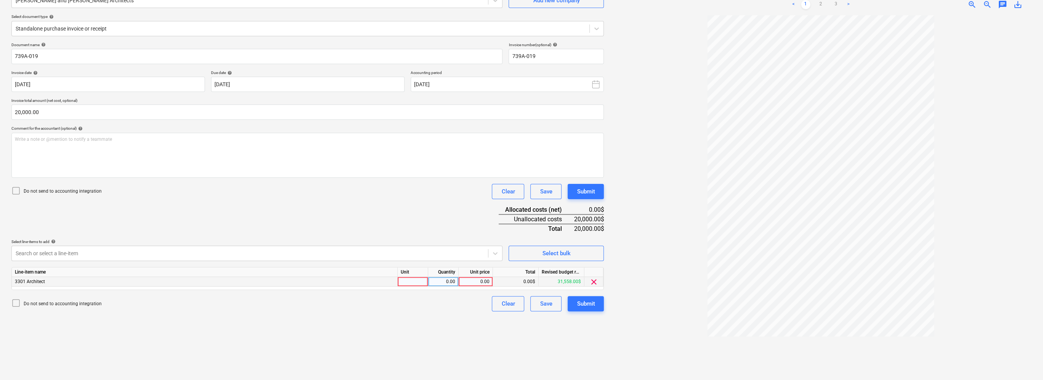
click at [485, 280] on div "0.00" at bounding box center [476, 282] width 28 height 10
type input "20000"
click at [467, 313] on div "Create new document Select company [PERSON_NAME] and [PERSON_NAME] Architects A…" at bounding box center [307, 169] width 599 height 415
click at [521, 300] on div "Submit" at bounding box center [586, 303] width 18 height 10
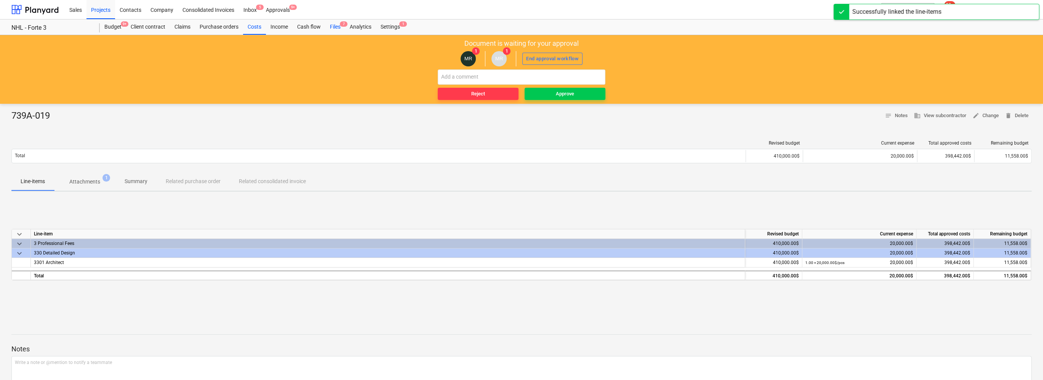
click at [340, 25] on div "Files 7" at bounding box center [335, 26] width 20 height 15
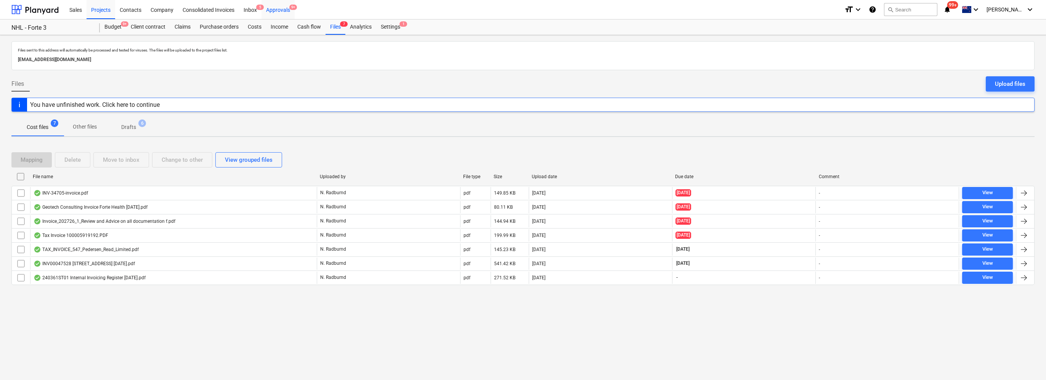
click at [278, 11] on div "Approvals 9+" at bounding box center [277, 9] width 33 height 19
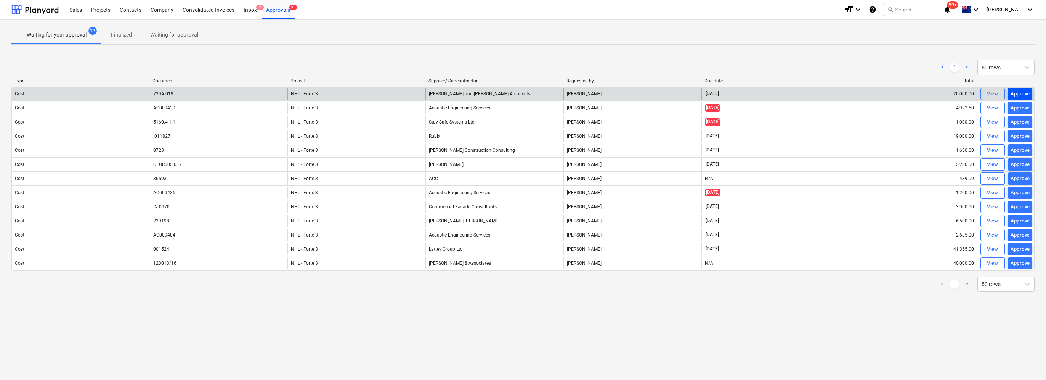
click at [521, 95] on div "Approve" at bounding box center [1019, 94] width 19 height 9
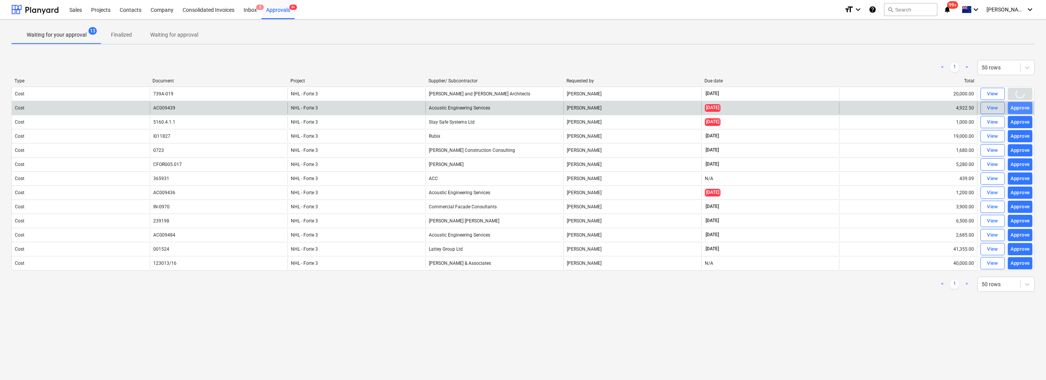
click at [521, 107] on div "Approve" at bounding box center [1019, 108] width 19 height 9
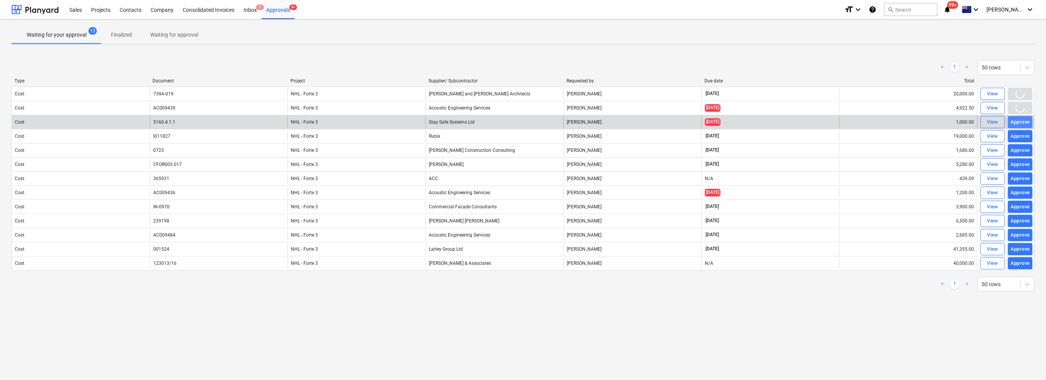
click at [521, 121] on div "Approve" at bounding box center [1019, 122] width 19 height 9
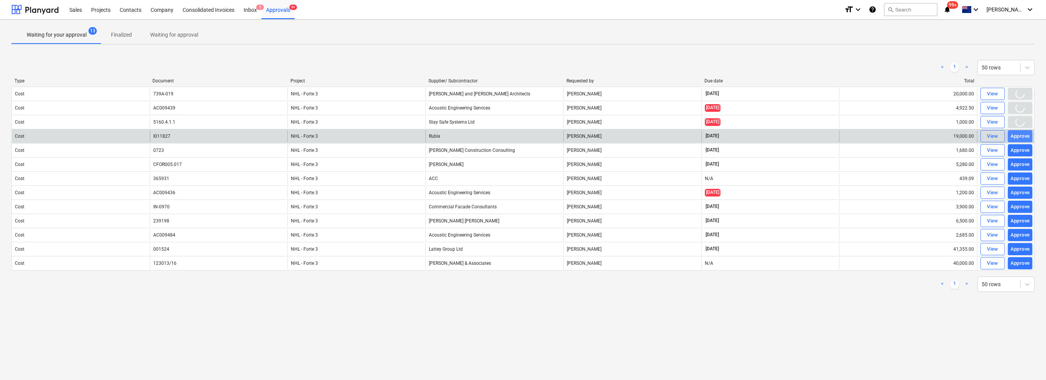
click at [521, 135] on div "Approve" at bounding box center [1019, 136] width 19 height 9
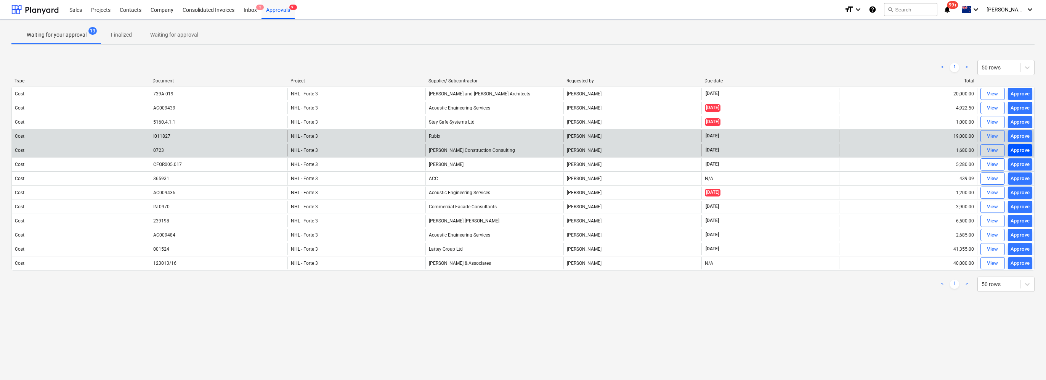
click at [521, 151] on div "Approve" at bounding box center [1019, 150] width 19 height 9
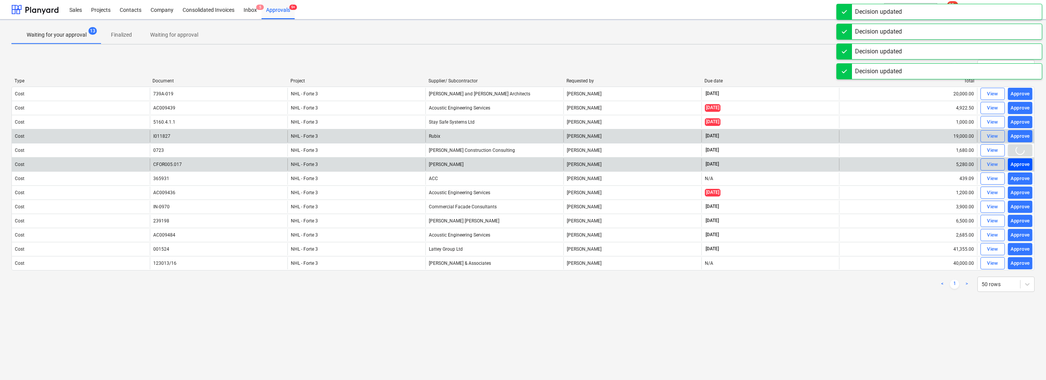
click at [521, 166] on div "Approve" at bounding box center [1019, 164] width 19 height 9
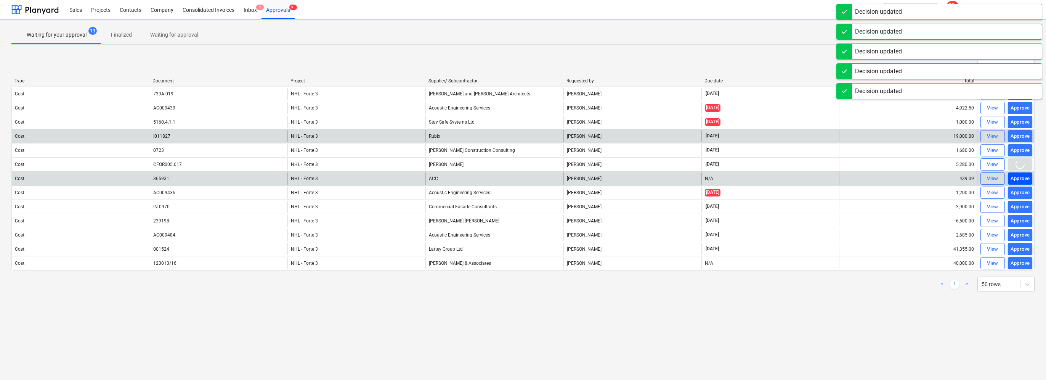
click at [521, 177] on div "Approve" at bounding box center [1019, 178] width 19 height 9
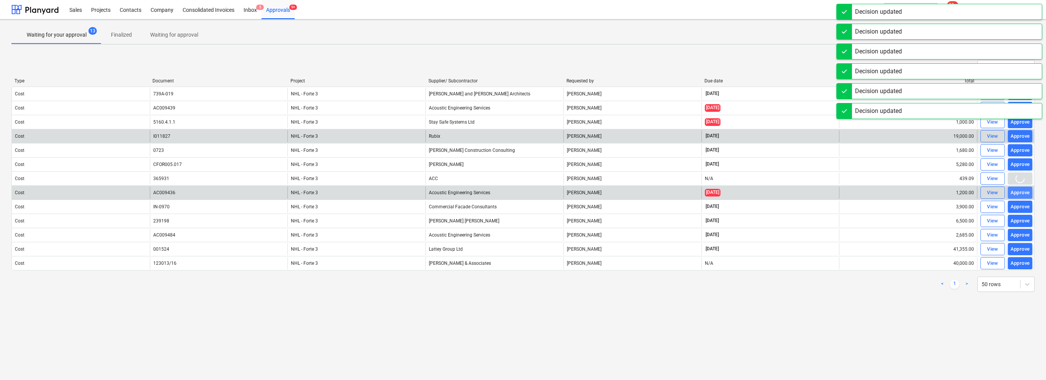
click at [521, 194] on div "Approve" at bounding box center [1019, 192] width 19 height 9
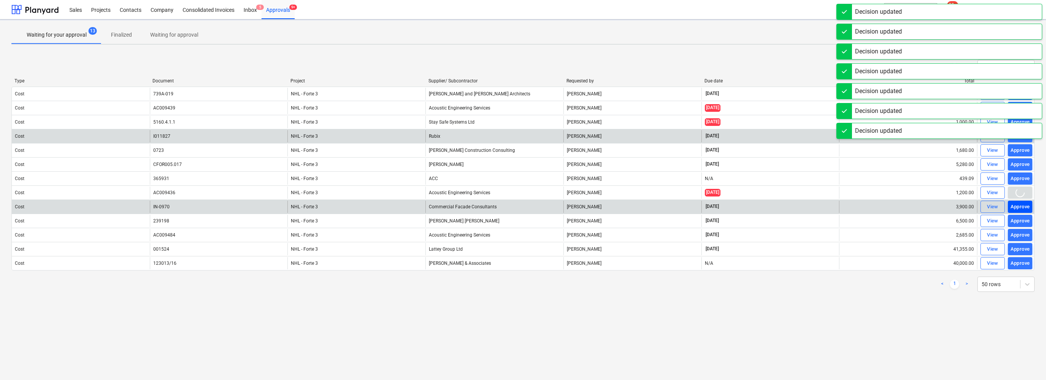
click at [521, 205] on div "Approve" at bounding box center [1019, 206] width 19 height 9
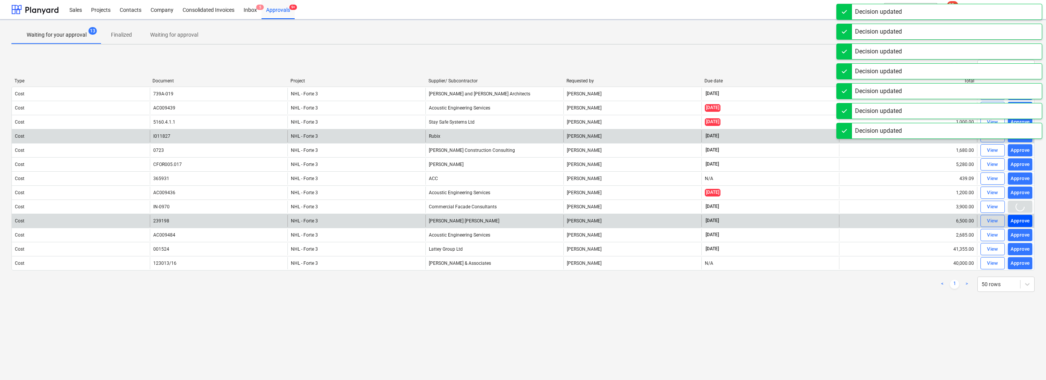
click at [521, 219] on div "Approve" at bounding box center [1019, 220] width 19 height 9
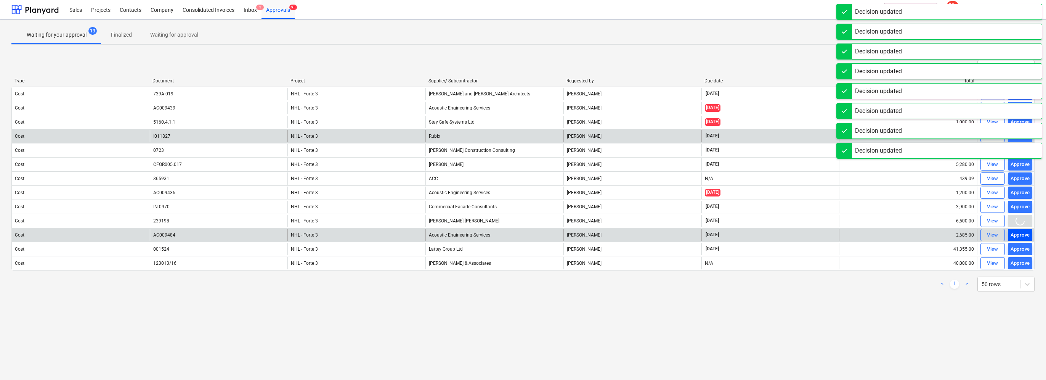
click at [521, 233] on div "Approve" at bounding box center [1019, 235] width 19 height 9
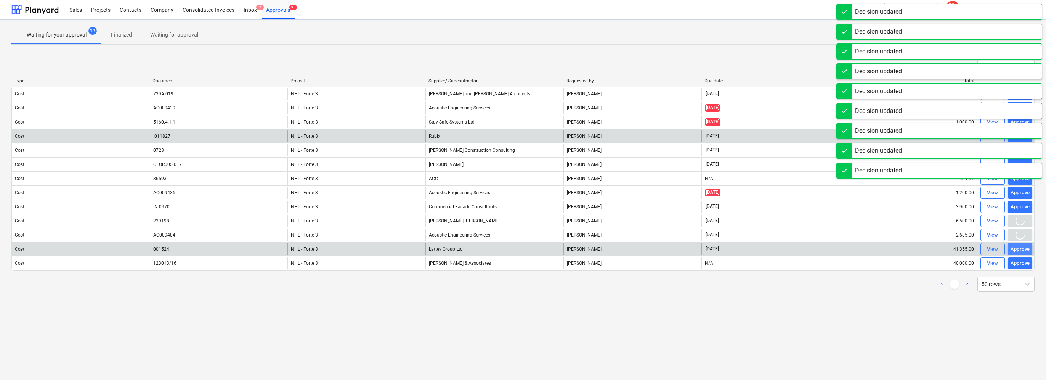
click at [521, 247] on div "Approve" at bounding box center [1019, 249] width 19 height 9
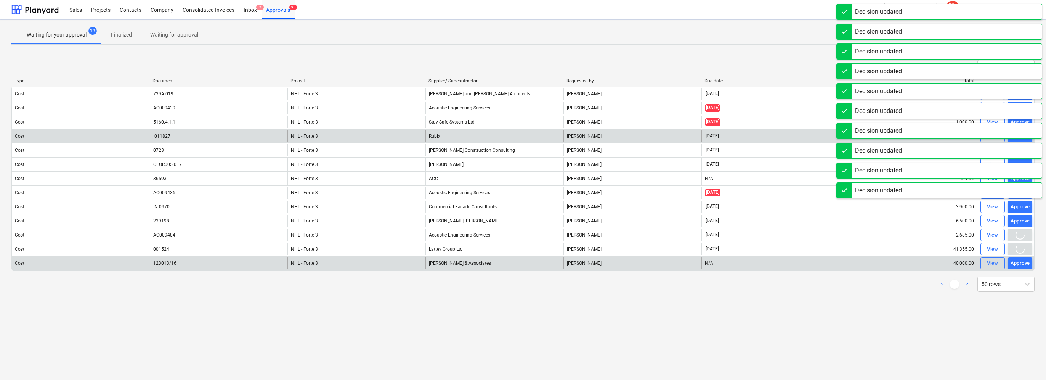
click at [521, 263] on div "Approve" at bounding box center [1019, 263] width 19 height 9
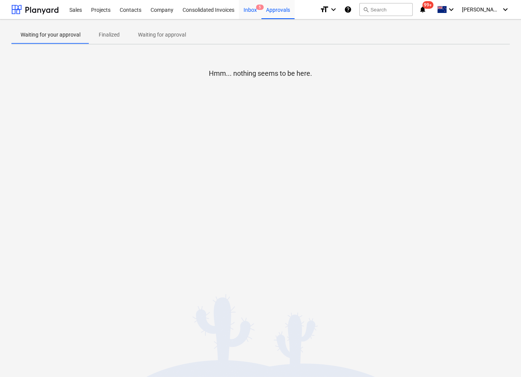
click at [248, 13] on div "Inbox 5" at bounding box center [250, 9] width 22 height 19
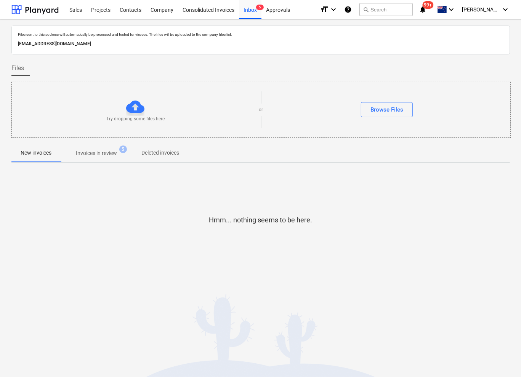
click at [99, 155] on p "Invoices in review" at bounding box center [96, 153] width 41 height 8
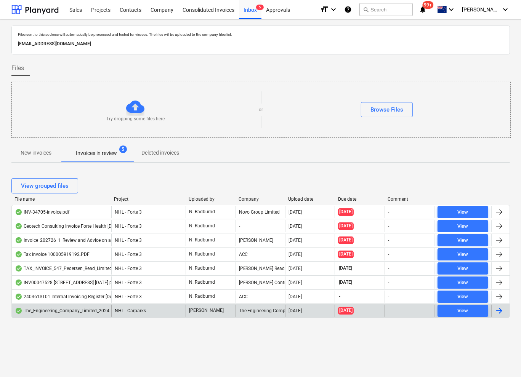
click at [70, 312] on div "The_Engineering_Company_Limited_2024-11-30_3202.75.pdf" at bounding box center [82, 311] width 135 height 6
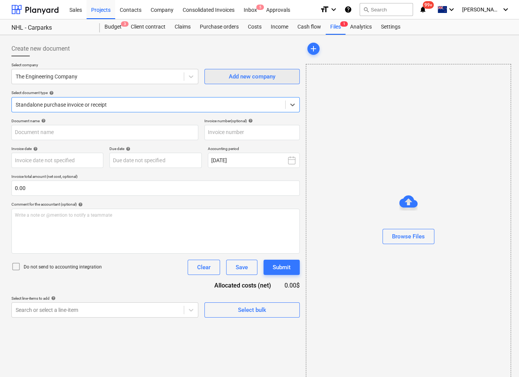
type input "INV35862"
type input "[DATE]"
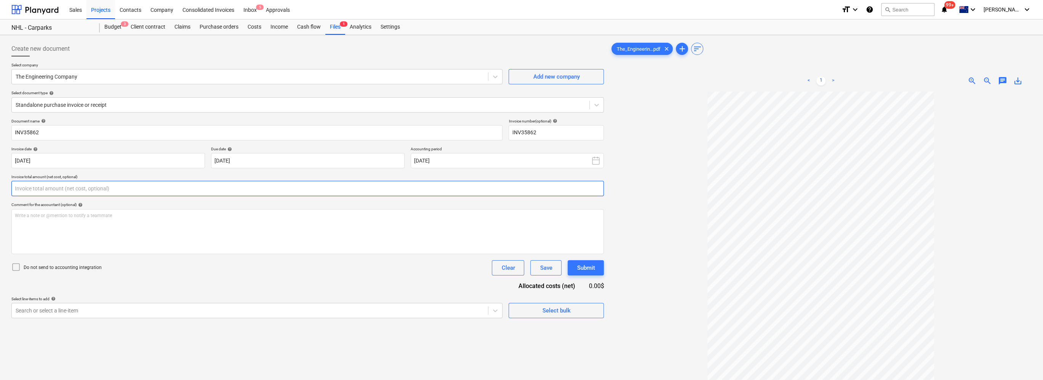
click at [161, 186] on input "text" at bounding box center [307, 188] width 593 height 15
type input "2,785.00"
click at [192, 330] on body "Sales Projects Contacts Company Consolidated Invoices Inbox 5 Approvals format_…" at bounding box center [521, 190] width 1043 height 380
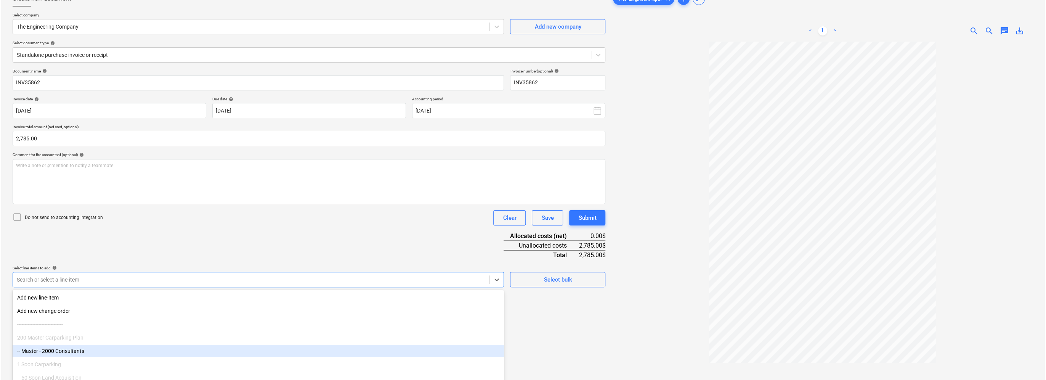
scroll to position [38, 0]
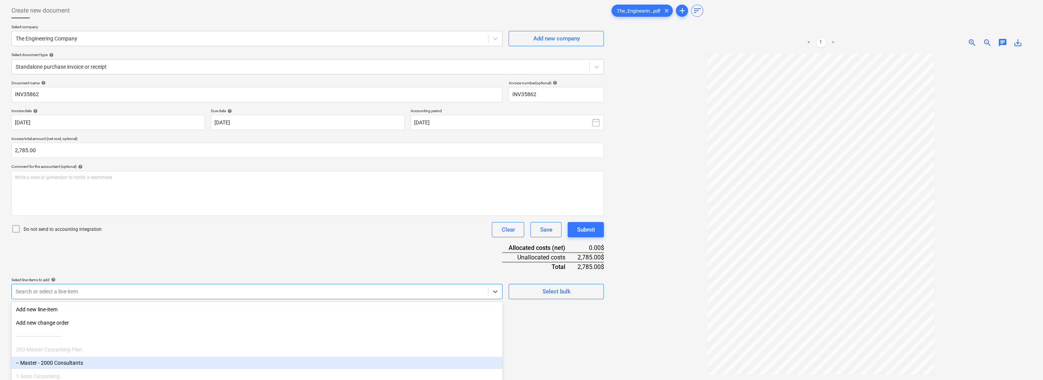
click at [99, 362] on div "-- Master - 2000 Consultants" at bounding box center [256, 362] width 491 height 12
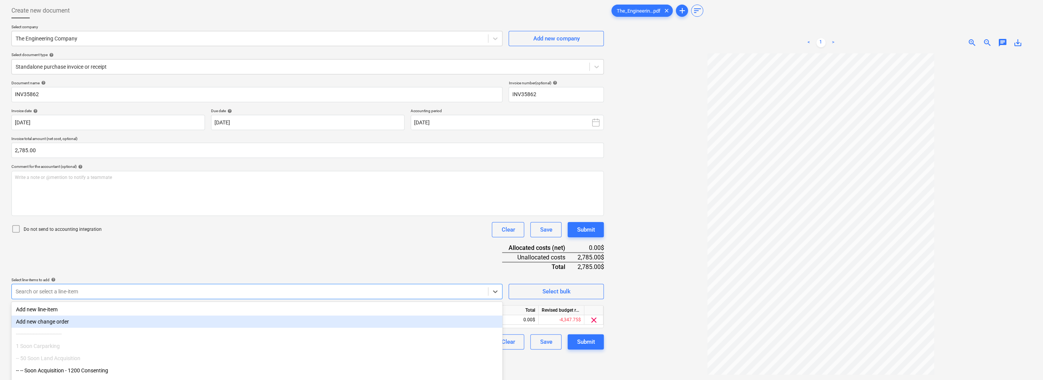
click at [157, 244] on div "Document name help INV35862 Invoice number (optional) help INV35862 Invoice dat…" at bounding box center [307, 214] width 593 height 269
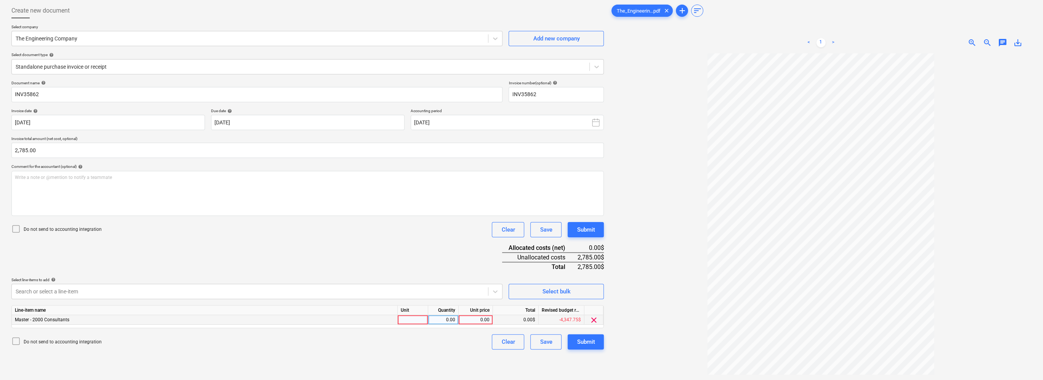
click at [487, 318] on div "0.00" at bounding box center [476, 320] width 28 height 10
type input "2785"
click at [521, 362] on div "Create new document Select company The Engineering Company Add new company Sele…" at bounding box center [307, 207] width 599 height 415
click at [521, 342] on div "Submit" at bounding box center [586, 341] width 18 height 10
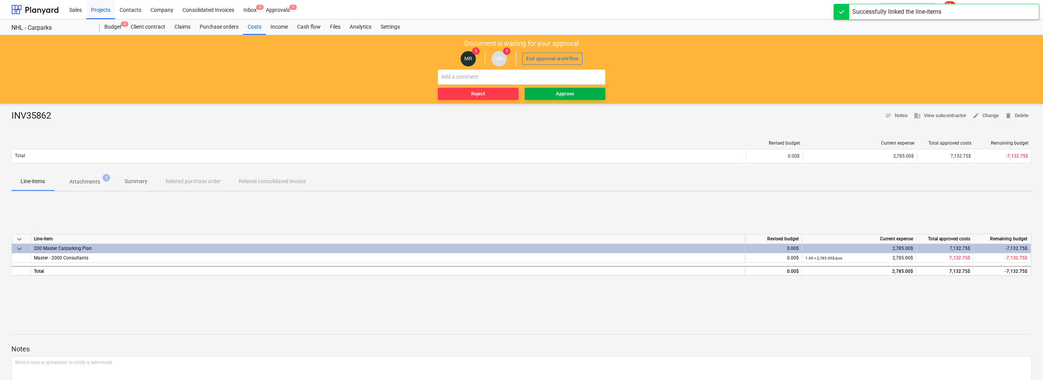
click at [521, 95] on span "Approve" at bounding box center [565, 94] width 75 height 9
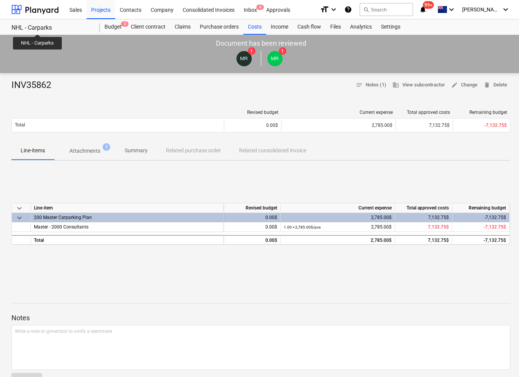
click at [38, 27] on div "NHL - Carparks" at bounding box center [50, 28] width 79 height 8
click at [494, 10] on span "[PERSON_NAME]" at bounding box center [481, 9] width 38 height 6
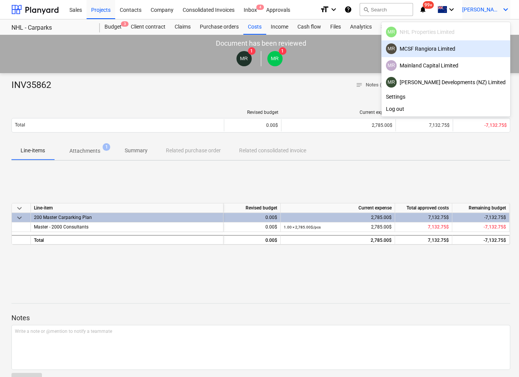
click at [117, 97] on div at bounding box center [259, 188] width 519 height 377
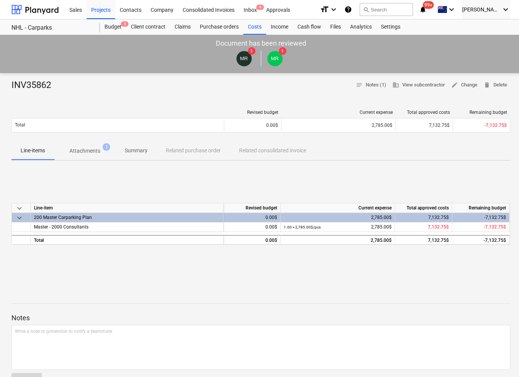
click at [91, 152] on p "Attachments" at bounding box center [84, 151] width 31 height 8
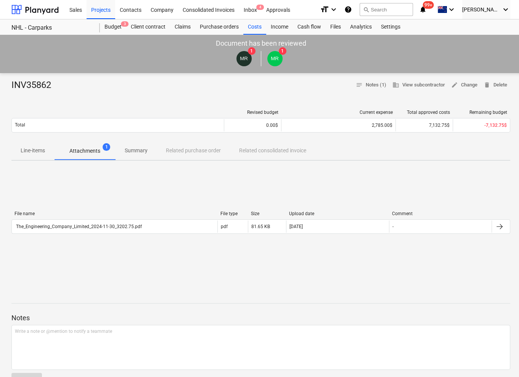
click at [31, 150] on p "Line-items" at bounding box center [33, 151] width 24 height 8
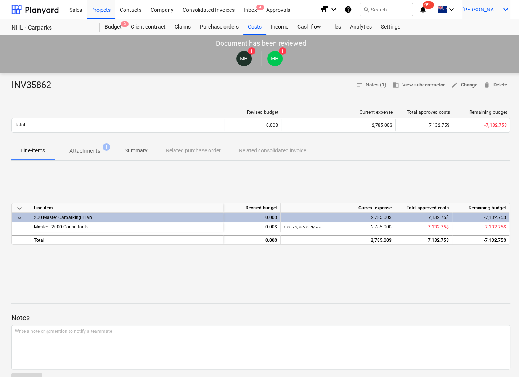
click at [480, 12] on span "[PERSON_NAME]" at bounding box center [481, 9] width 38 height 6
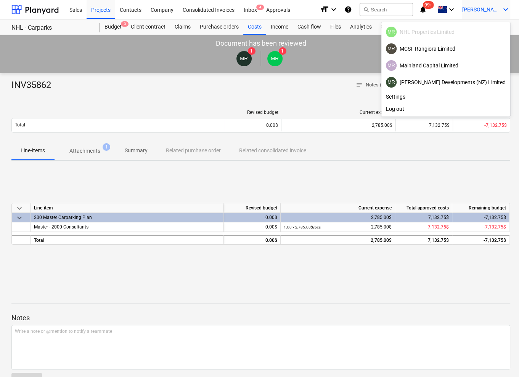
click at [480, 12] on div at bounding box center [259, 188] width 519 height 377
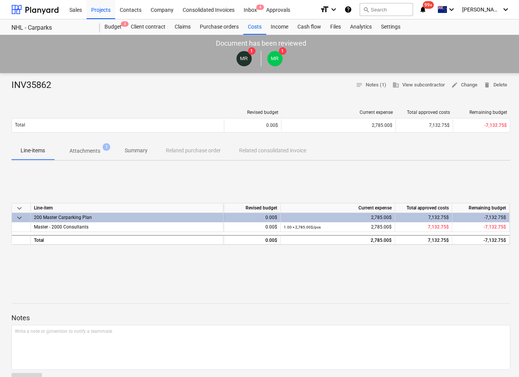
click at [265, 103] on div "INV35862 notes Notes (1) business View subcontractor edit Change delete Delete …" at bounding box center [260, 282] width 521 height 418
click at [44, 10] on div at bounding box center [34, 9] width 47 height 19
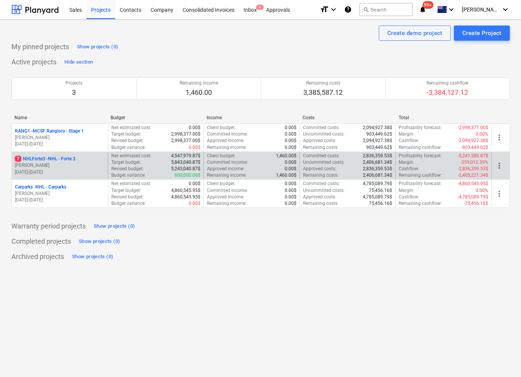
click at [53, 157] on p "7 NHLForte3 - NHL - Forte 3" at bounding box center [45, 159] width 61 height 6
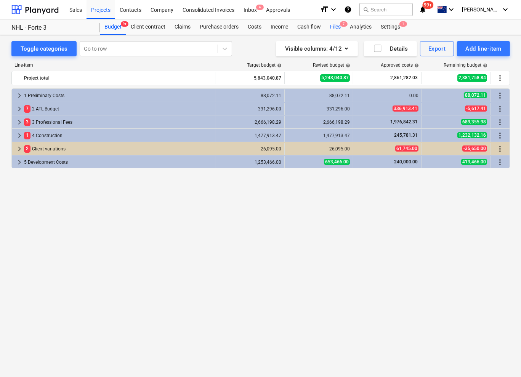
click at [337, 28] on div "Files 7" at bounding box center [335, 26] width 20 height 15
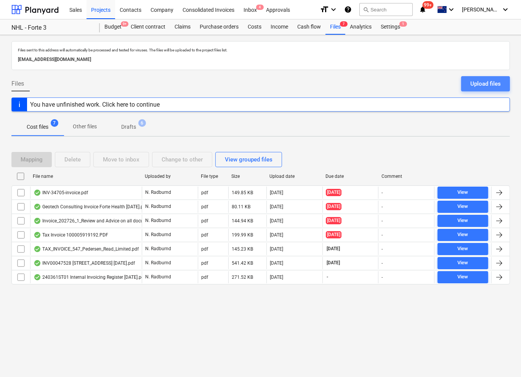
click at [496, 83] on div "Upload files" at bounding box center [485, 84] width 30 height 10
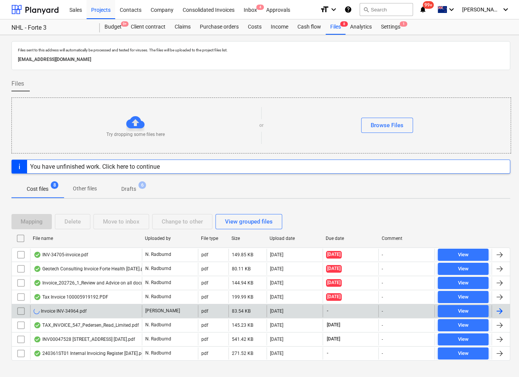
click at [21, 311] on input "checkbox" at bounding box center [21, 311] width 12 height 12
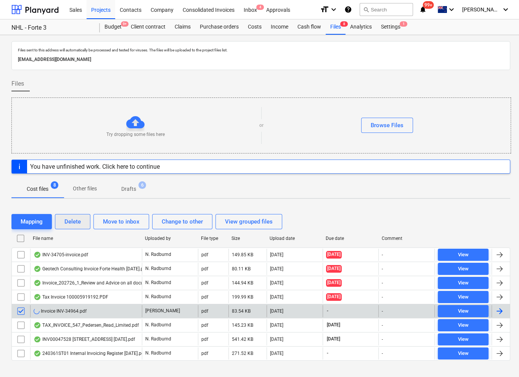
click at [75, 221] on div "Delete" at bounding box center [72, 222] width 16 height 10
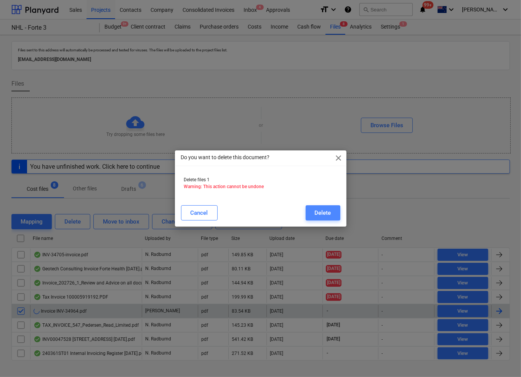
click at [321, 212] on div "Delete" at bounding box center [323, 213] width 16 height 10
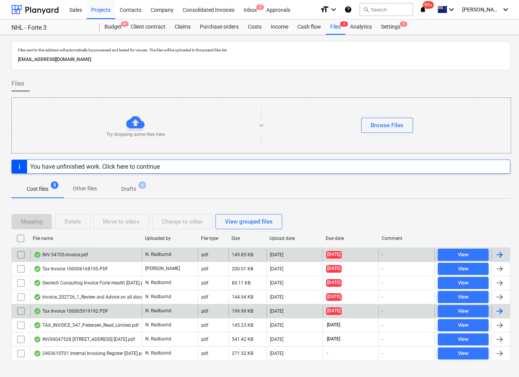
click at [265, 256] on div "149.85 KB" at bounding box center [247, 255] width 38 height 12
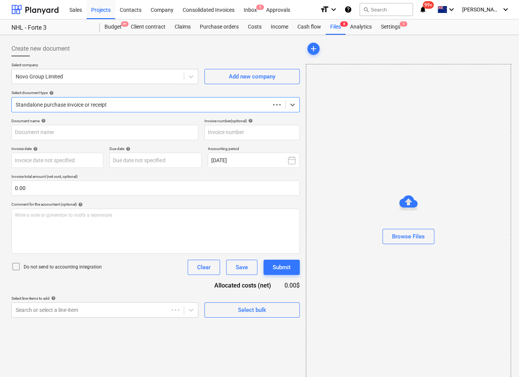
type input "INV-34705"
type input "[DATE]"
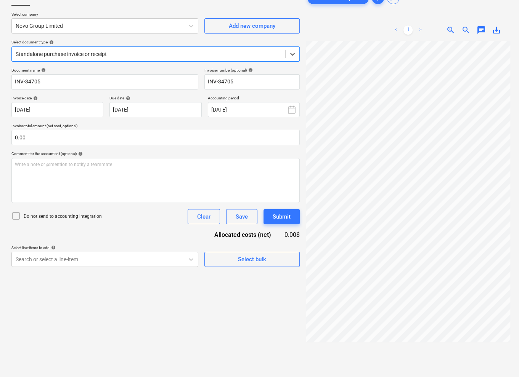
click at [153, 309] on body "Sales Projects Contacts Company Consolidated Invoices Inbox 5 Approvals format_…" at bounding box center [259, 137] width 519 height 377
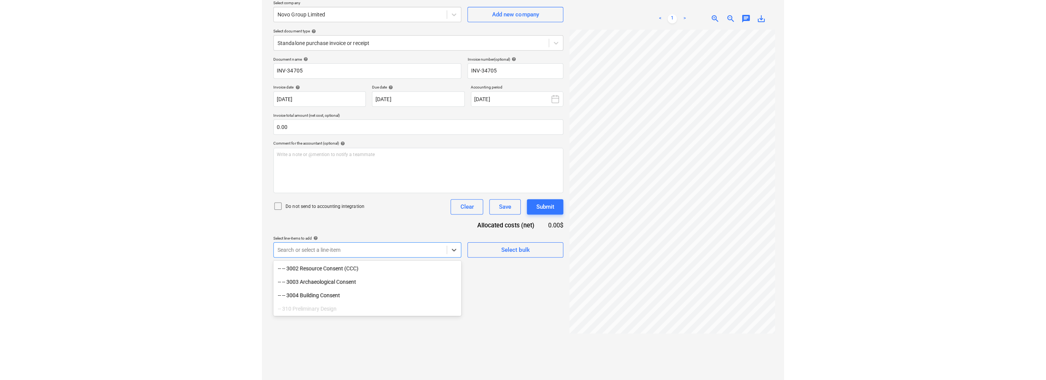
scroll to position [267, 0]
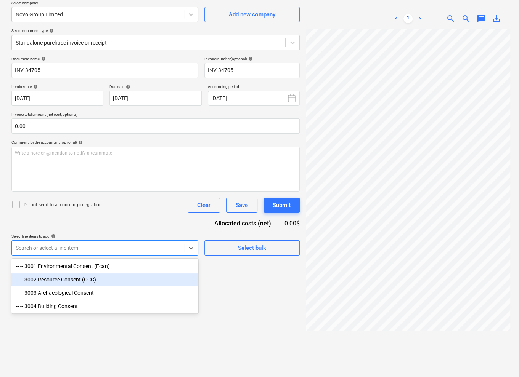
click at [62, 275] on div "-- -- 3002 Resource Consent (CCC)" at bounding box center [104, 280] width 187 height 12
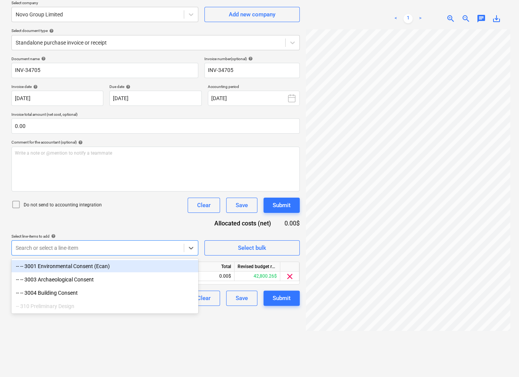
click at [110, 217] on div "Document name help INV-34705 Invoice number (optional) help INV-34705 Invoice d…" at bounding box center [155, 181] width 288 height 250
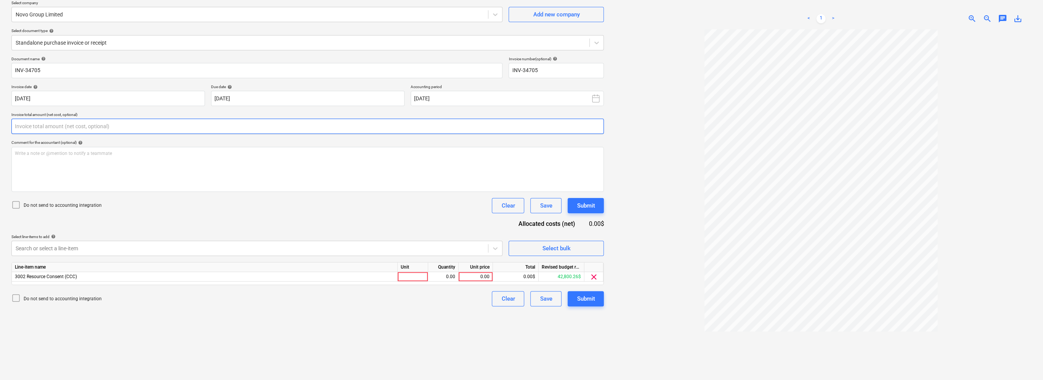
click at [52, 130] on input "text" at bounding box center [307, 126] width 593 height 15
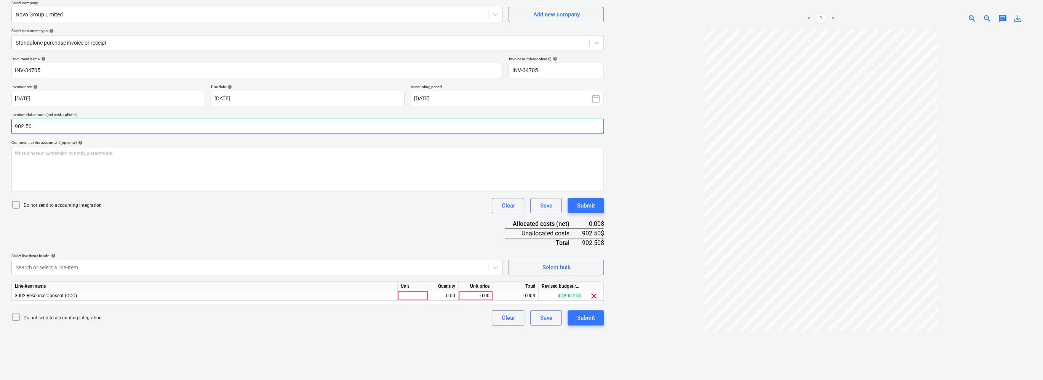
type input "902.50"
click at [181, 223] on div "Document name help INV-34705 Invoice number (optional) help INV-34705 Invoice d…" at bounding box center [307, 190] width 593 height 269
click at [479, 294] on div "0.00" at bounding box center [476, 296] width 28 height 10
type input "902.50"
click at [463, 326] on div "Create new document Select company Novo Group Limited Add new company Select do…" at bounding box center [307, 183] width 599 height 415
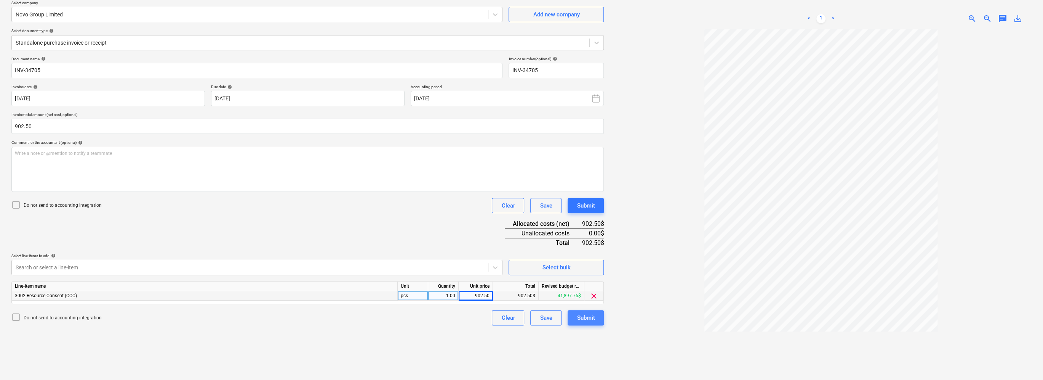
click at [521, 314] on div "Submit" at bounding box center [586, 317] width 18 height 10
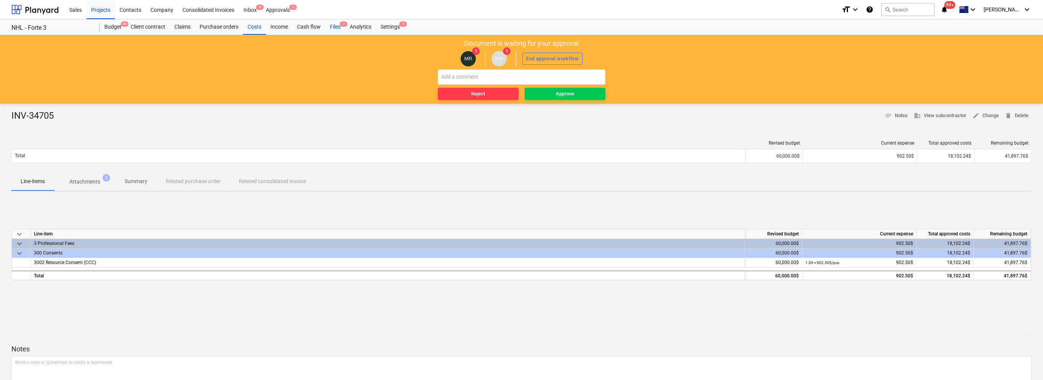
click at [334, 26] on div "Files 7" at bounding box center [335, 26] width 20 height 15
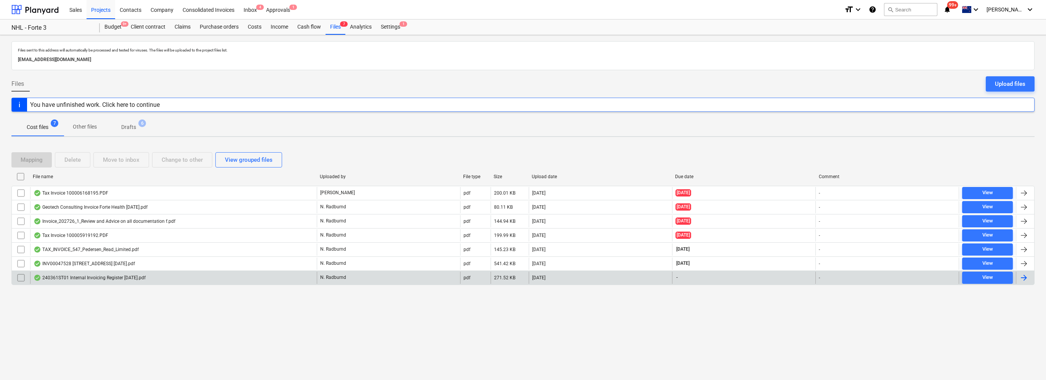
click at [146, 276] on div "240361ST01 Internal Invoicing Register [DATE].pdf" at bounding box center [90, 277] width 112 height 6
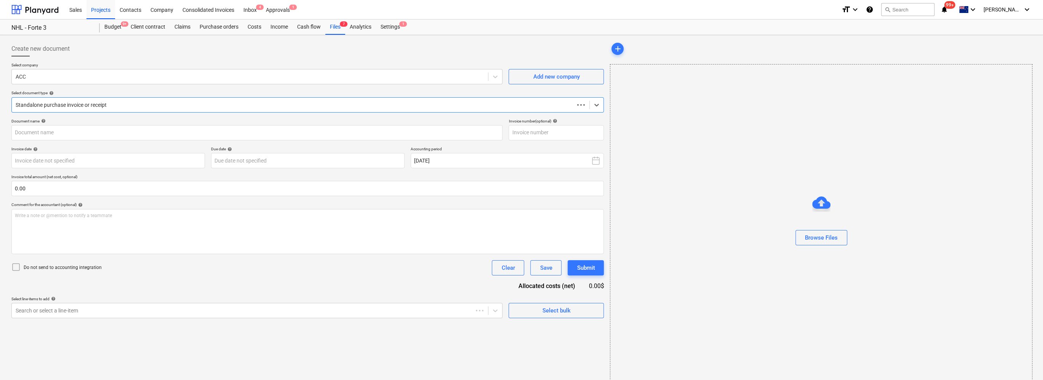
type input "240361ST01 Internal Invoicing Register [DATE].pdf"
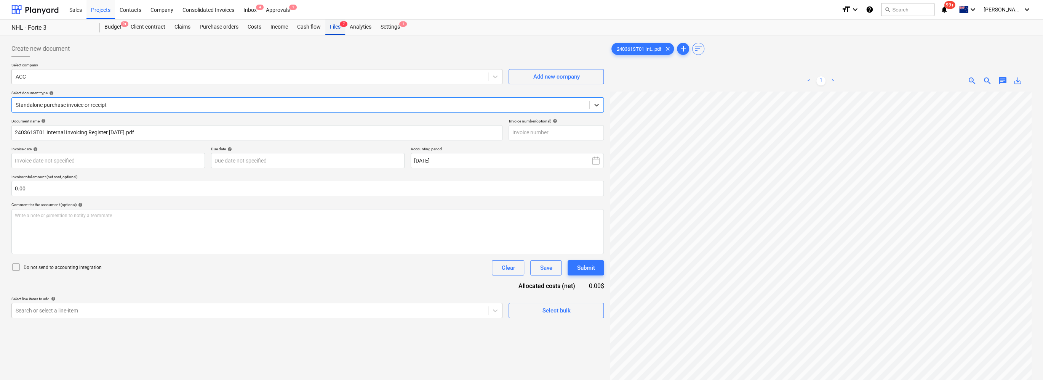
click at [338, 26] on div "Files 7" at bounding box center [335, 26] width 20 height 15
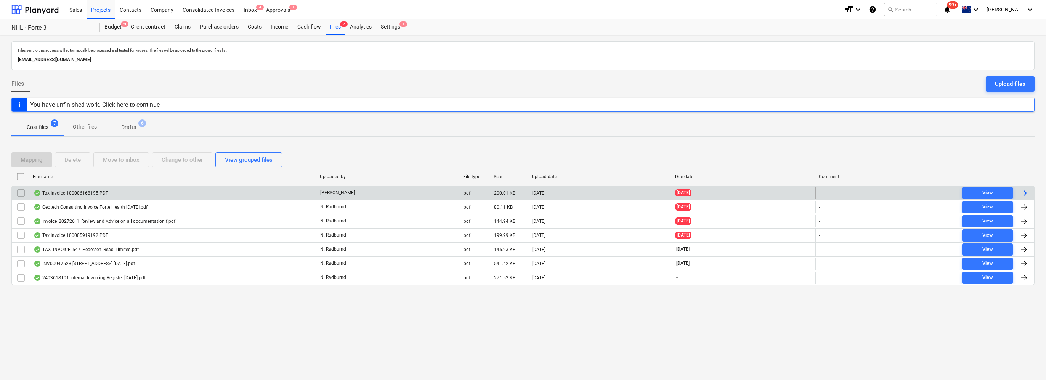
click at [149, 191] on div "Tax Invoice 100006168195.PDF" at bounding box center [173, 193] width 287 height 12
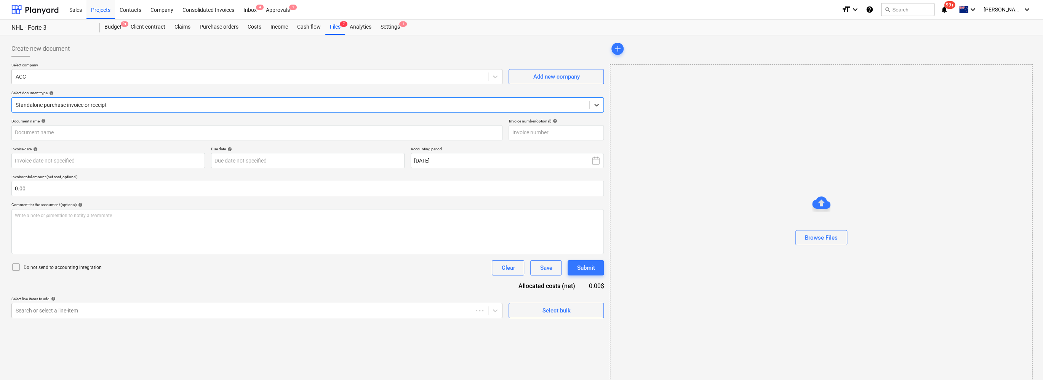
type input "100006168195"
type input "[DATE]"
click at [448, 79] on div at bounding box center [250, 77] width 469 height 8
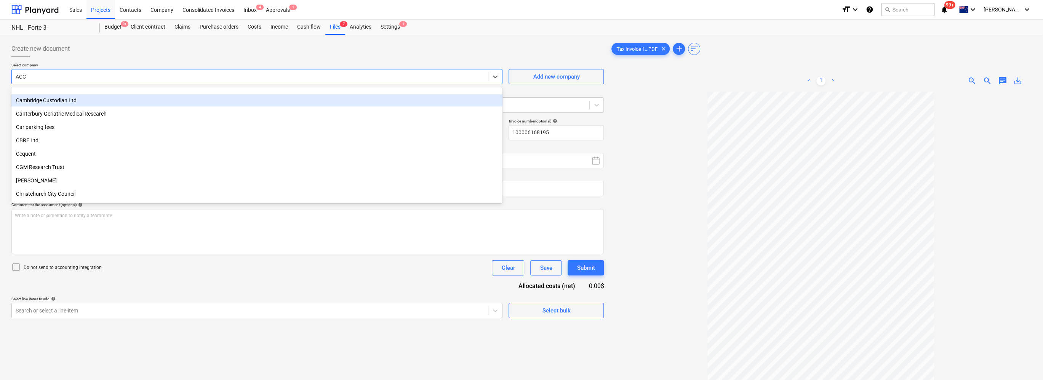
scroll to position [396, 0]
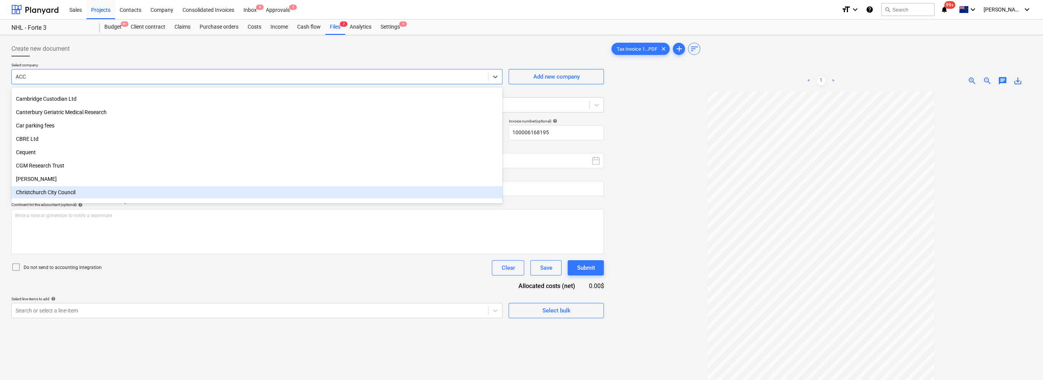
click at [72, 192] on div "Christchurch City Council" at bounding box center [256, 192] width 491 height 12
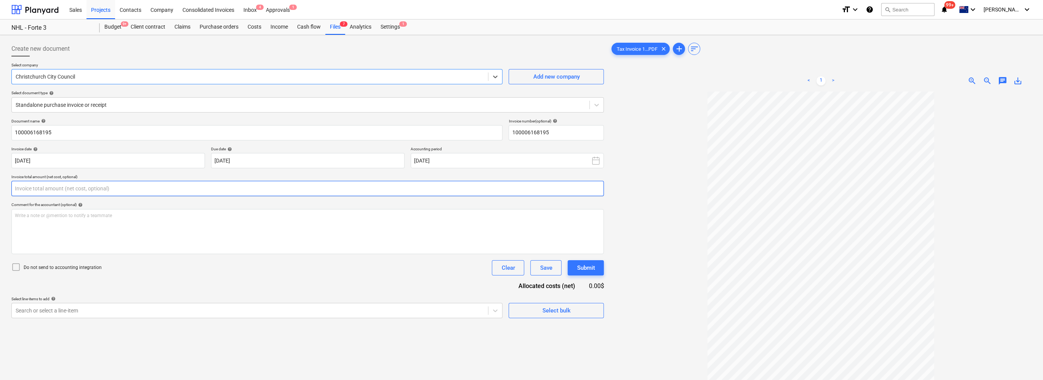
click at [66, 187] on input "text" at bounding box center [307, 188] width 593 height 15
type input "821.74"
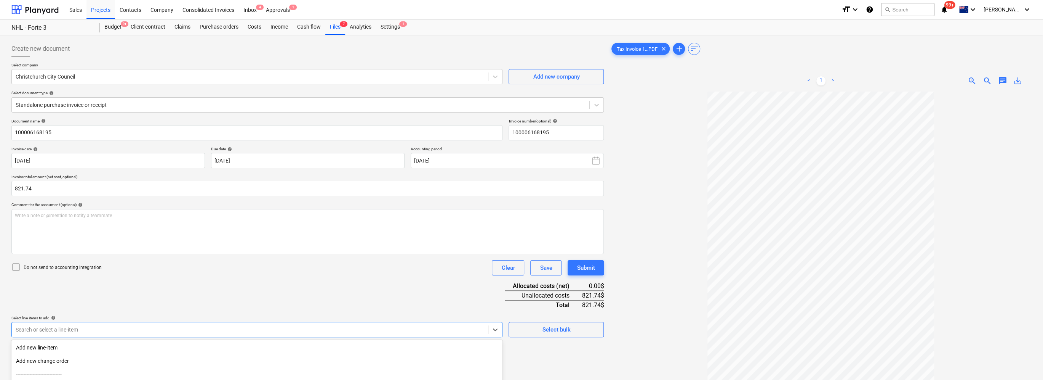
scroll to position [76, 0]
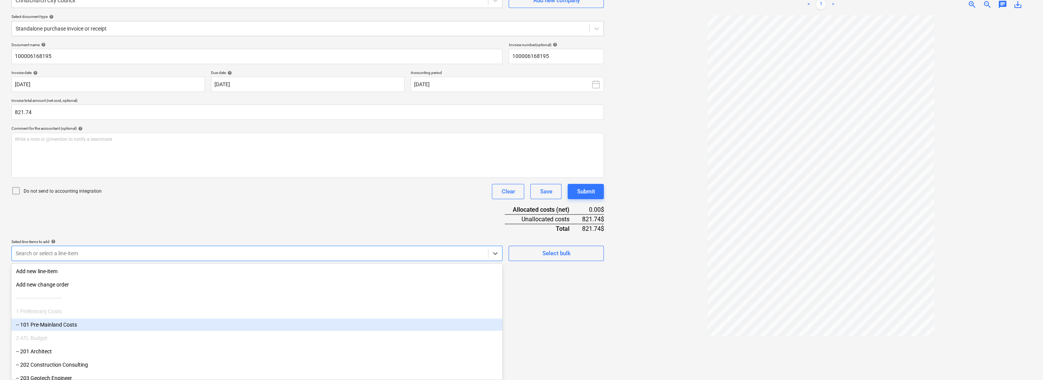
click at [107, 303] on body "Sales Projects Contacts Company Consolidated Invoices Inbox 4 Approvals 1 forma…" at bounding box center [521, 114] width 1043 height 380
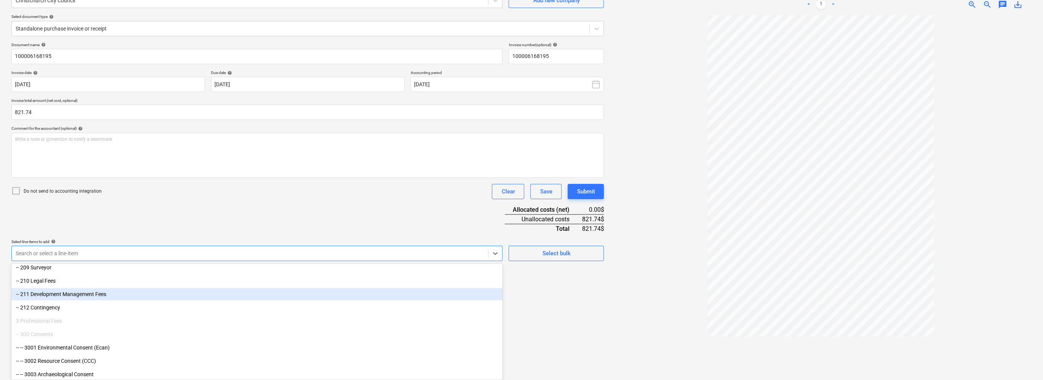
scroll to position [229, 0]
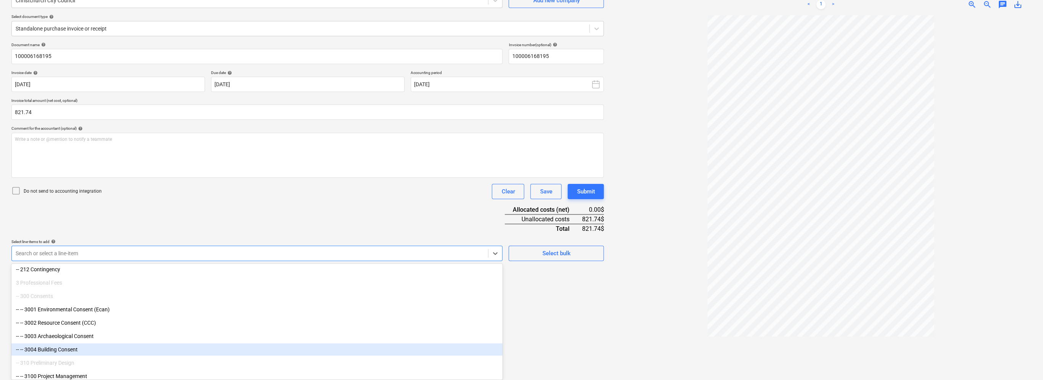
click at [78, 348] on div "-- -- 3004 Building Consent" at bounding box center [256, 349] width 491 height 12
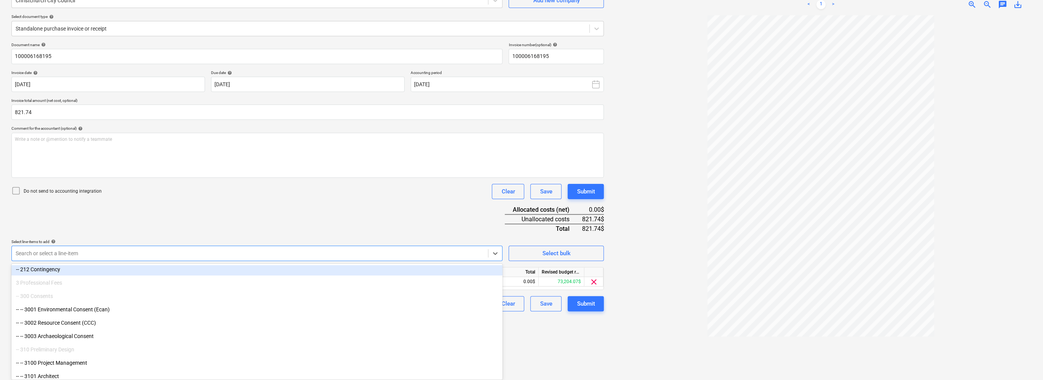
click at [135, 221] on div "Document name help 100006168195 Invoice number (optional) help 100006168195 Inv…" at bounding box center [307, 176] width 593 height 269
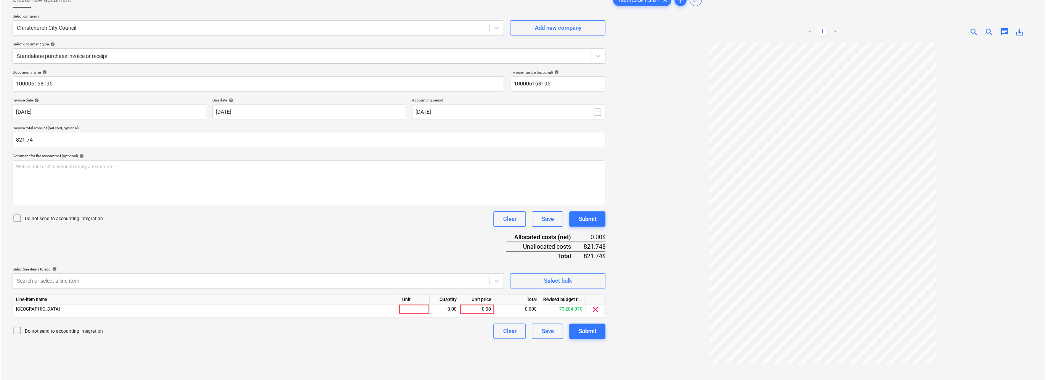
scroll to position [38, 0]
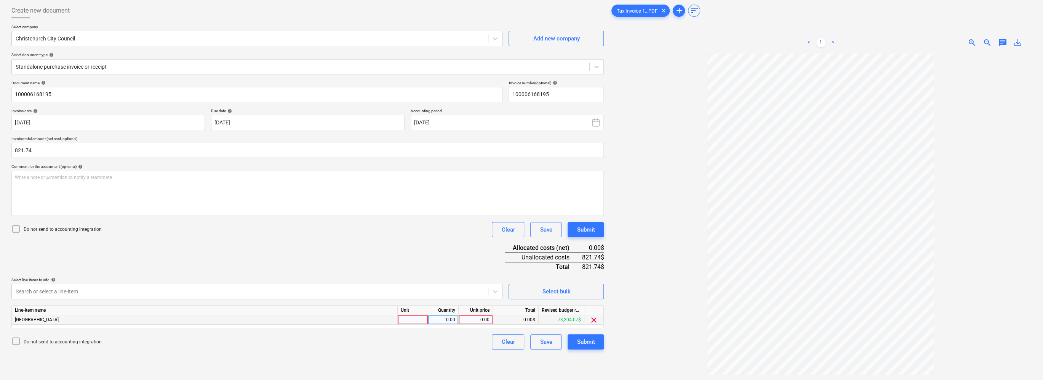
click at [483, 319] on div "0.00" at bounding box center [476, 320] width 28 height 10
type input "821.74"
click at [521, 342] on div "Submit" at bounding box center [586, 341] width 18 height 10
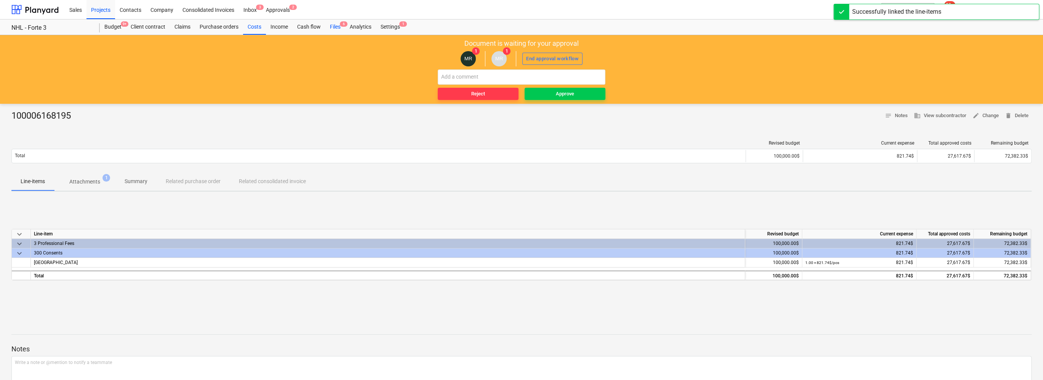
click at [339, 27] on div "Files 6" at bounding box center [335, 26] width 20 height 15
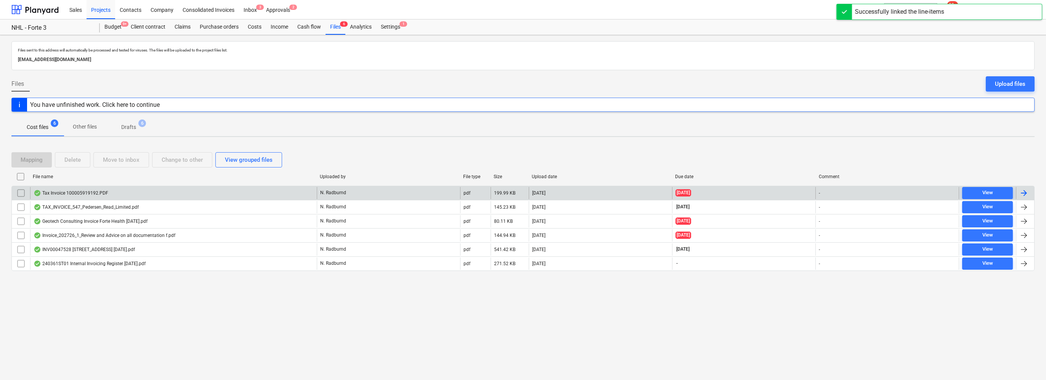
click at [107, 193] on div "Tax Invoice 100005919192.PDF" at bounding box center [173, 193] width 287 height 12
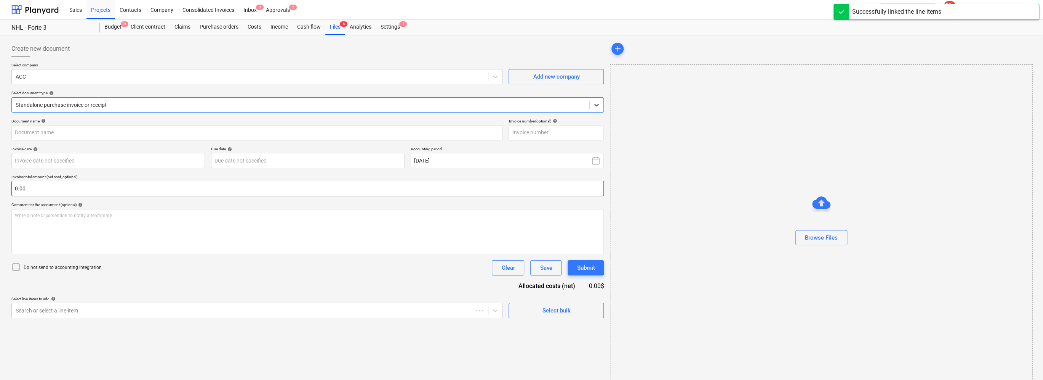
type input "100005919192"
type input "[DATE]"
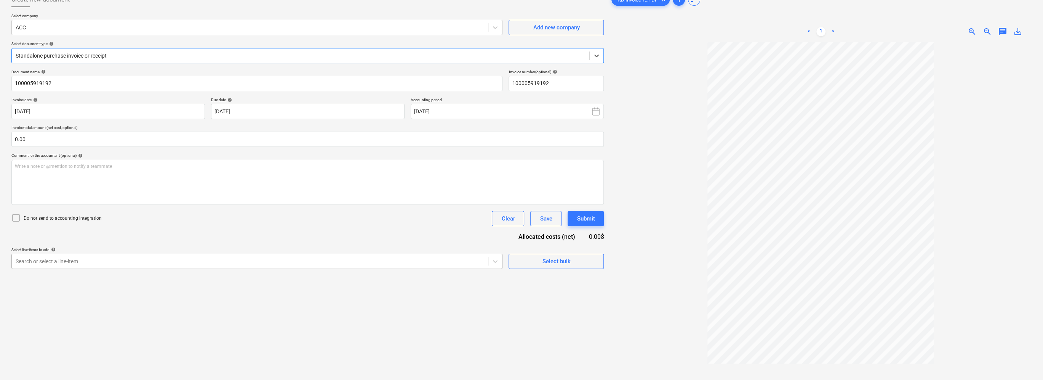
click at [246, 309] on body "Sales Projects Contacts Company Consolidated Invoices Inbox 3 Approvals 2 forma…" at bounding box center [521, 141] width 1043 height 380
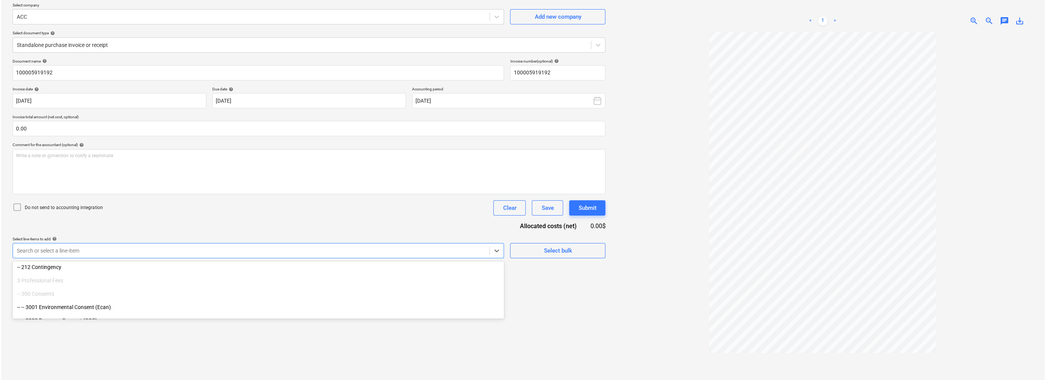
scroll to position [267, 0]
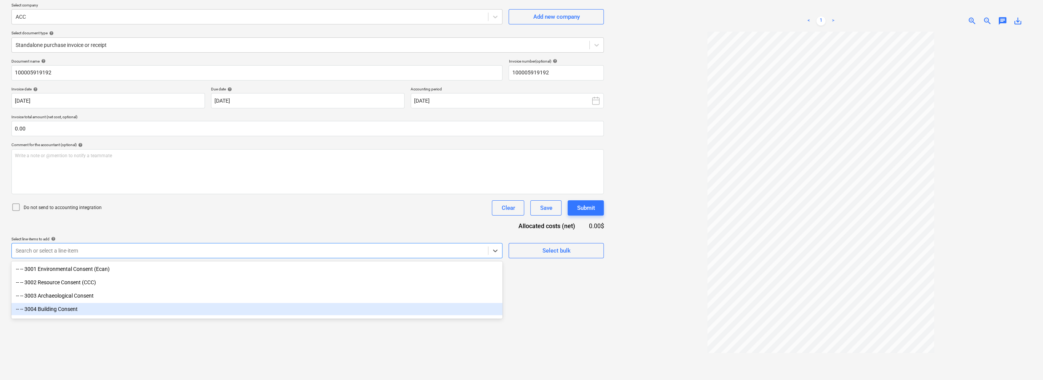
click at [88, 310] on div "-- -- 3004 Building Consent" at bounding box center [256, 309] width 491 height 12
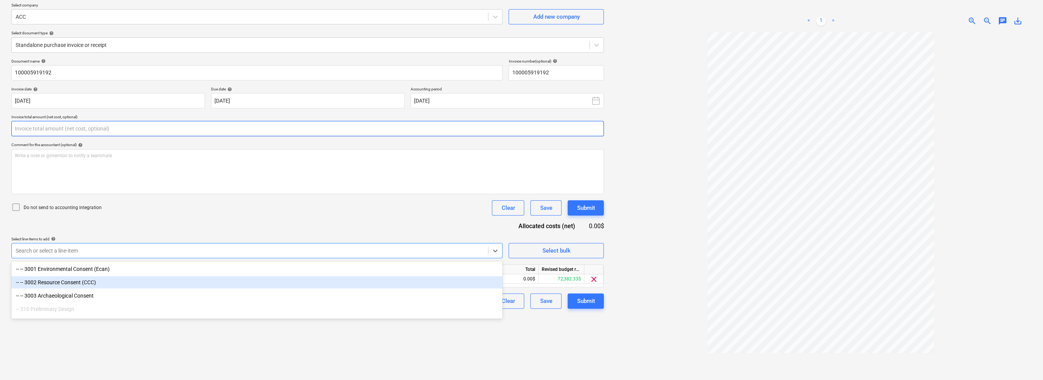
click at [45, 125] on input "text" at bounding box center [307, 128] width 593 height 15
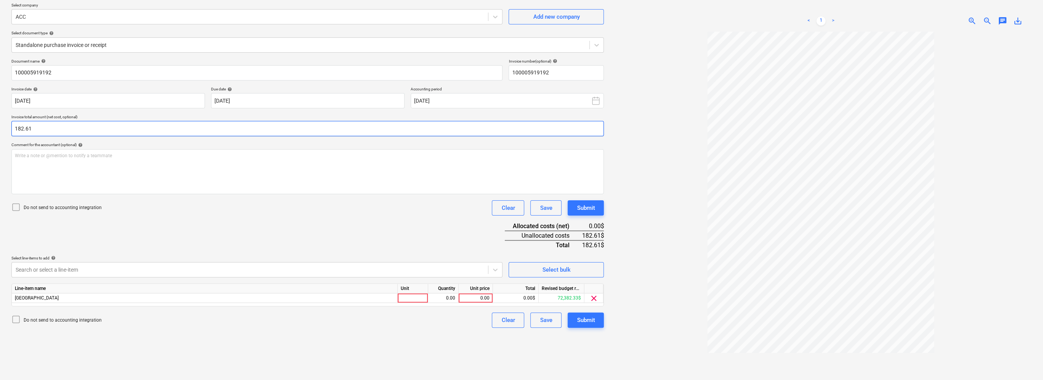
type input "182.61"
click at [224, 229] on div "Document name help 100005919192 Invoice number (optional) help 100005919192 Inv…" at bounding box center [307, 193] width 593 height 269
click at [486, 295] on div "0.00" at bounding box center [476, 298] width 28 height 10
type input "182.61"
click at [521, 325] on button "Submit" at bounding box center [586, 319] width 36 height 15
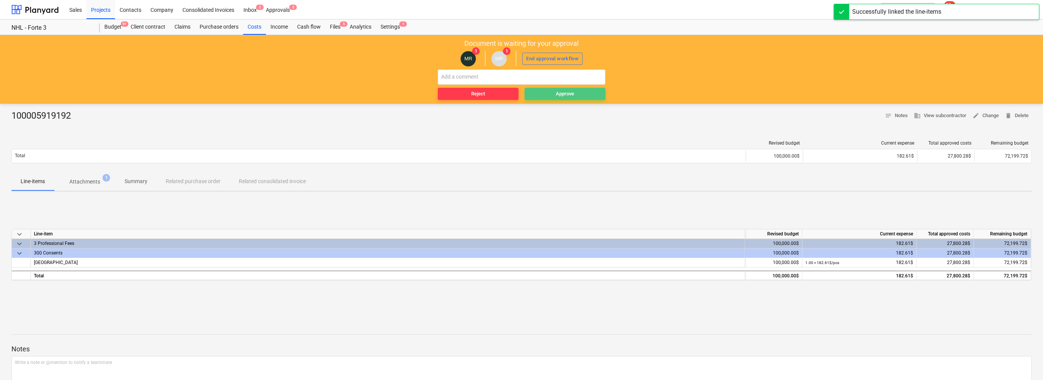
click at [521, 93] on div "Approve" at bounding box center [565, 94] width 18 height 9
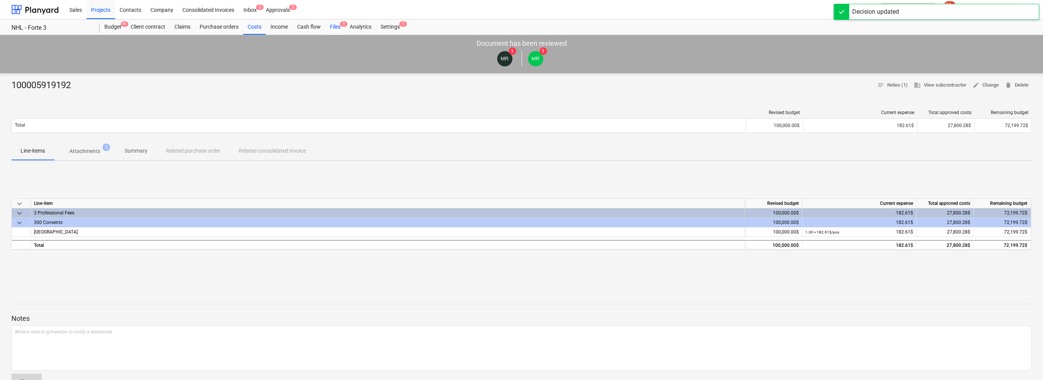
click at [339, 27] on div "Files 5" at bounding box center [335, 26] width 20 height 15
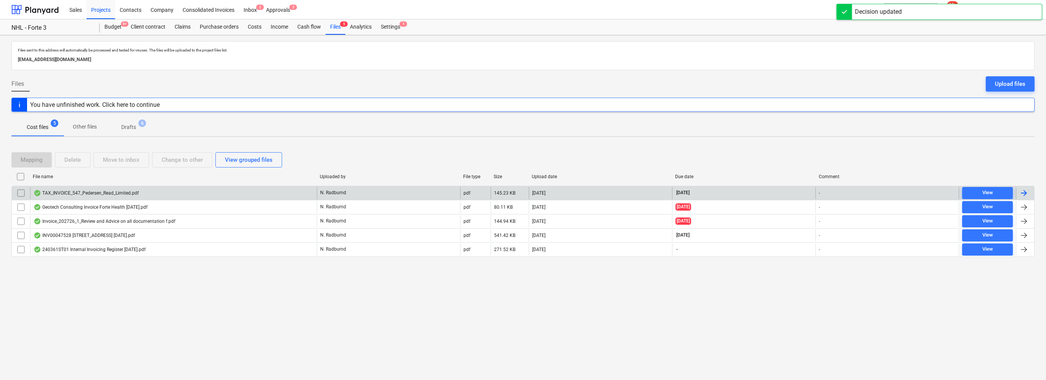
click at [165, 194] on div "TAX_INVOICE_547_Pedersen_Read_Limited.pdf" at bounding box center [173, 193] width 287 height 12
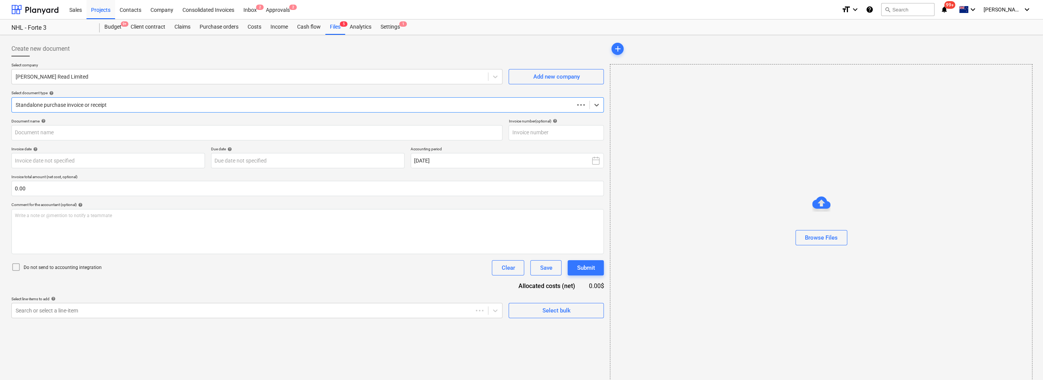
type input "547"
type input "[DATE]"
click at [521, 10] on button "search Search" at bounding box center [907, 9] width 53 height 13
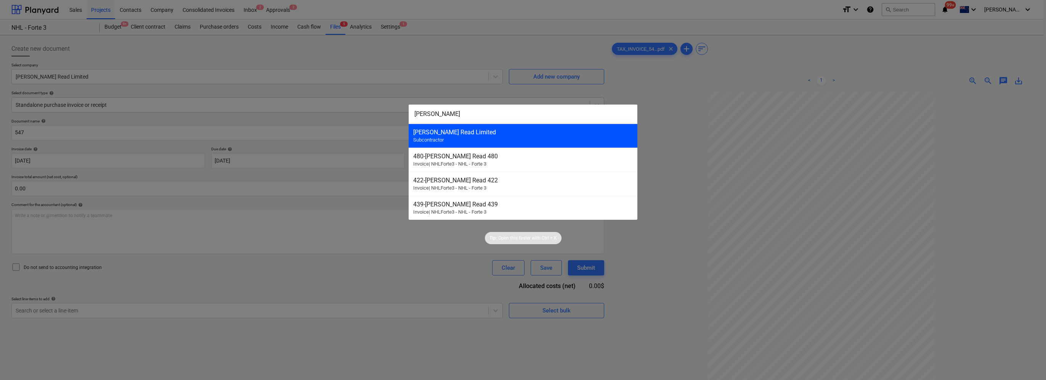
type input "[PERSON_NAME]"
click at [492, 141] on div "[PERSON_NAME] Read Limited Subcontractor" at bounding box center [522, 135] width 229 height 24
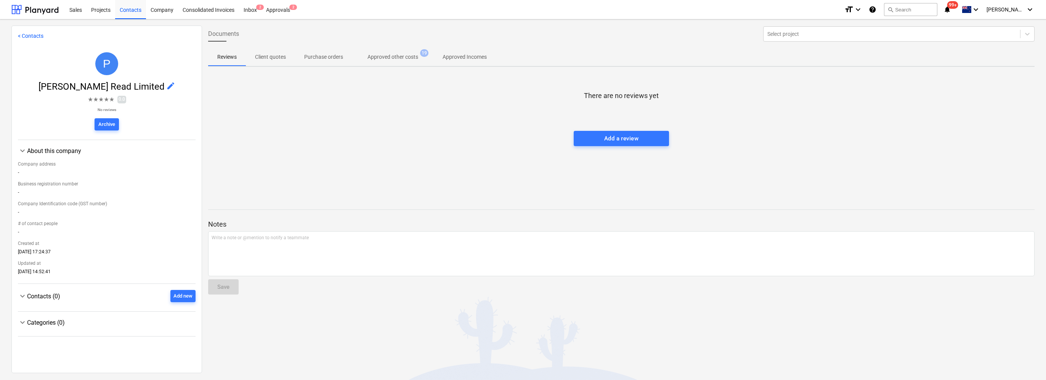
click at [465, 62] on span "Approved Incomes" at bounding box center [464, 57] width 62 height 13
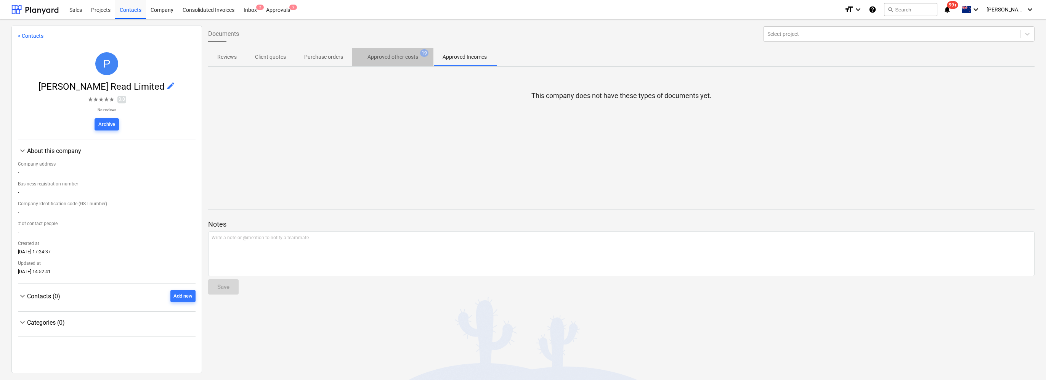
click at [403, 58] on p "Approved other costs" at bounding box center [392, 57] width 51 height 8
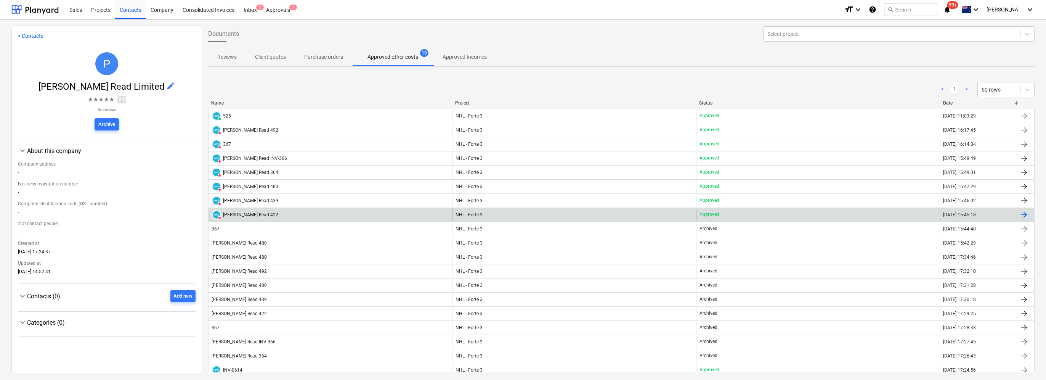
click at [479, 213] on span "NHL - Forte 3" at bounding box center [468, 214] width 27 height 5
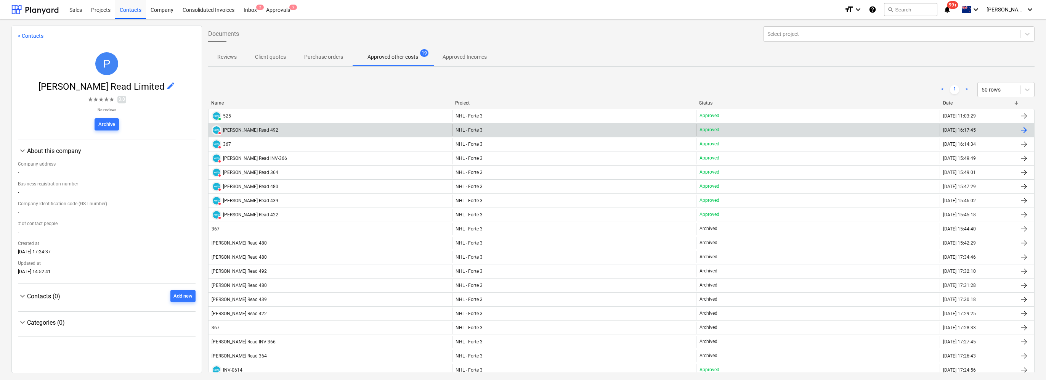
click at [489, 126] on div "NHL - Forte 3" at bounding box center [573, 130] width 243 height 12
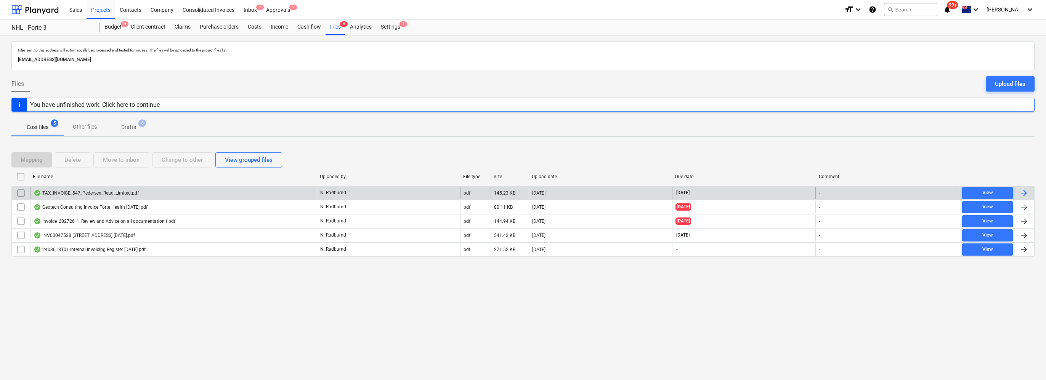
click at [166, 193] on div "TAX_INVOICE_547_Pedersen_Read_Limited.pdf" at bounding box center [173, 193] width 287 height 12
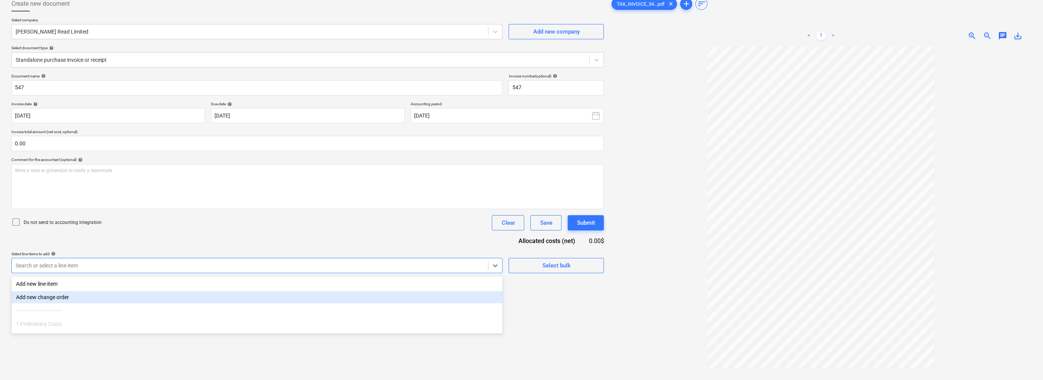
click at [139, 308] on body "Sales Projects Contacts Company Consolidated Invoices Inbox 2 Approvals 2 forma…" at bounding box center [521, 145] width 1043 height 380
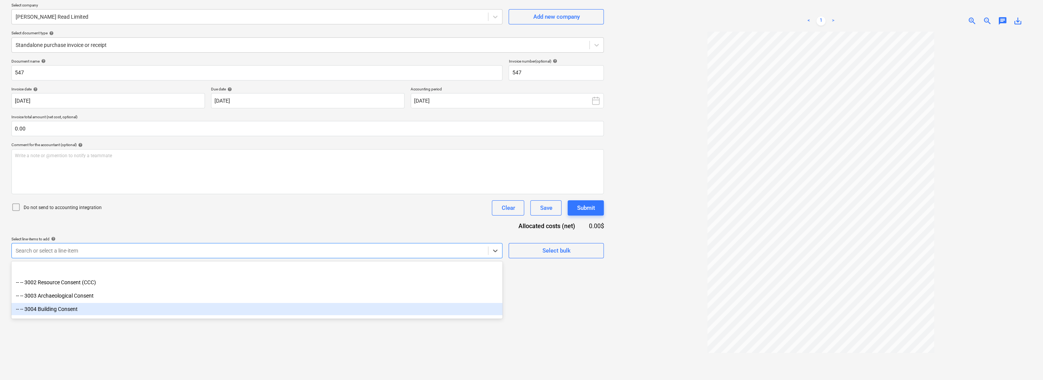
scroll to position [381, 0]
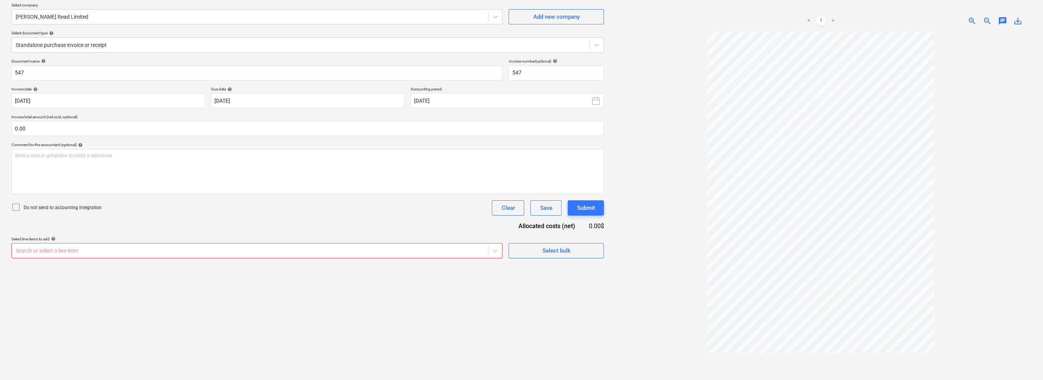
click at [521, 325] on div "Create new document Select company [PERSON_NAME] Read Limited Add new company S…" at bounding box center [307, 185] width 599 height 415
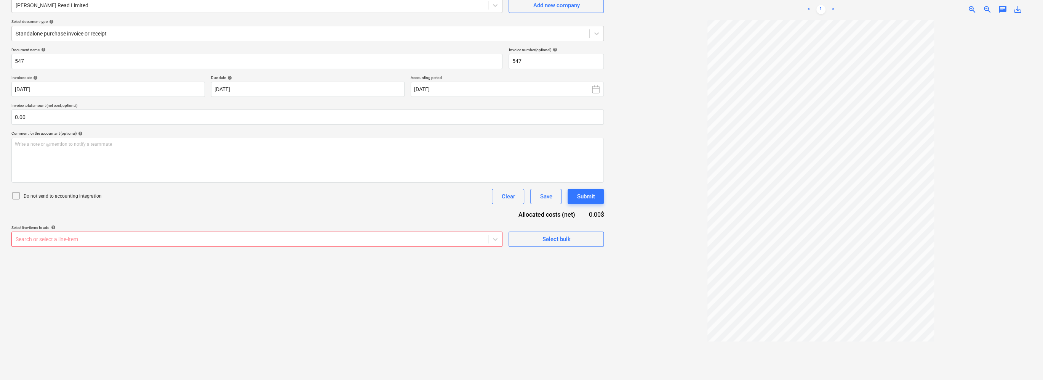
scroll to position [76, 0]
click at [497, 232] on icon at bounding box center [496, 234] width 8 height 8
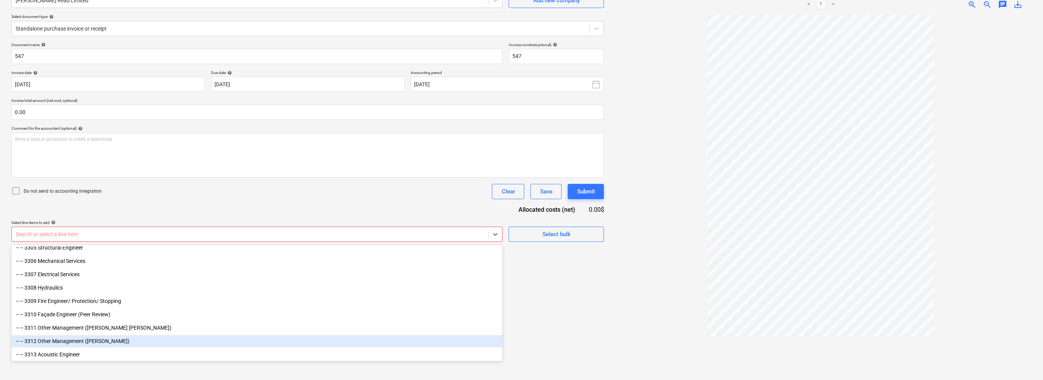
scroll to position [953, 0]
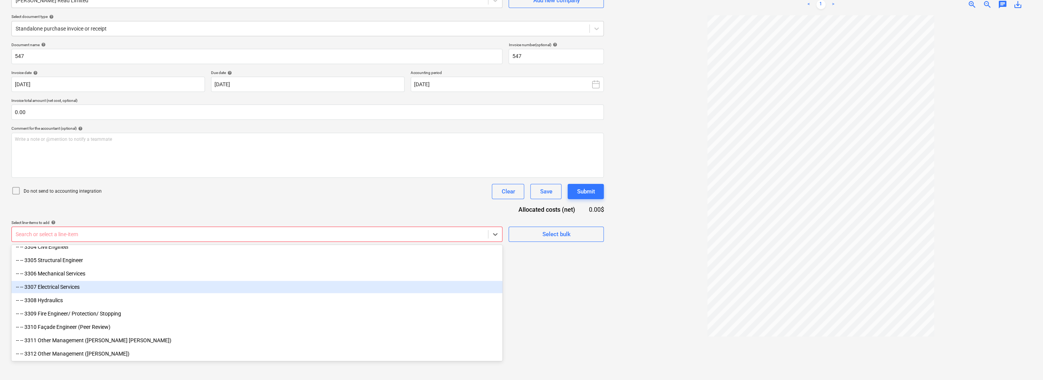
click at [78, 285] on div "-- -- 3307 Electrical Services" at bounding box center [256, 286] width 491 height 12
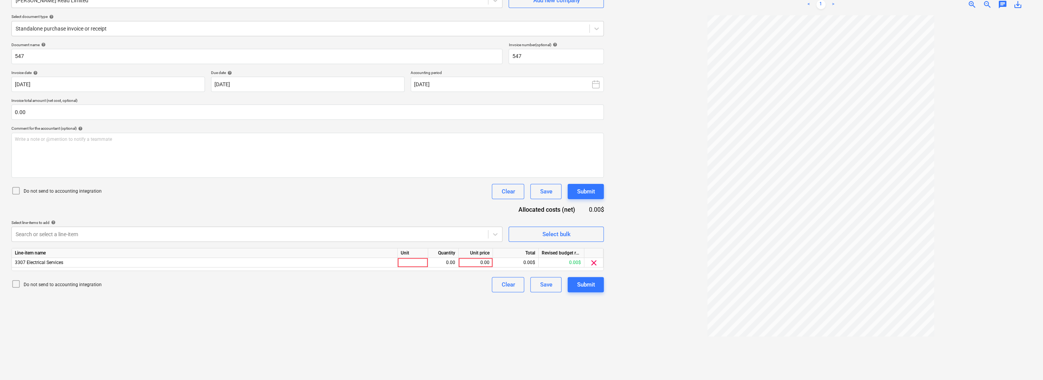
click at [262, 182] on div "Document name help 547 Invoice number (optional) help 547 Invoice date help [DA…" at bounding box center [307, 167] width 593 height 250
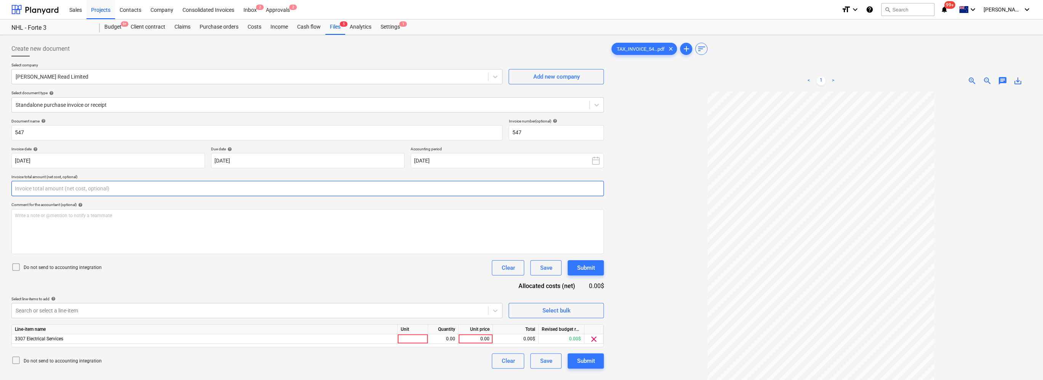
click at [87, 190] on input "text" at bounding box center [307, 188] width 593 height 15
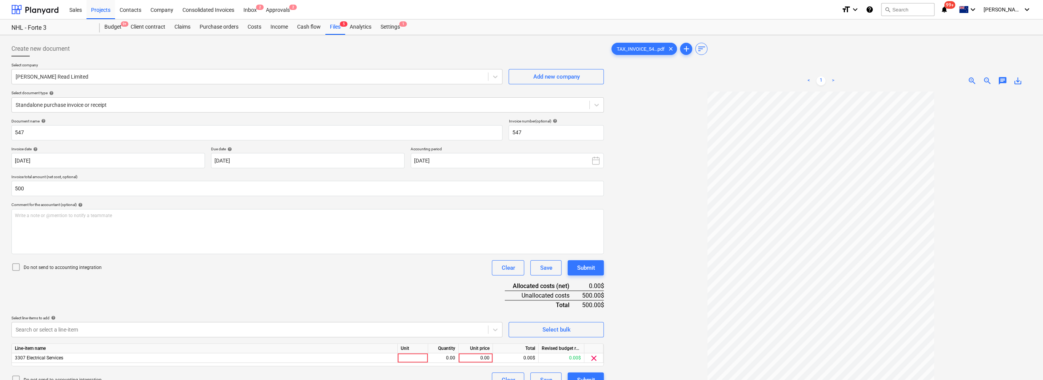
type input "500.00"
drag, startPoint x: 379, startPoint y: 301, endPoint x: 413, endPoint y: 313, distance: 35.9
click at [380, 301] on div "Document name help 547 Invoice number (optional) help 547 Invoice date help [DA…" at bounding box center [307, 253] width 593 height 269
click at [489, 357] on div "0.00" at bounding box center [476, 358] width 28 height 10
type input "500"
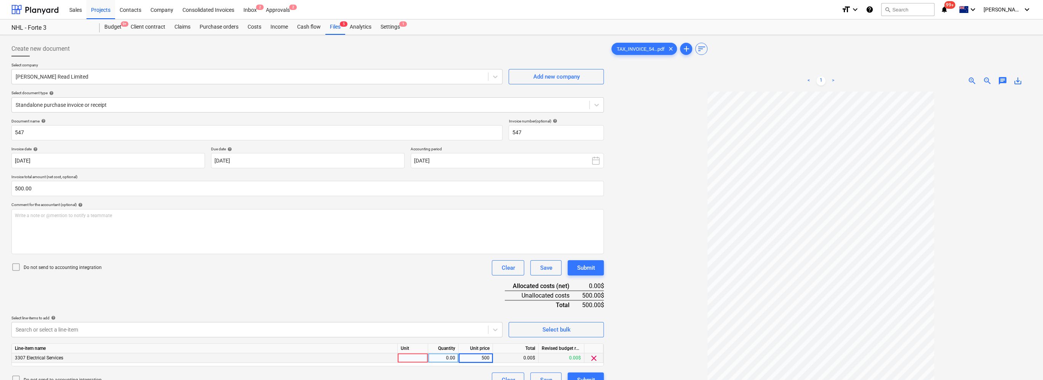
click at [423, 291] on div "Document name help 547 Invoice number (optional) help 547 Invoice date help [DA…" at bounding box center [307, 253] width 593 height 269
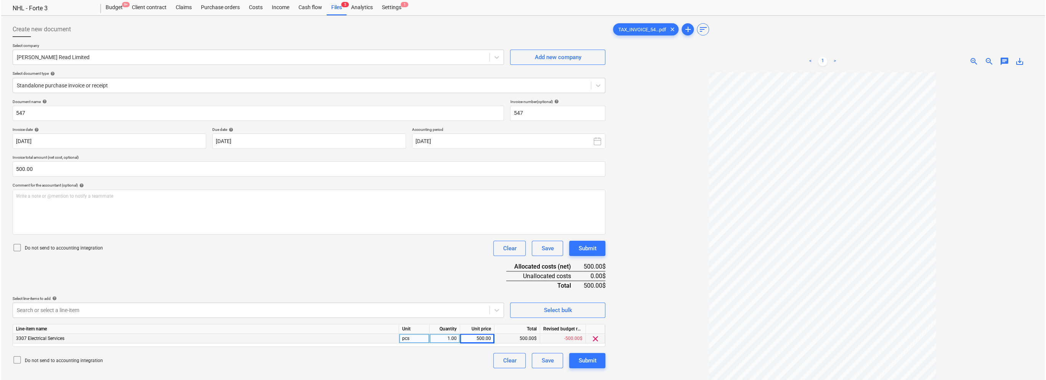
scroll to position [38, 0]
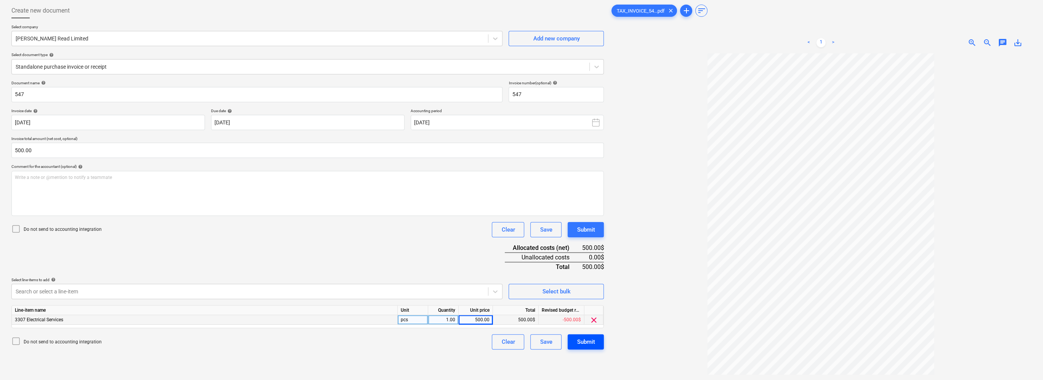
click at [521, 338] on div "Submit" at bounding box center [586, 341] width 18 height 10
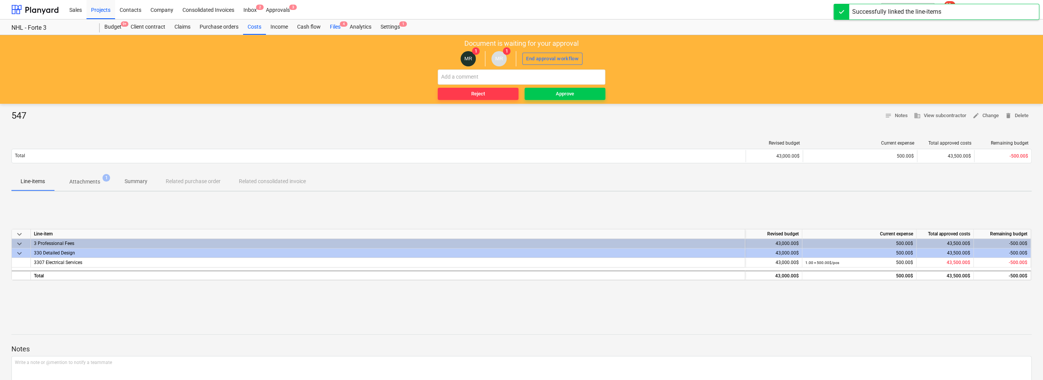
click at [336, 29] on div "Files 4" at bounding box center [335, 26] width 20 height 15
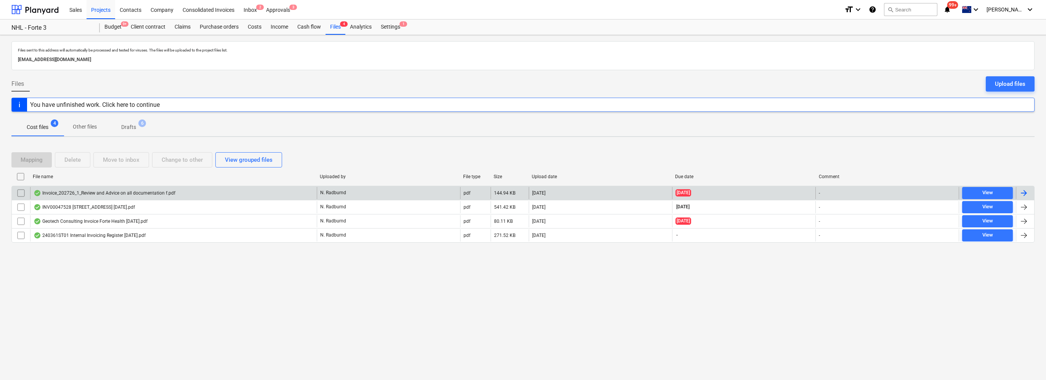
click at [192, 192] on div "Invoice_202726_1_Review and Advice on all documentation f.pdf" at bounding box center [173, 193] width 287 height 12
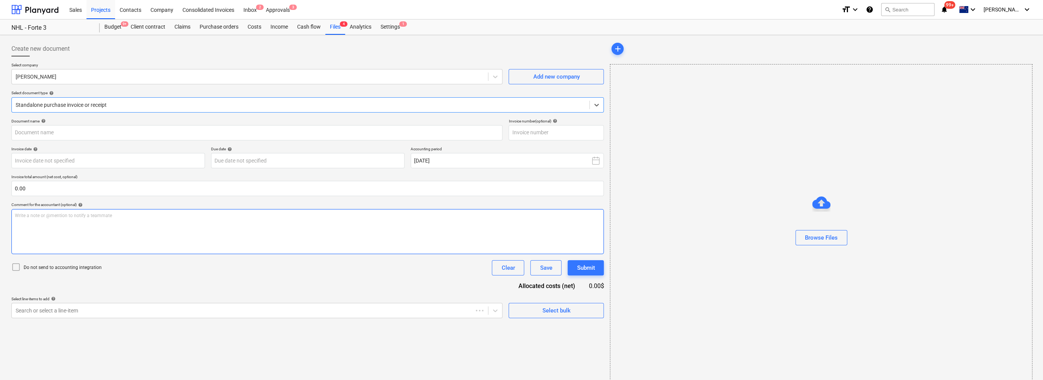
type input "202726"
type input "[DATE]"
click at [115, 312] on body "Sales Projects Contacts Company Consolidated Invoices Inbox 2 Approvals 3 forma…" at bounding box center [521, 190] width 1043 height 380
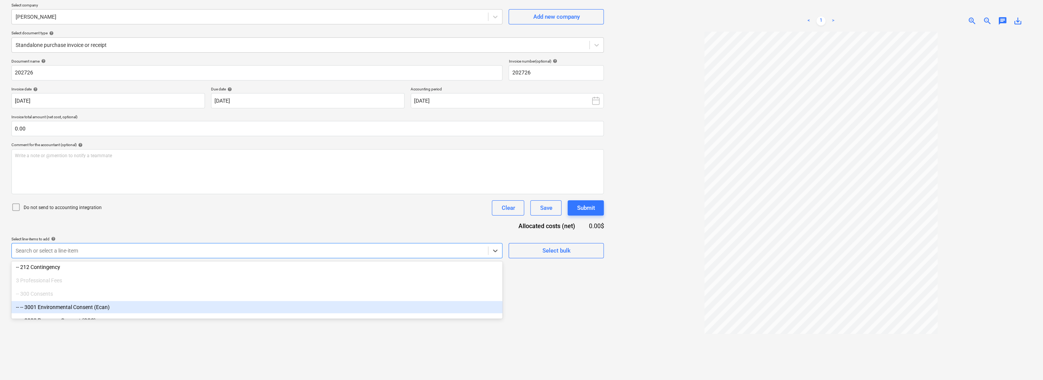
scroll to position [267, 0]
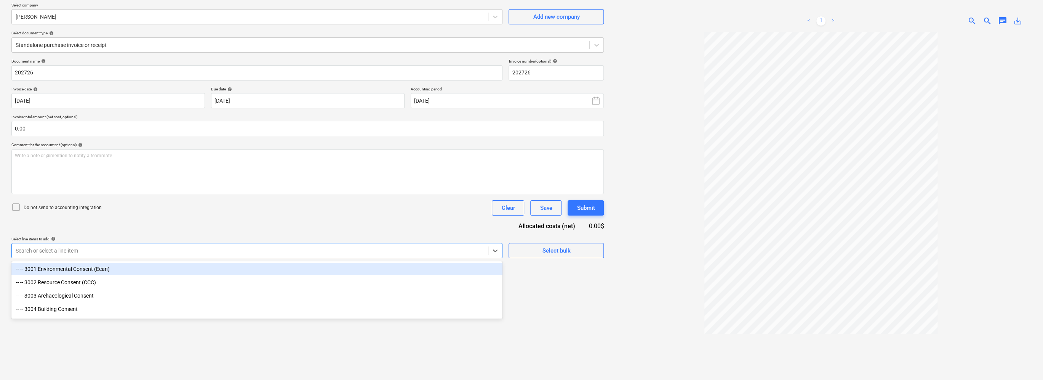
click at [176, 210] on div "Do not send to accounting integration Clear Save Submit" at bounding box center [307, 207] width 593 height 15
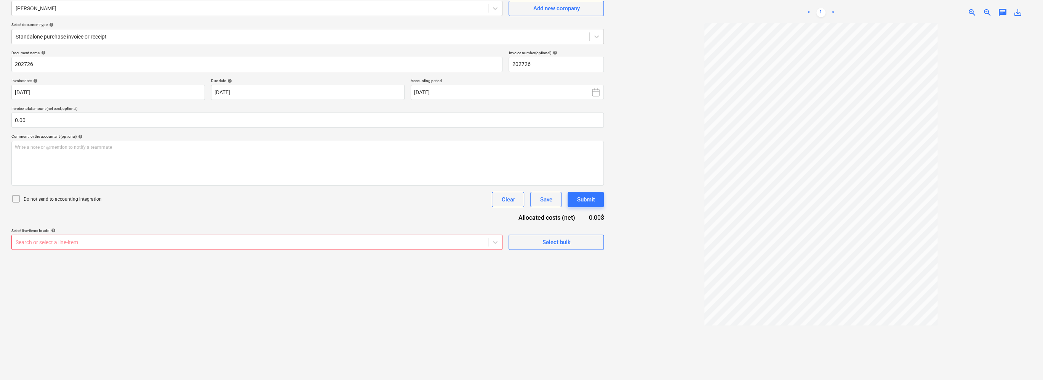
scroll to position [76, 0]
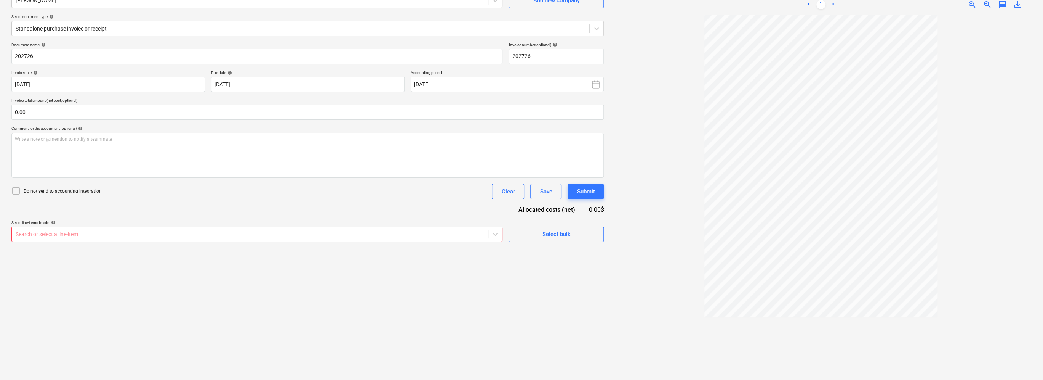
click at [183, 231] on div at bounding box center [250, 234] width 469 height 8
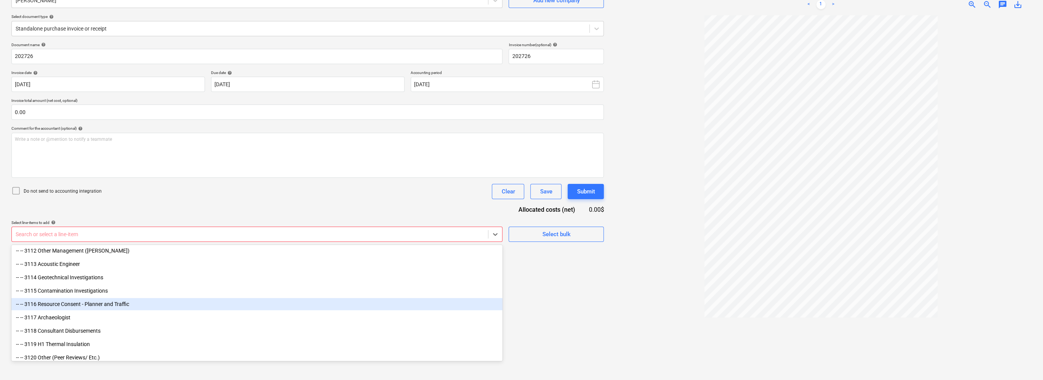
scroll to position [533, 0]
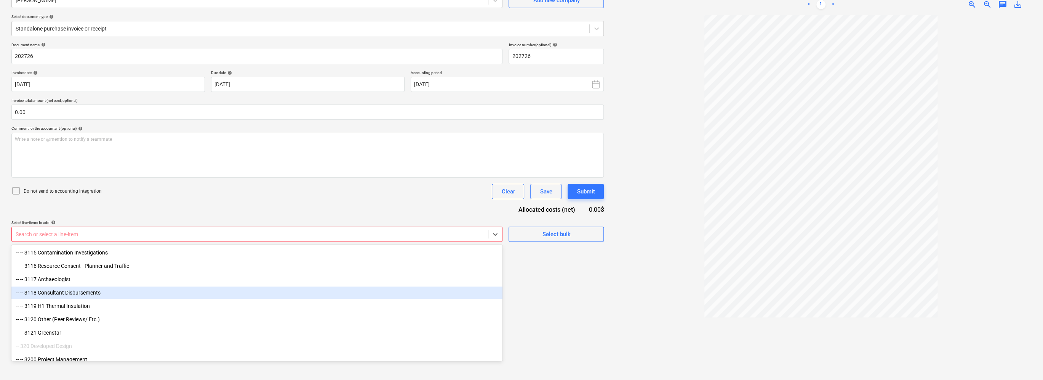
click at [104, 295] on div "-- -- 3118 Consultant Disbursements" at bounding box center [256, 292] width 491 height 12
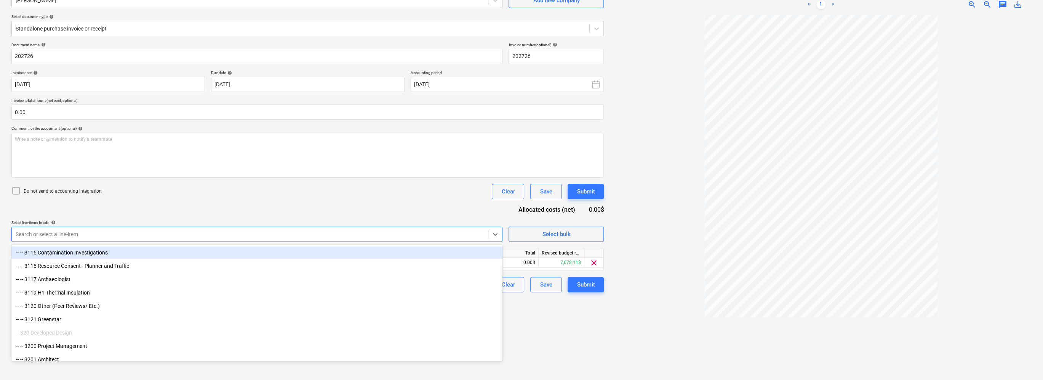
click at [219, 210] on div "Document name help 202726 Invoice number (optional) help 202726 Invoice date he…" at bounding box center [307, 167] width 593 height 250
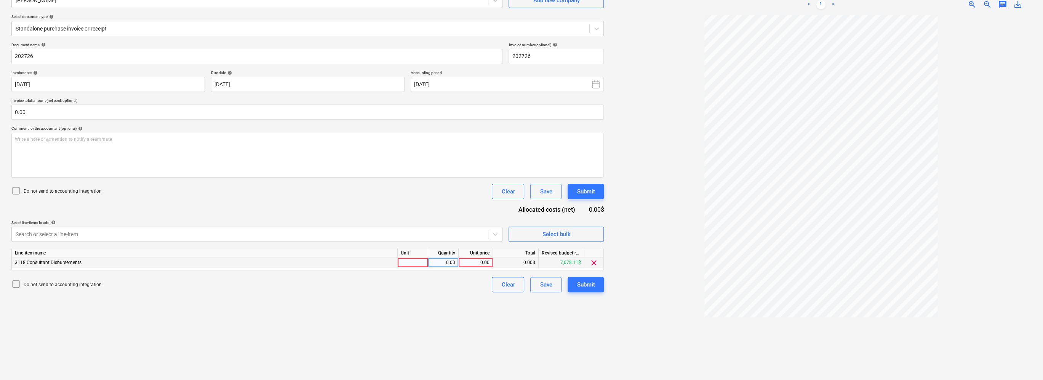
click at [473, 262] on div "0.00" at bounding box center [476, 263] width 28 height 10
click at [107, 113] on input "0.00" at bounding box center [307, 111] width 593 height 15
click at [107, 113] on input "text" at bounding box center [307, 111] width 593 height 15
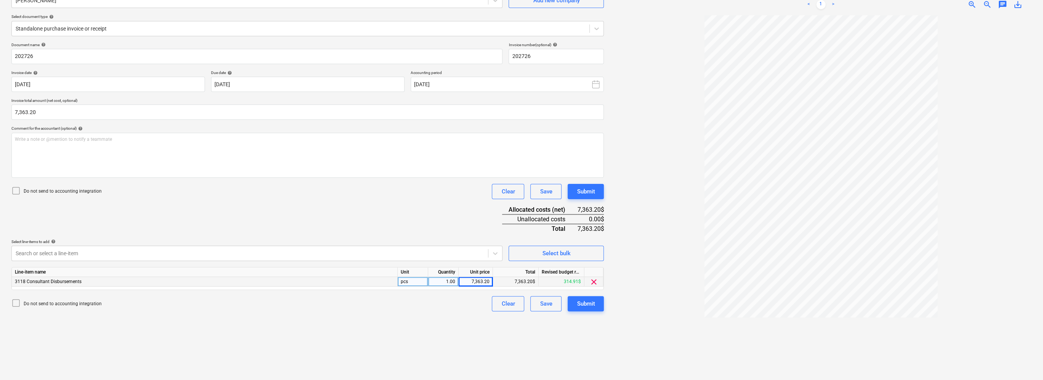
click at [169, 214] on div "Document name help 202726 Invoice number (optional) help 202726 Invoice date he…" at bounding box center [307, 176] width 593 height 269
click at [258, 282] on div "3118 Consultant Disbursements" at bounding box center [205, 282] width 386 height 10
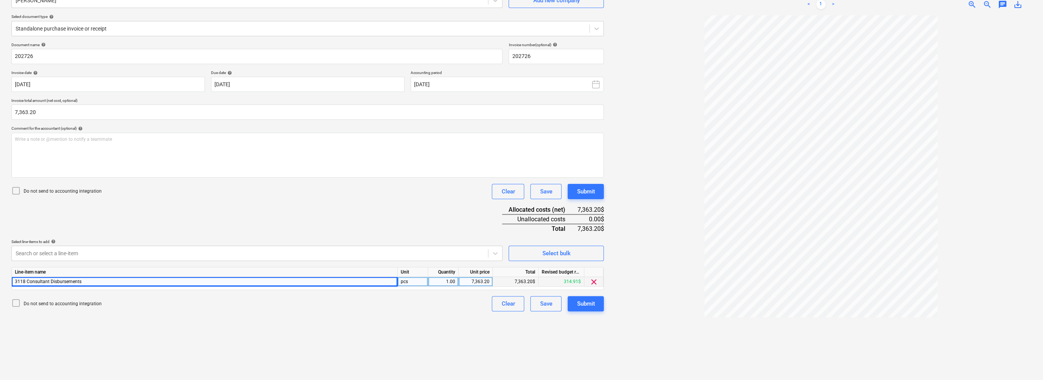
click at [30, 280] on span "3118 Consultant Disbursements" at bounding box center [48, 281] width 67 height 5
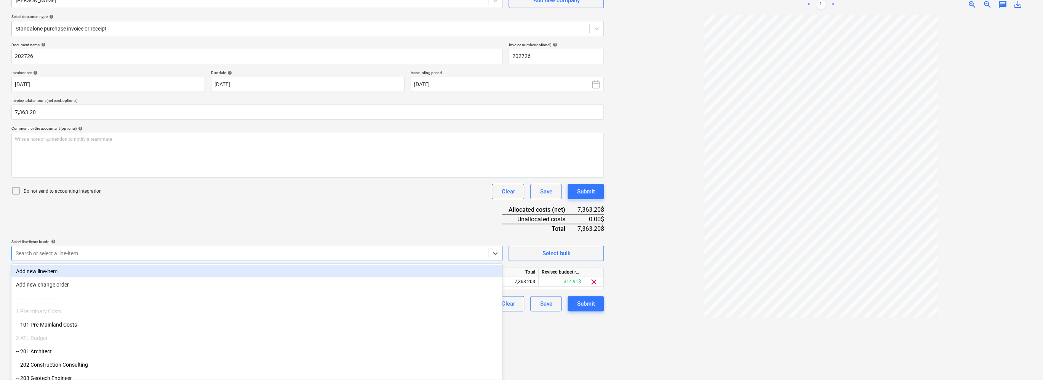
click at [74, 250] on div at bounding box center [250, 253] width 469 height 8
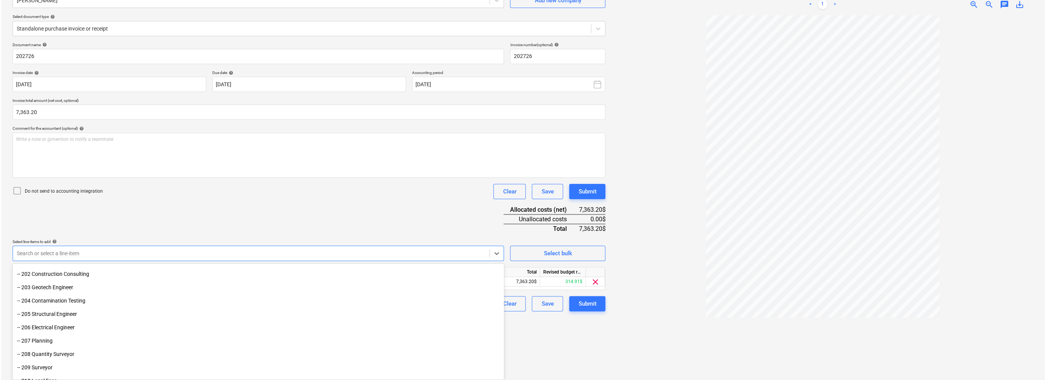
scroll to position [152, 0]
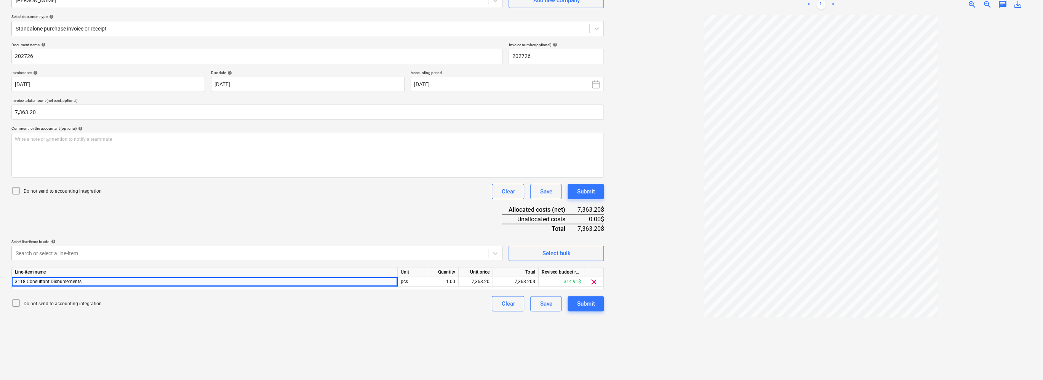
click at [402, 325] on div "Create new document Select company [PERSON_NAME] Add new company Select documen…" at bounding box center [307, 169] width 599 height 415
click at [521, 306] on div "Submit" at bounding box center [586, 303] width 18 height 10
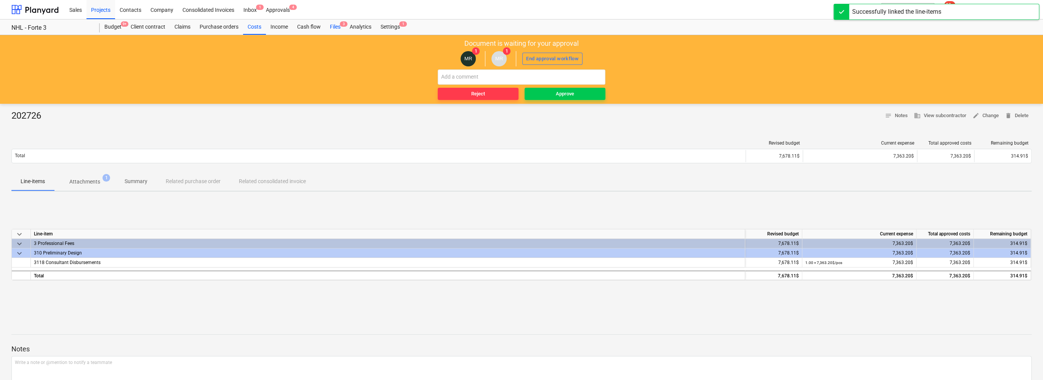
click at [337, 29] on div "Files 3" at bounding box center [335, 26] width 20 height 15
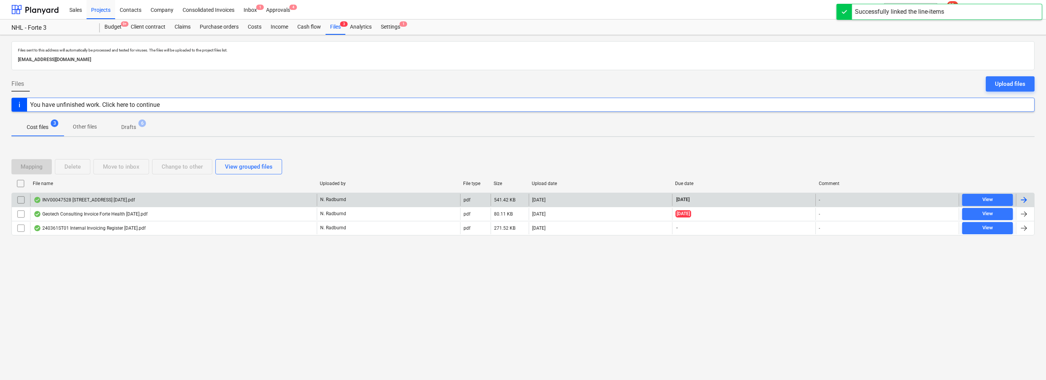
click at [151, 200] on div "INV00047528 [STREET_ADDRESS] [DATE].pdf" at bounding box center [173, 200] width 287 height 12
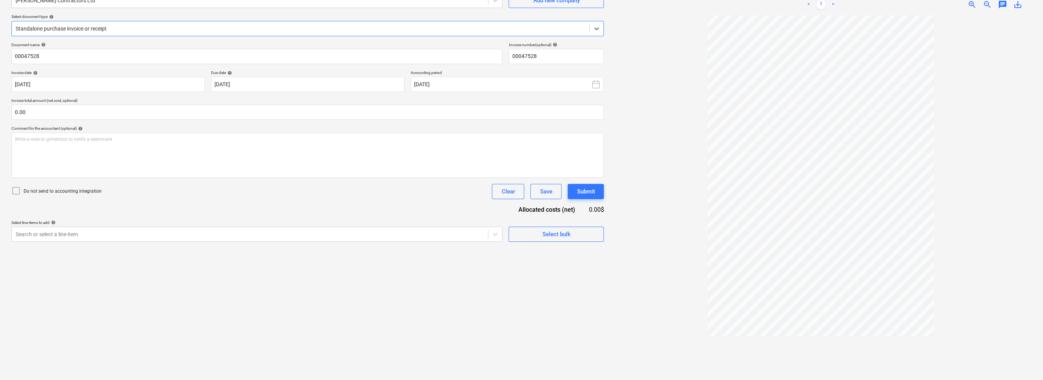
scroll to position [38, 0]
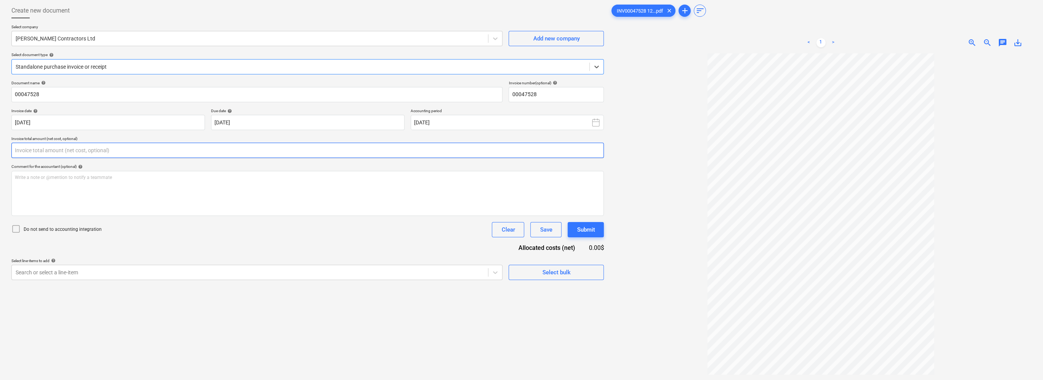
click at [26, 147] on input "text" at bounding box center [307, 150] width 593 height 15
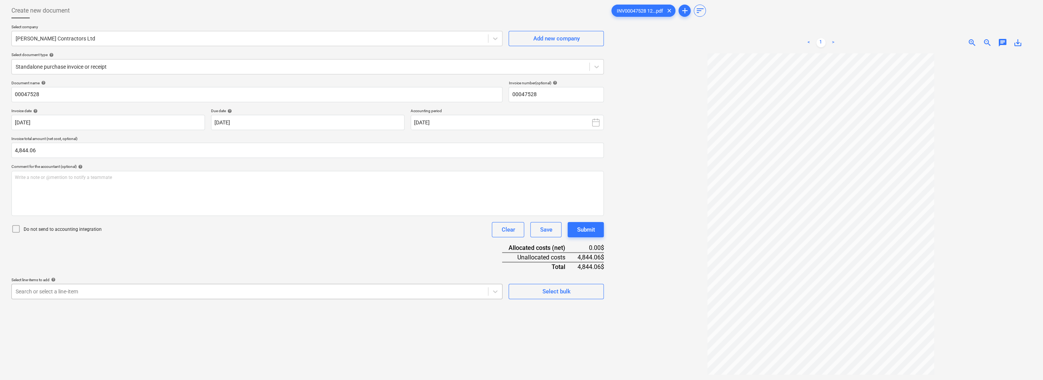
click at [320, 295] on body "Sales Projects Contacts Company Consolidated Invoices Inbox 1 Approvals 4 forma…" at bounding box center [521, 152] width 1043 height 380
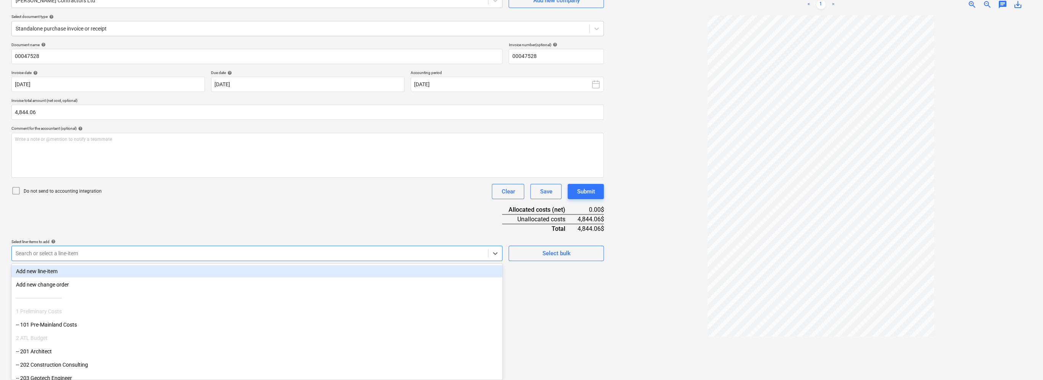
click at [98, 217] on div "Document name help 00047528 Invoice number (optional) help 00047528 Invoice dat…" at bounding box center [307, 151] width 593 height 218
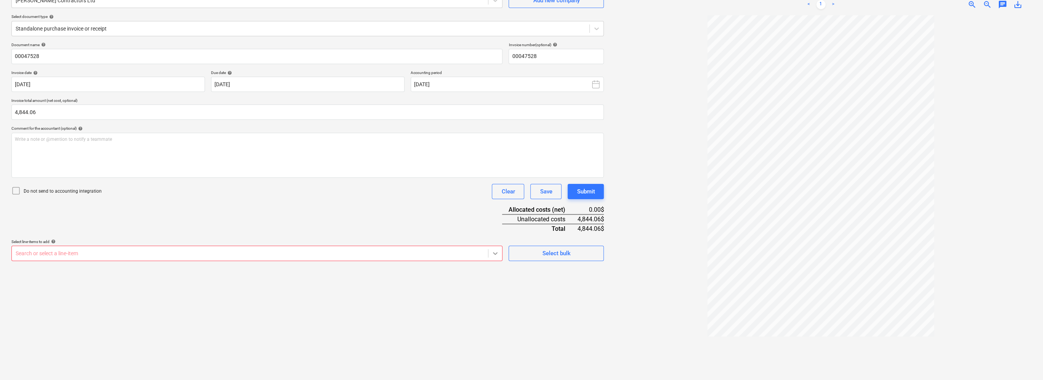
click at [498, 253] on icon at bounding box center [496, 253] width 8 height 8
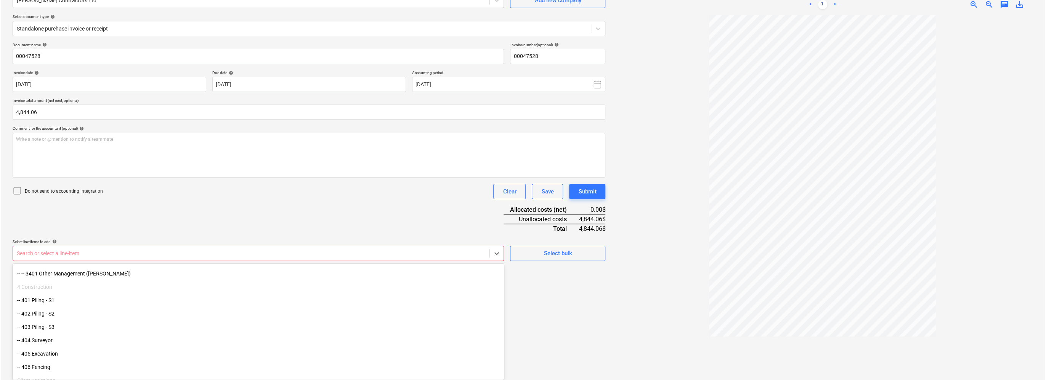
scroll to position [1160, 0]
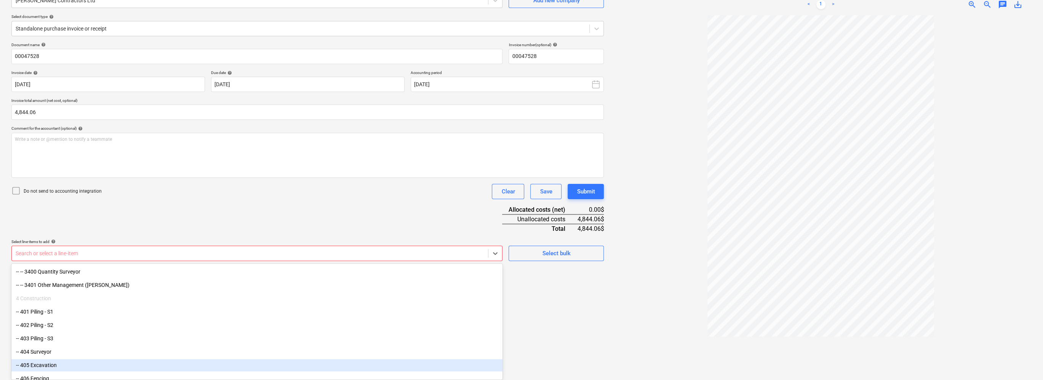
click at [95, 363] on div "-- 405 Excavation" at bounding box center [256, 365] width 491 height 12
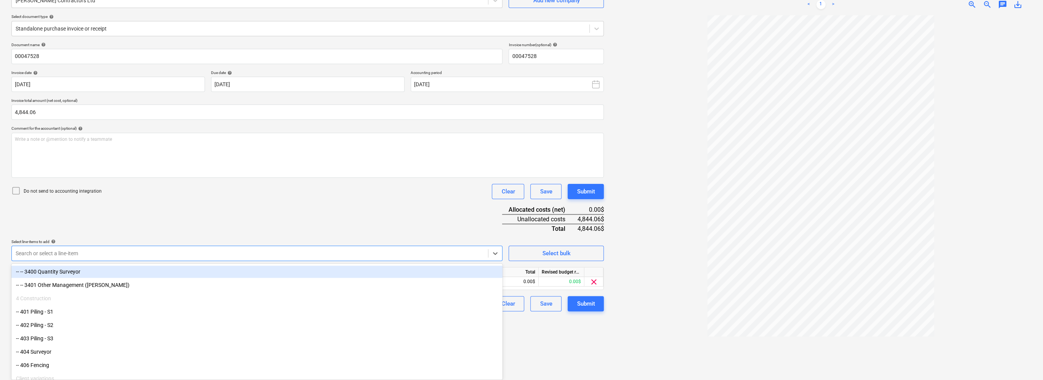
click at [152, 212] on div "Document name help 00047528 Invoice number (optional) help 00047528 Invoice dat…" at bounding box center [307, 176] width 593 height 269
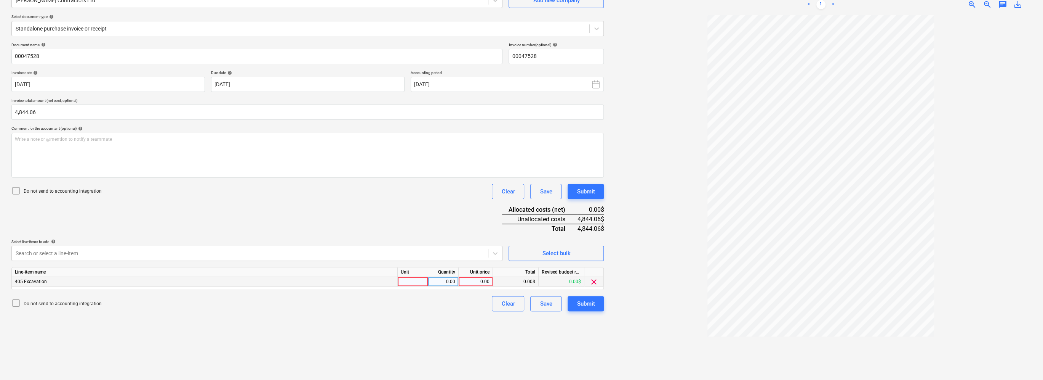
click at [487, 280] on div "0.00" at bounding box center [476, 282] width 28 height 10
click at [521, 303] on div "Submit" at bounding box center [586, 303] width 18 height 10
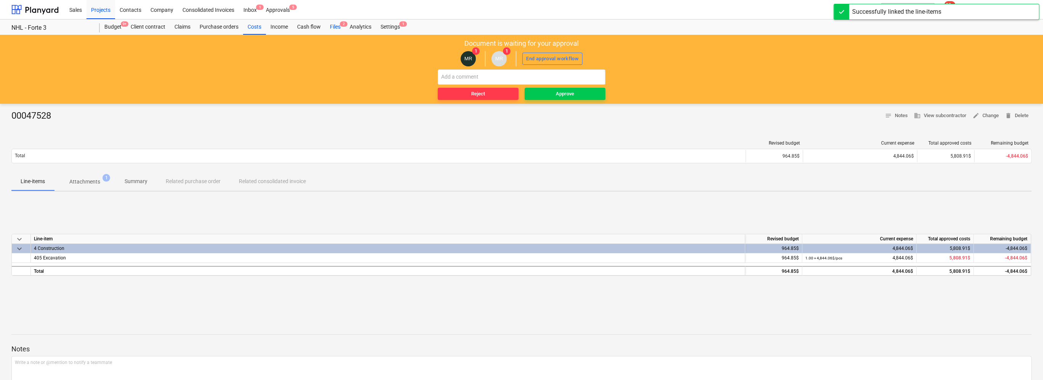
click at [338, 26] on div "Files 2" at bounding box center [335, 26] width 20 height 15
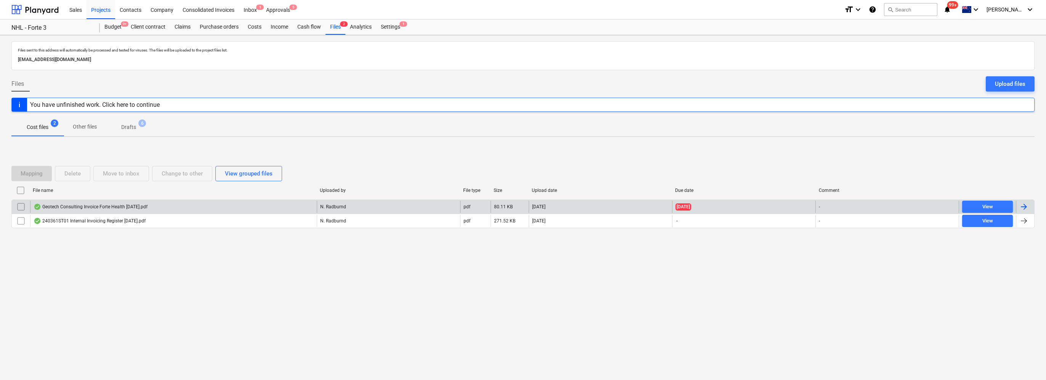
click at [162, 207] on div "Geotech Consulting Invoice Forte Health [DATE].pdf" at bounding box center [173, 206] width 287 height 12
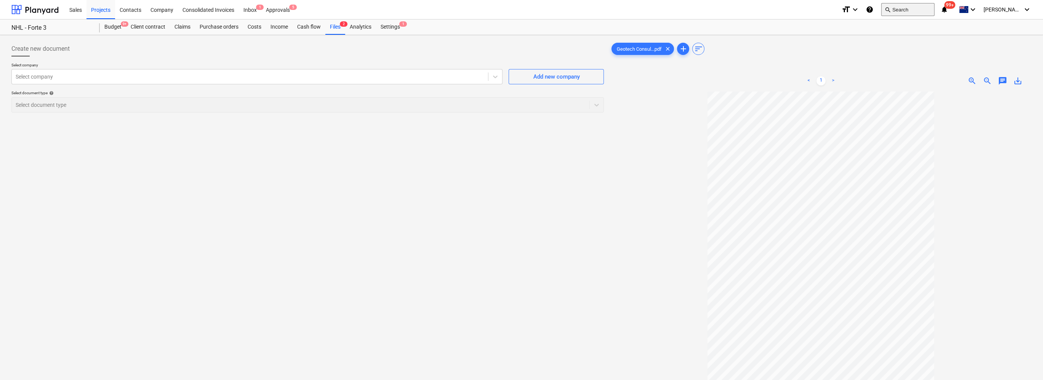
click at [521, 8] on button "search Search" at bounding box center [907, 9] width 53 height 13
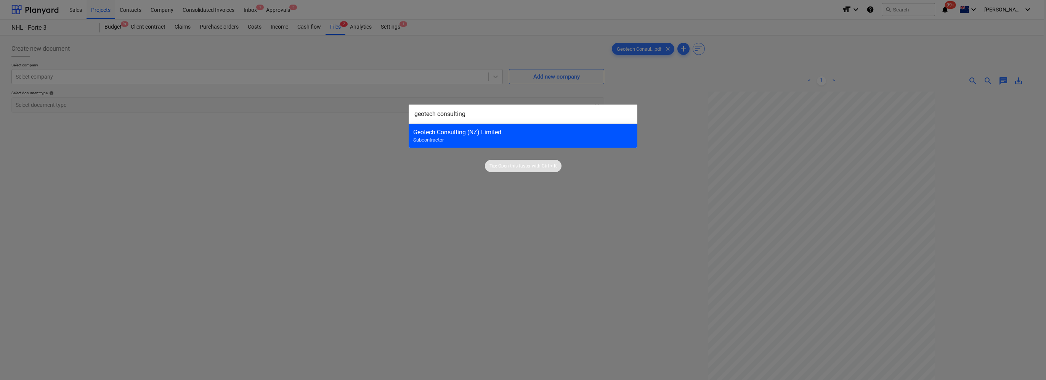
click at [513, 141] on div "Geotech Consulting (NZ) Limited Subcontractor" at bounding box center [522, 135] width 229 height 24
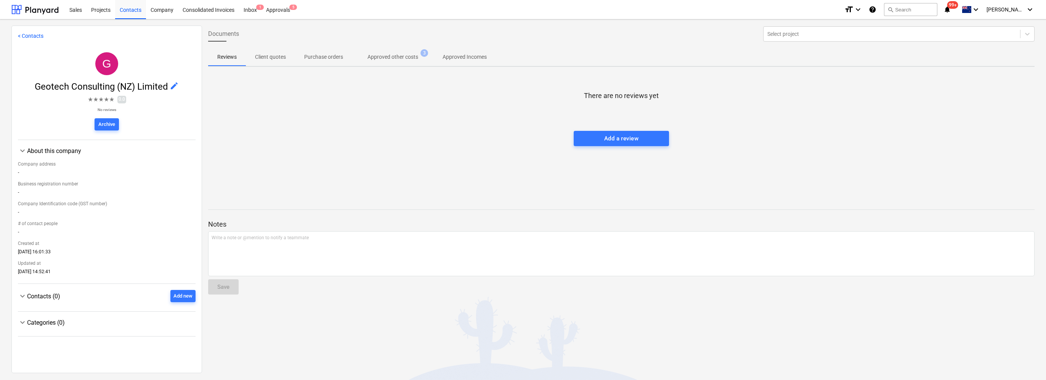
click at [388, 60] on p "Approved other costs" at bounding box center [392, 57] width 51 height 8
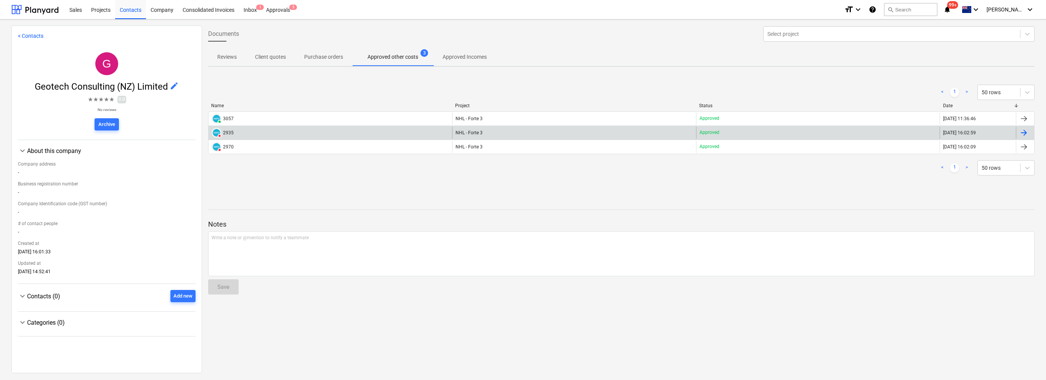
click at [521, 135] on div "NHL - Forte 3" at bounding box center [573, 133] width 243 height 12
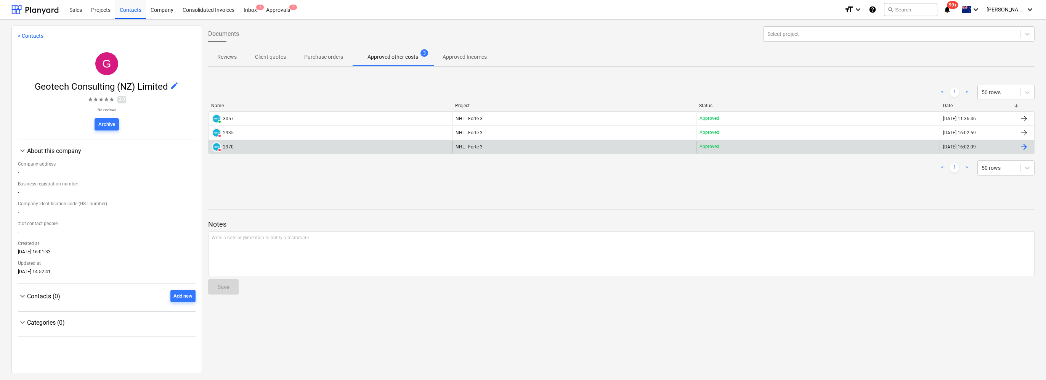
click at [521, 144] on div "NHL - Forte 3" at bounding box center [573, 147] width 243 height 12
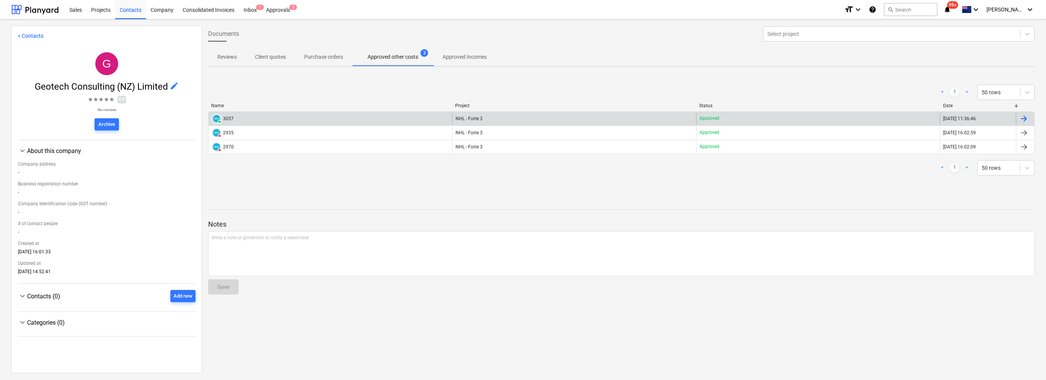
click at [521, 117] on div "NHL - Forte 3" at bounding box center [573, 118] width 243 height 12
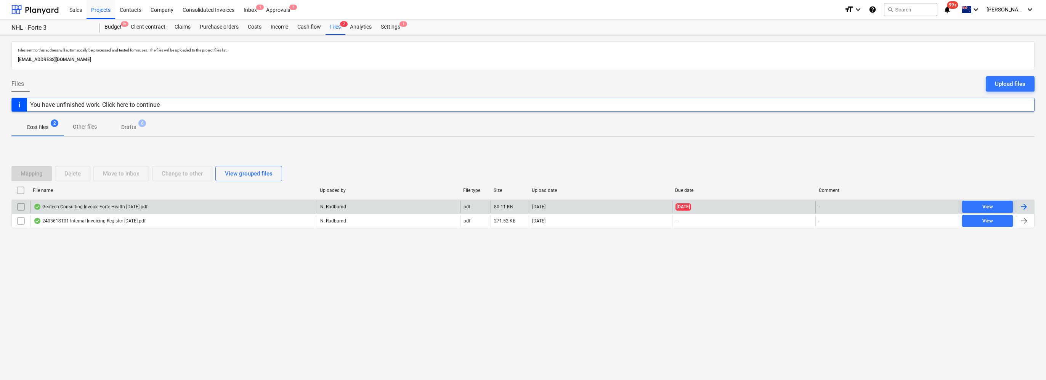
click at [166, 204] on div "Geotech Consulting Invoice Forte Health [DATE].pdf" at bounding box center [173, 206] width 287 height 12
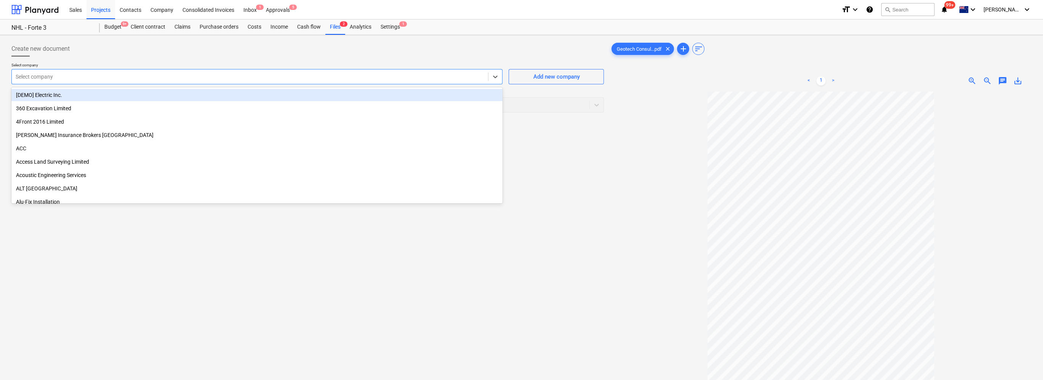
click at [196, 76] on div at bounding box center [250, 77] width 469 height 8
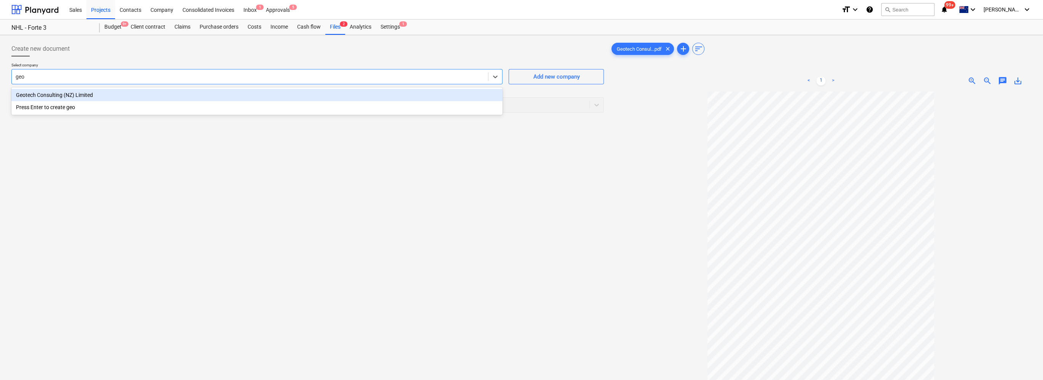
click at [191, 94] on div "Geotech Consulting (NZ) Limited" at bounding box center [256, 95] width 491 height 12
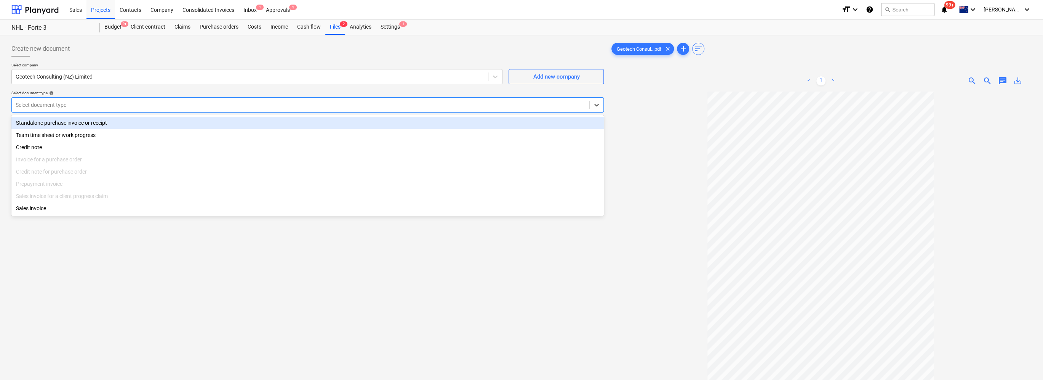
click at [176, 106] on div at bounding box center [301, 105] width 570 height 8
click at [149, 121] on div "Standalone purchase invoice or receipt" at bounding box center [307, 123] width 593 height 12
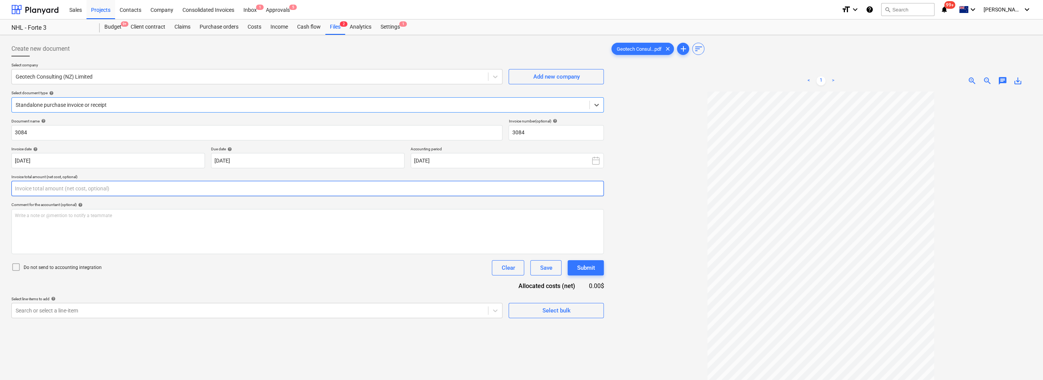
click at [206, 186] on input "text" at bounding box center [307, 188] width 593 height 15
drag, startPoint x: 182, startPoint y: 287, endPoint x: 171, endPoint y: 306, distance: 22.2
click at [182, 287] on div "Document name help 3084 Invoice number (optional) help 3084 Invoice date help […" at bounding box center [307, 228] width 593 height 218
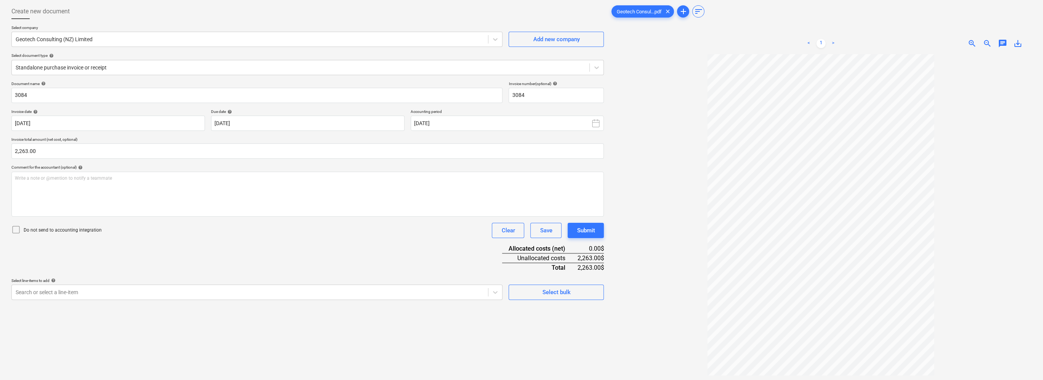
scroll to position [76, 0]
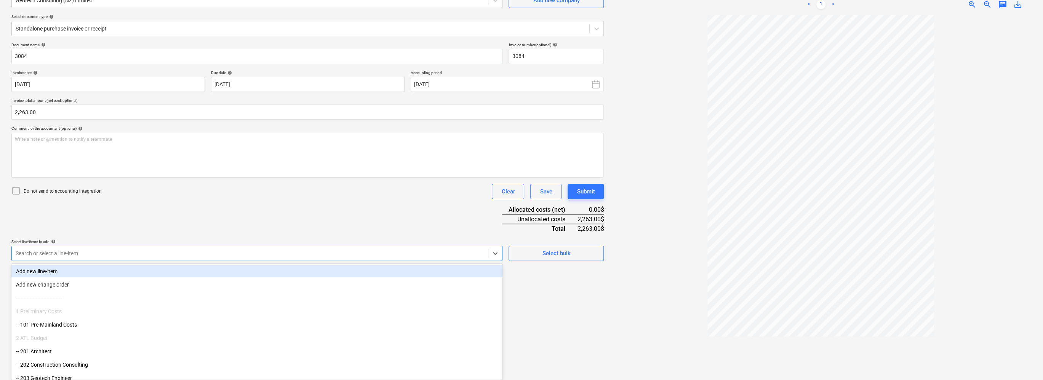
click at [268, 255] on div at bounding box center [250, 253] width 469 height 8
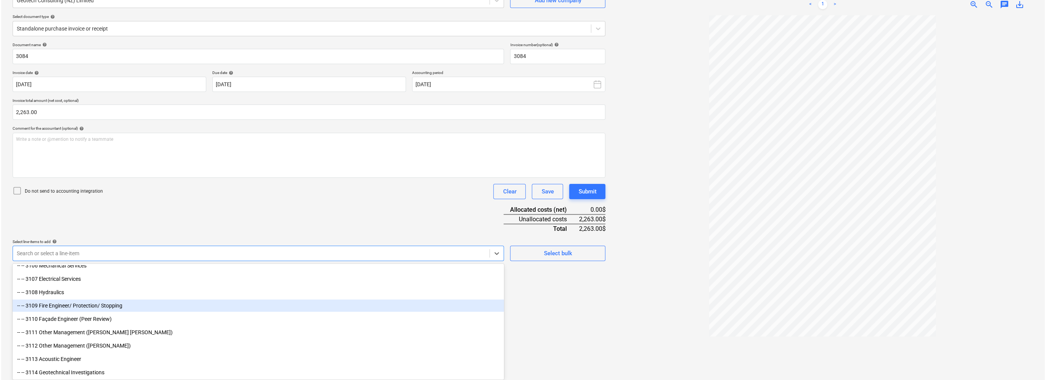
scroll to position [457, 0]
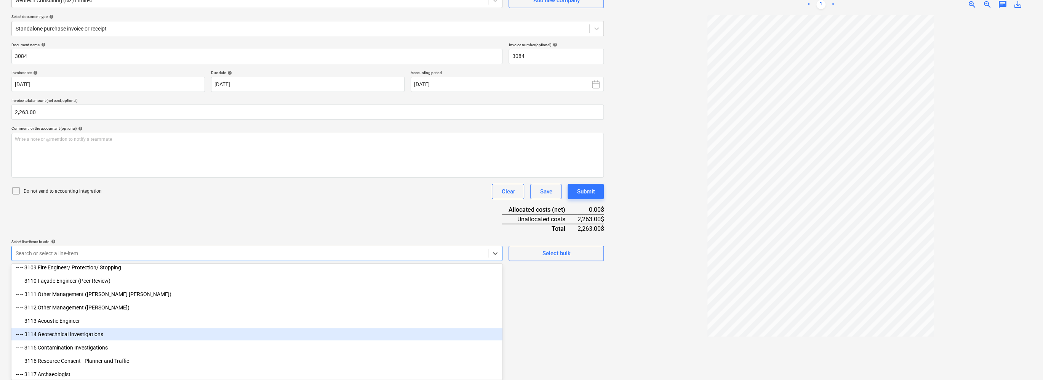
click at [119, 335] on div "-- -- 3114 Geotechnical Investigations" at bounding box center [256, 334] width 491 height 12
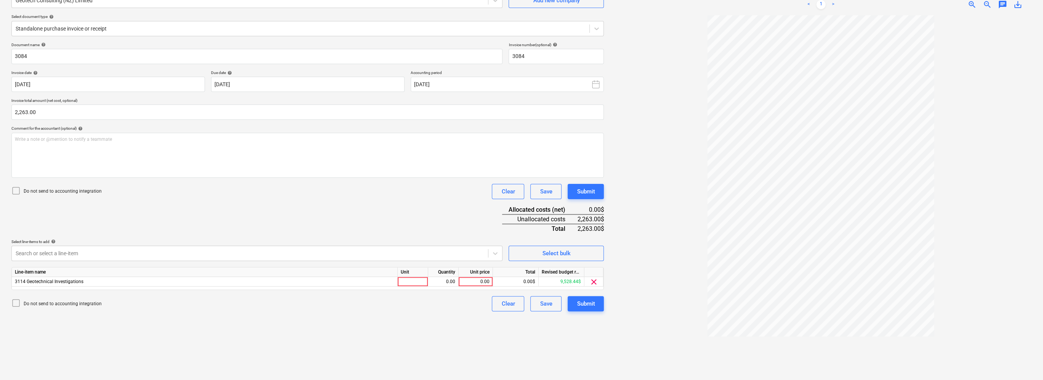
click at [231, 230] on div "Document name help 3084 Invoice number (optional) help 3084 Invoice date help […" at bounding box center [307, 176] width 593 height 269
click at [477, 282] on div "0.00" at bounding box center [476, 282] width 28 height 10
click at [474, 311] on div "Create new document Select company Geotech Consulting (NZ) Limited Add new comp…" at bounding box center [307, 169] width 599 height 415
click at [521, 305] on div "Submit" at bounding box center [586, 303] width 18 height 10
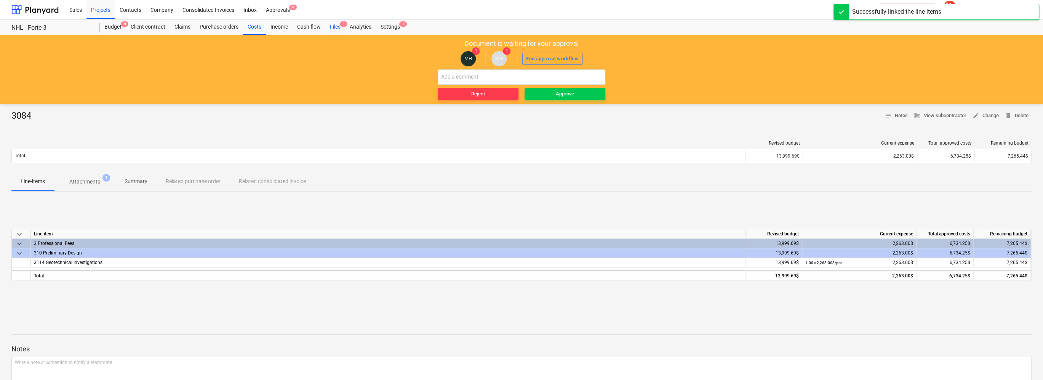
click at [337, 27] on div "Files 1" at bounding box center [335, 26] width 20 height 15
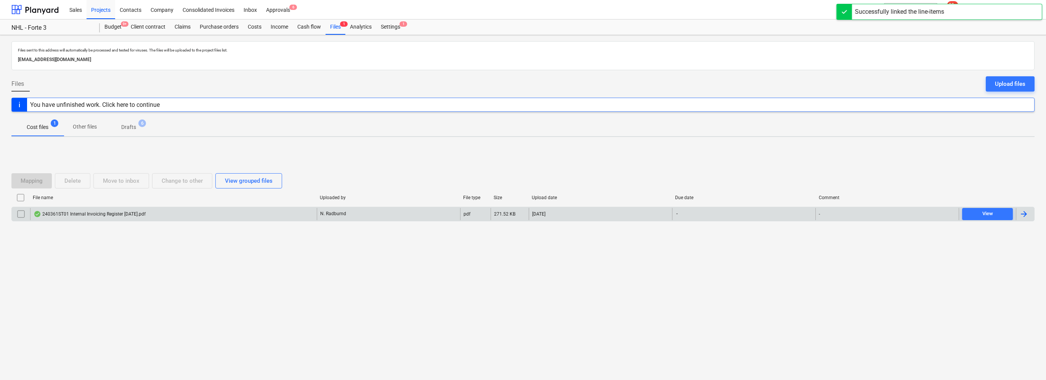
click at [216, 213] on div "240361ST01 Internal Invoicing Register [DATE].pdf" at bounding box center [173, 214] width 287 height 12
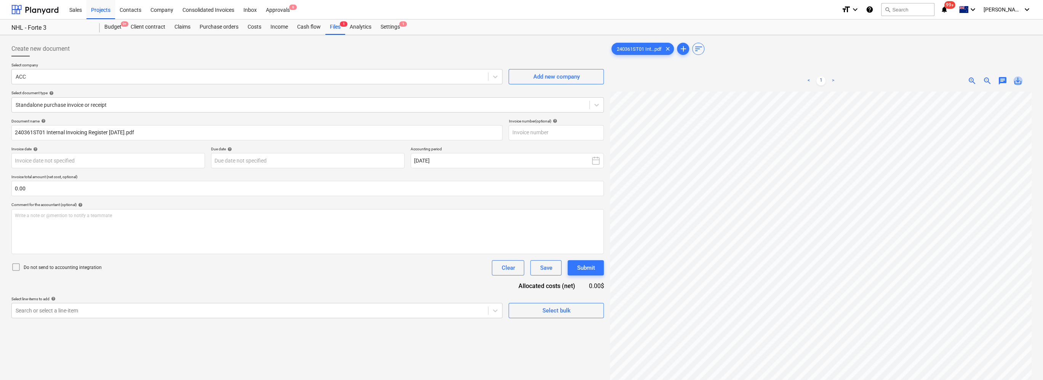
click at [521, 81] on span "save_alt" at bounding box center [1018, 80] width 9 height 9
click at [282, 11] on div "Approvals 6" at bounding box center [277, 9] width 33 height 19
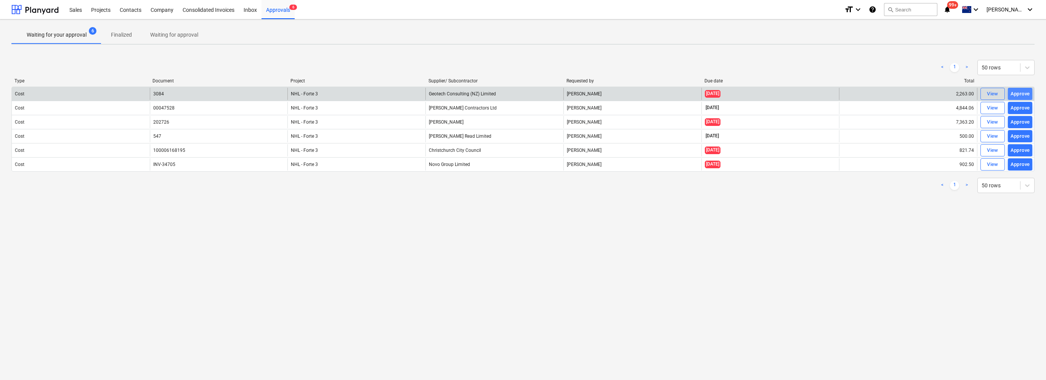
click at [521, 94] on div "Approve" at bounding box center [1019, 94] width 19 height 9
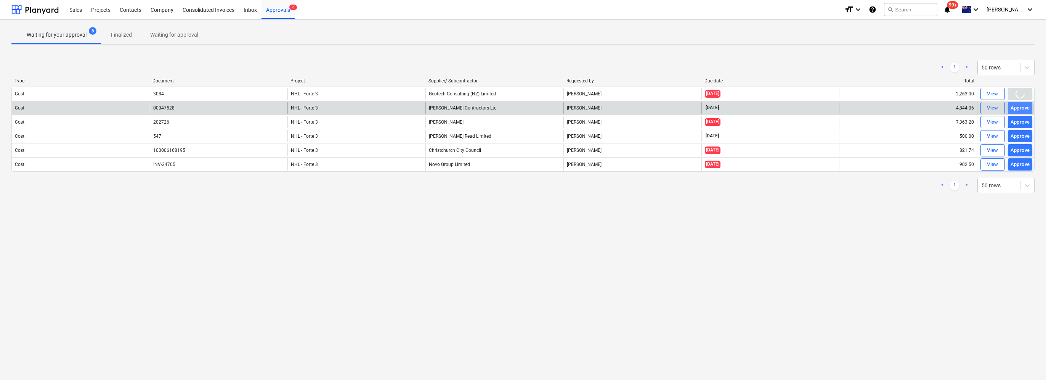
click at [521, 107] on div "Approve" at bounding box center [1019, 108] width 19 height 9
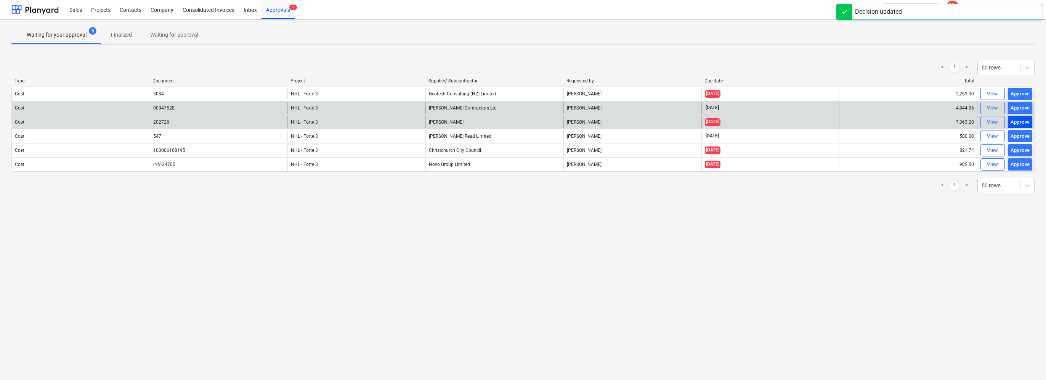
click at [521, 122] on div "Approve" at bounding box center [1019, 122] width 19 height 9
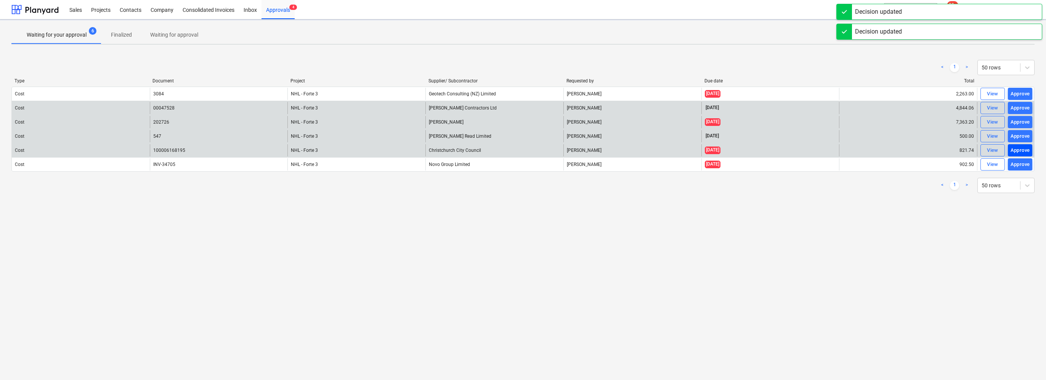
click at [521, 149] on div "Approve" at bounding box center [1019, 150] width 19 height 9
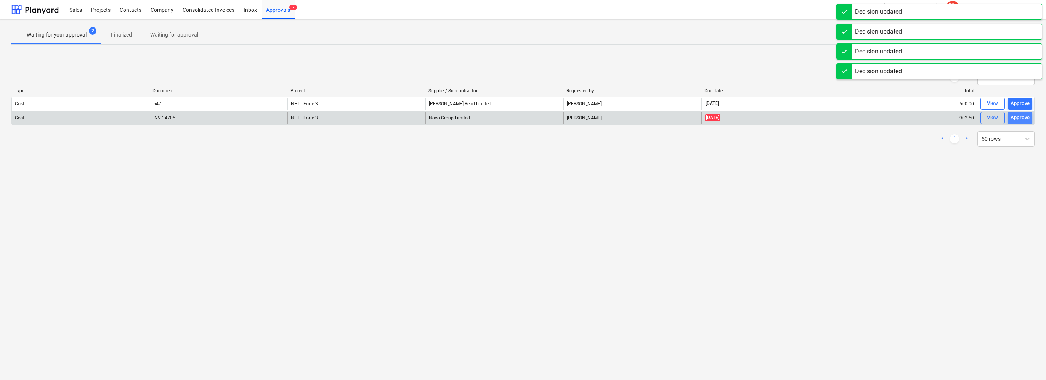
click at [521, 117] on div "Approve" at bounding box center [1019, 117] width 19 height 9
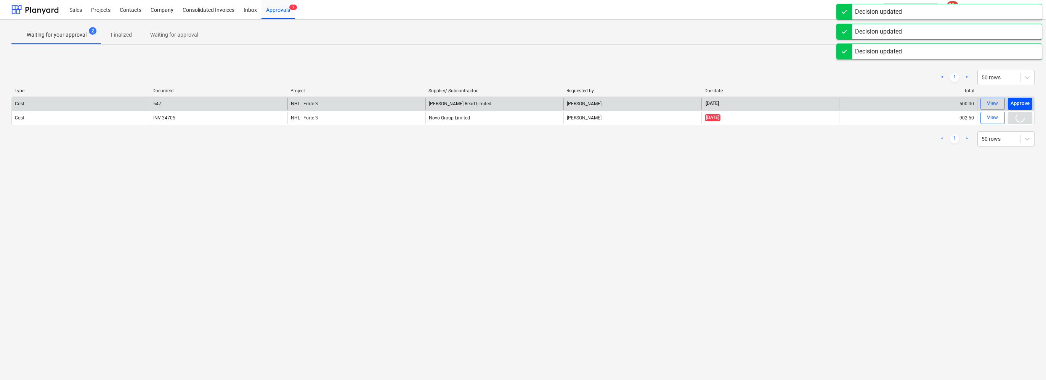
click at [521, 102] on div "Approve" at bounding box center [1019, 103] width 19 height 9
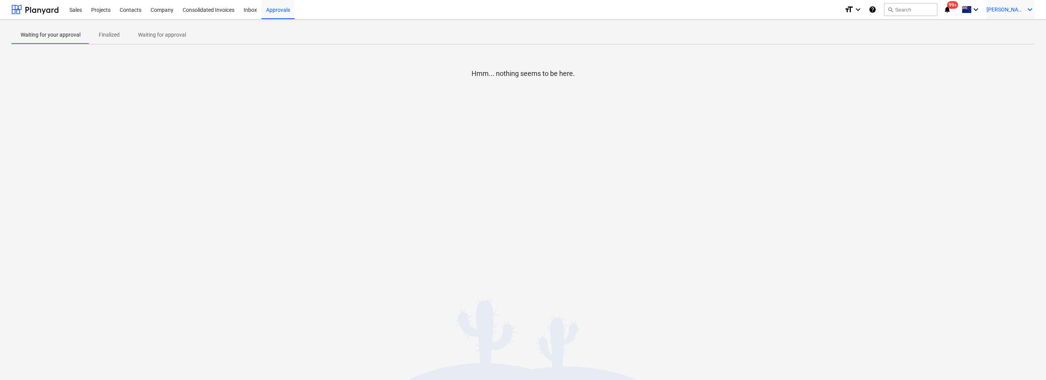
click at [521, 11] on icon "keyboard_arrow_down" at bounding box center [1029, 9] width 9 height 9
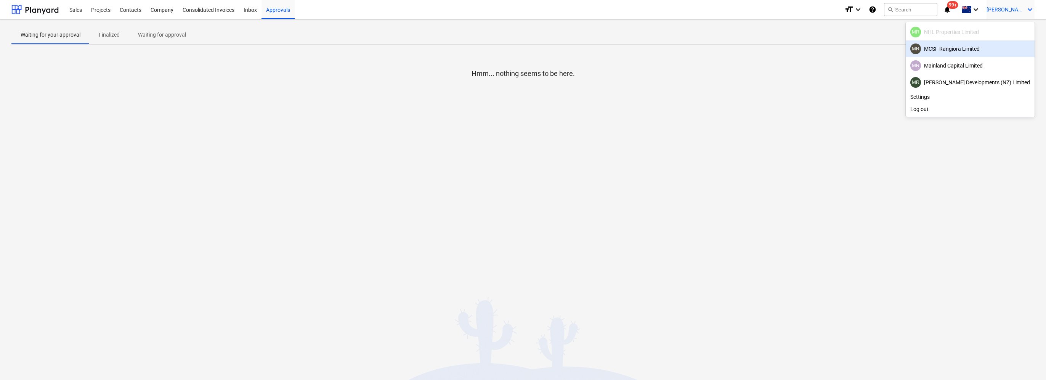
click at [521, 49] on div "MR MCSF Rangiora Limited" at bounding box center [970, 48] width 120 height 11
